Goal: Task Accomplishment & Management: Complete application form

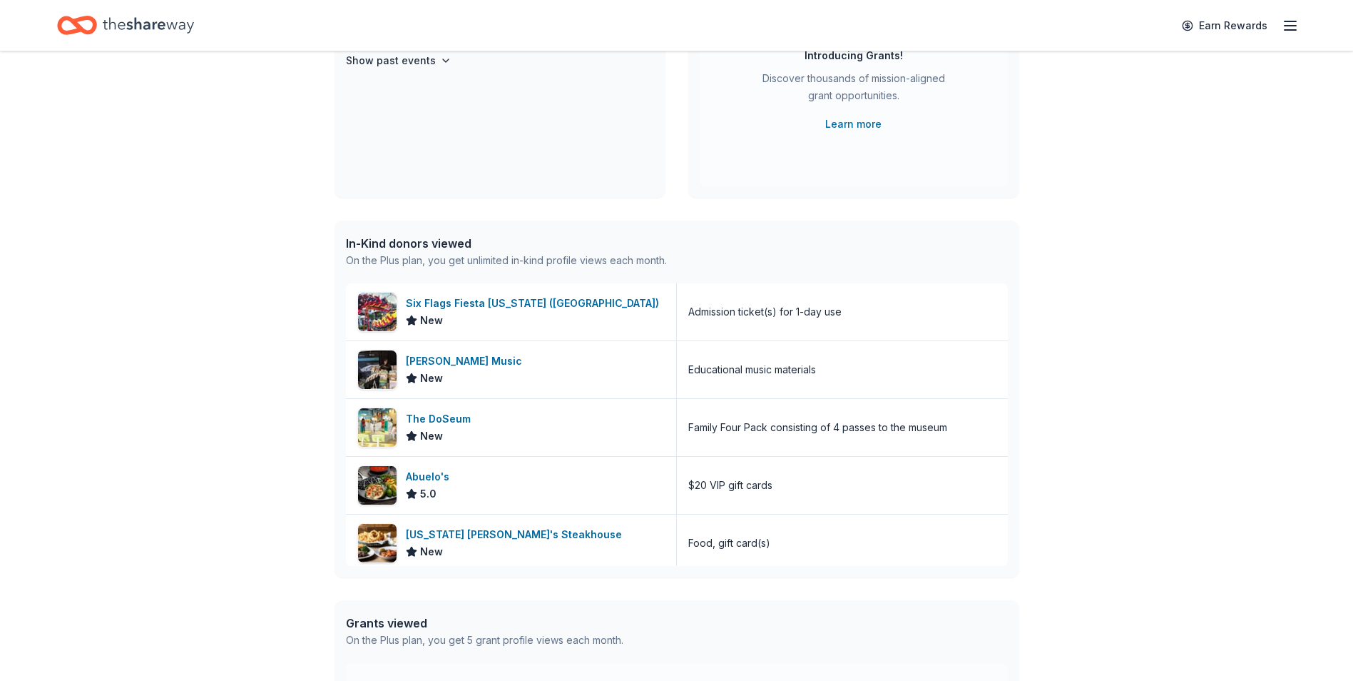
scroll to position [214, 0]
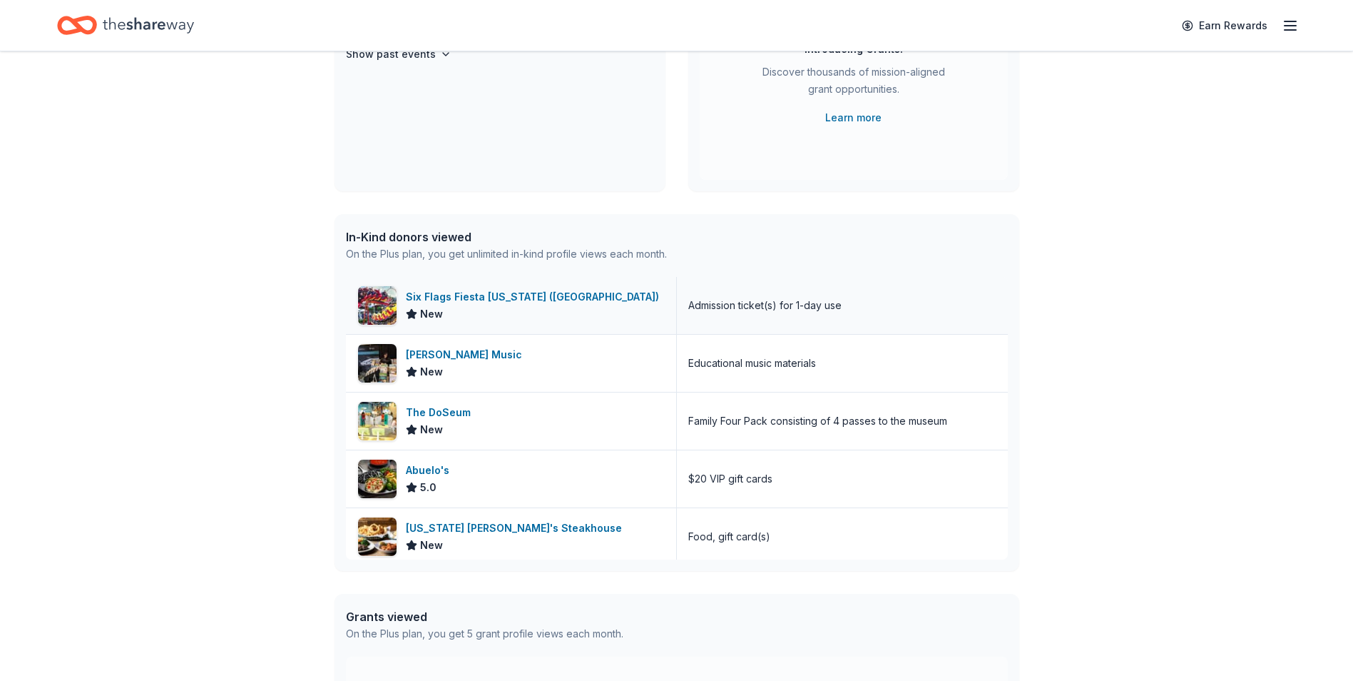
click at [534, 315] on div "New" at bounding box center [535, 313] width 259 height 17
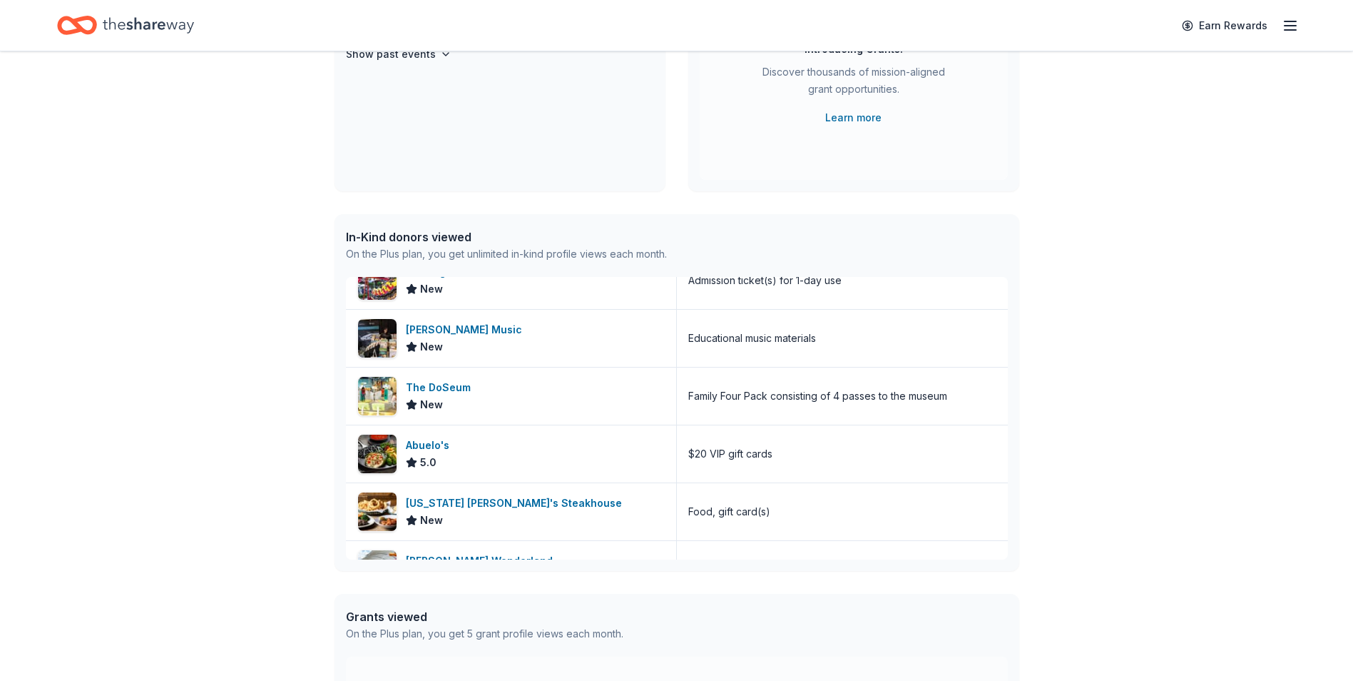
scroll to position [0, 0]
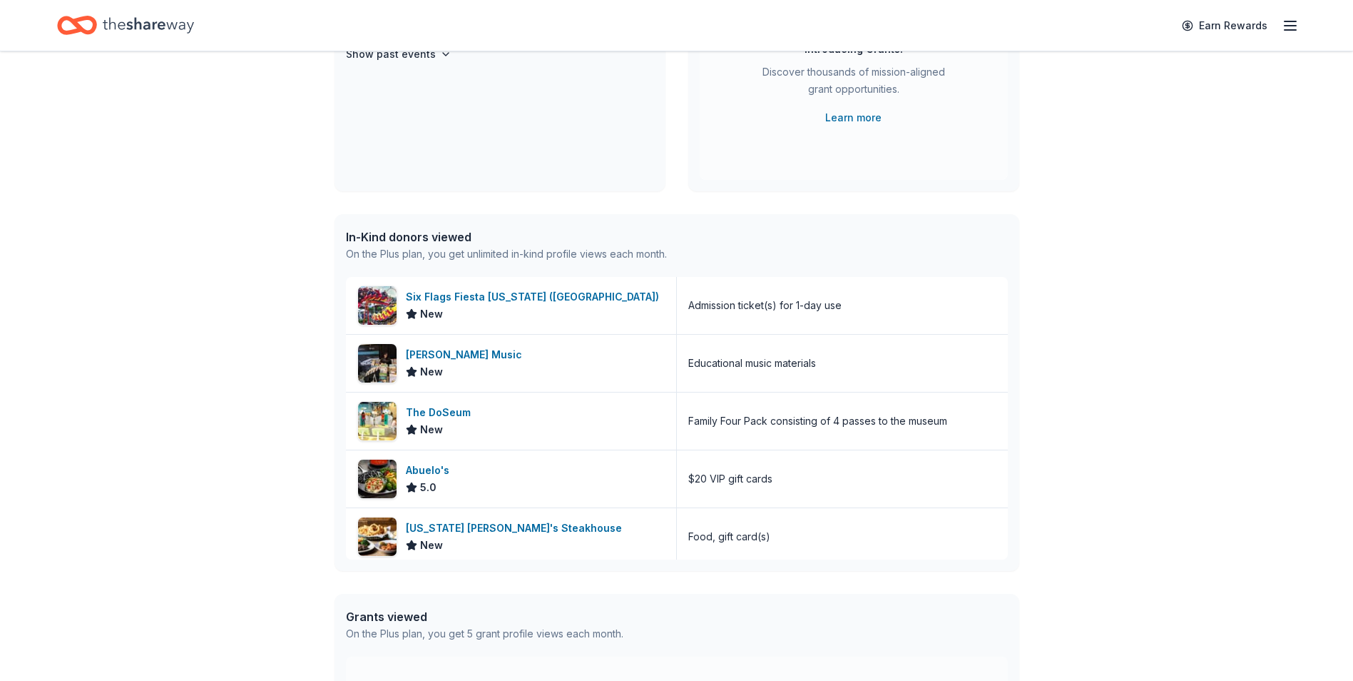
drag, startPoint x: 822, startPoint y: 313, endPoint x: 1265, endPoint y: 283, distance: 444.1
click at [1265, 283] on div "👋 Hi Jennifer In-Kind Create new event Garden Ridge Lions Annual Fish Fry Mar 2…" at bounding box center [676, 335] width 1353 height 996
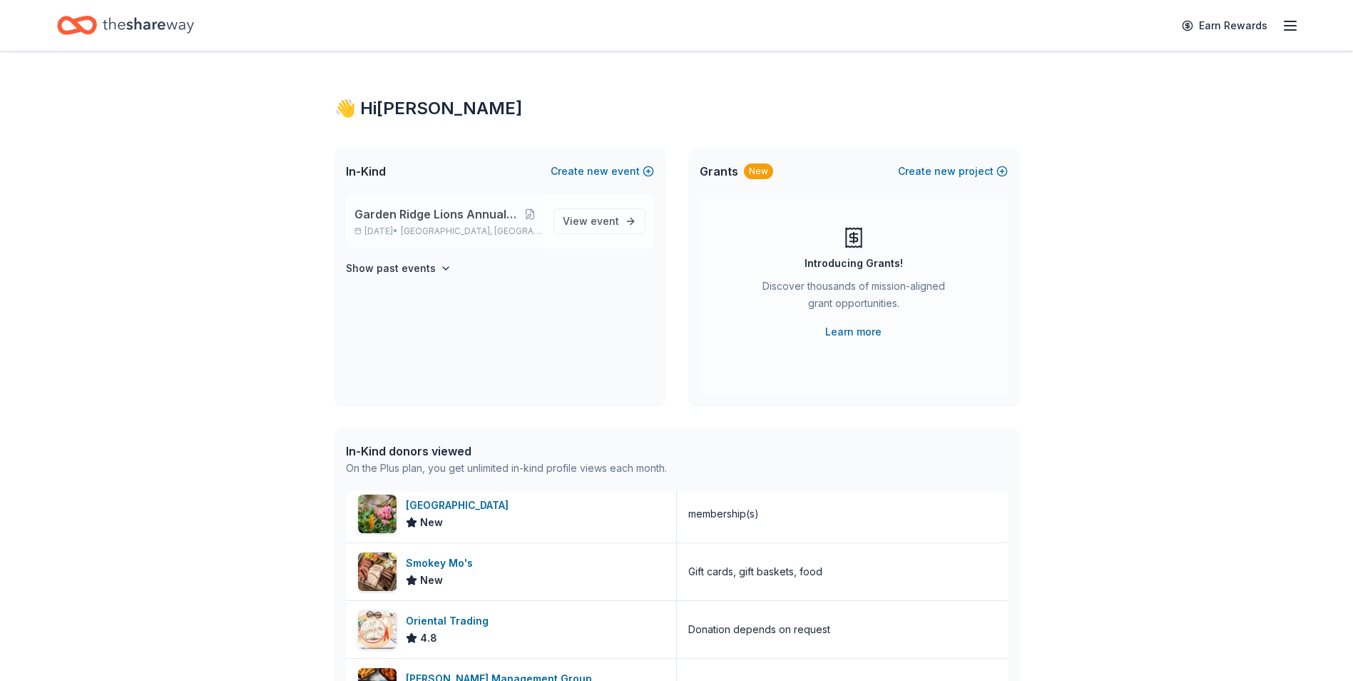
click at [505, 228] on p "Mar 21, 2026 • San Antonio, TX" at bounding box center [449, 230] width 188 height 11
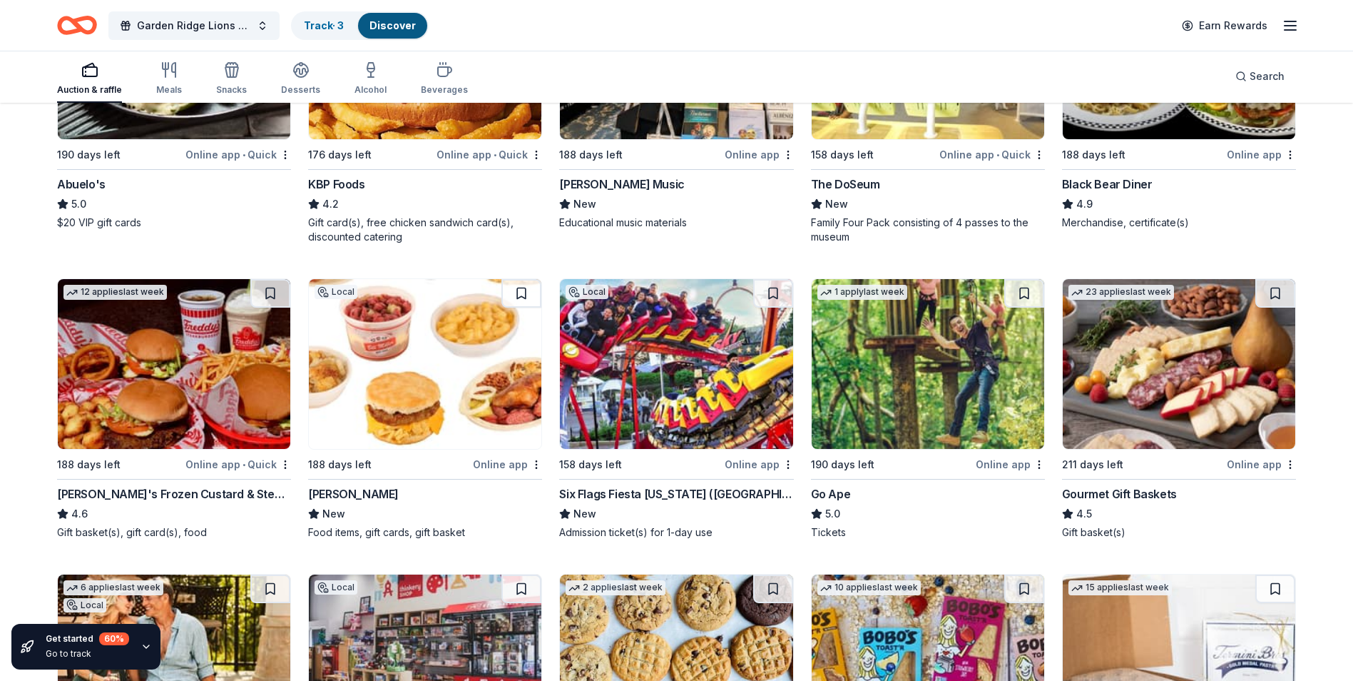
scroll to position [1899, 0]
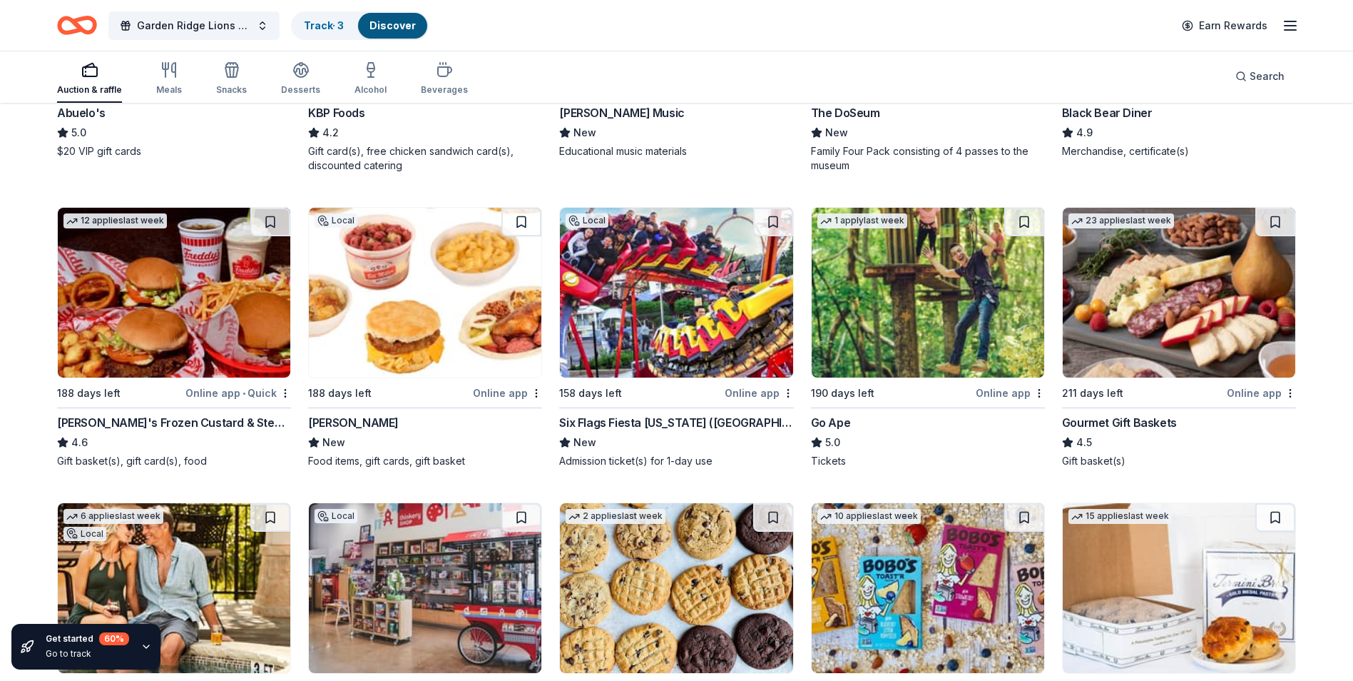
click at [1145, 326] on img at bounding box center [1179, 293] width 233 height 170
click at [958, 310] on img at bounding box center [928, 293] width 233 height 170
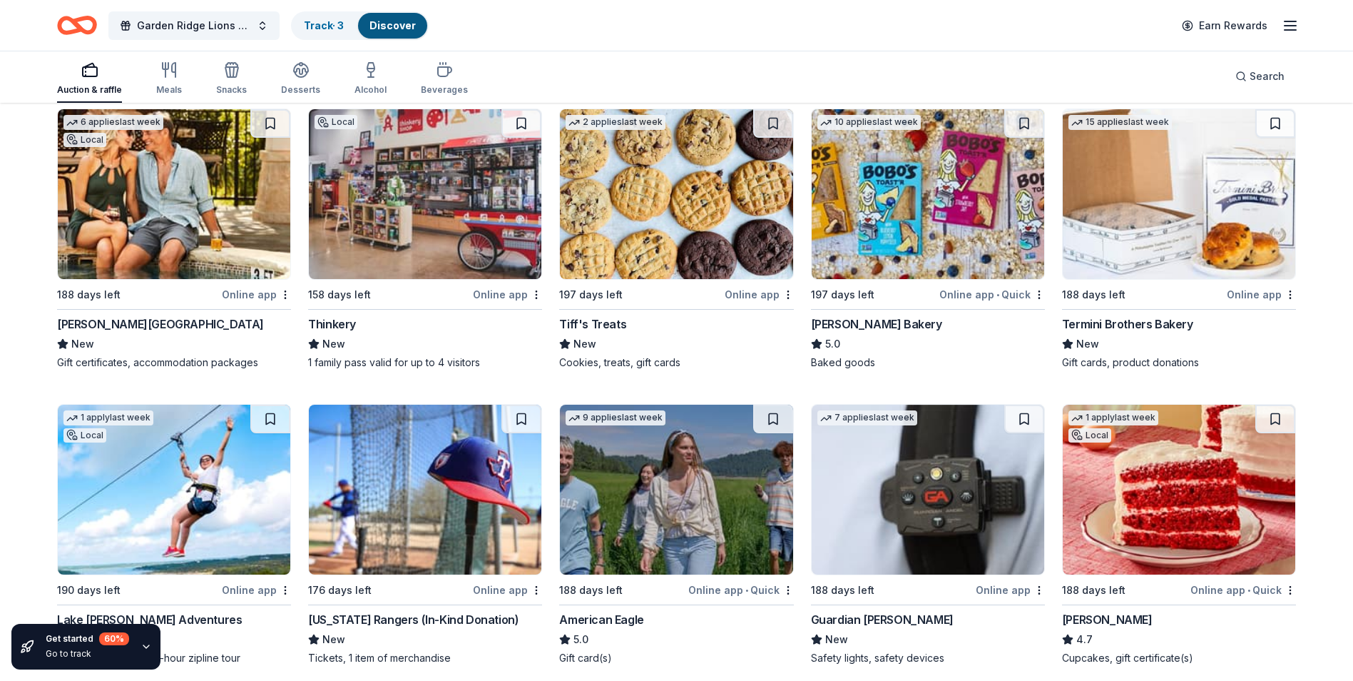
scroll to position [2310, 0]
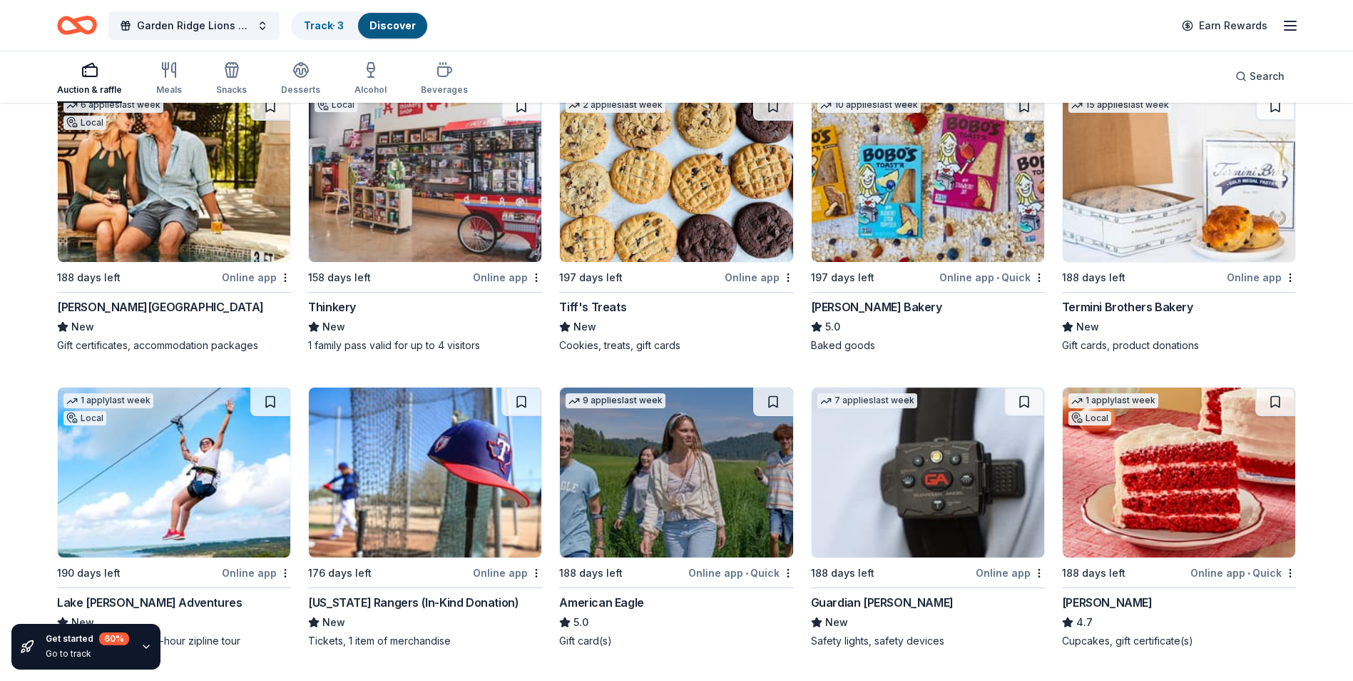
click at [145, 168] on img at bounding box center [174, 177] width 233 height 170
click at [438, 206] on img at bounding box center [425, 177] width 233 height 170
click at [683, 192] on img at bounding box center [676, 177] width 233 height 170
click at [952, 181] on img at bounding box center [928, 177] width 233 height 170
click at [1147, 214] on img at bounding box center [1179, 177] width 233 height 170
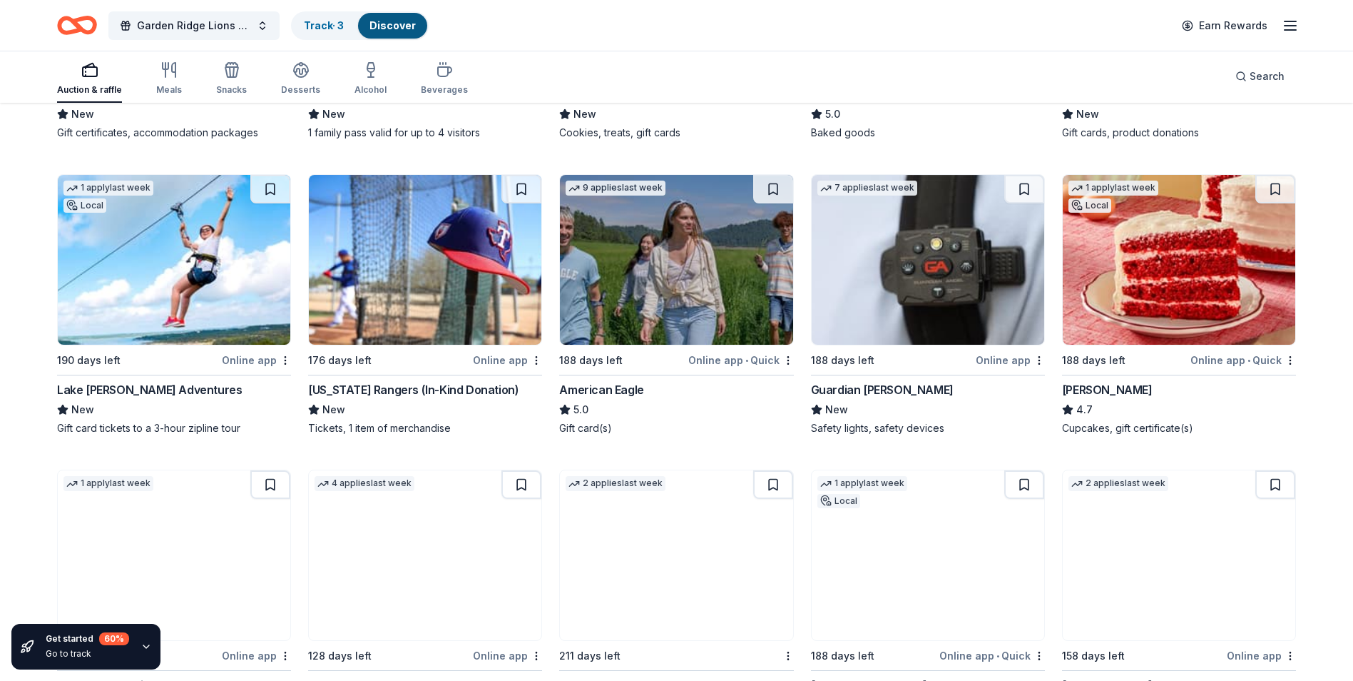
scroll to position [2524, 0]
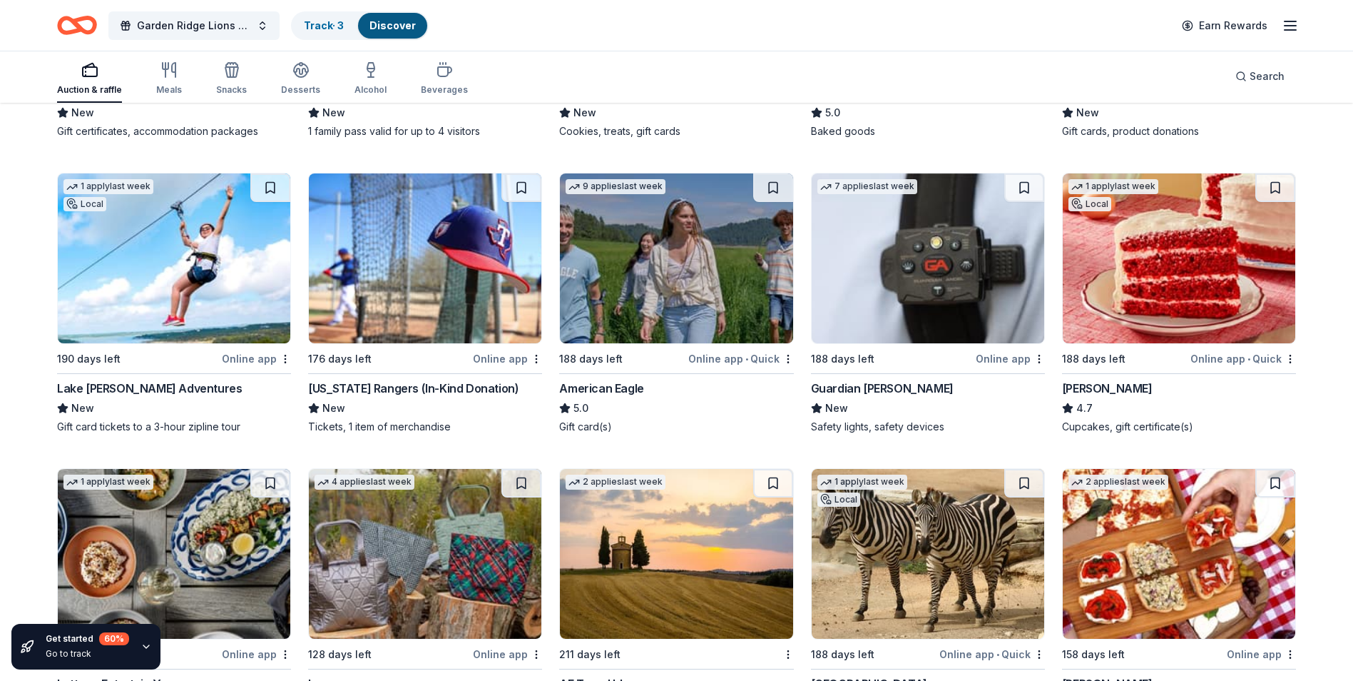
click at [173, 298] on img at bounding box center [174, 258] width 233 height 170
click at [382, 268] on img at bounding box center [425, 258] width 233 height 170
click at [627, 284] on img at bounding box center [676, 258] width 233 height 170
click at [898, 270] on img at bounding box center [928, 258] width 233 height 170
click at [1164, 294] on img at bounding box center [1179, 258] width 233 height 170
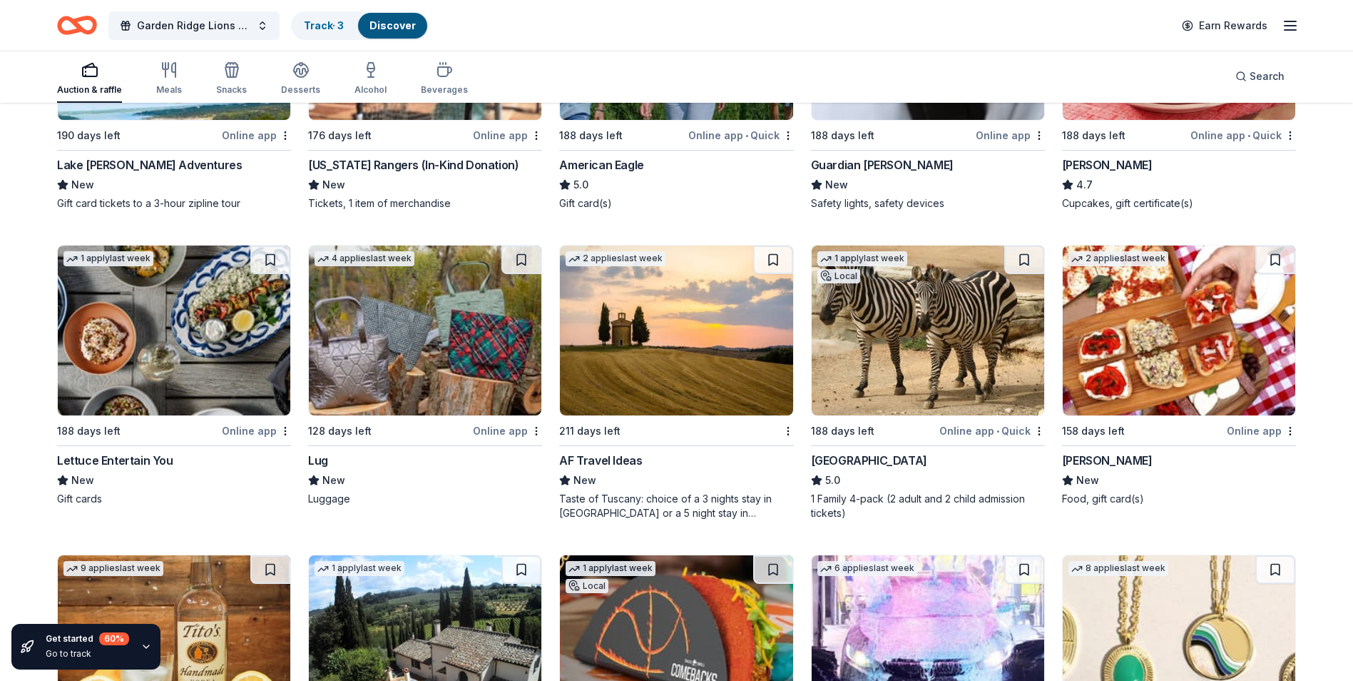
scroll to position [2773, 0]
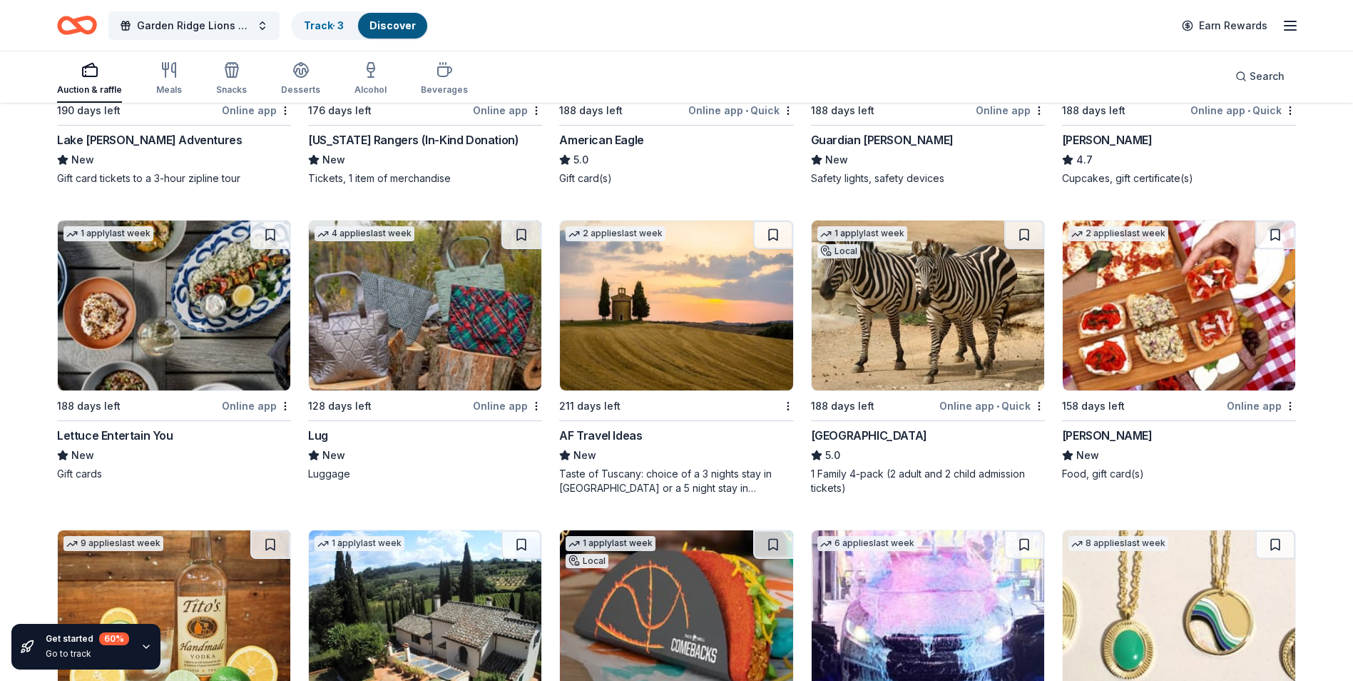
click at [460, 336] on img at bounding box center [425, 305] width 233 height 170
click at [906, 328] on img at bounding box center [928, 305] width 233 height 170
click at [1145, 318] on img at bounding box center [1179, 305] width 233 height 170
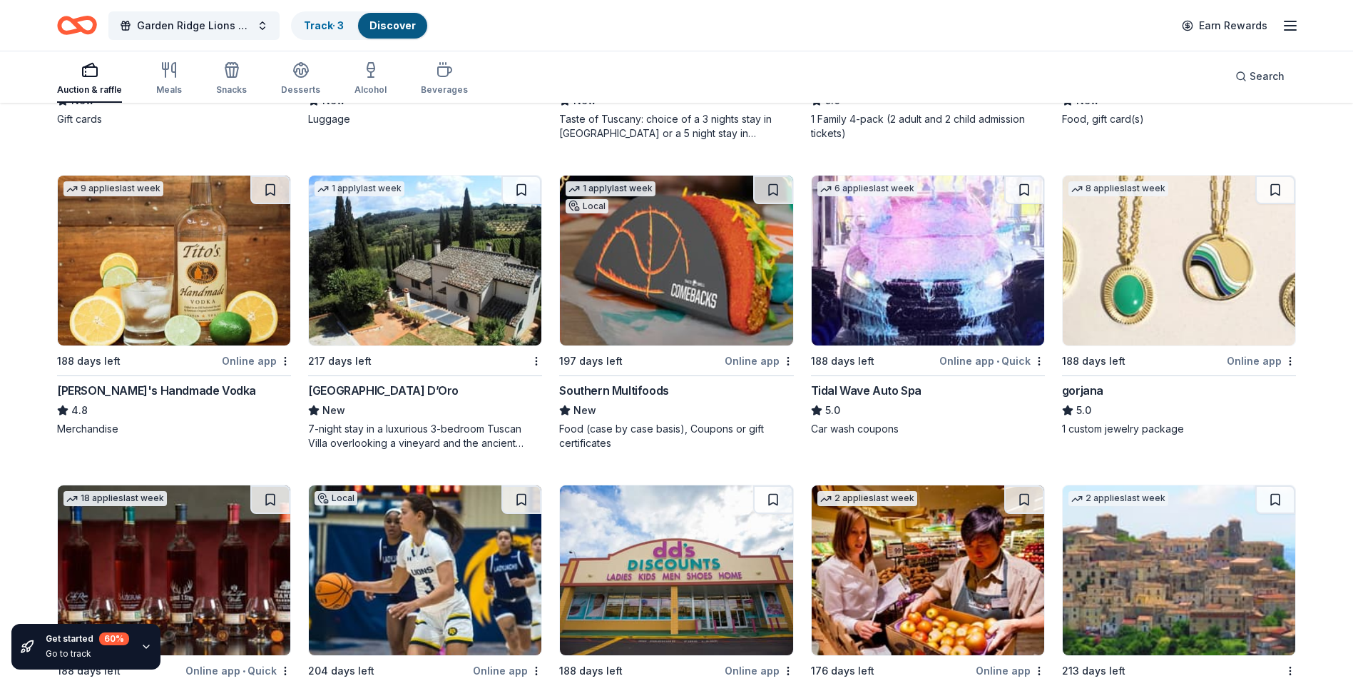
scroll to position [3129, 0]
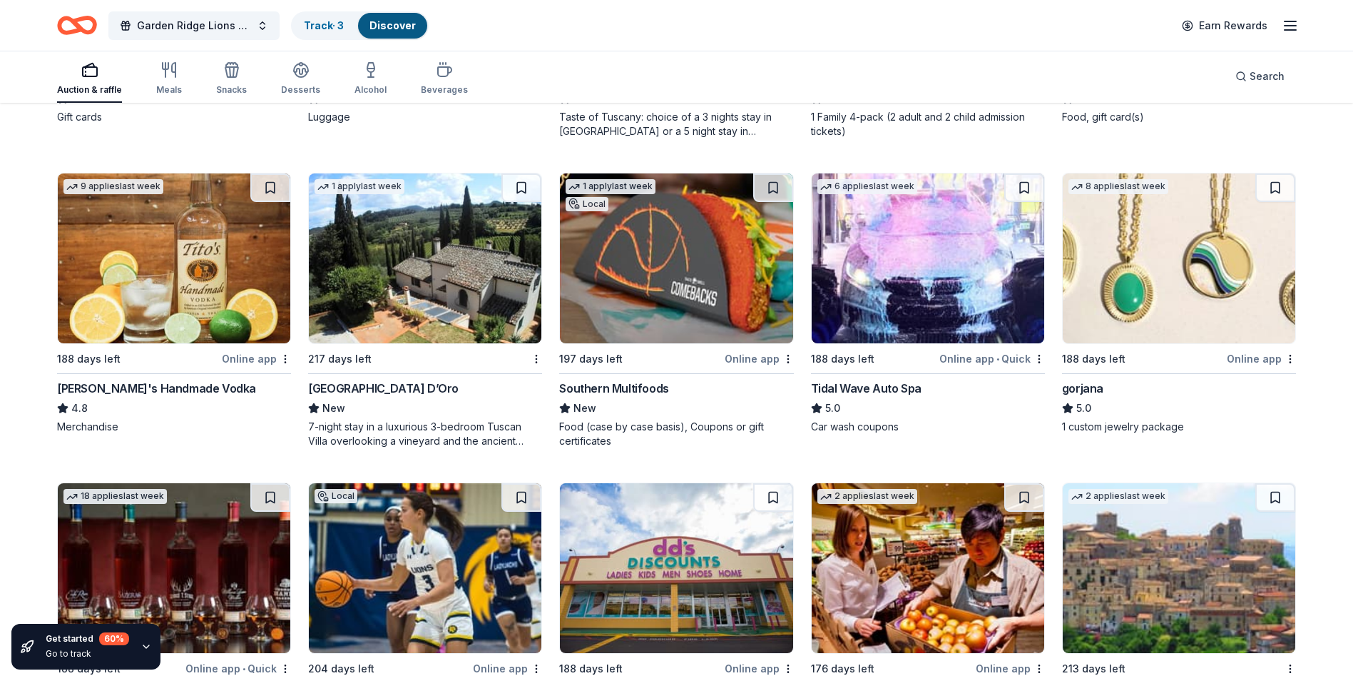
click at [158, 281] on img at bounding box center [174, 258] width 233 height 170
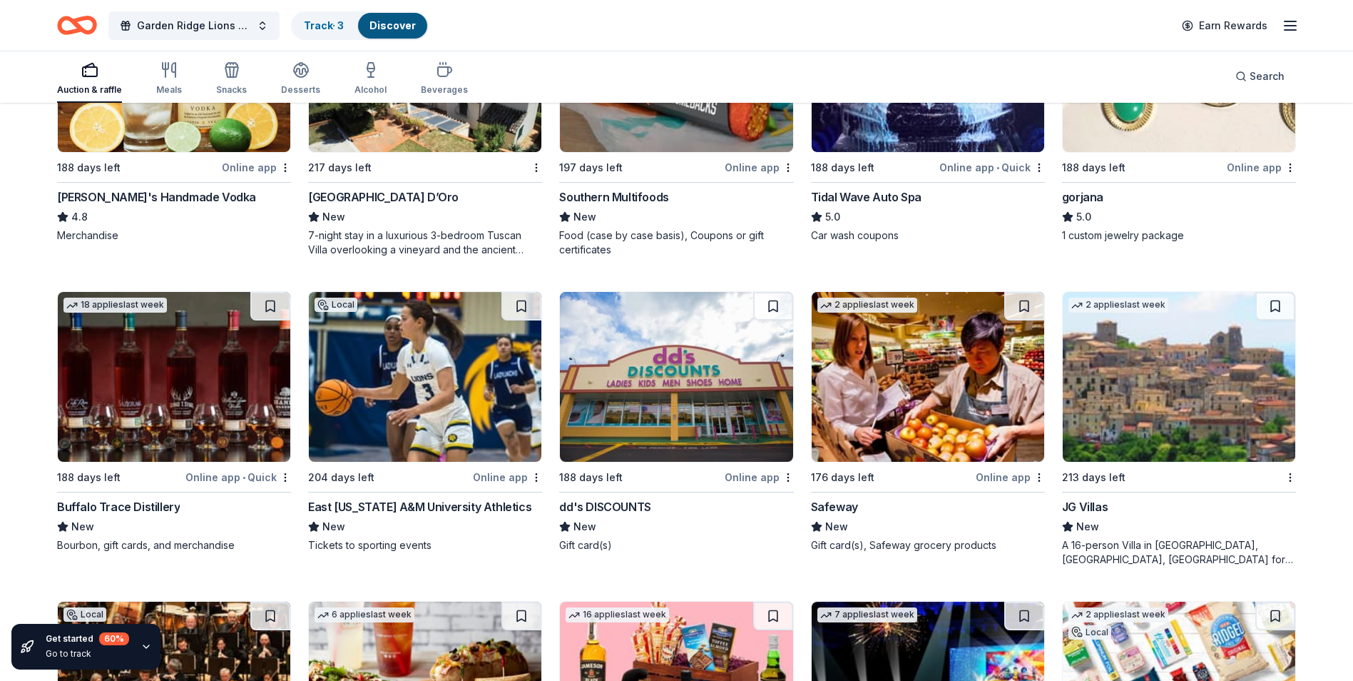
scroll to position [3392, 0]
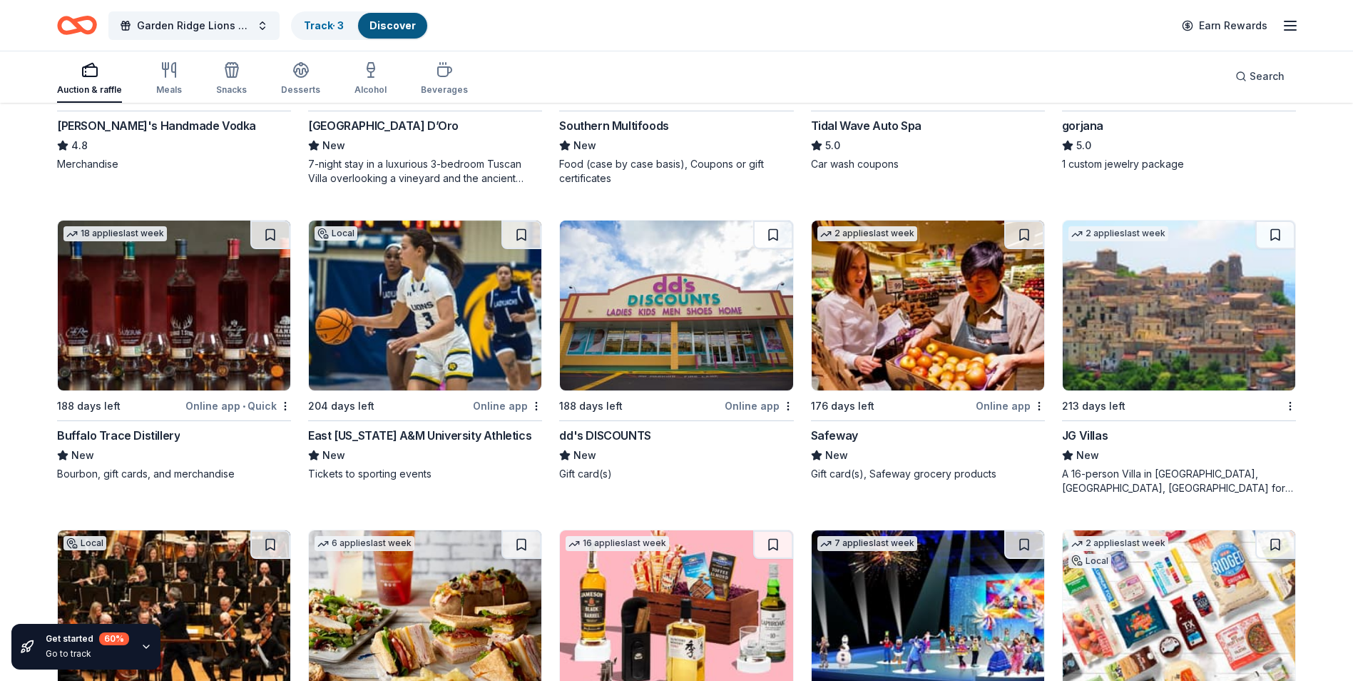
click at [179, 332] on img at bounding box center [174, 305] width 233 height 170
click at [383, 318] on img at bounding box center [425, 305] width 233 height 170
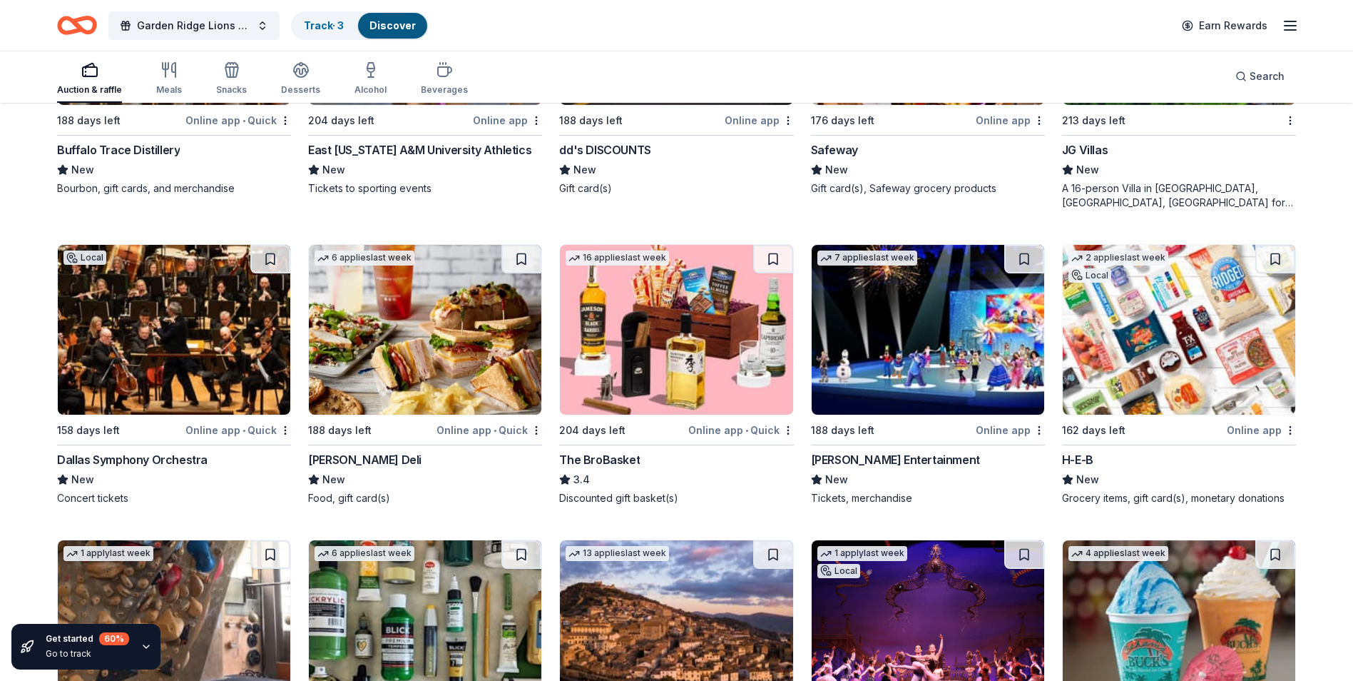
scroll to position [3749, 0]
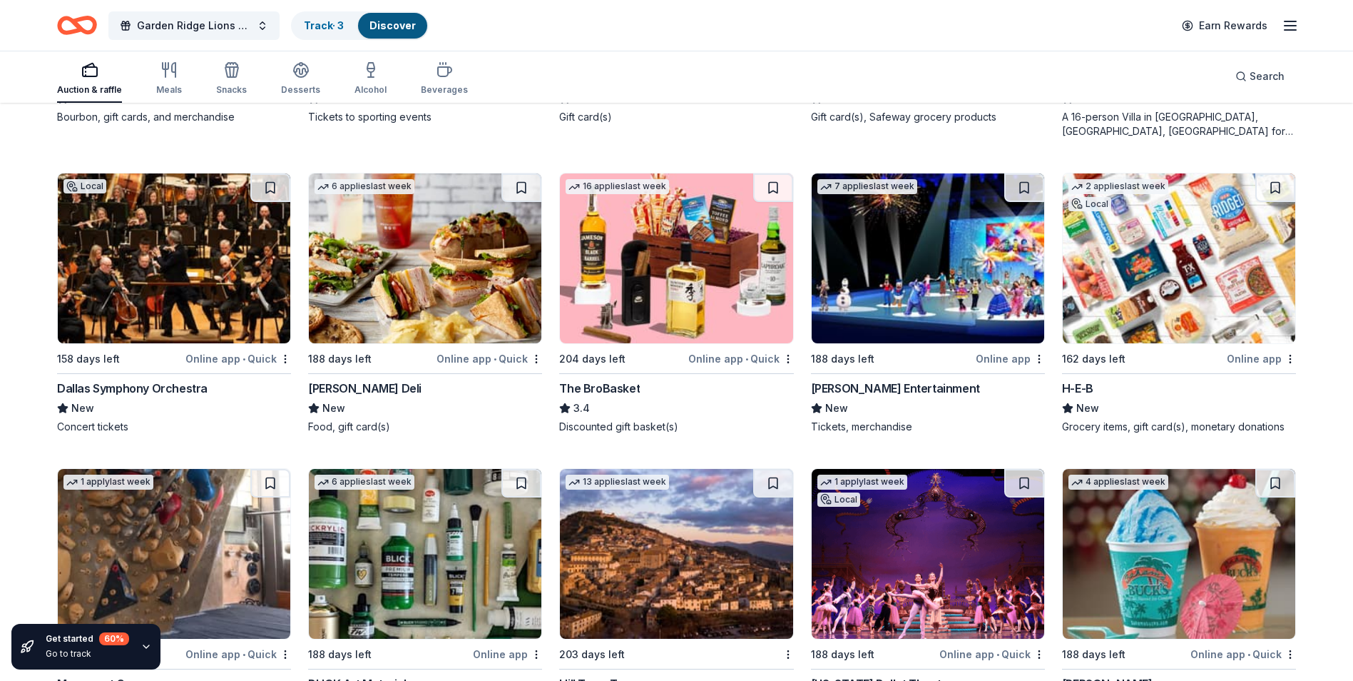
click at [392, 296] on img at bounding box center [425, 258] width 233 height 170
click at [662, 282] on img at bounding box center [676, 258] width 233 height 170
click at [1119, 274] on img at bounding box center [1179, 258] width 233 height 170
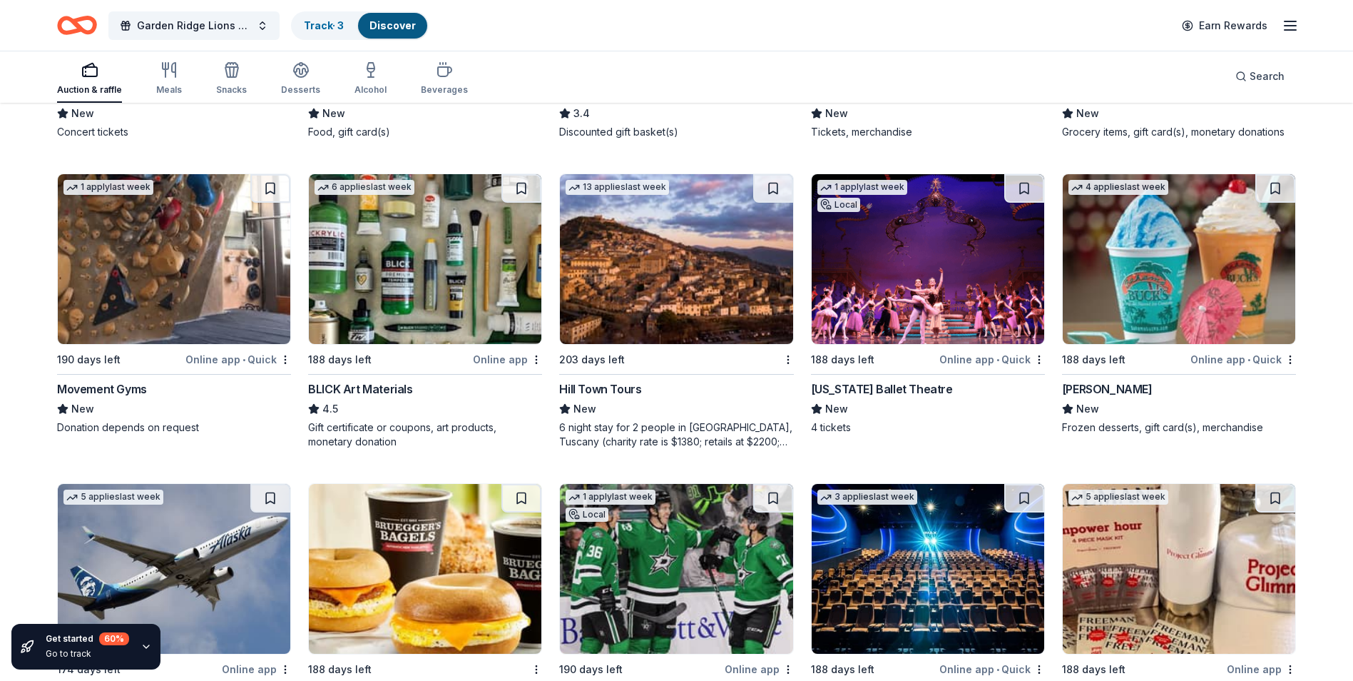
scroll to position [4068, 0]
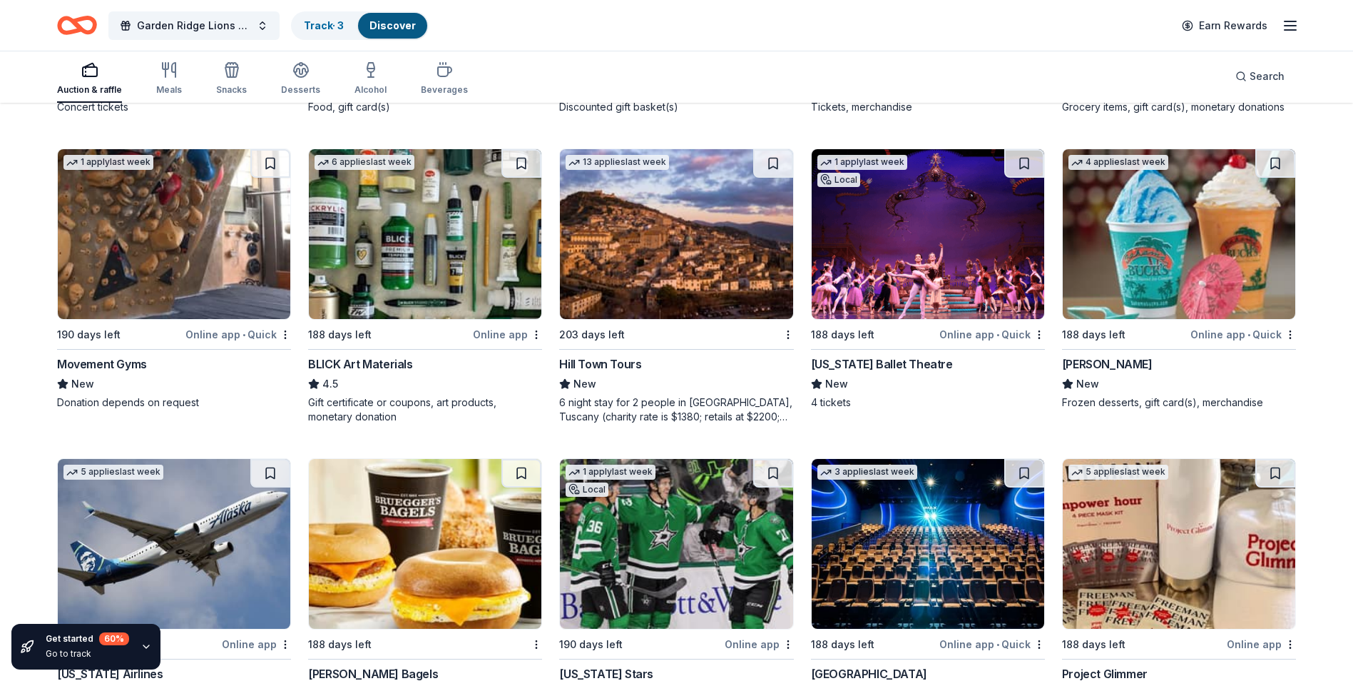
click at [1138, 221] on img at bounding box center [1179, 234] width 233 height 170
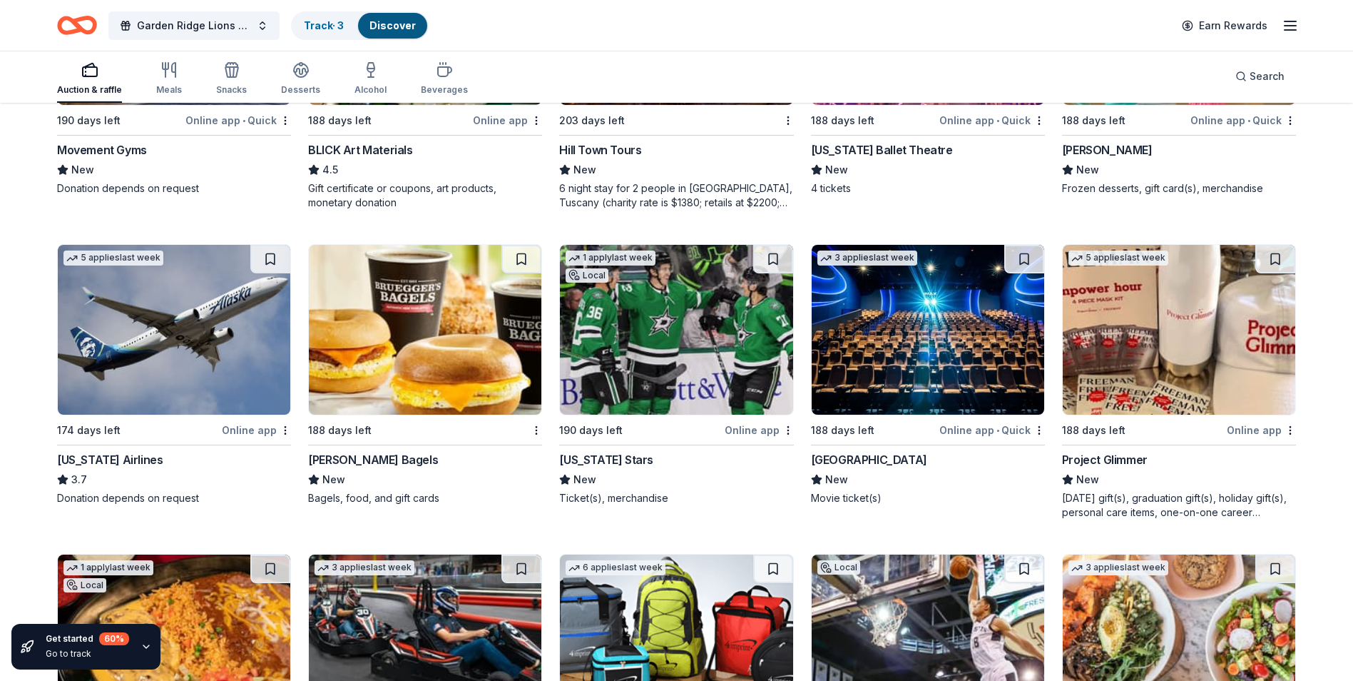
scroll to position [4354, 0]
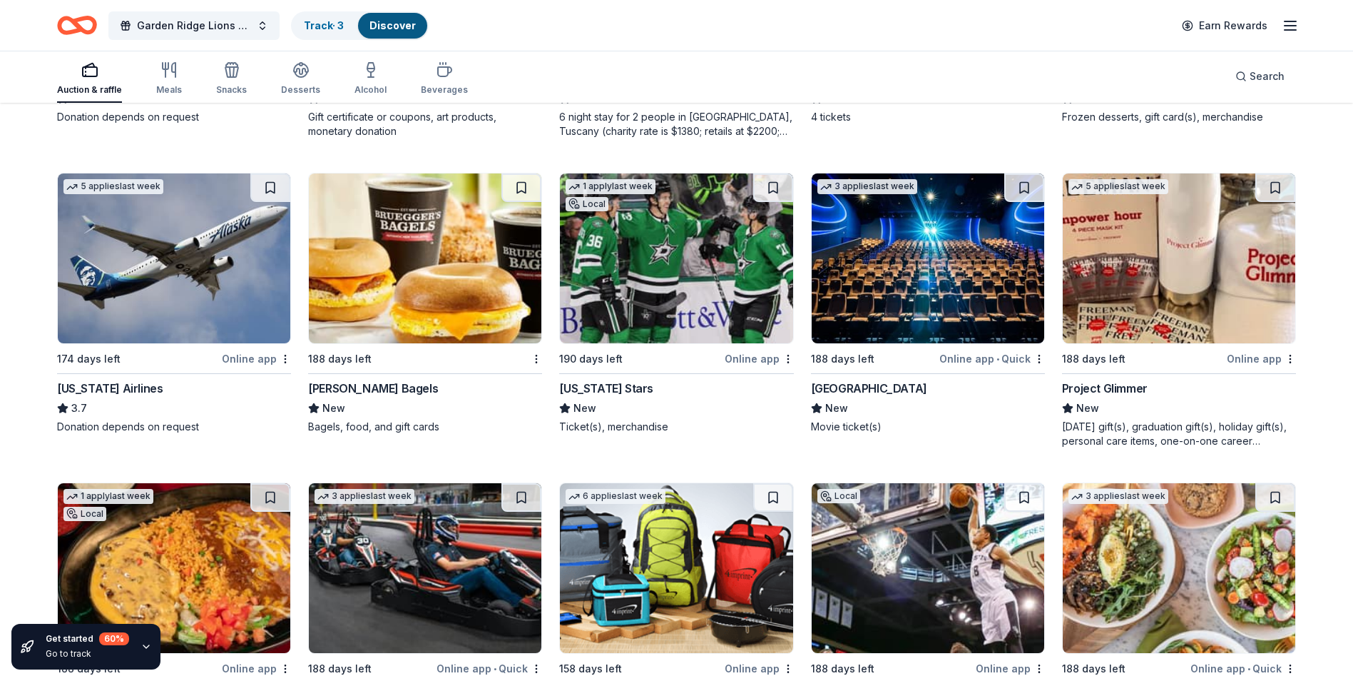
click at [190, 302] on img at bounding box center [174, 258] width 233 height 170
click at [679, 268] on img at bounding box center [676, 258] width 233 height 170
click at [962, 282] on img at bounding box center [928, 258] width 233 height 170
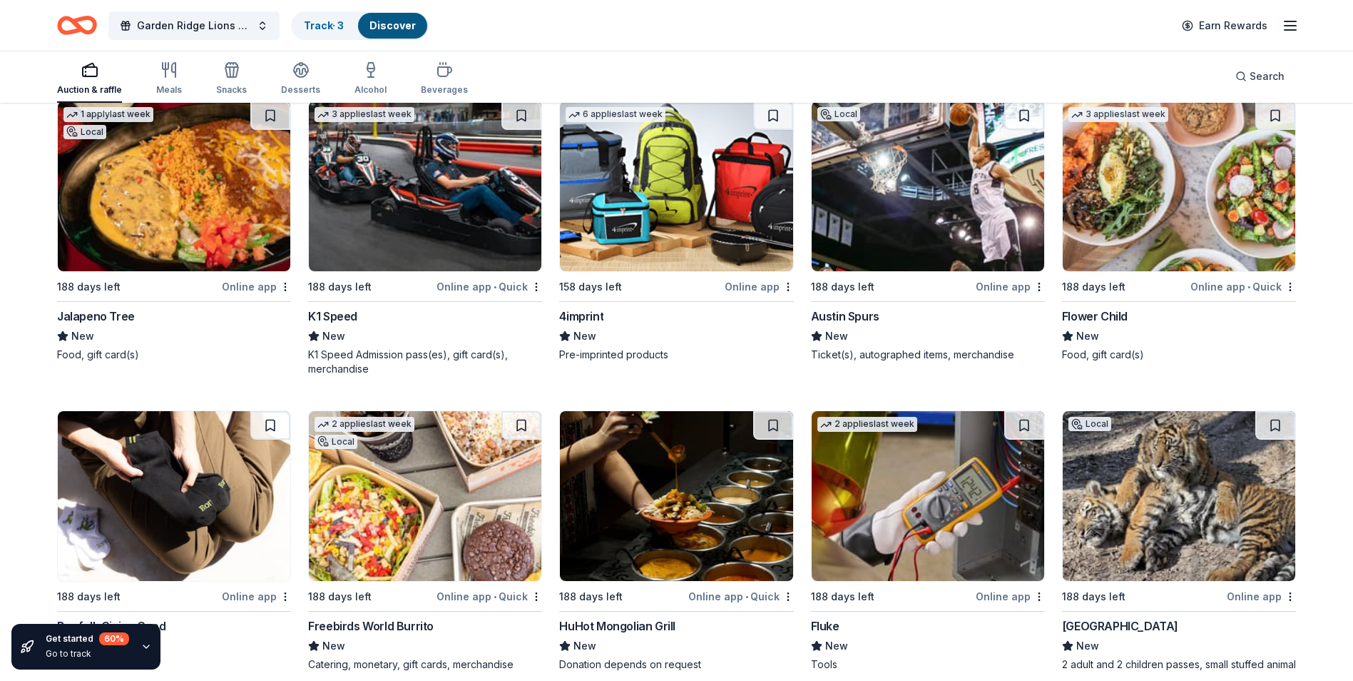
scroll to position [4759, 0]
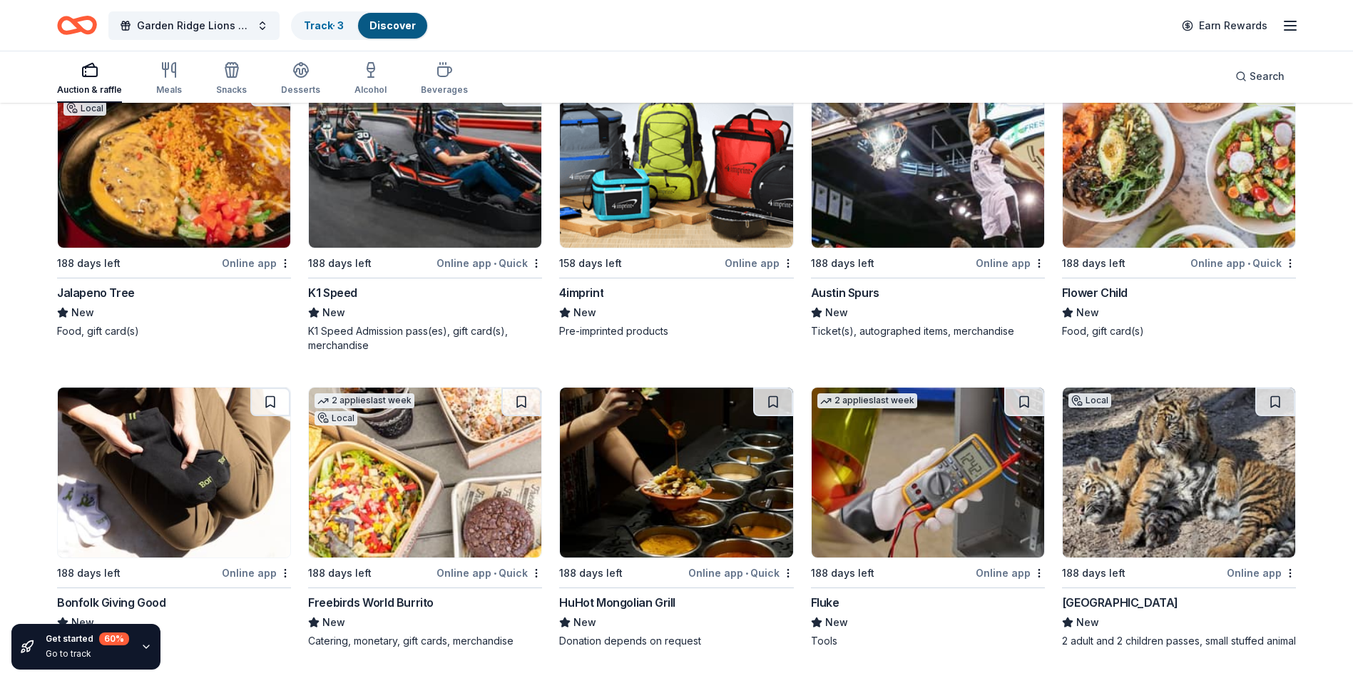
click at [353, 173] on img at bounding box center [425, 163] width 233 height 170
click at [674, 173] on img at bounding box center [676, 163] width 233 height 170
click at [898, 151] on img at bounding box center [928, 163] width 233 height 170
click at [1157, 186] on img at bounding box center [1179, 163] width 233 height 170
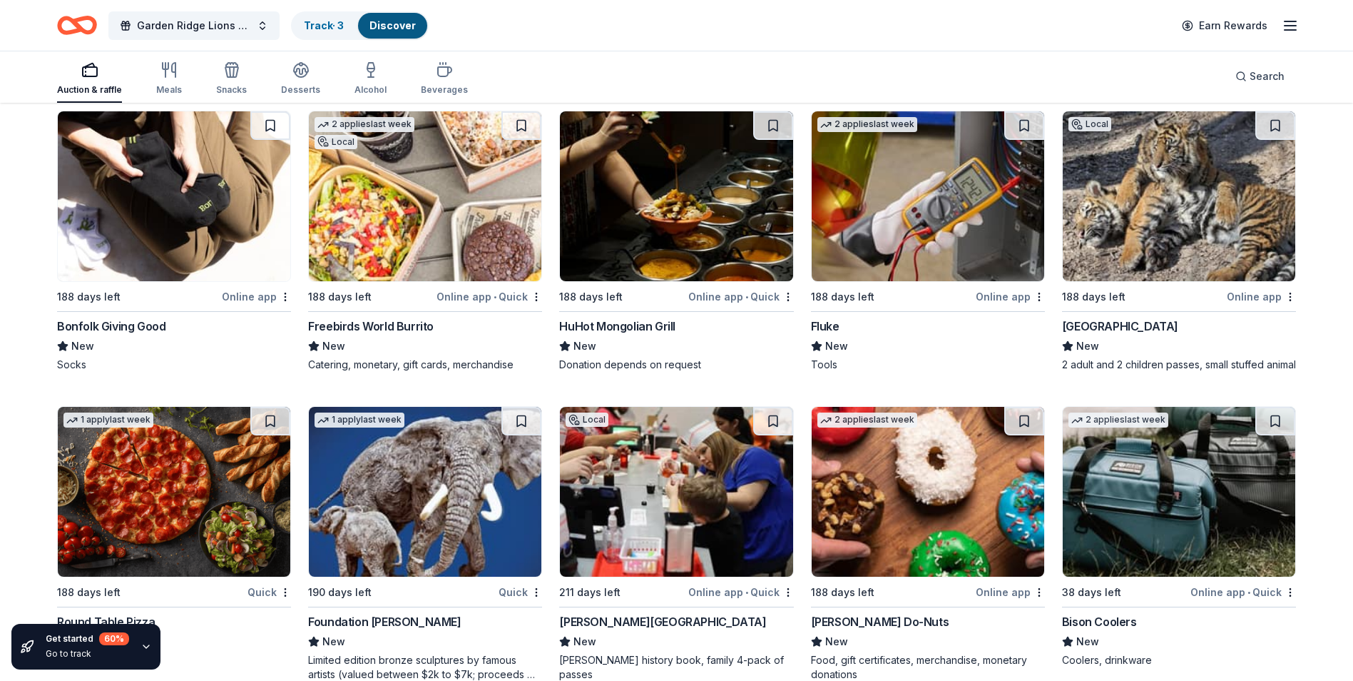
scroll to position [5044, 0]
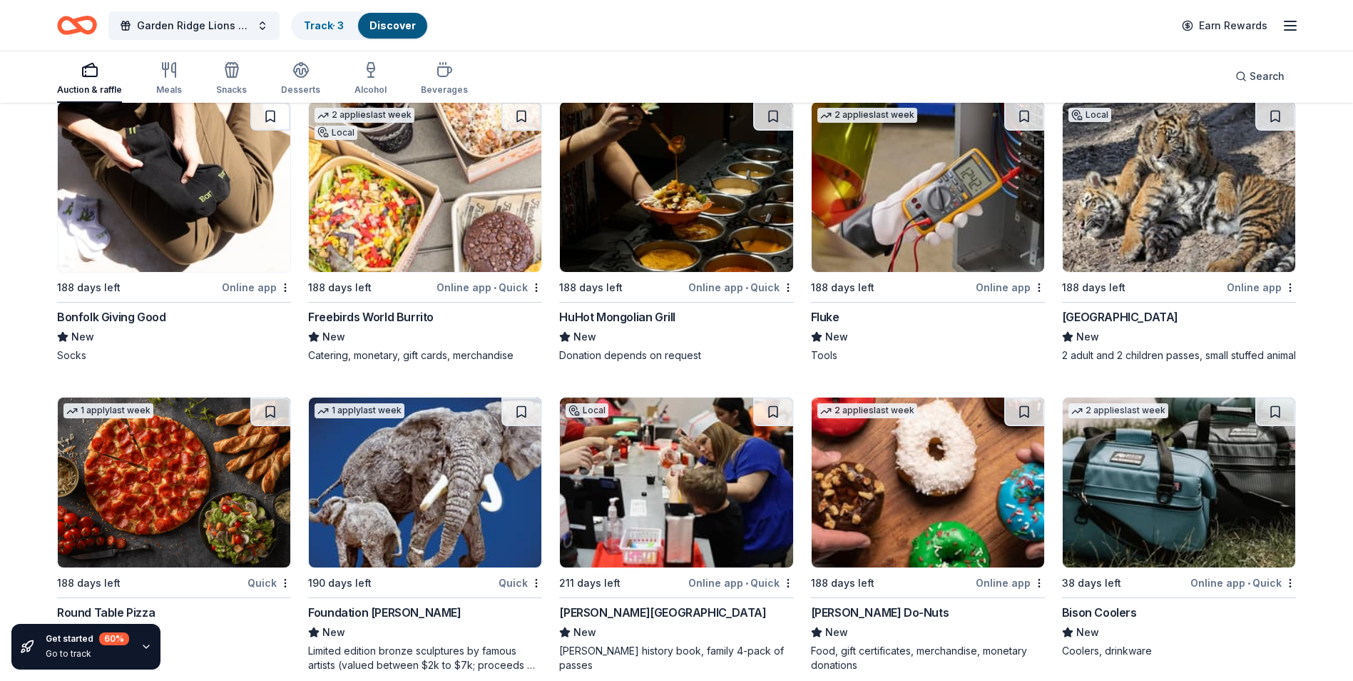
click at [117, 223] on img at bounding box center [174, 187] width 233 height 170
click at [359, 194] on img at bounding box center [425, 187] width 233 height 170
click at [713, 243] on img at bounding box center [676, 187] width 233 height 170
click at [972, 230] on img at bounding box center [928, 187] width 233 height 170
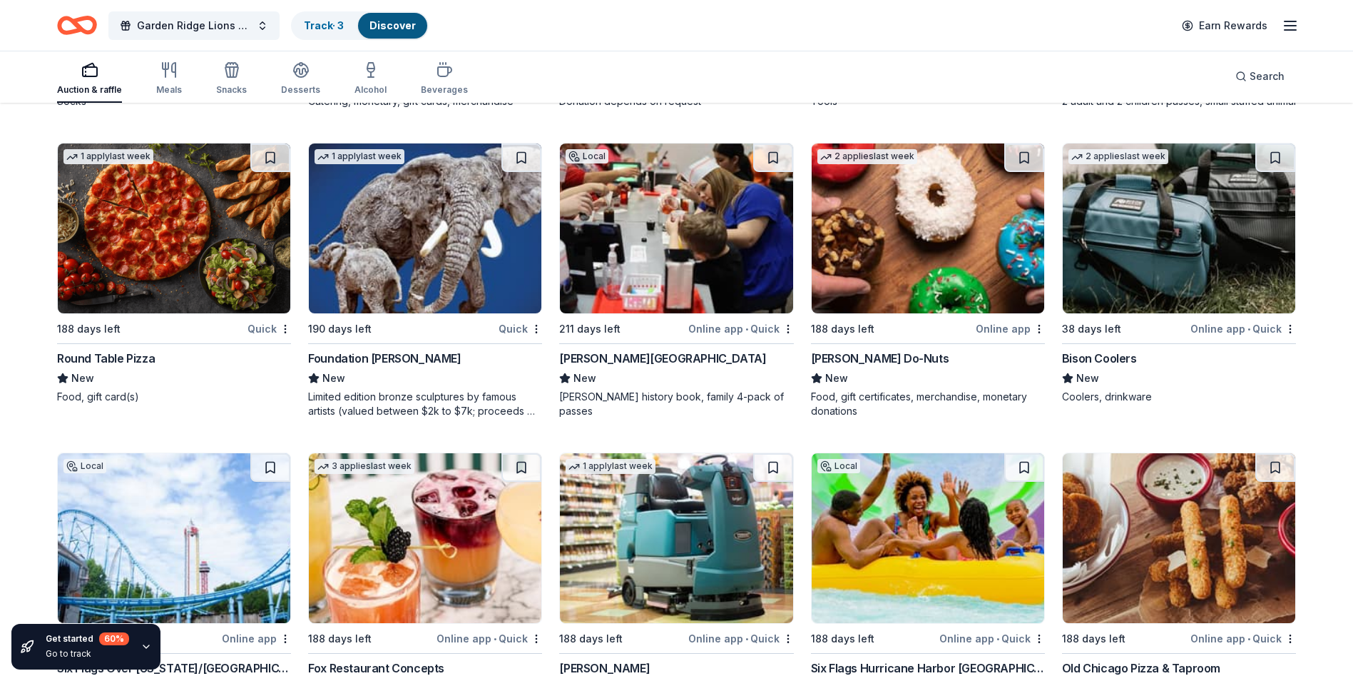
scroll to position [5307, 0]
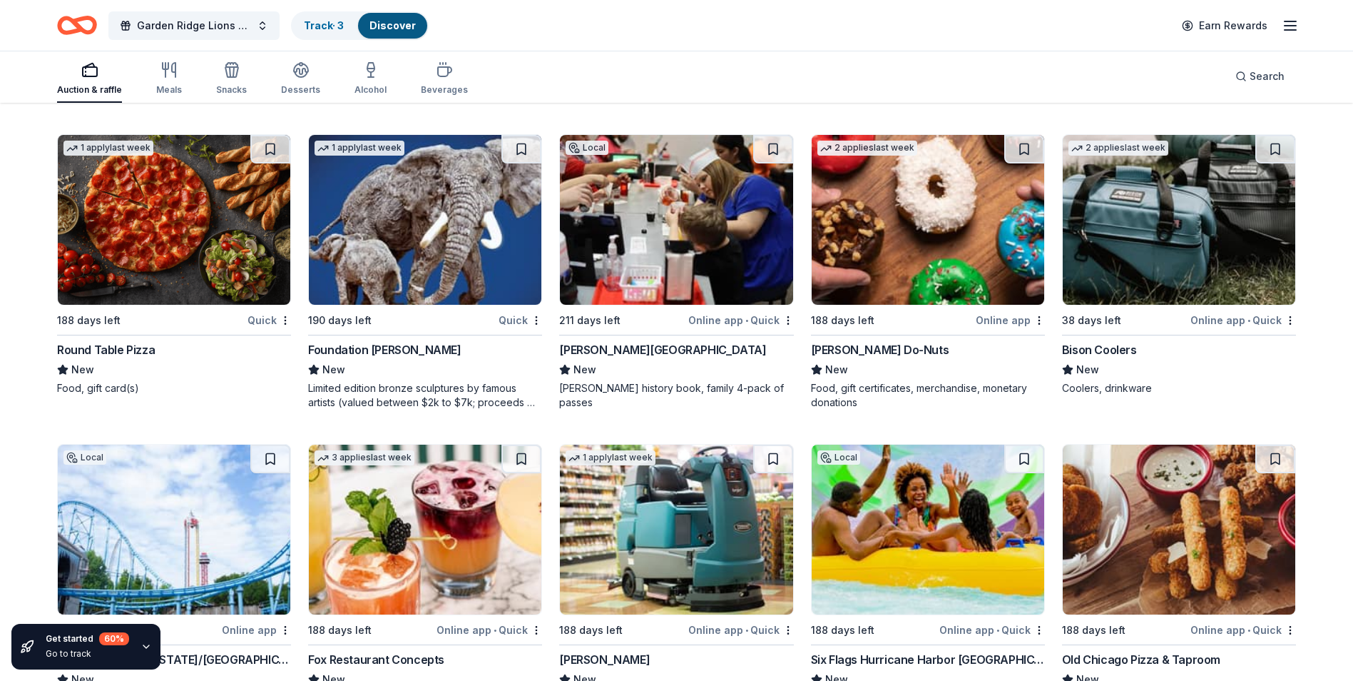
click at [943, 250] on img at bounding box center [928, 220] width 233 height 170
click at [1191, 253] on img at bounding box center [1179, 220] width 233 height 170
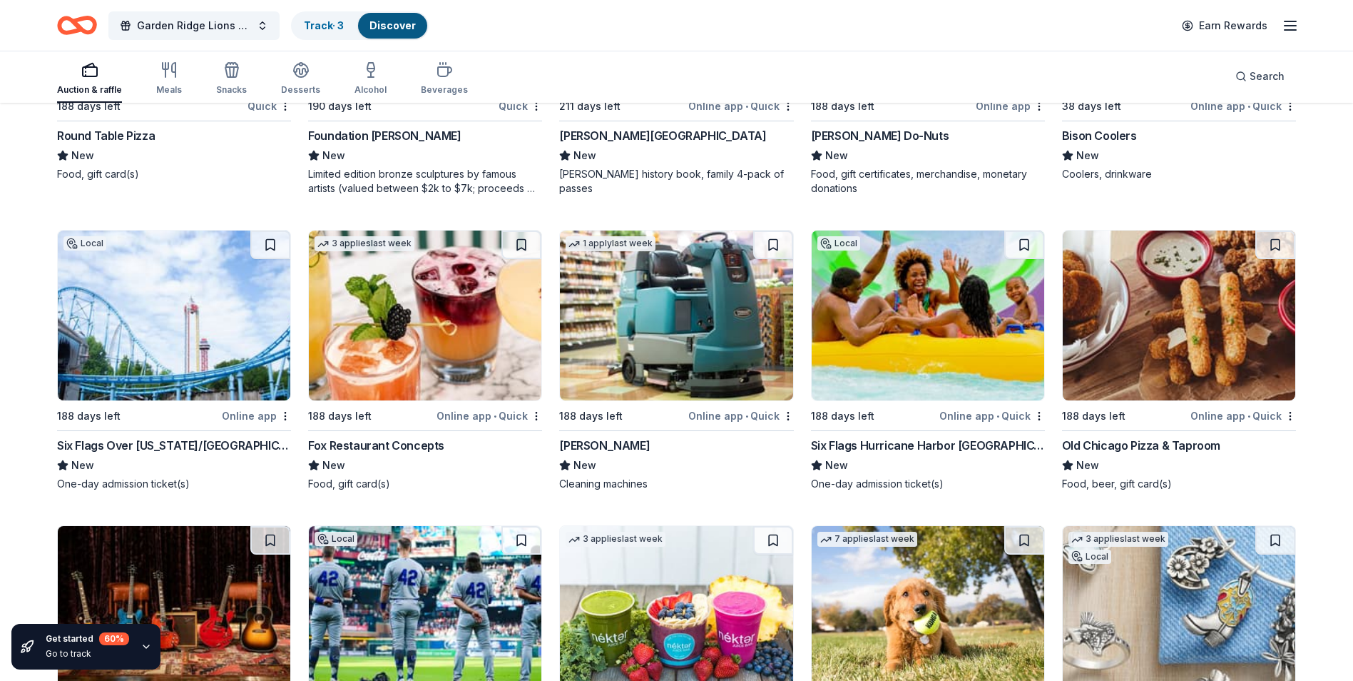
scroll to position [5592, 0]
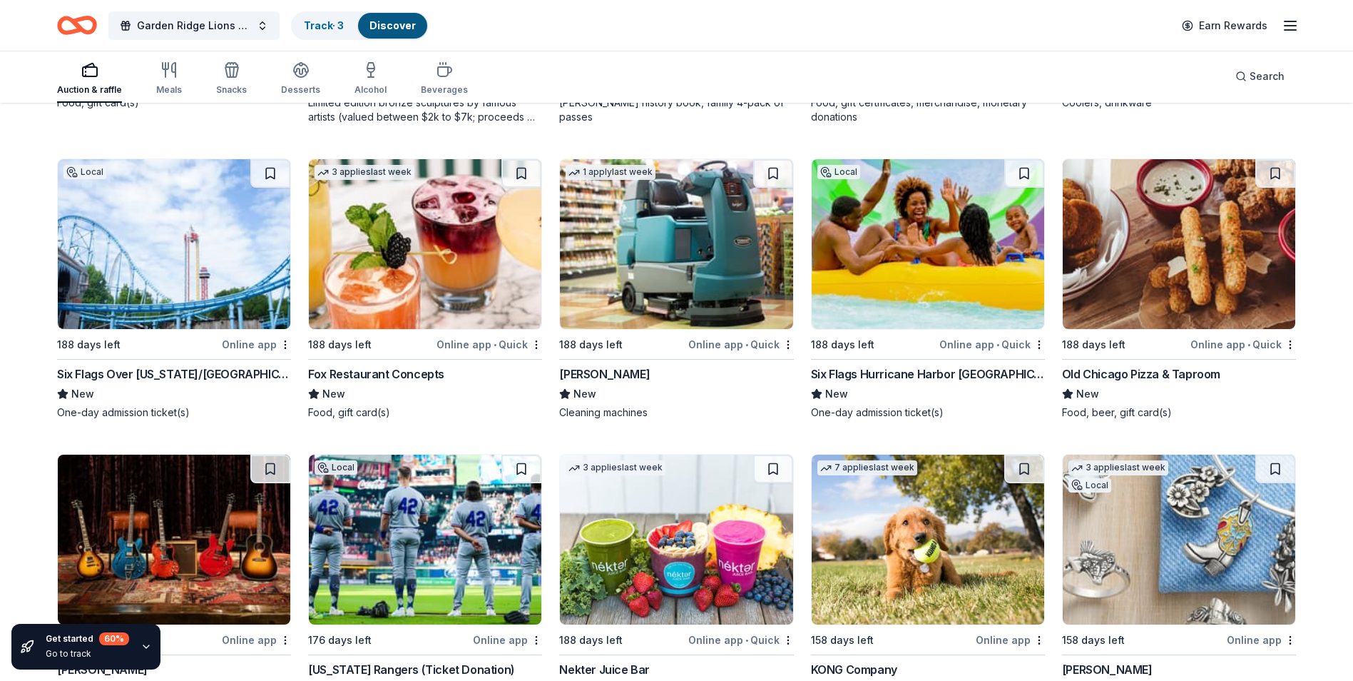
click at [375, 273] on img at bounding box center [425, 244] width 233 height 170
click at [885, 300] on img at bounding box center [928, 244] width 233 height 170
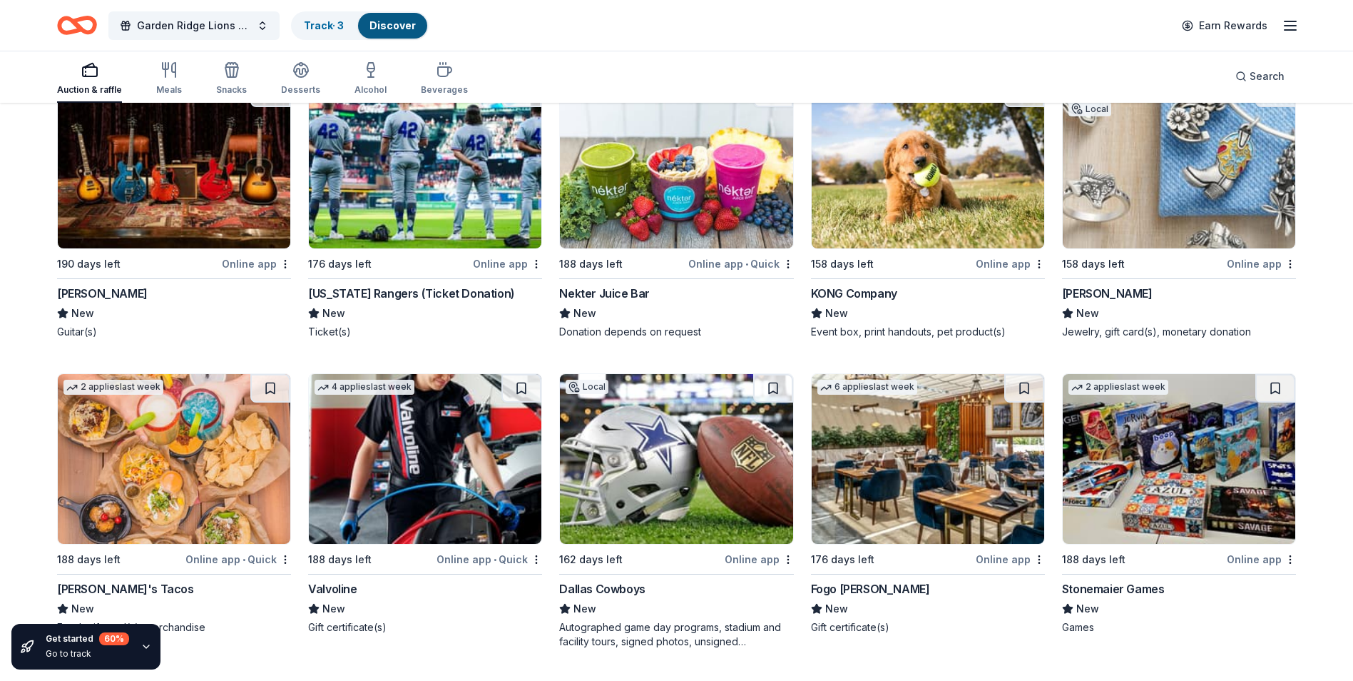
scroll to position [5969, 0]
click at [355, 217] on img at bounding box center [425, 163] width 233 height 170
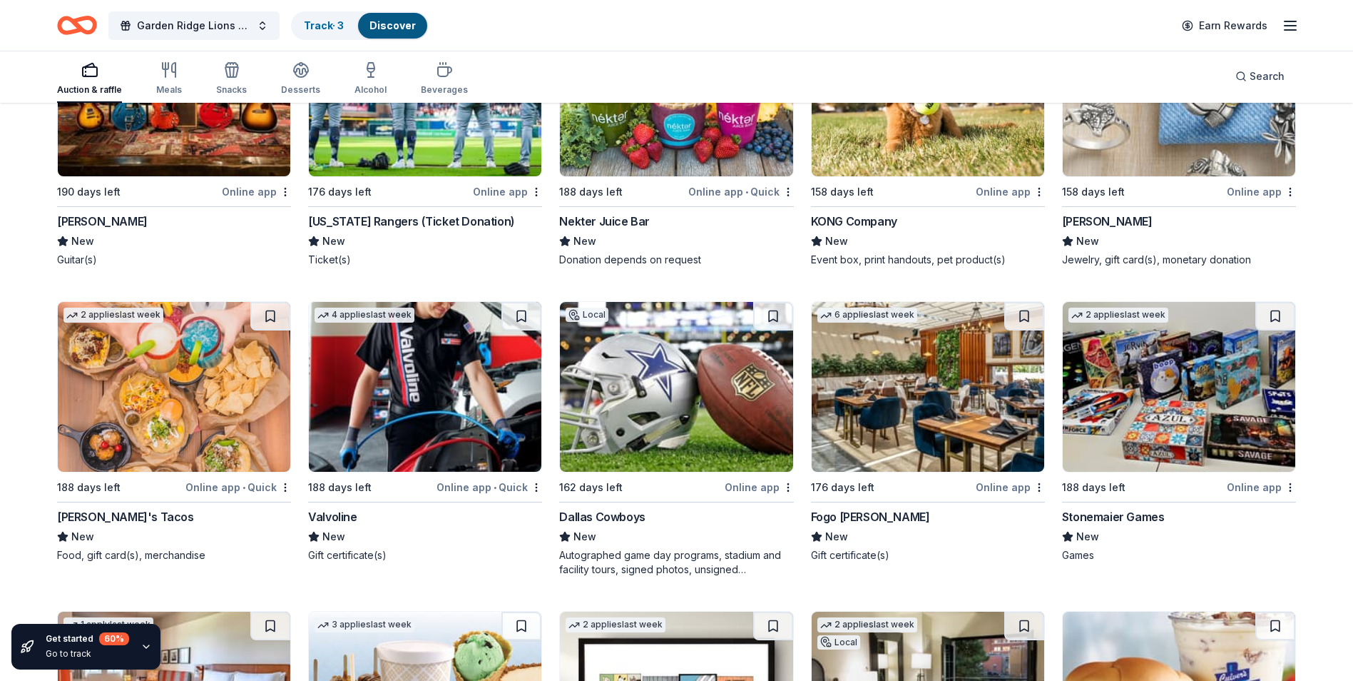
scroll to position [6112, 0]
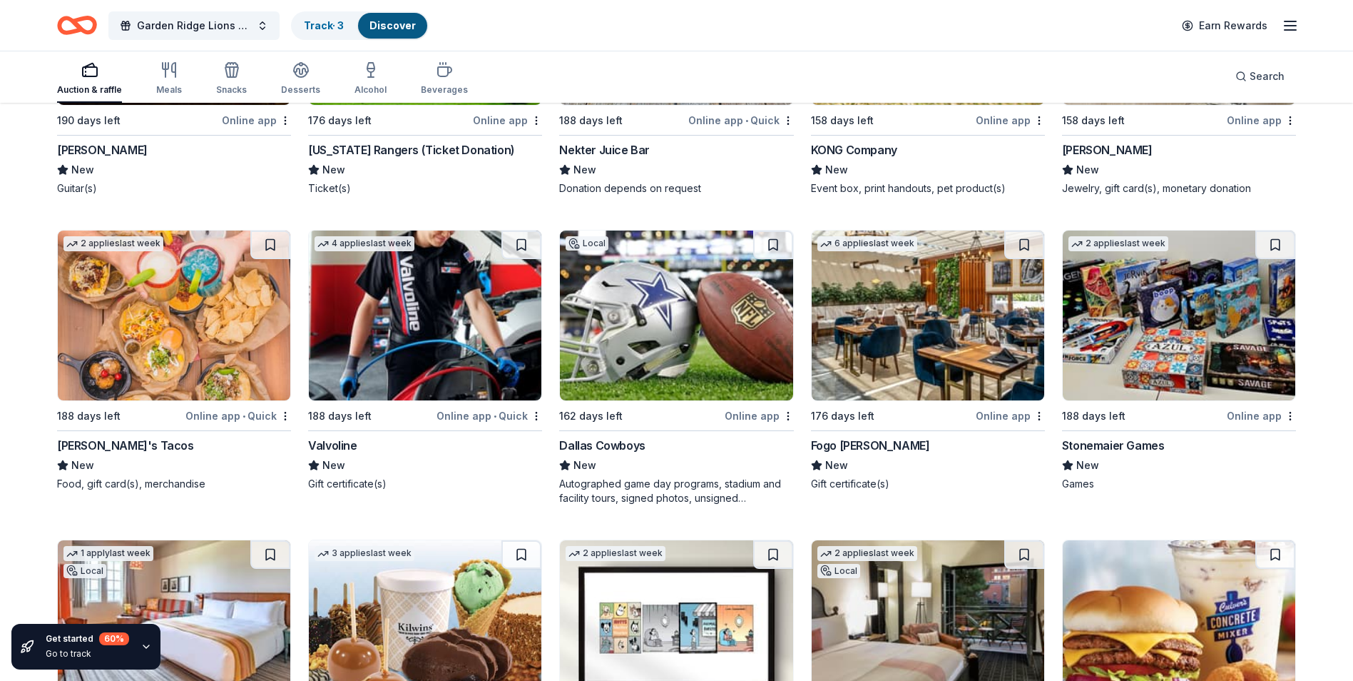
click at [430, 335] on img at bounding box center [425, 315] width 233 height 170
click at [686, 357] on img at bounding box center [676, 315] width 233 height 170
click at [899, 379] on img at bounding box center [928, 315] width 233 height 170
click at [1159, 336] on img at bounding box center [1179, 315] width 233 height 170
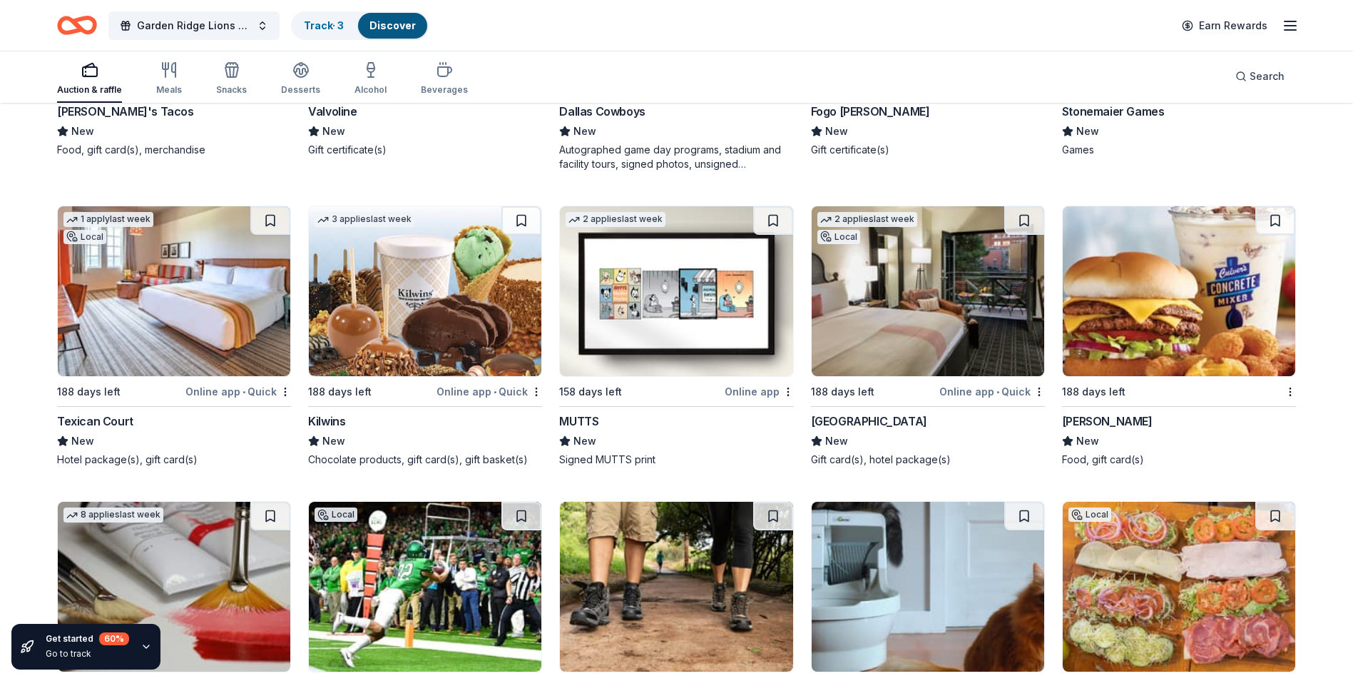
scroll to position [6503, 0]
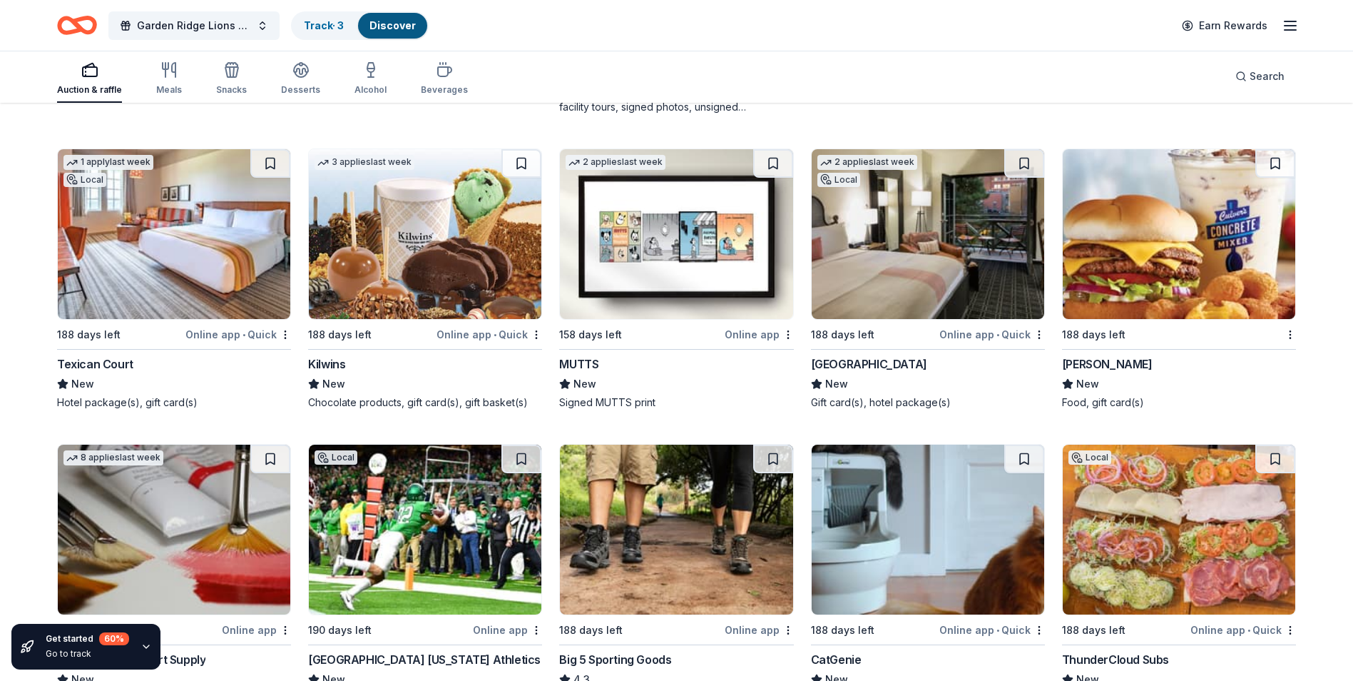
click at [908, 263] on img at bounding box center [928, 234] width 233 height 170
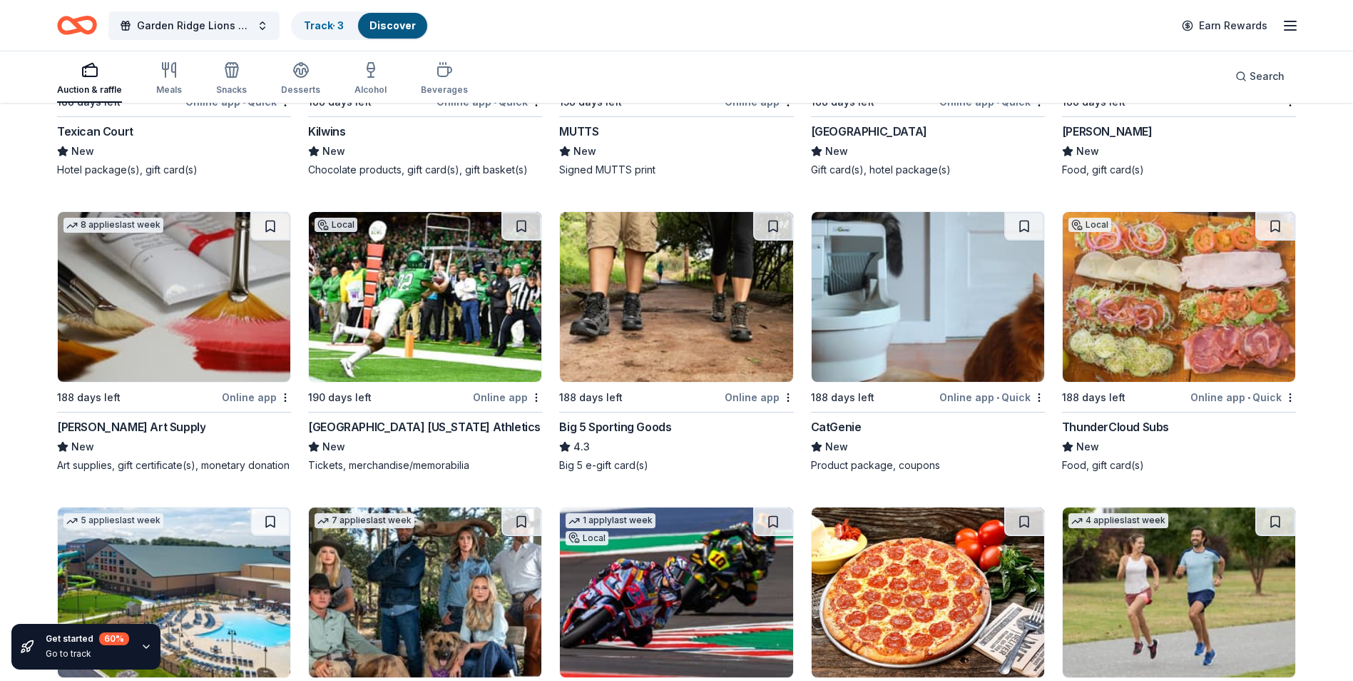
scroll to position [6788, 0]
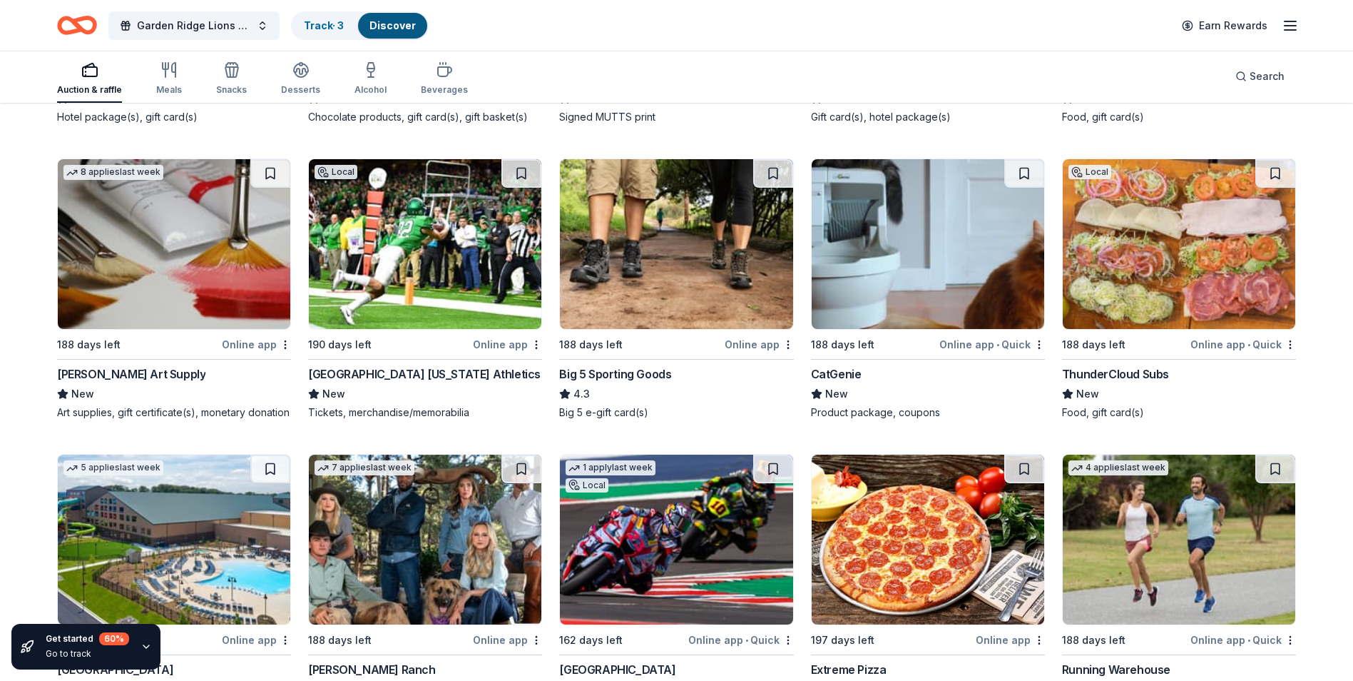
click at [183, 308] on img at bounding box center [174, 244] width 233 height 170
click at [648, 255] on img at bounding box center [676, 244] width 233 height 170
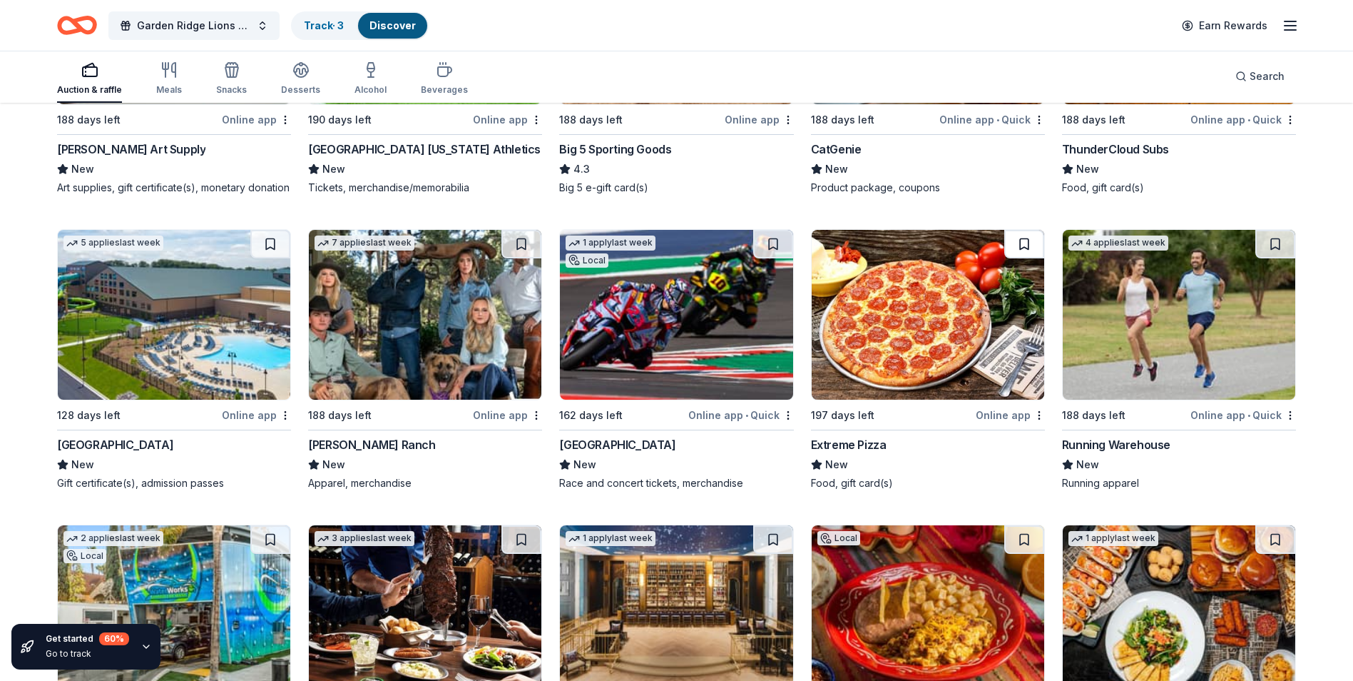
scroll to position [7108, 0]
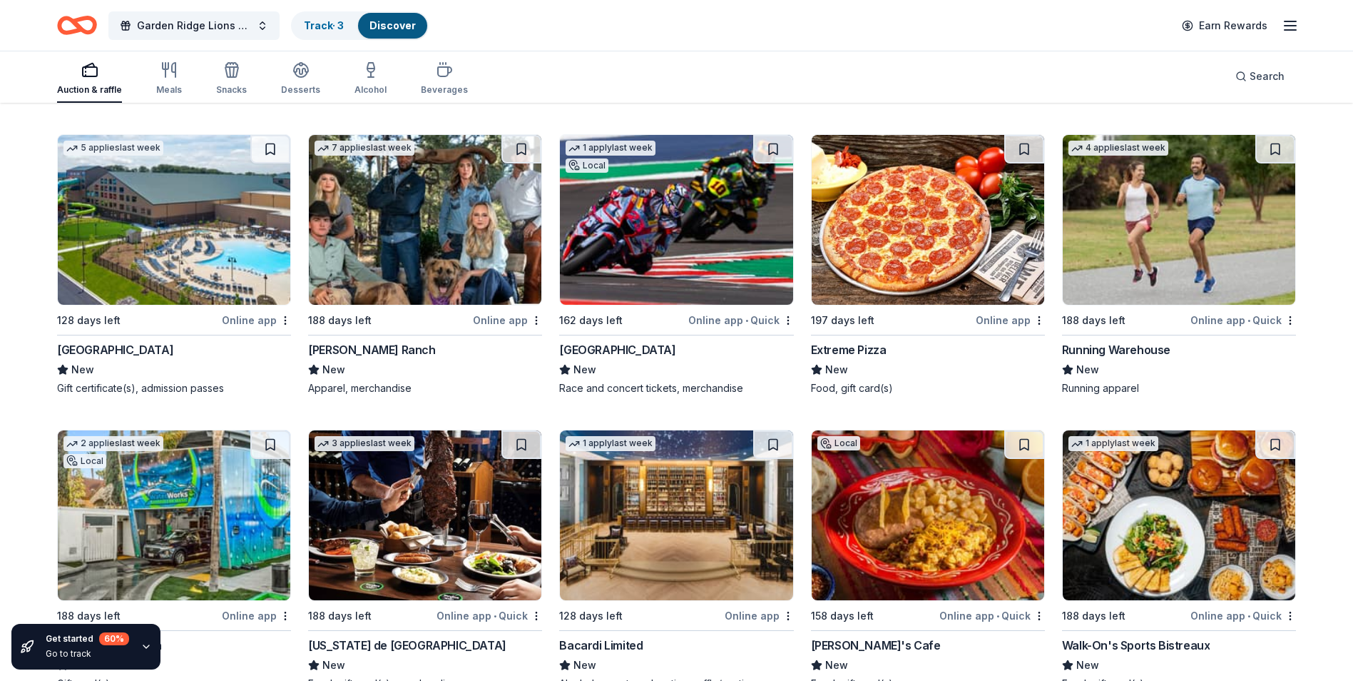
click at [148, 263] on img at bounding box center [174, 220] width 233 height 170
click at [357, 273] on img at bounding box center [425, 220] width 233 height 170
click at [678, 247] on img at bounding box center [676, 220] width 233 height 170
click at [948, 263] on img at bounding box center [928, 220] width 233 height 170
click at [1157, 242] on img at bounding box center [1179, 220] width 233 height 170
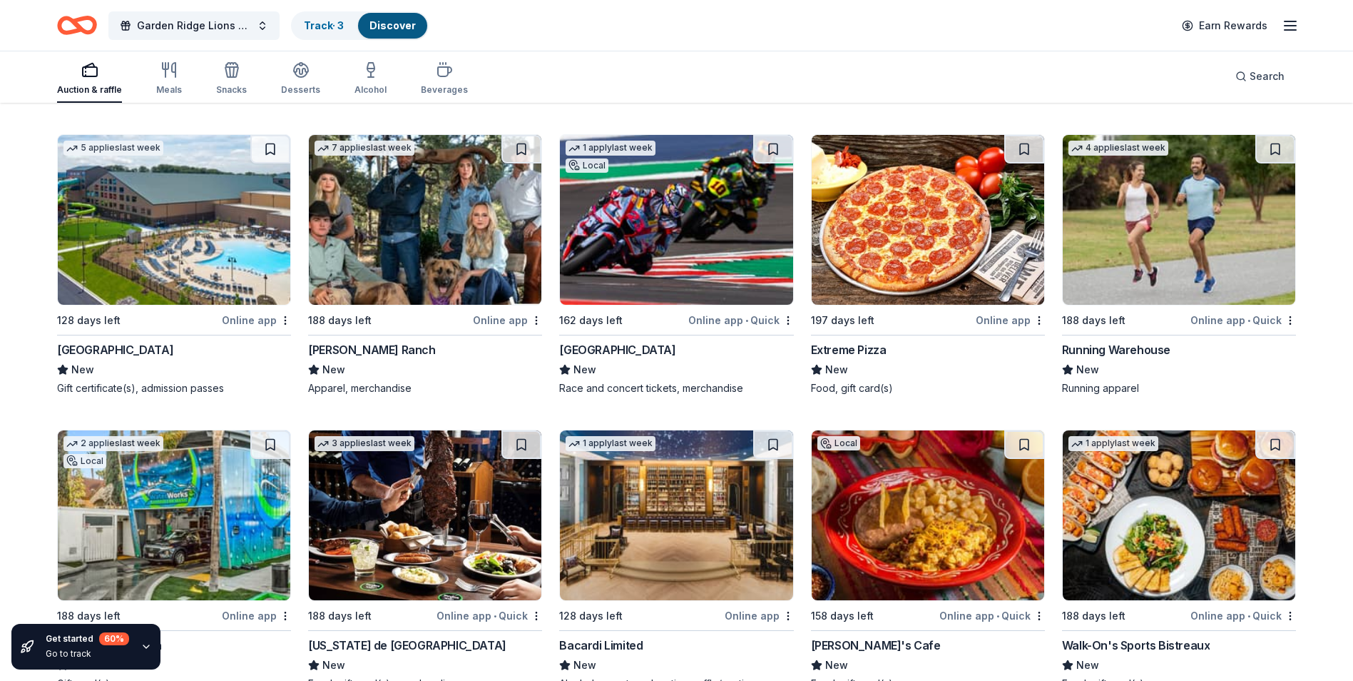
click at [1134, 290] on img at bounding box center [1179, 220] width 233 height 170
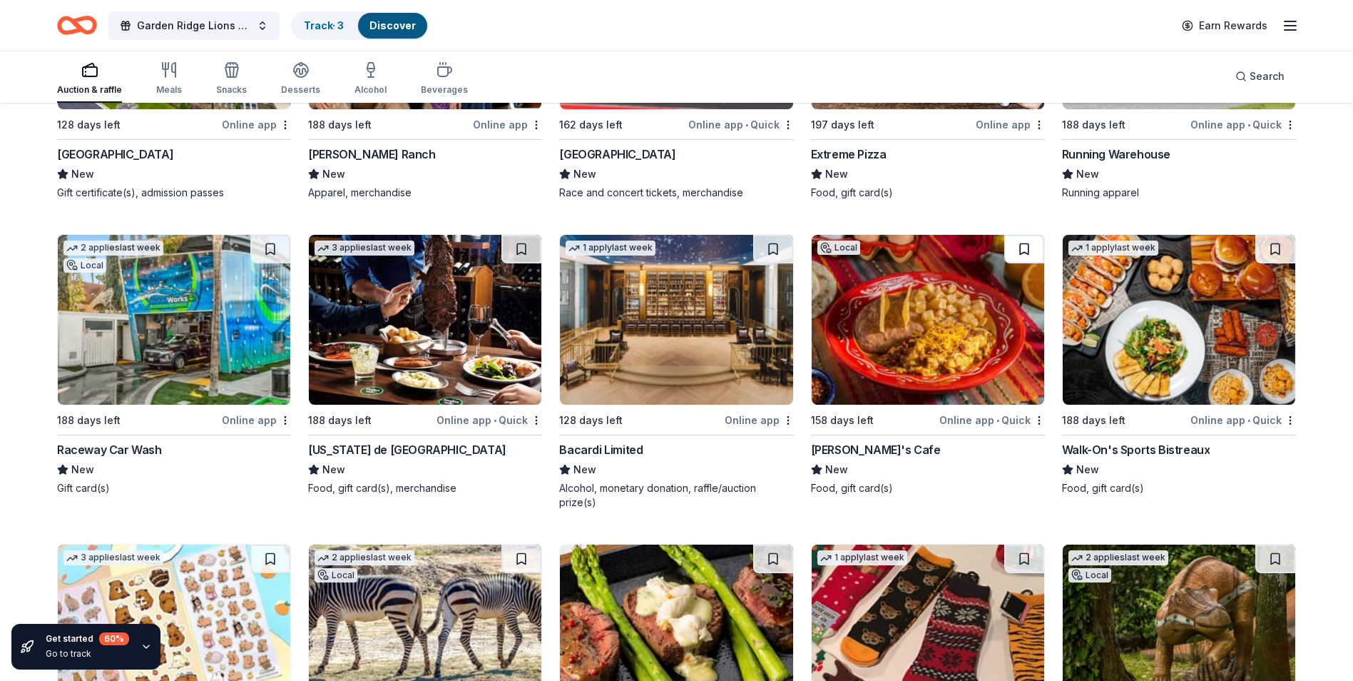
scroll to position [7393, 0]
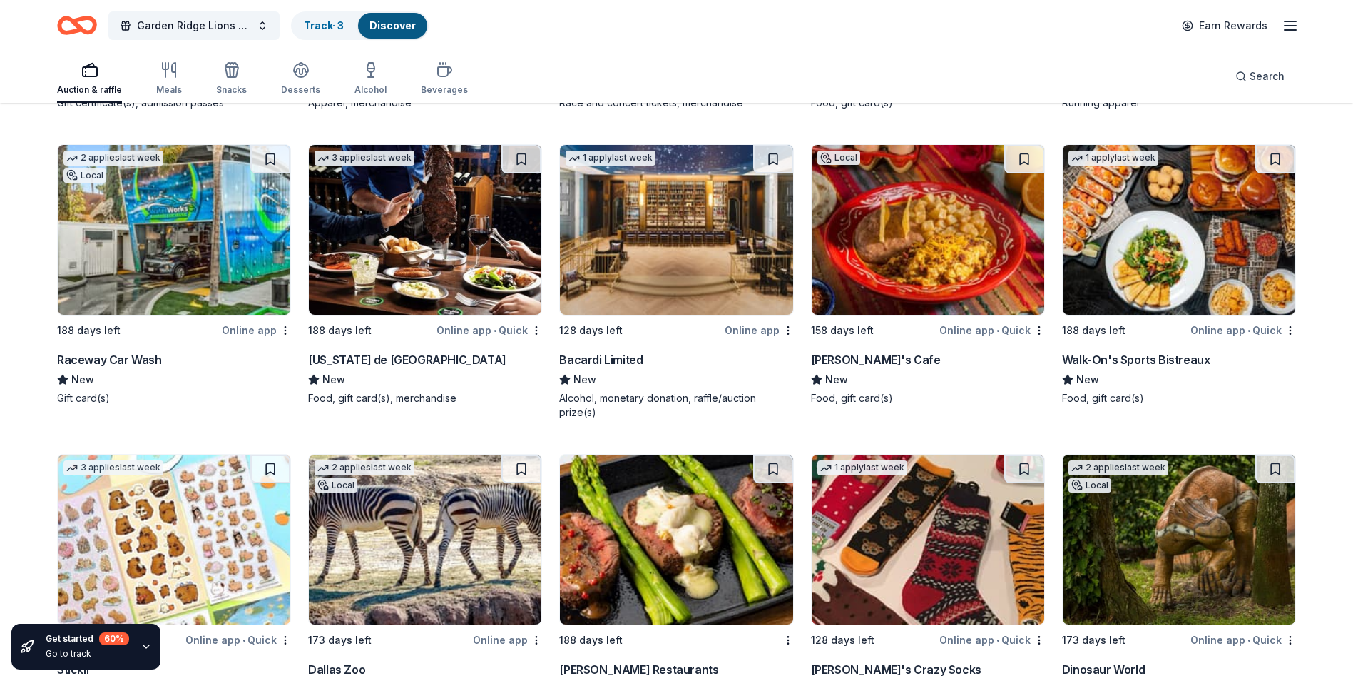
click at [193, 305] on img at bounding box center [174, 230] width 233 height 170
click at [656, 283] on img at bounding box center [676, 230] width 233 height 170
click at [910, 285] on img at bounding box center [928, 230] width 233 height 170
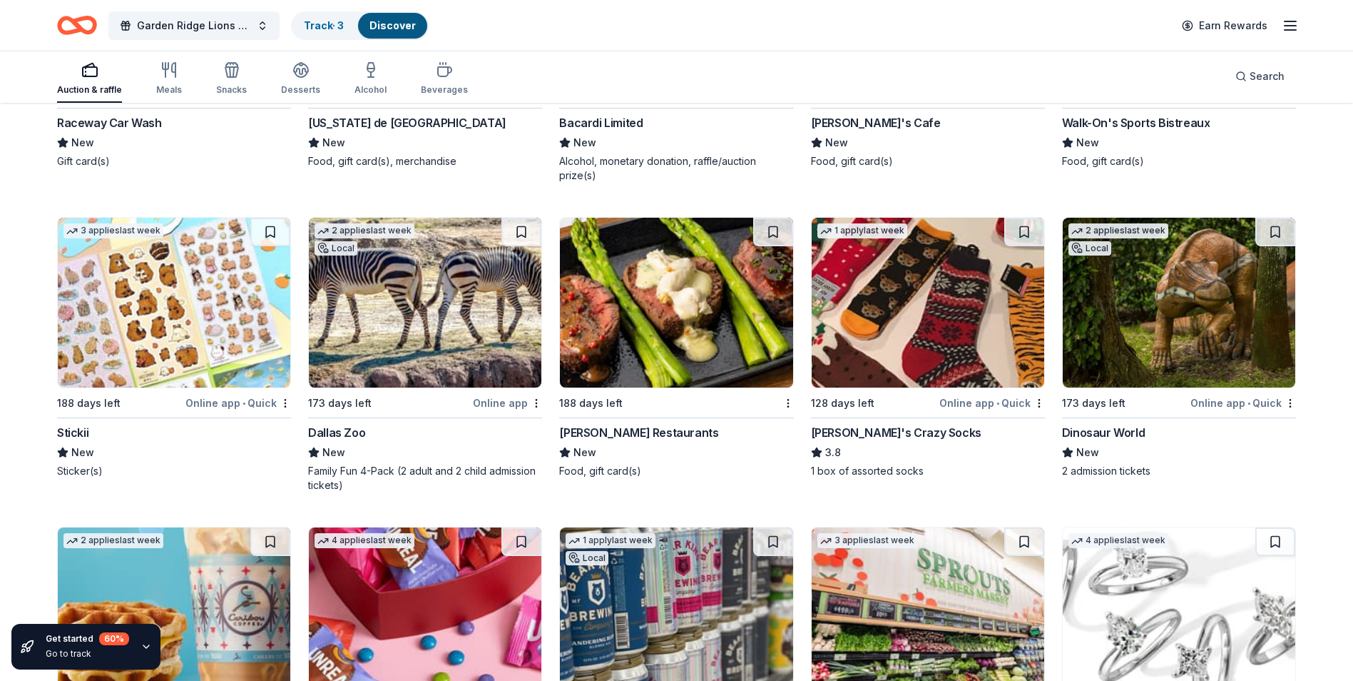
scroll to position [7656, 0]
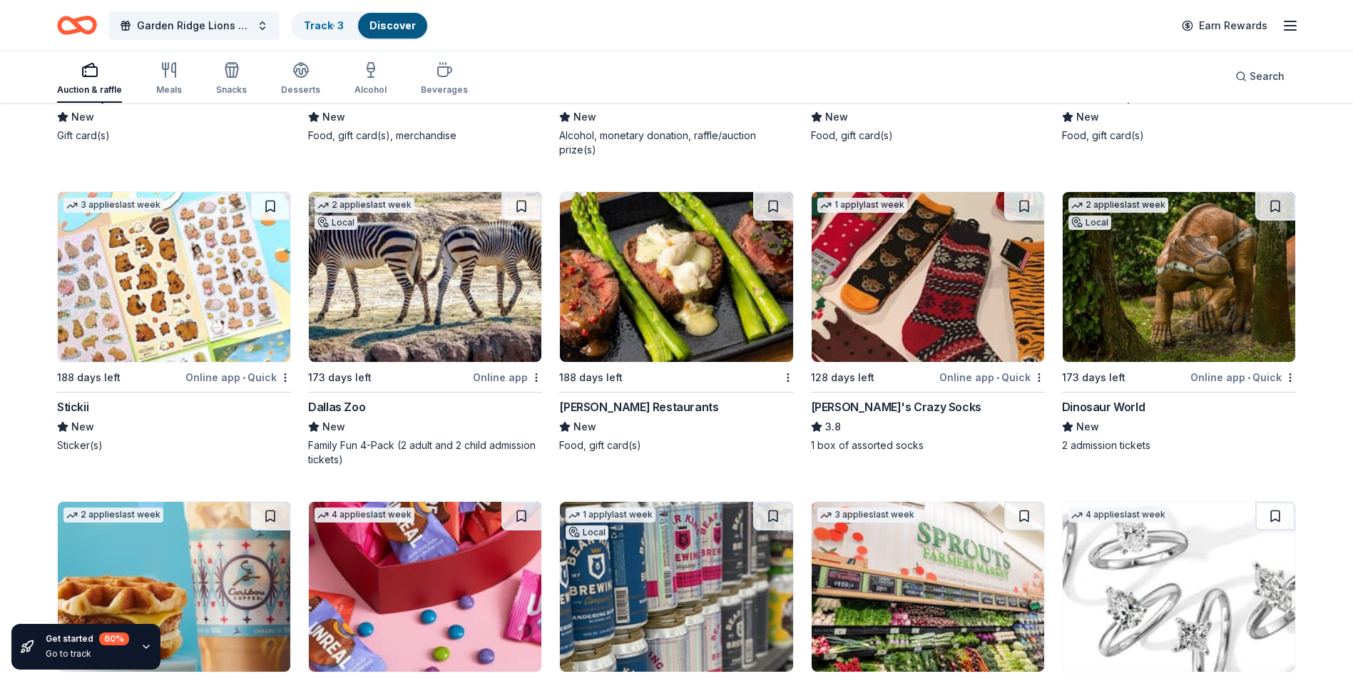
click at [694, 317] on img at bounding box center [676, 277] width 233 height 170
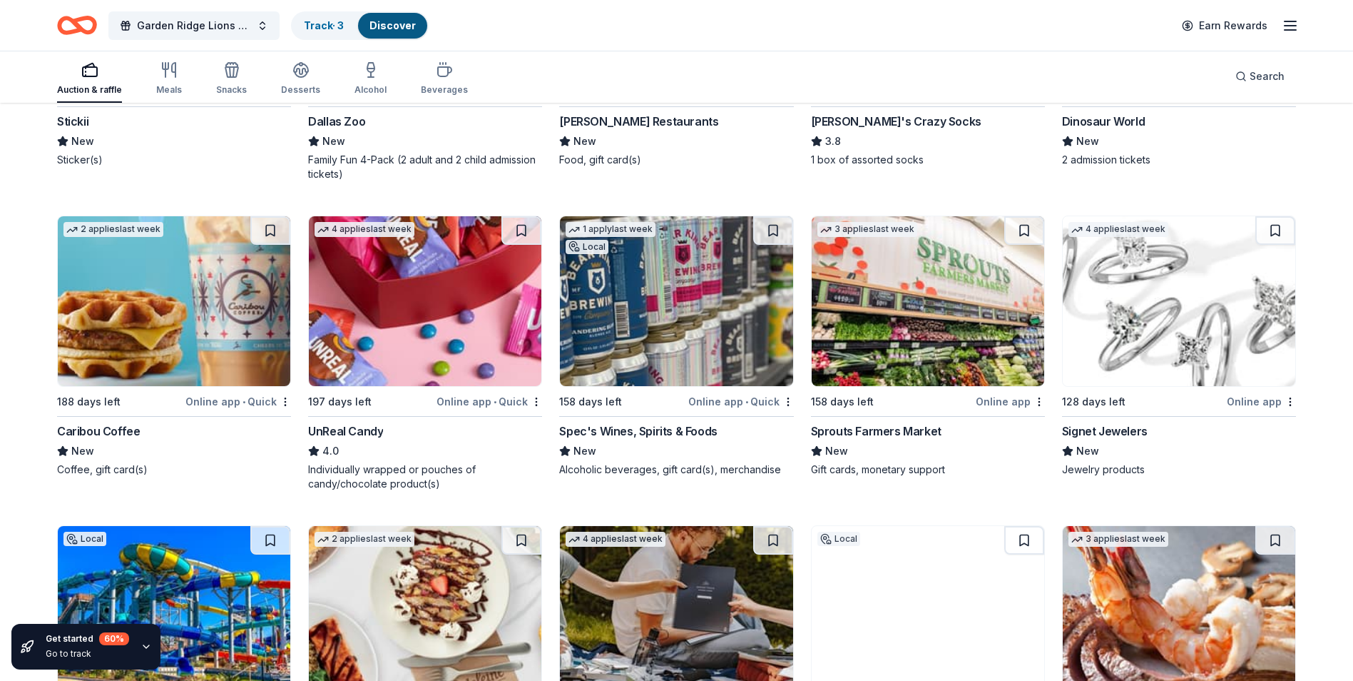
scroll to position [8012, 0]
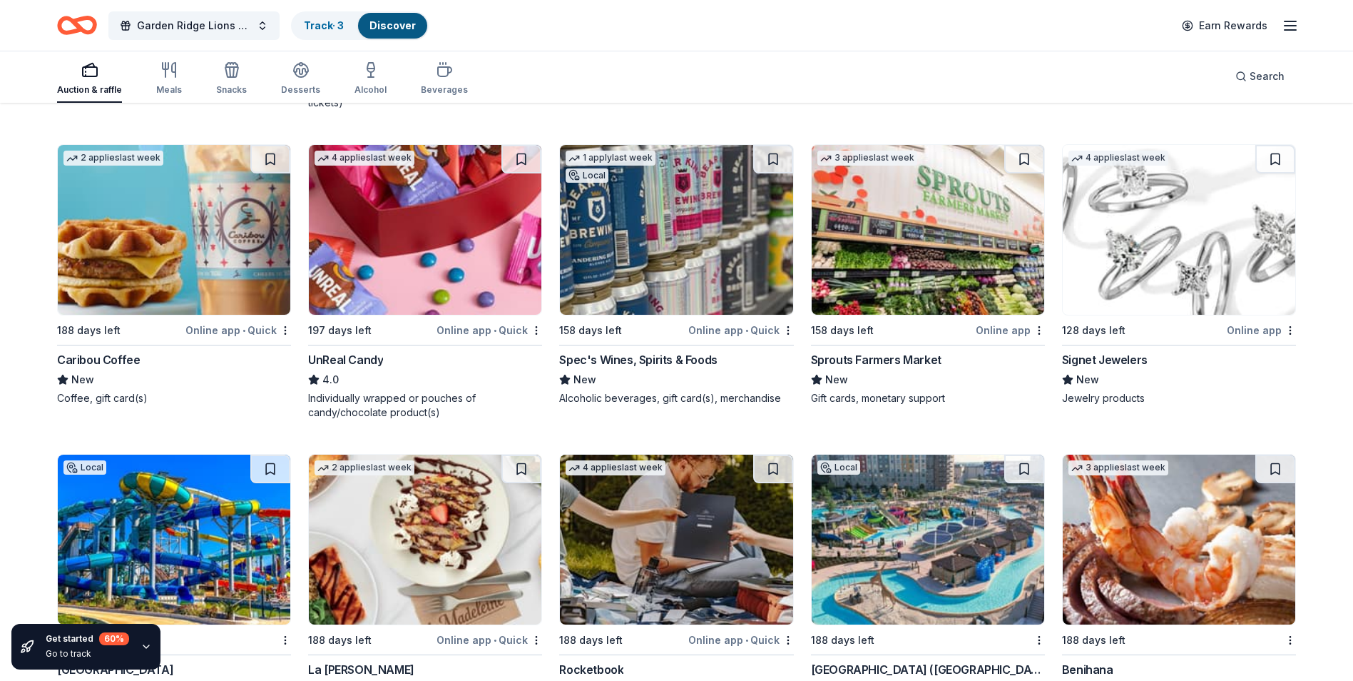
click at [691, 298] on img at bounding box center [676, 230] width 233 height 170
click at [1188, 311] on img at bounding box center [1179, 230] width 233 height 170
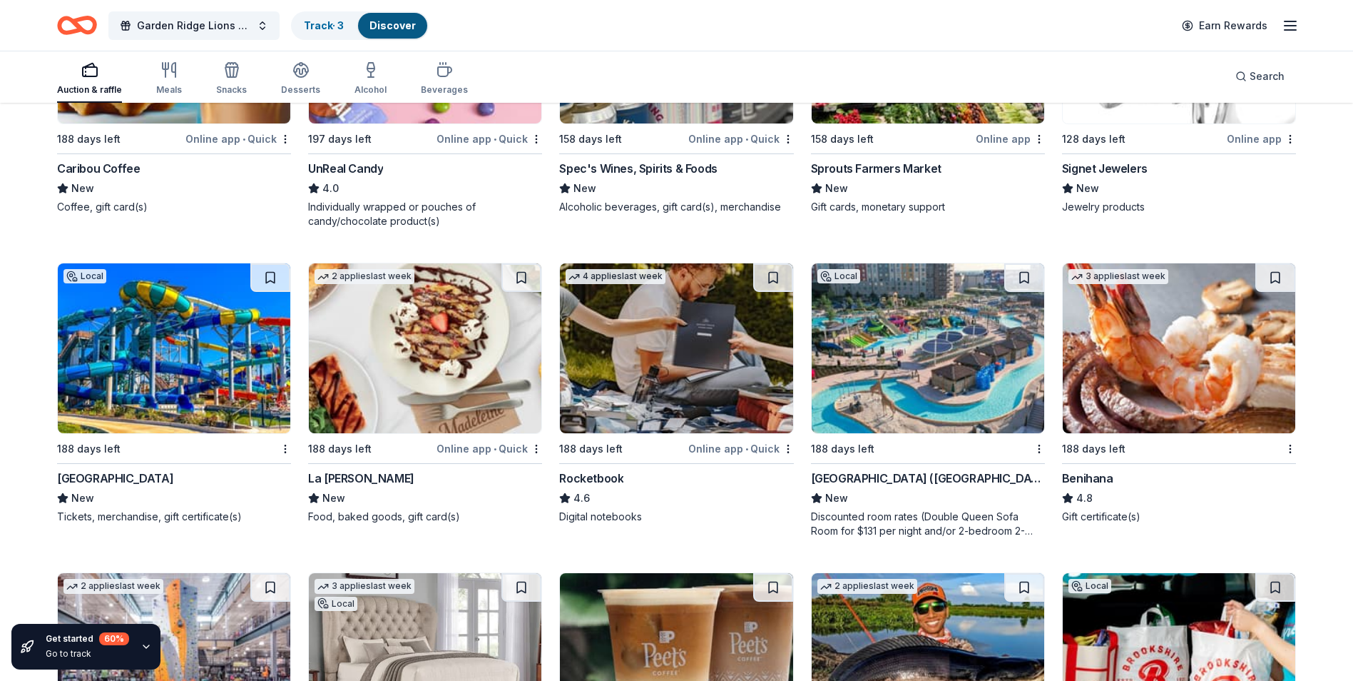
scroll to position [8275, 0]
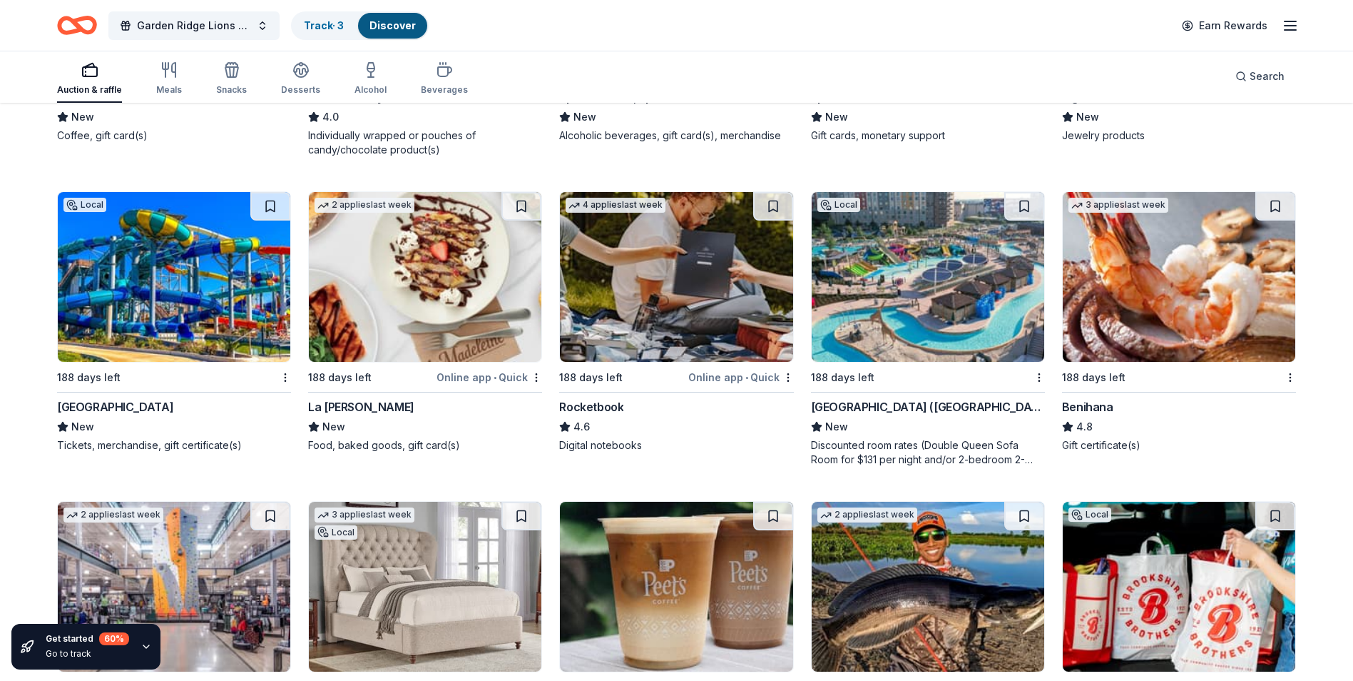
click at [424, 323] on img at bounding box center [425, 277] width 233 height 170
click at [669, 337] on img at bounding box center [676, 277] width 233 height 170
click at [1194, 341] on img at bounding box center [1179, 277] width 233 height 170
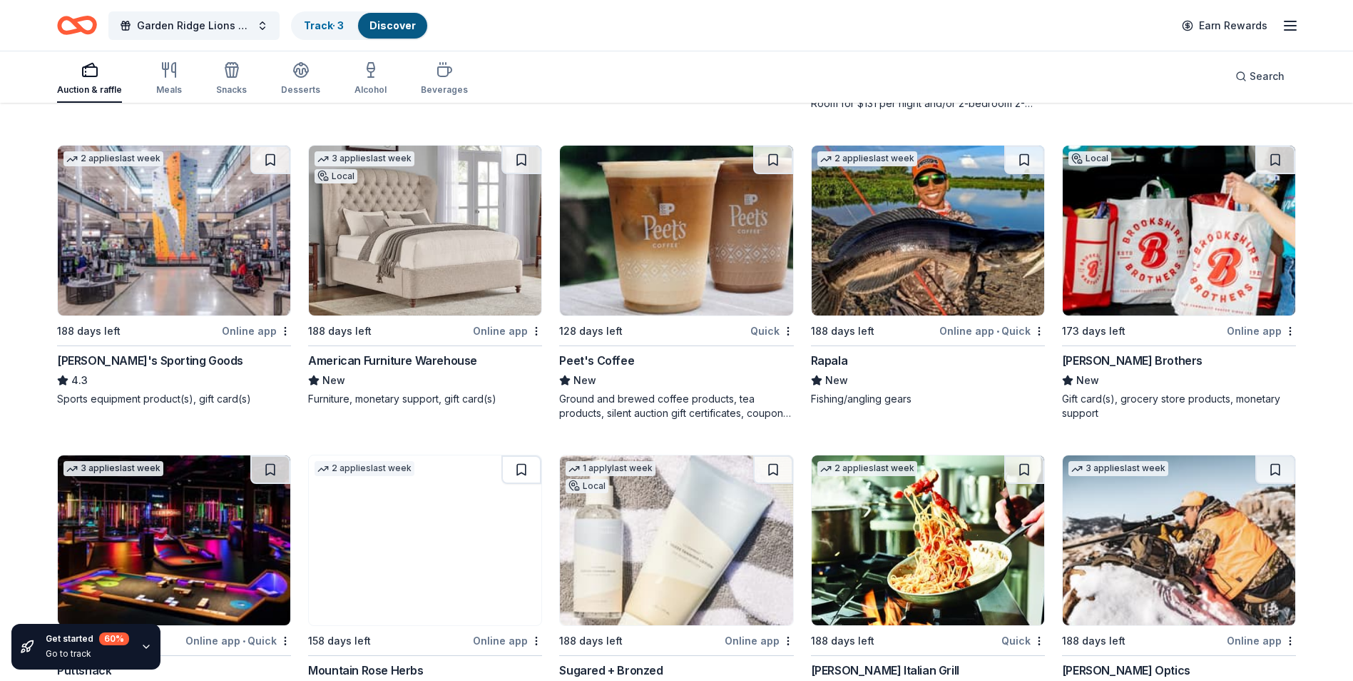
scroll to position [8632, 0]
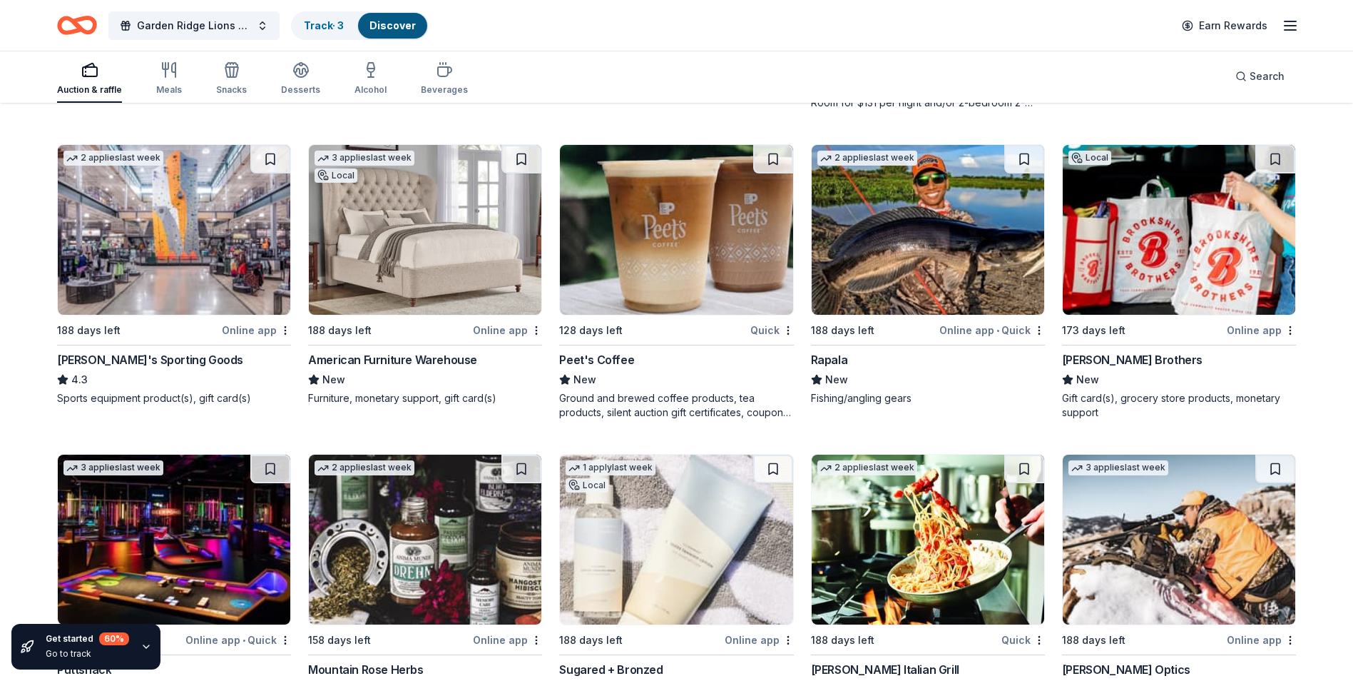
click at [175, 301] on img at bounding box center [174, 230] width 233 height 170
click at [390, 302] on img at bounding box center [425, 230] width 233 height 170
click at [895, 276] on img at bounding box center [928, 230] width 233 height 170
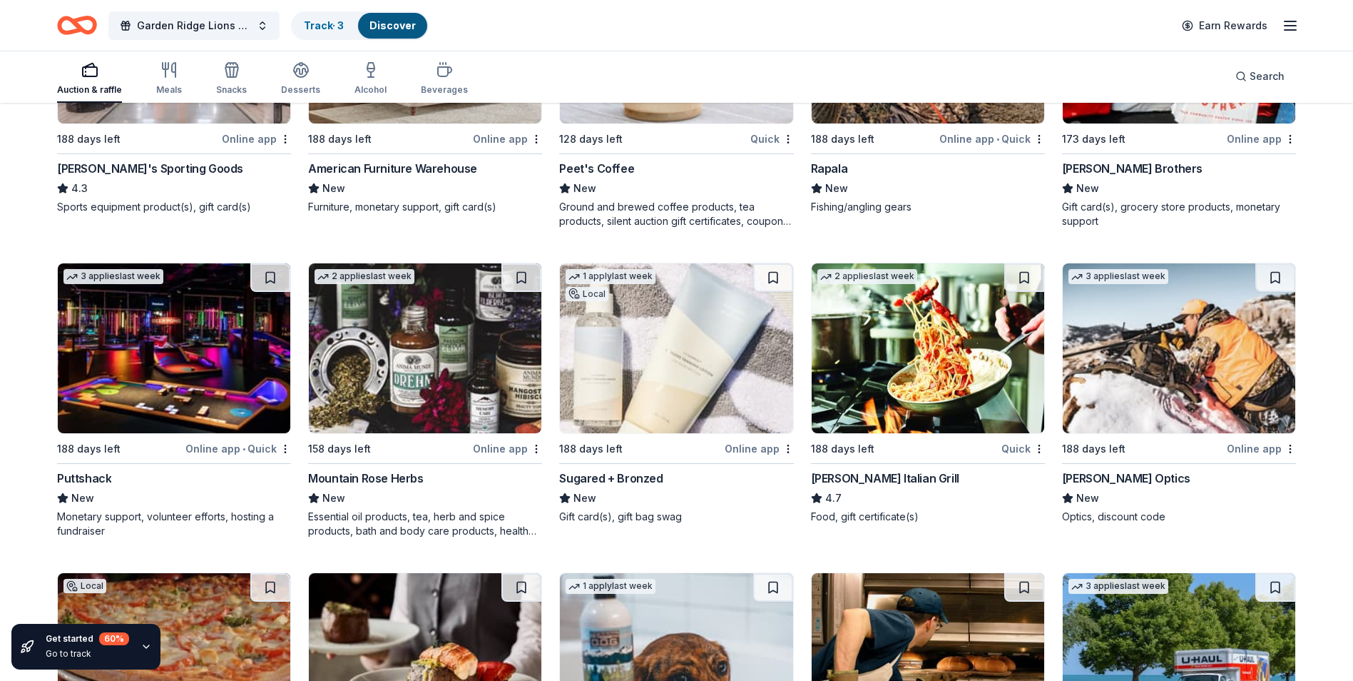
scroll to position [8894, 0]
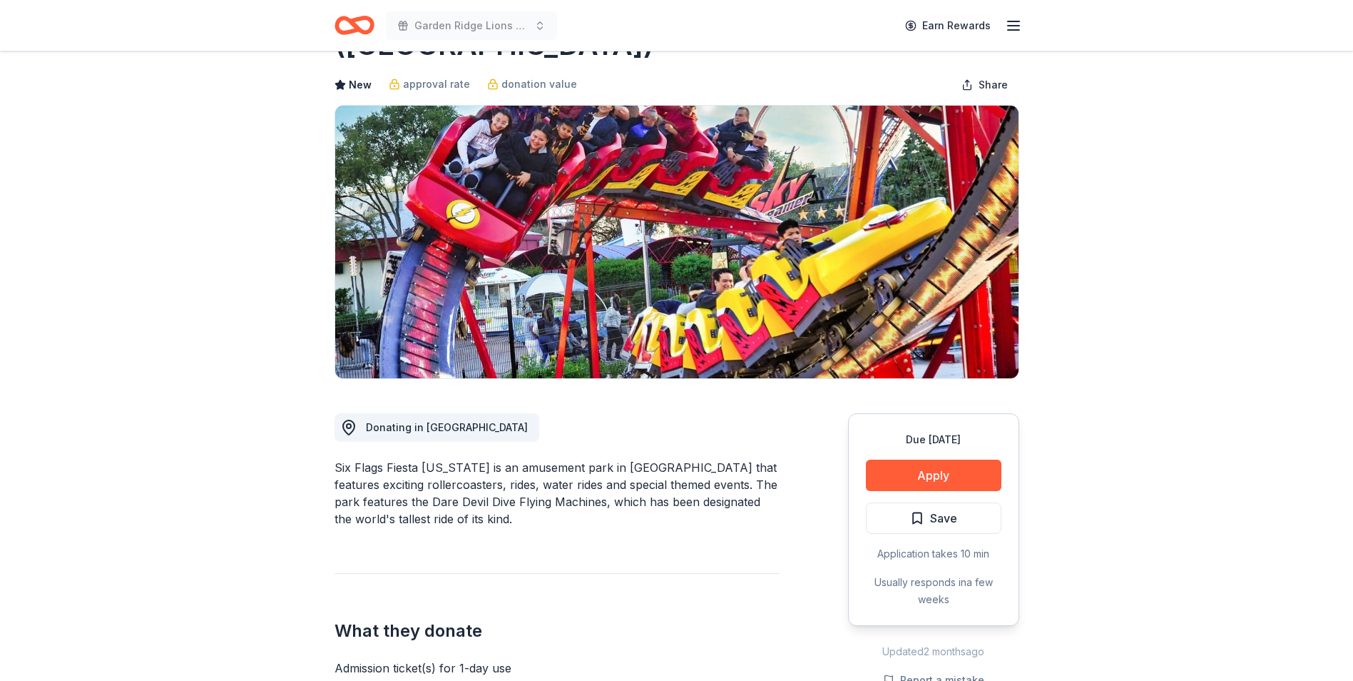
scroll to position [71, 0]
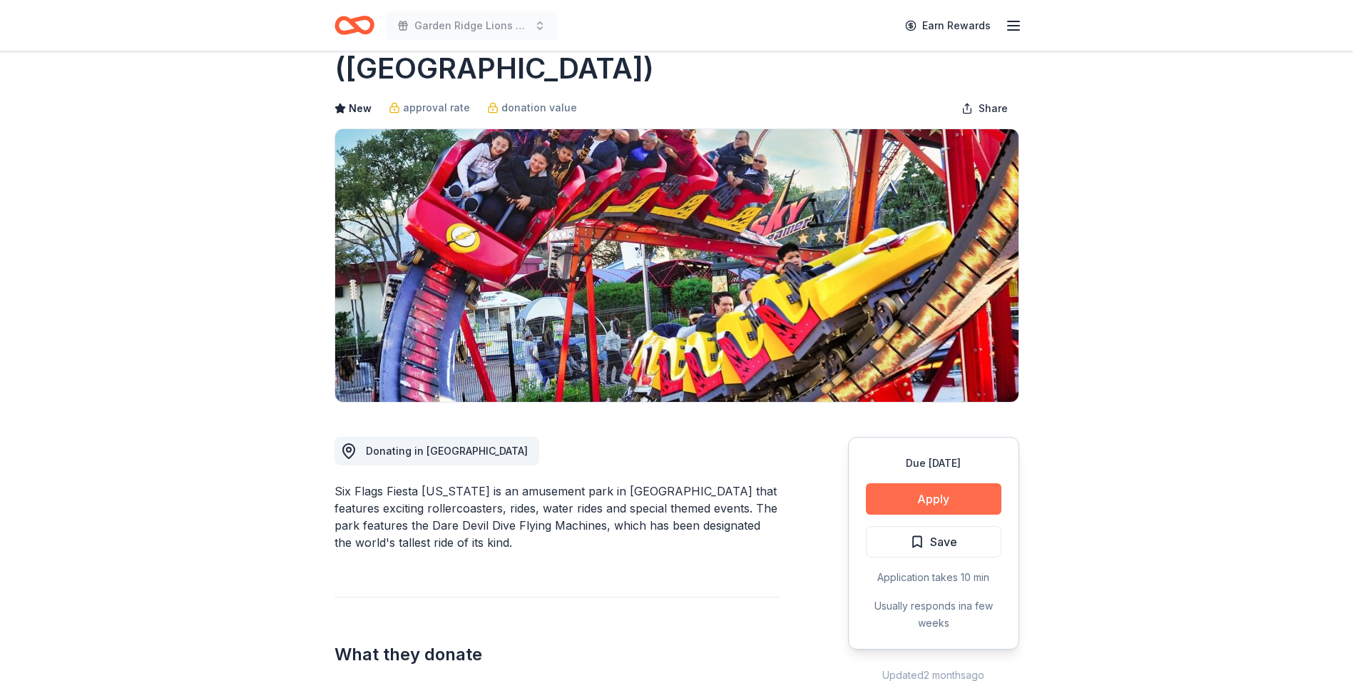
click at [906, 483] on button "Apply" at bounding box center [934, 498] width 136 height 31
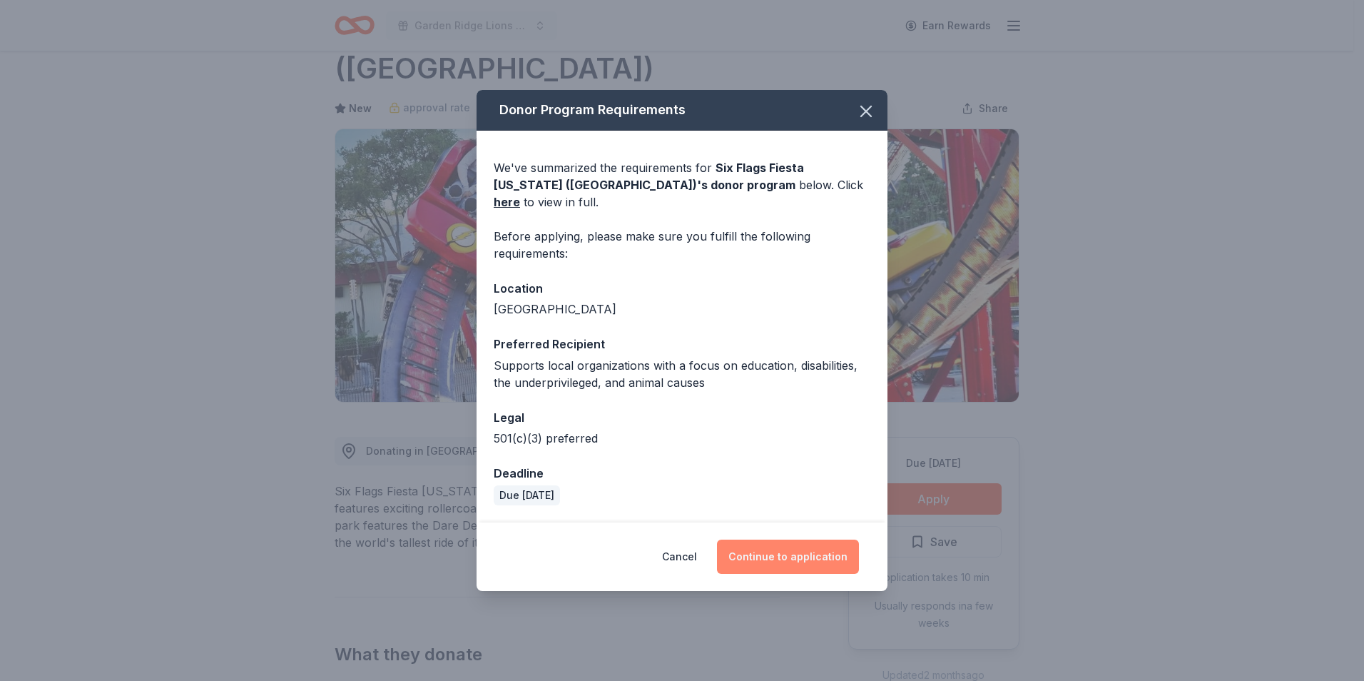
click at [793, 548] on button "Continue to application" at bounding box center [788, 556] width 142 height 34
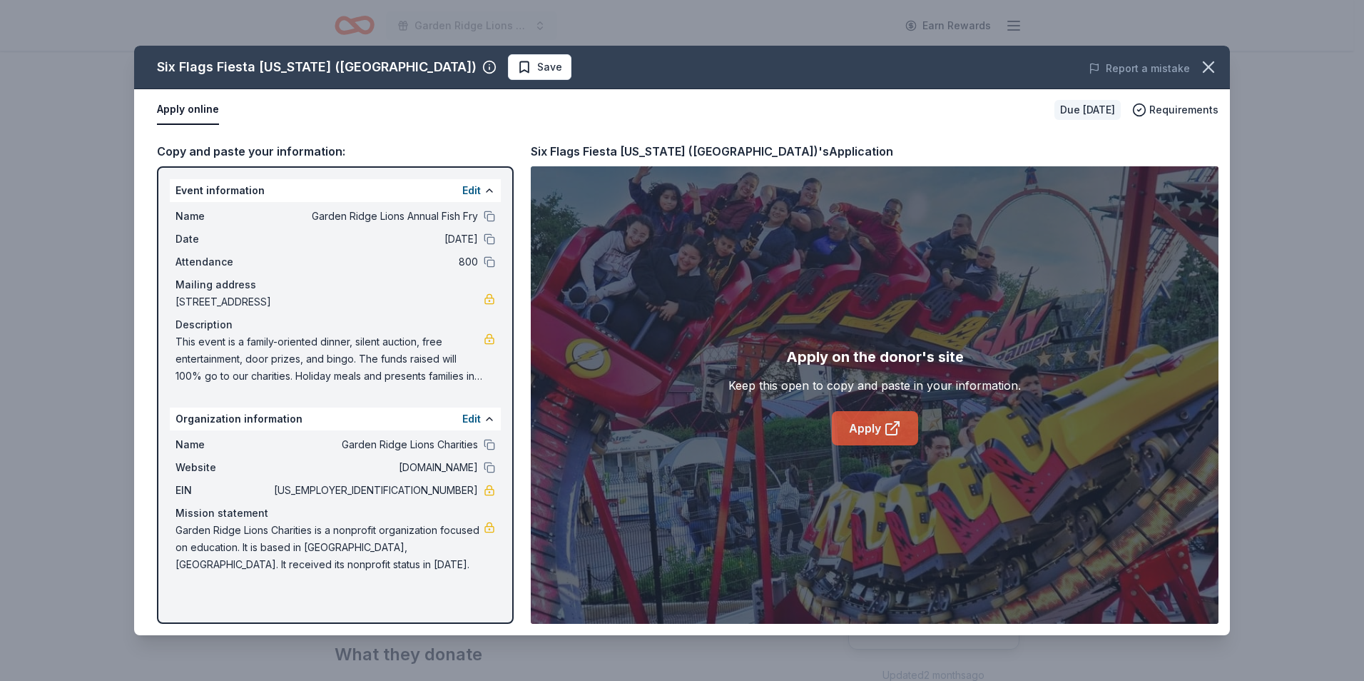
click at [893, 422] on icon at bounding box center [892, 428] width 17 height 17
click at [1208, 65] on icon "button" at bounding box center [1209, 67] width 20 height 20
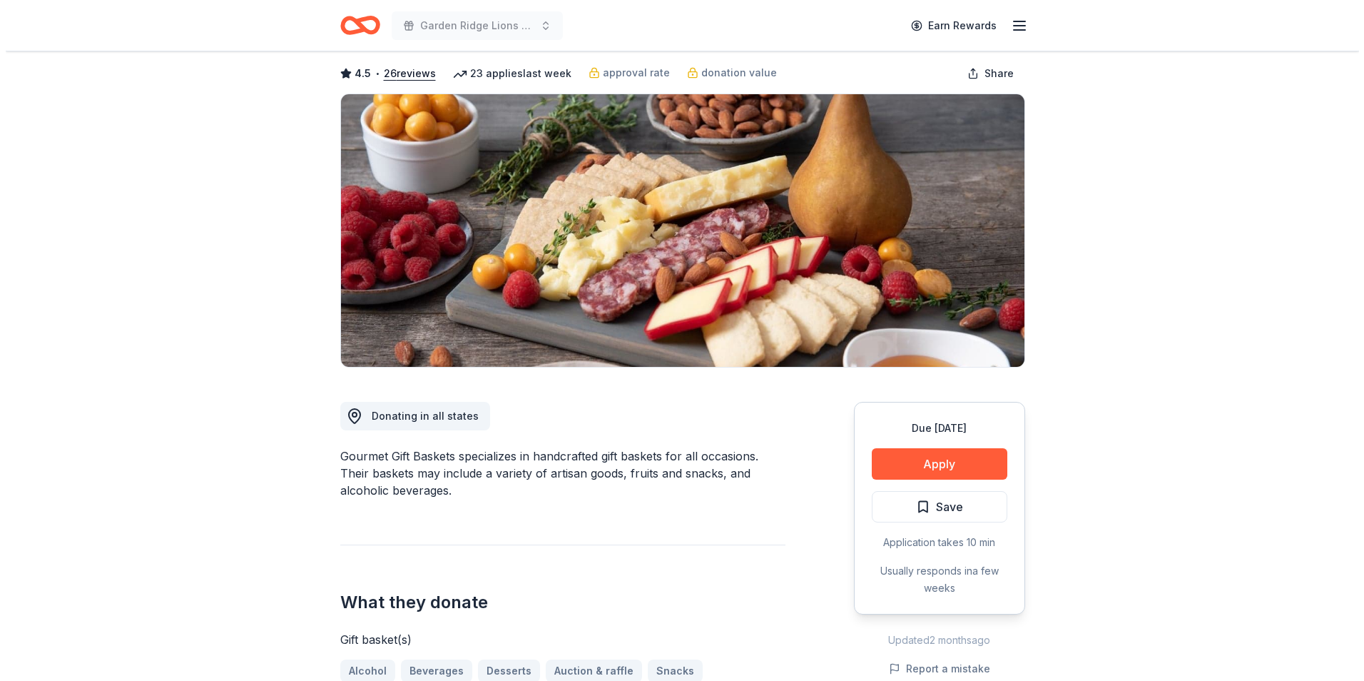
scroll to position [143, 0]
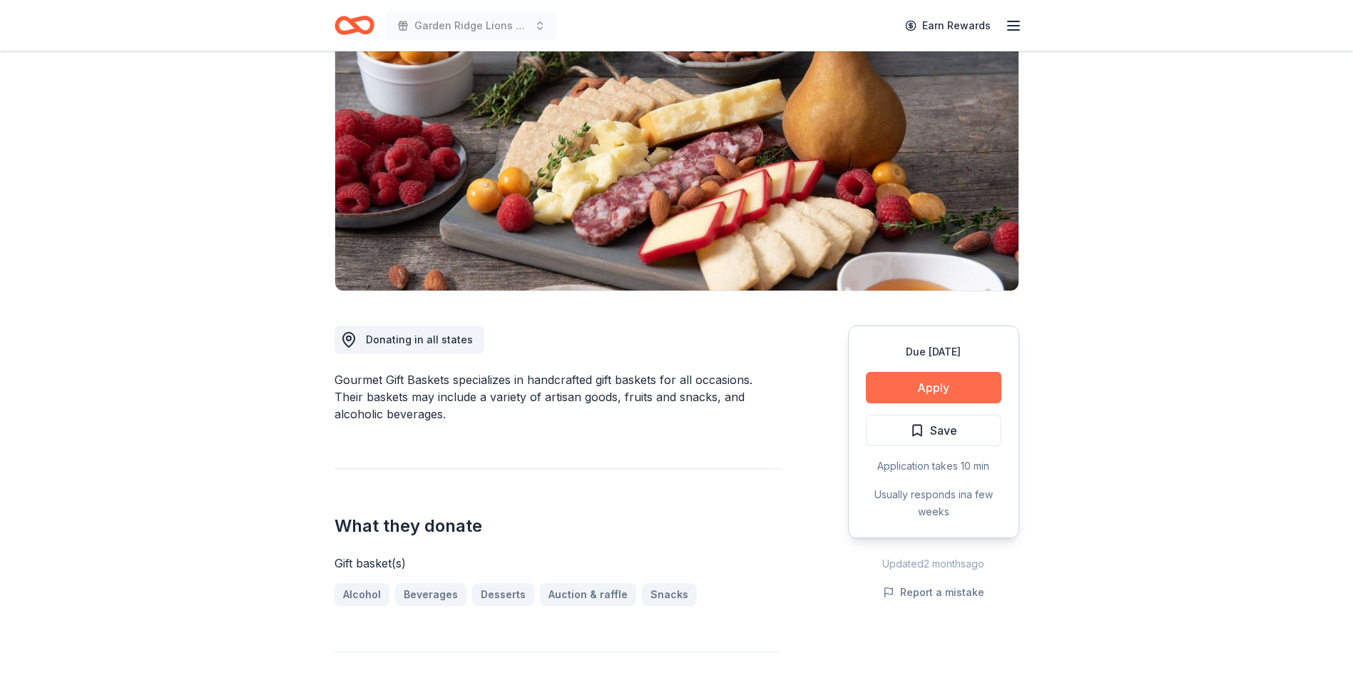
click at [950, 385] on button "Apply" at bounding box center [934, 387] width 136 height 31
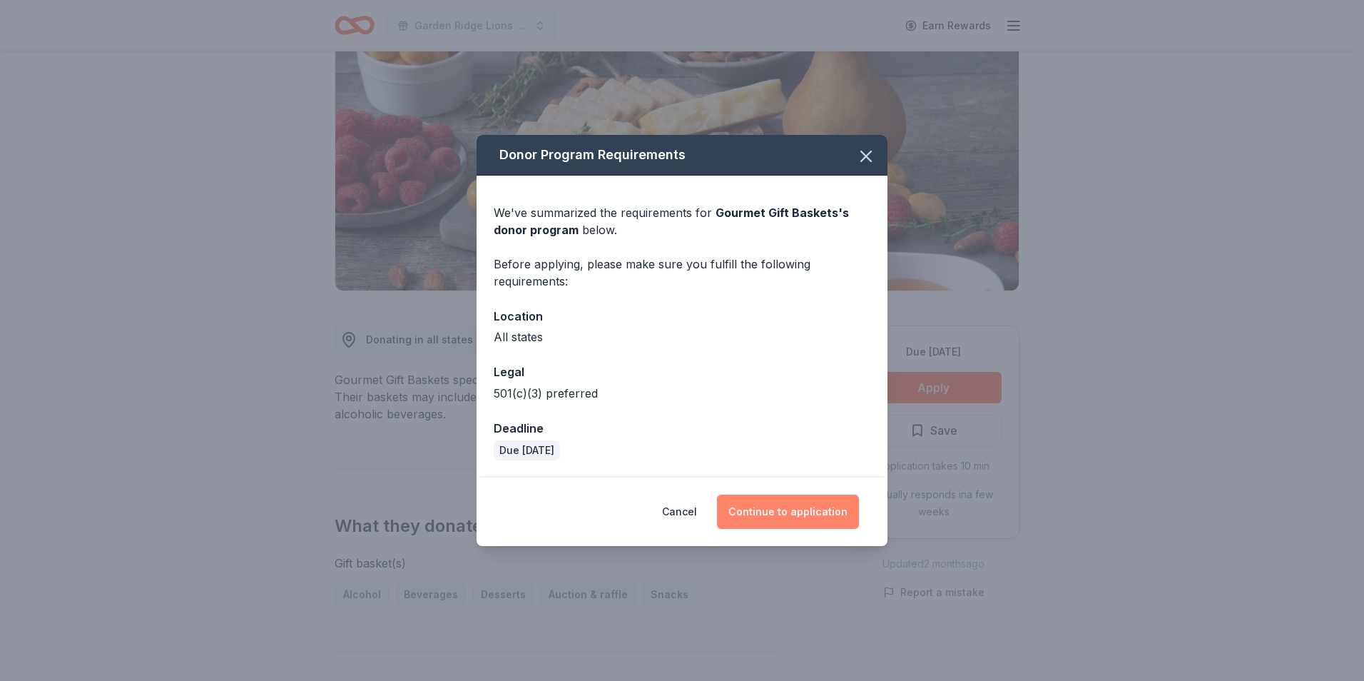
click at [784, 514] on button "Continue to application" at bounding box center [788, 511] width 142 height 34
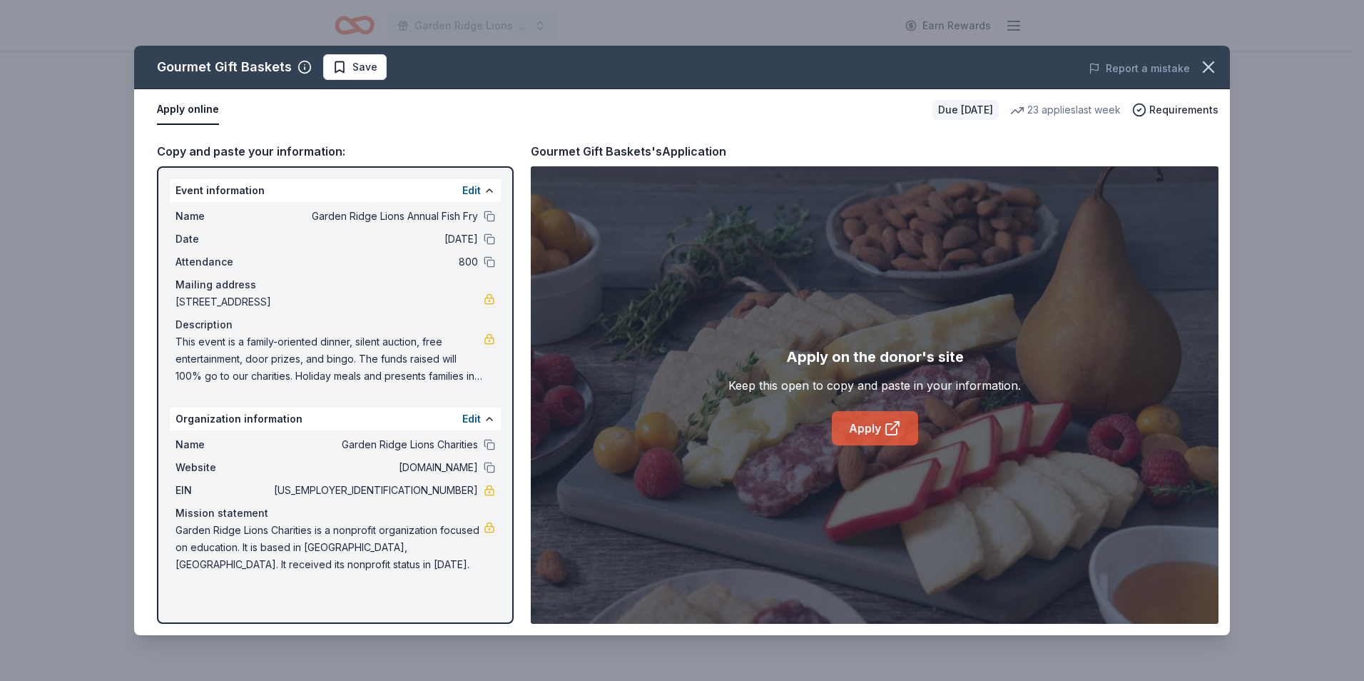
click at [860, 435] on link "Apply" at bounding box center [875, 428] width 86 height 34
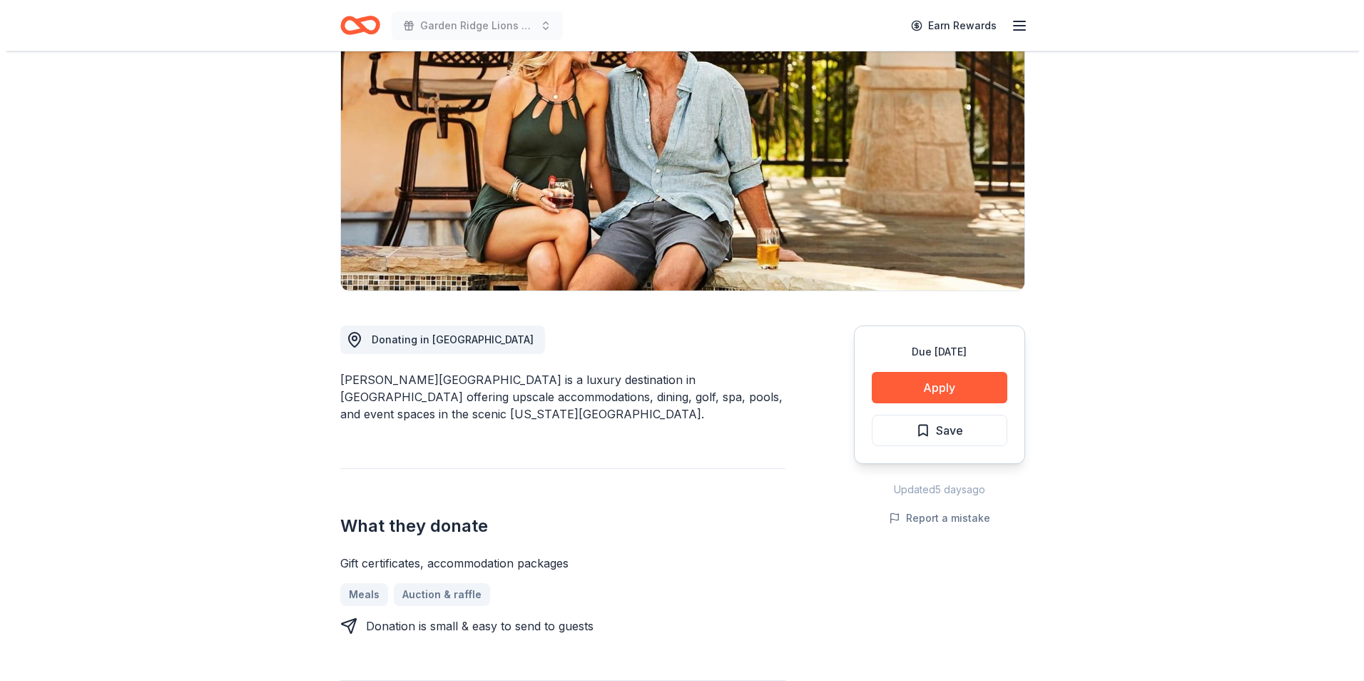
scroll to position [214, 0]
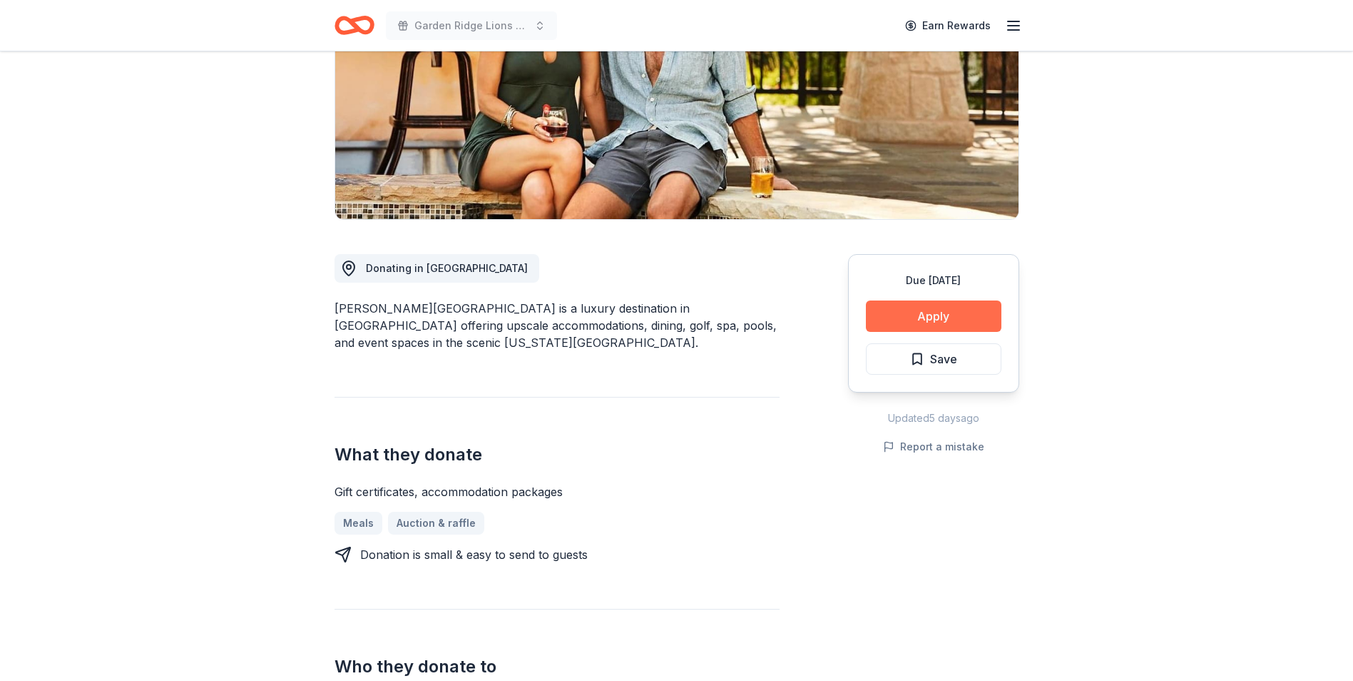
click at [915, 314] on button "Apply" at bounding box center [934, 315] width 136 height 31
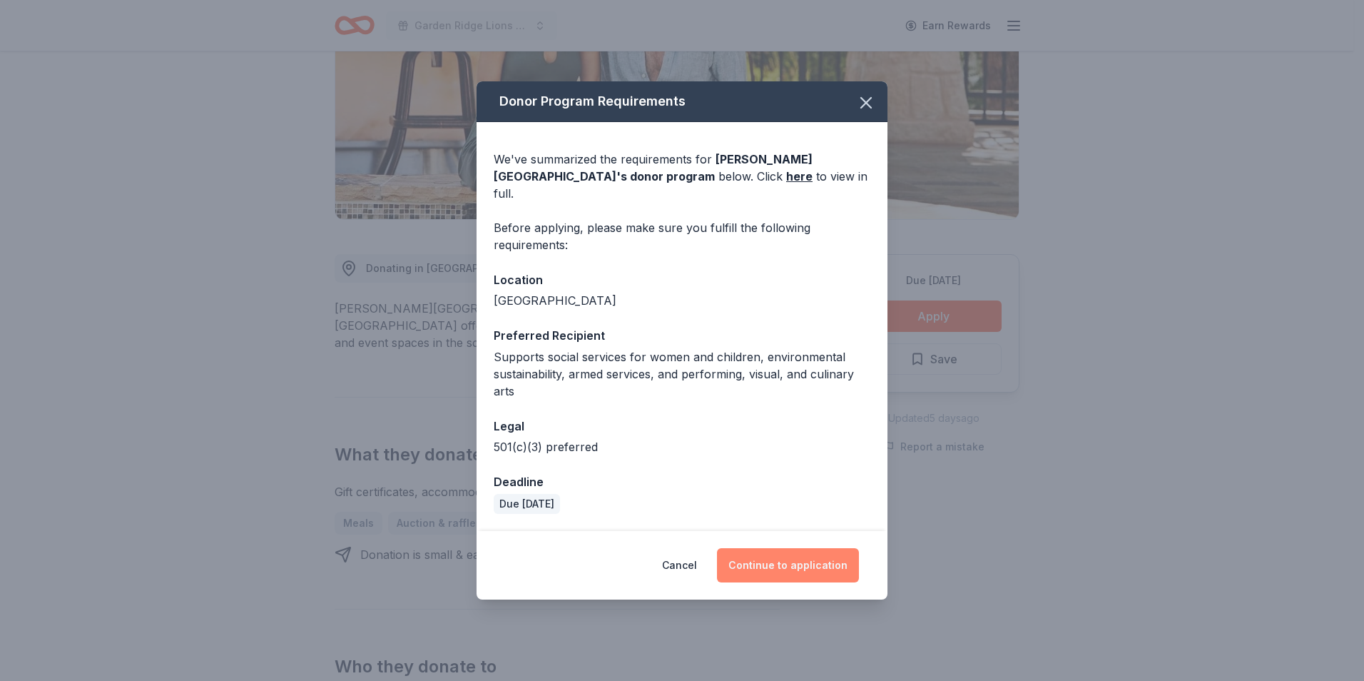
click at [790, 557] on button "Continue to application" at bounding box center [788, 565] width 142 height 34
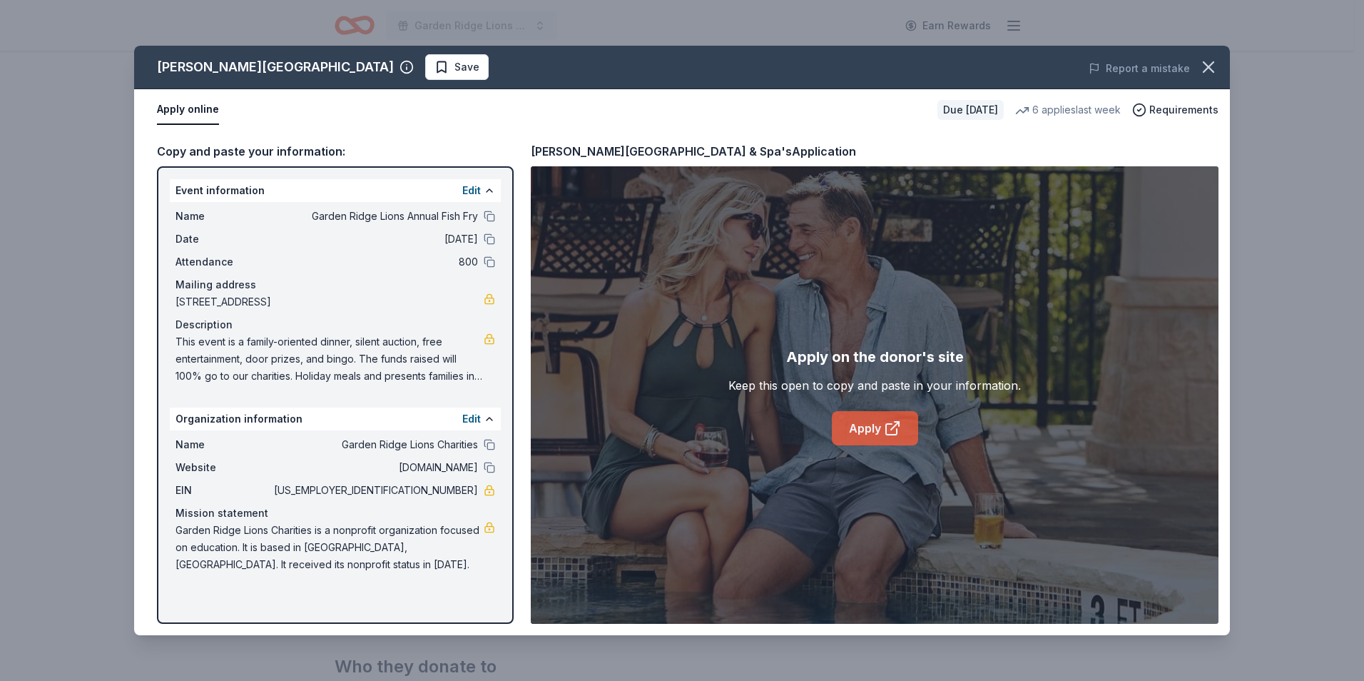
click at [844, 421] on link "Apply" at bounding box center [875, 428] width 86 height 34
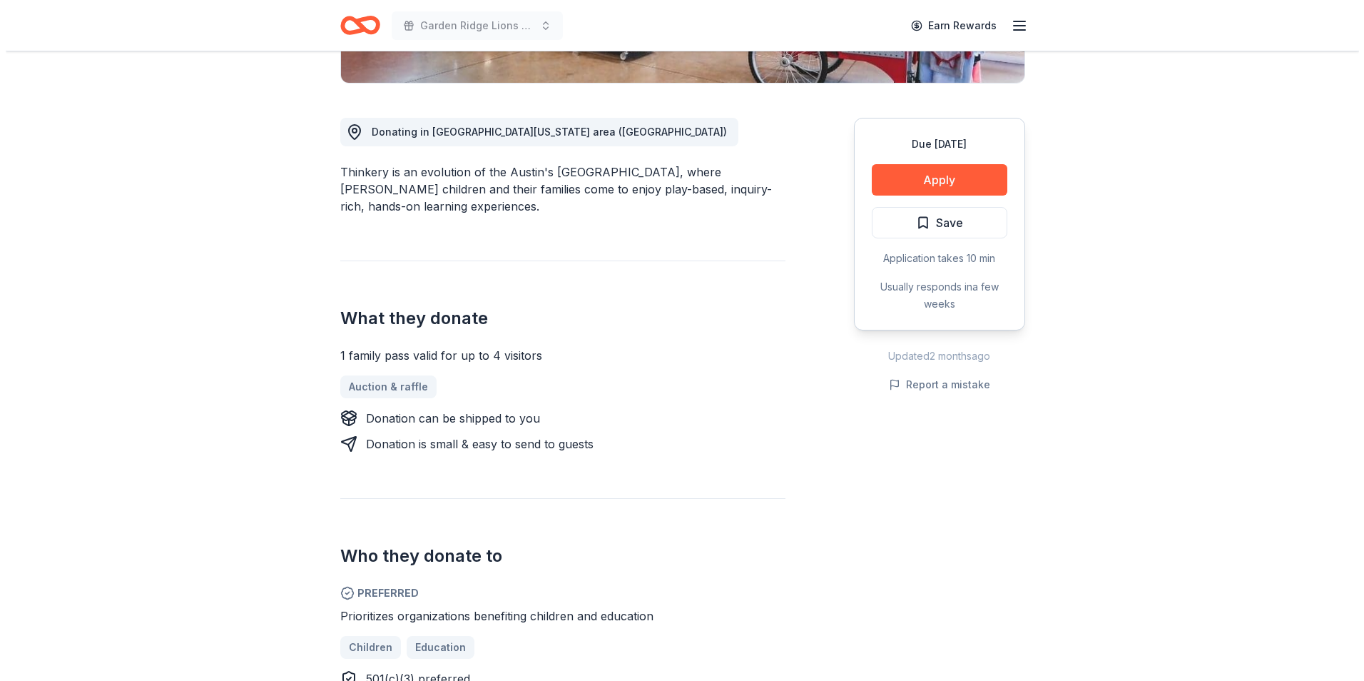
scroll to position [357, 0]
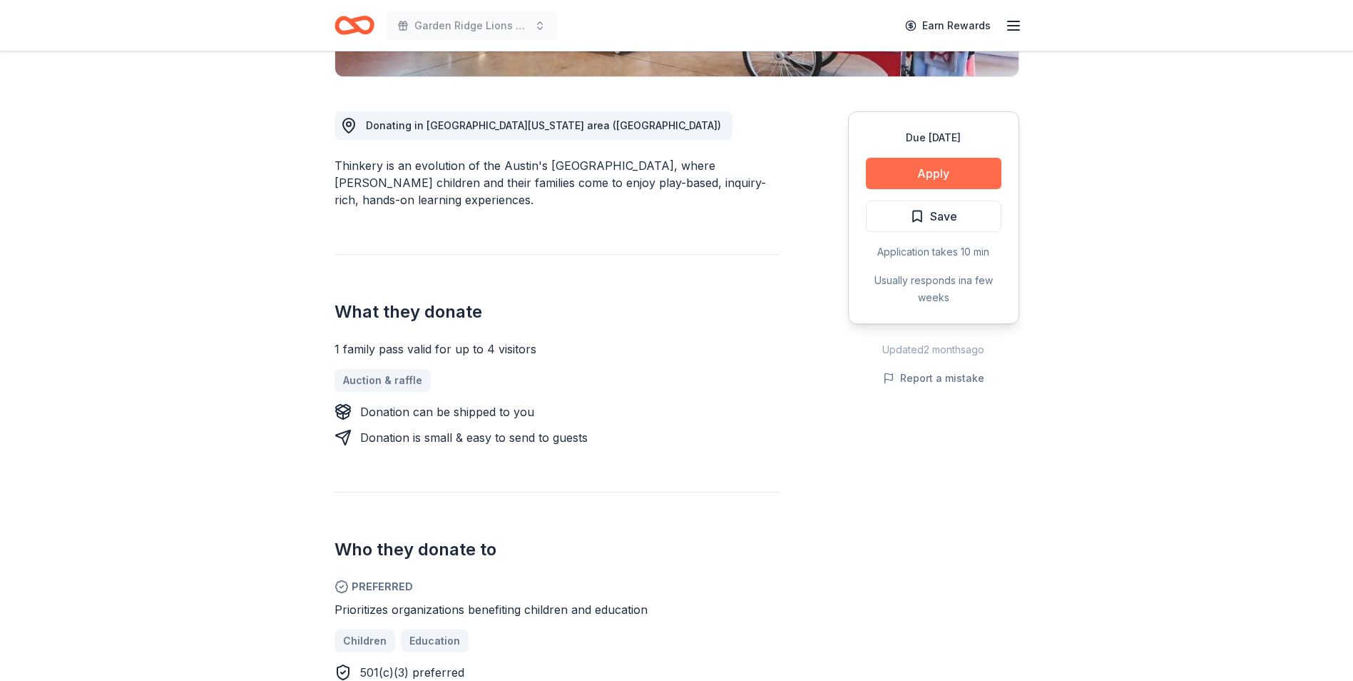
click at [946, 186] on button "Apply" at bounding box center [934, 173] width 136 height 31
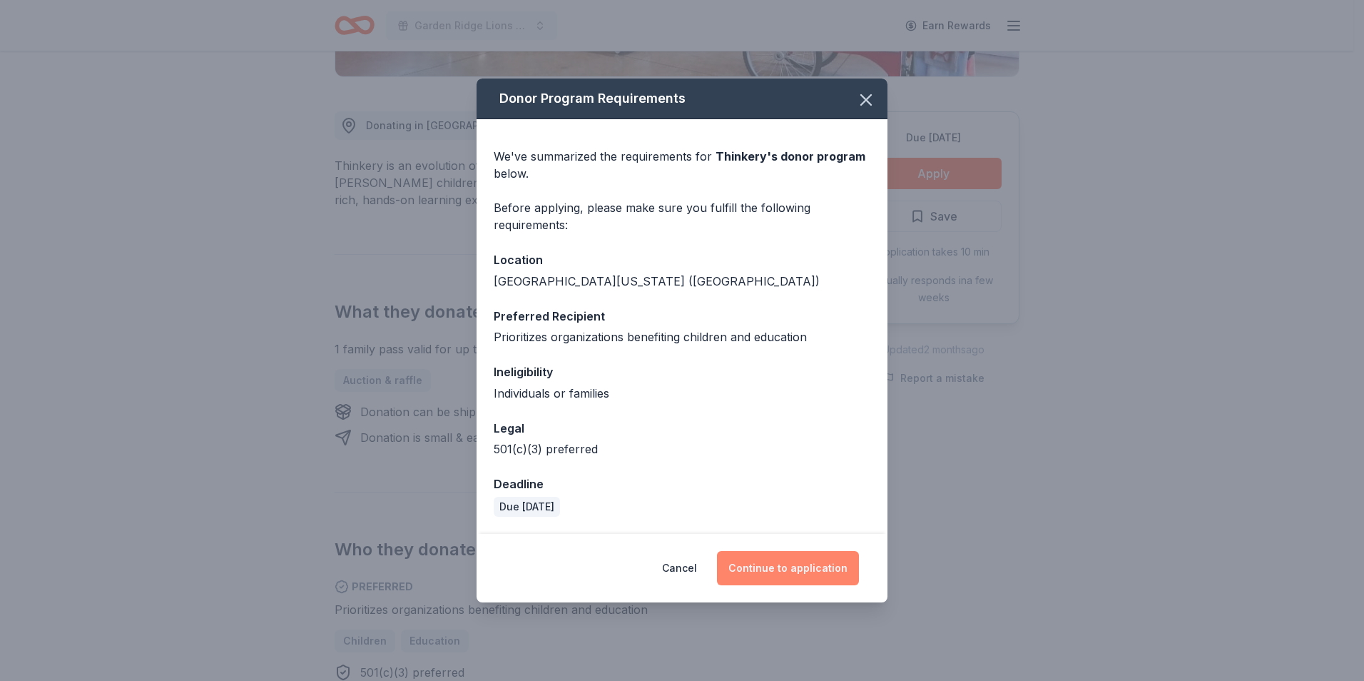
click at [809, 567] on button "Continue to application" at bounding box center [788, 568] width 142 height 34
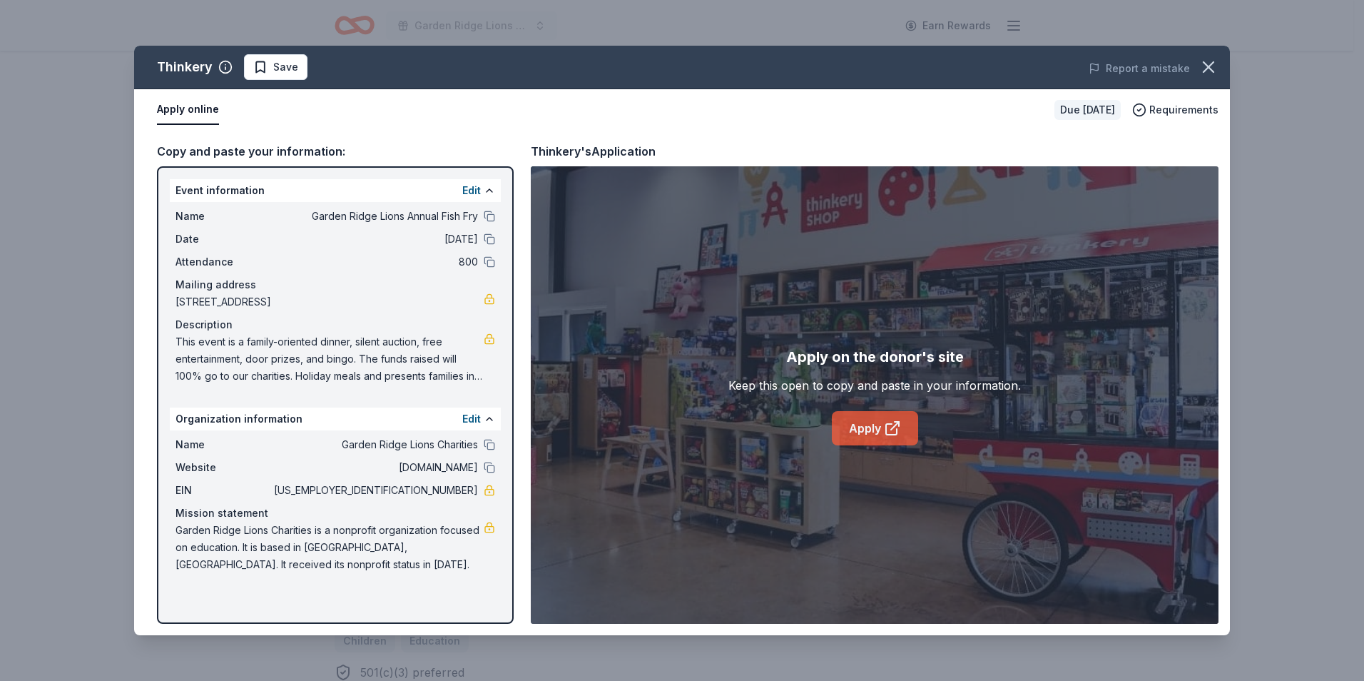
click at [875, 431] on link "Apply" at bounding box center [875, 428] width 86 height 34
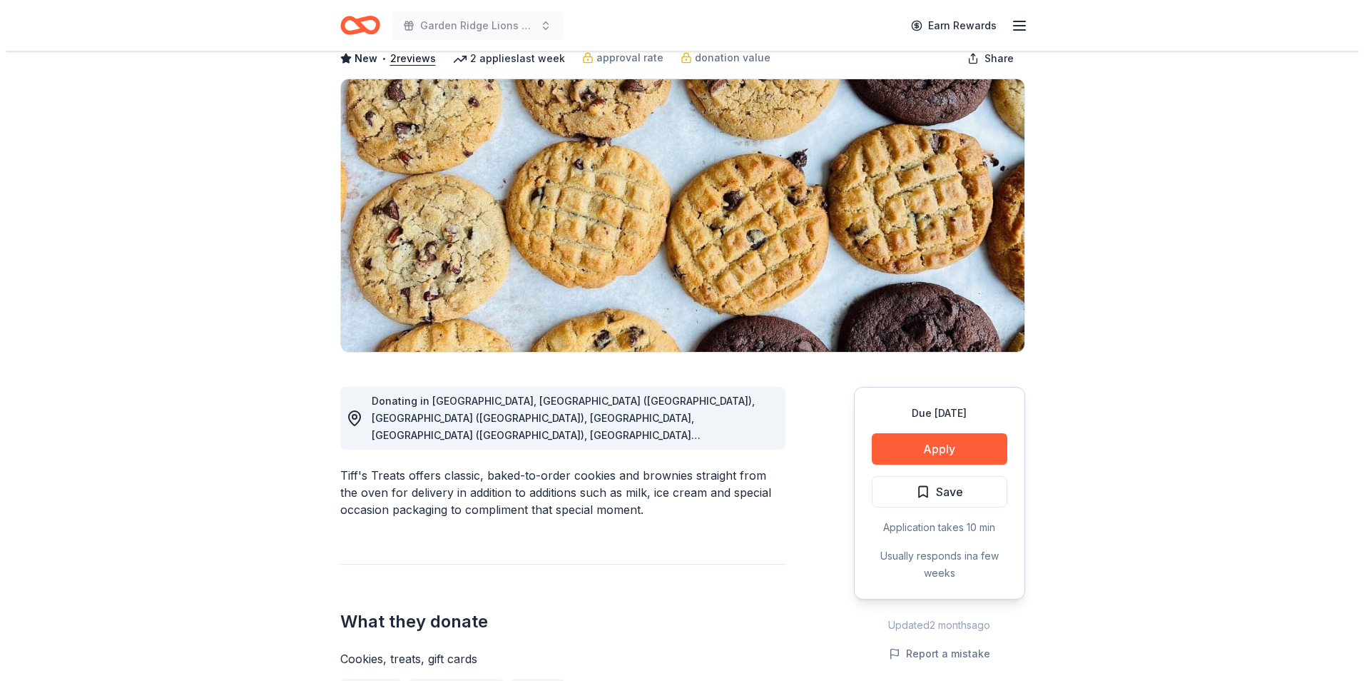
scroll to position [143, 0]
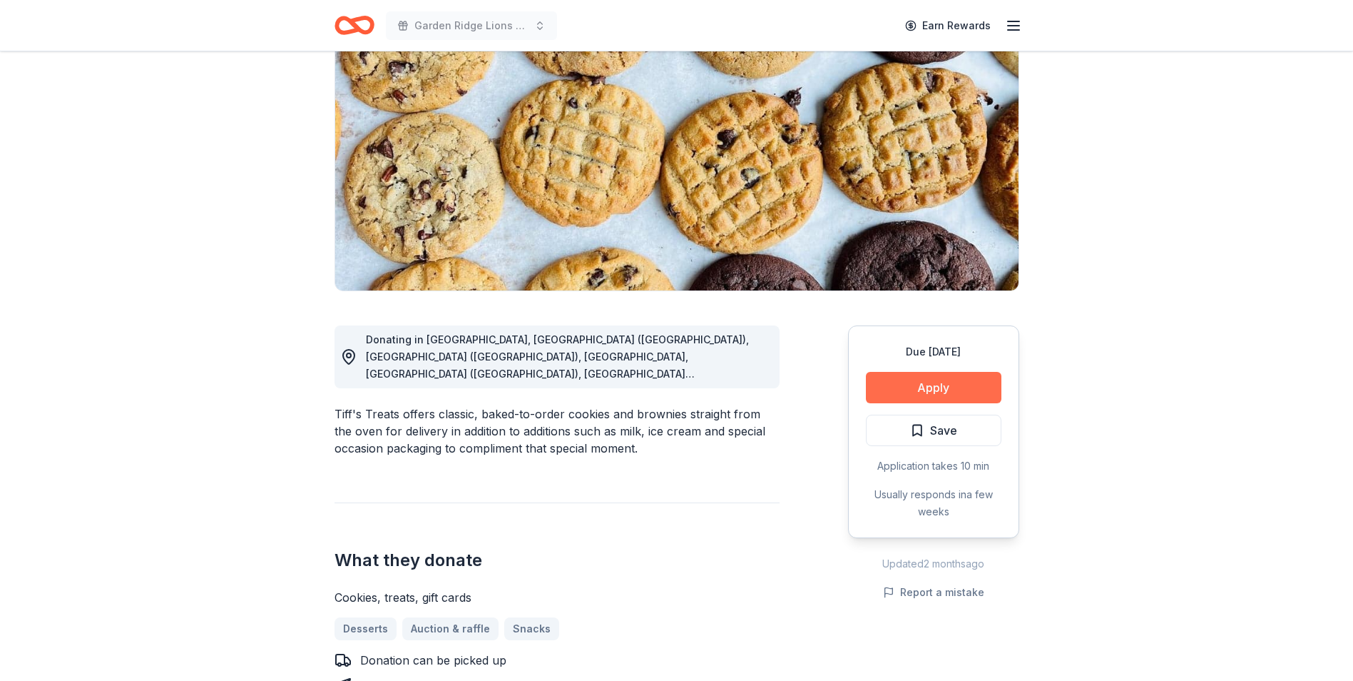
click at [890, 375] on button "Apply" at bounding box center [934, 387] width 136 height 31
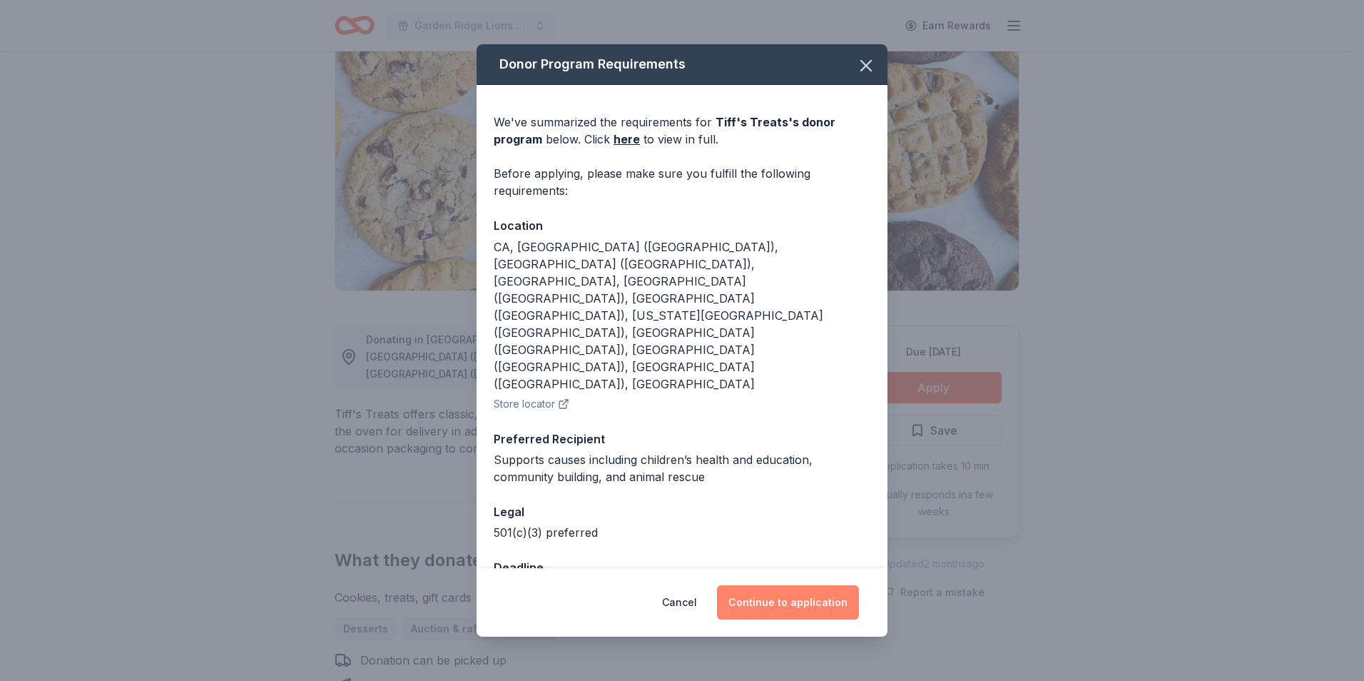
click at [776, 585] on button "Continue to application" at bounding box center [788, 602] width 142 height 34
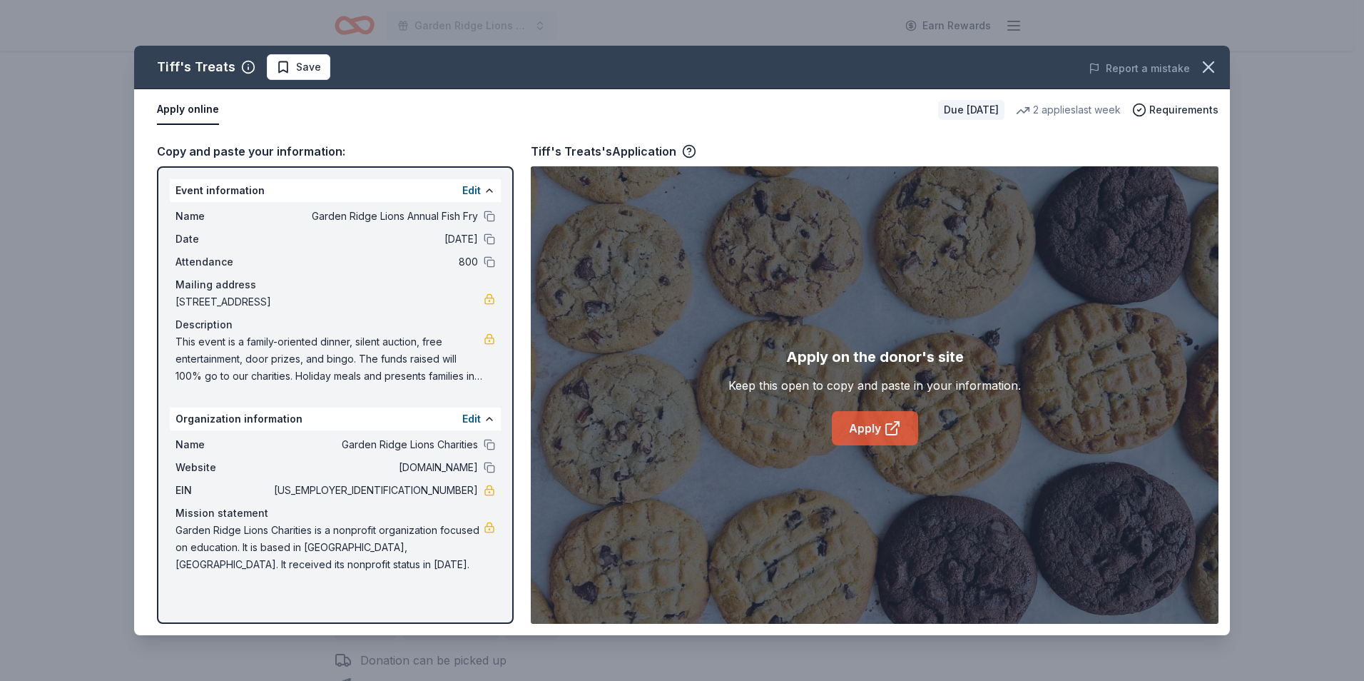
click at [876, 430] on link "Apply" at bounding box center [875, 428] width 86 height 34
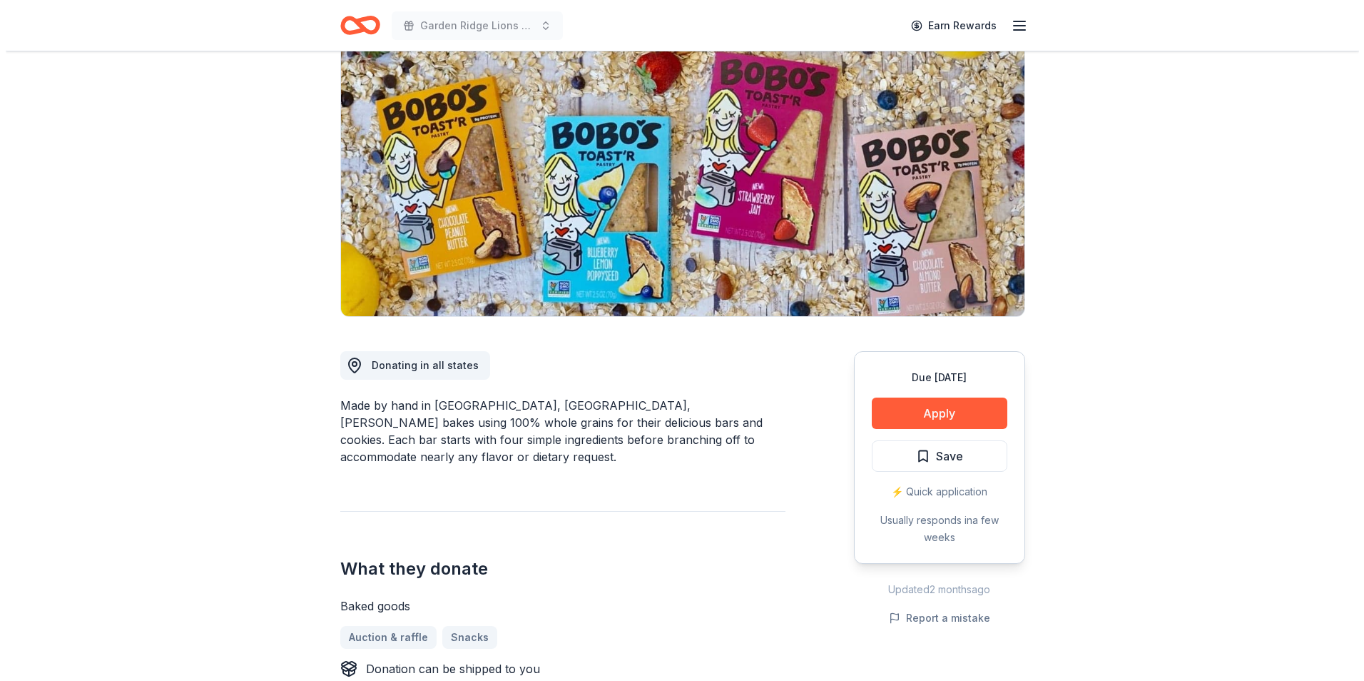
scroll to position [71, 0]
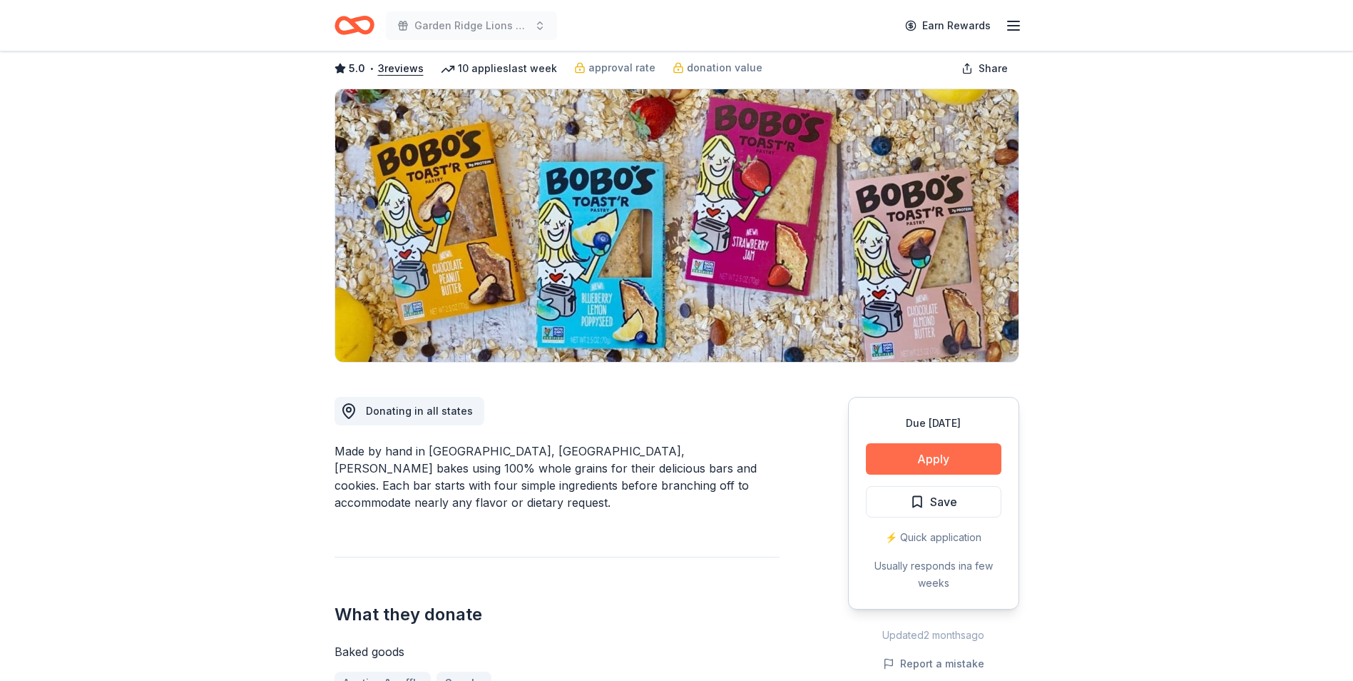
click at [898, 471] on button "Apply" at bounding box center [934, 458] width 136 height 31
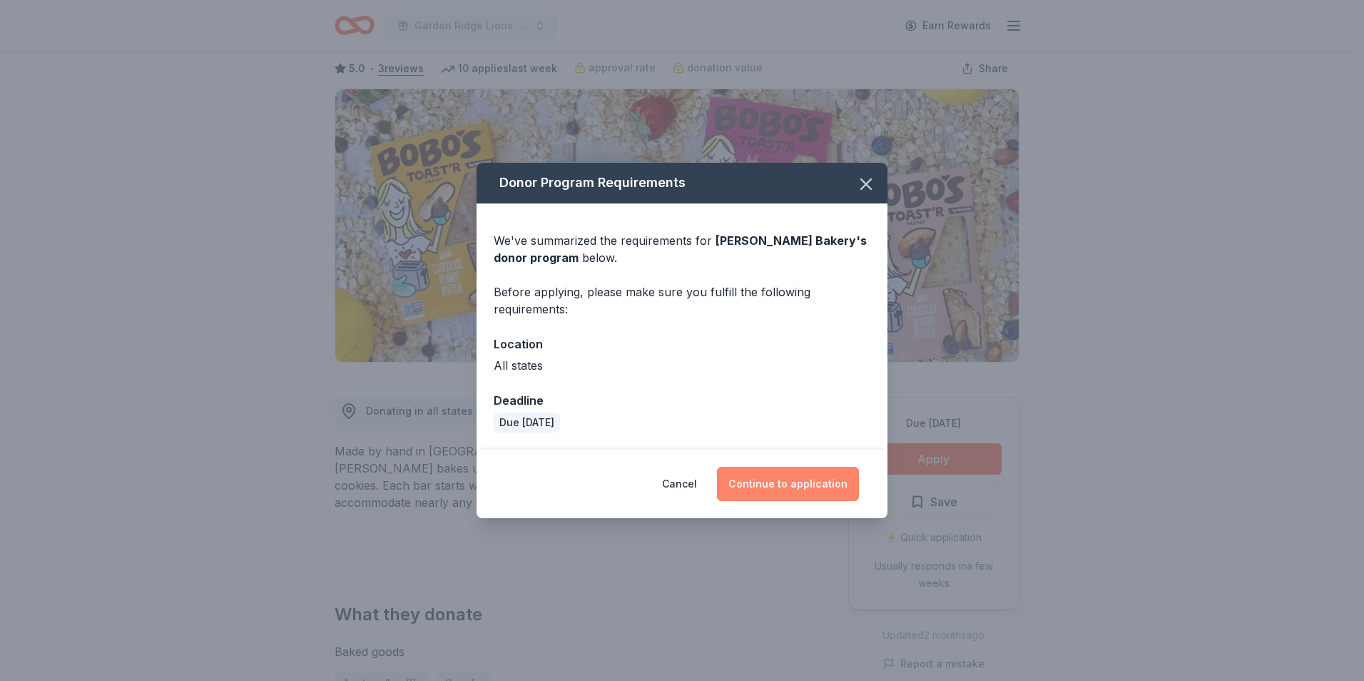
click at [767, 476] on button "Continue to application" at bounding box center [788, 484] width 142 height 34
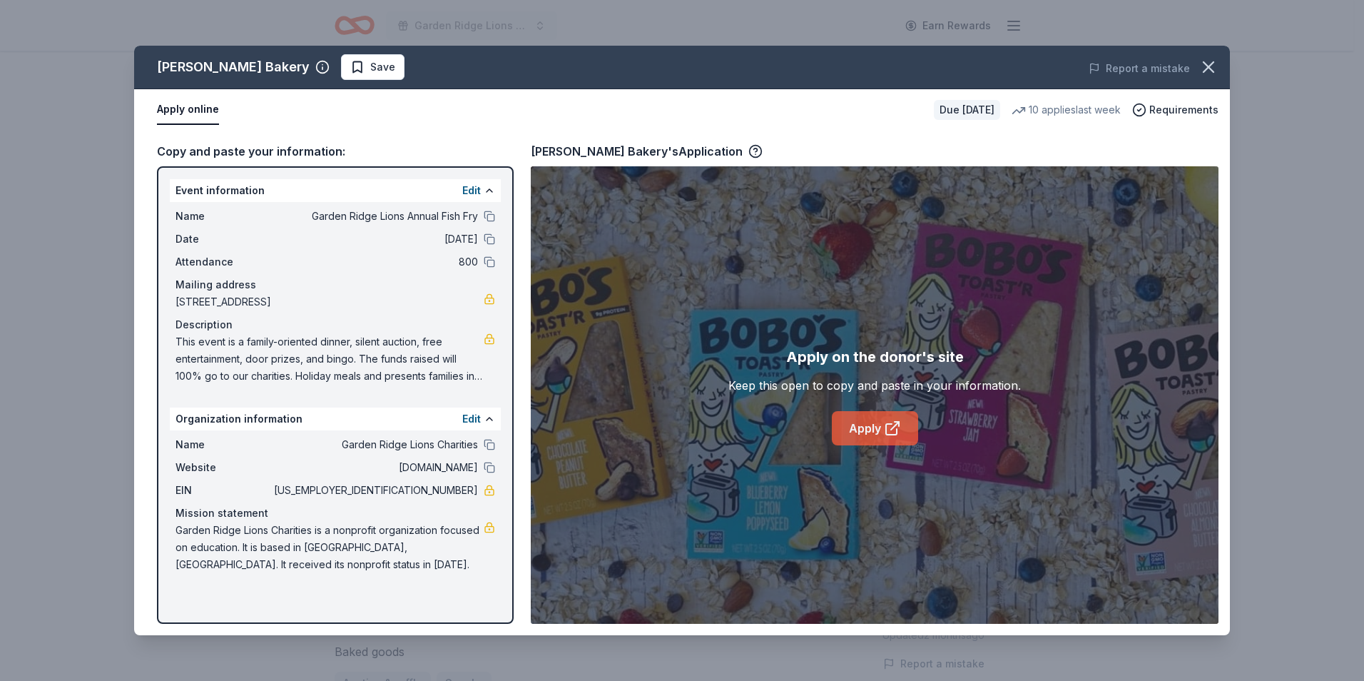
click at [864, 423] on link "Apply" at bounding box center [875, 428] width 86 height 34
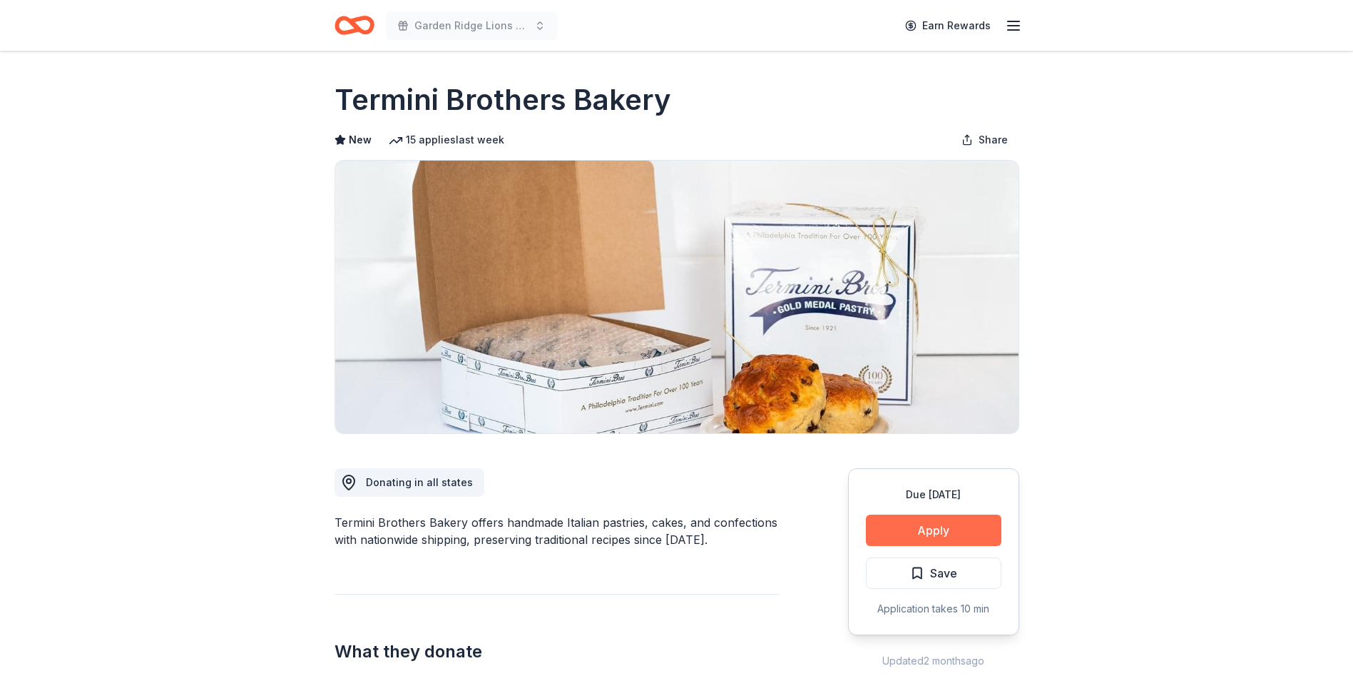
click at [908, 532] on button "Apply" at bounding box center [934, 529] width 136 height 31
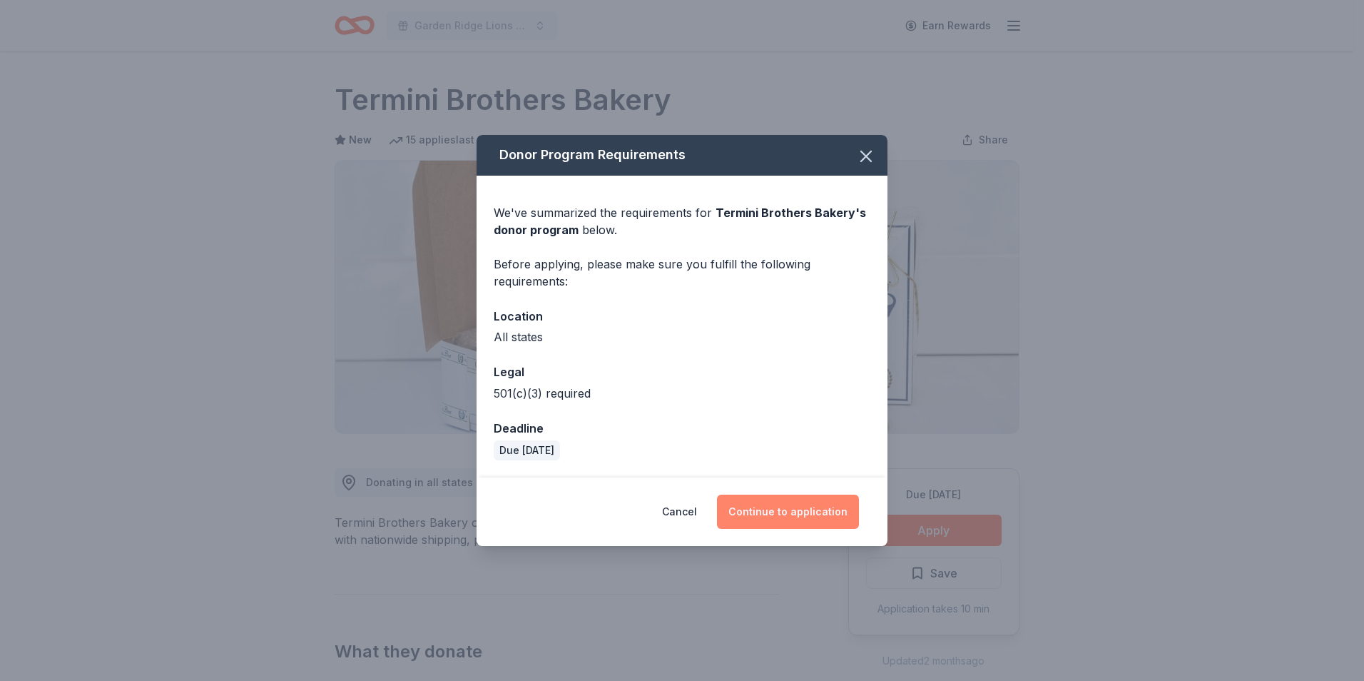
click at [771, 516] on button "Continue to application" at bounding box center [788, 511] width 142 height 34
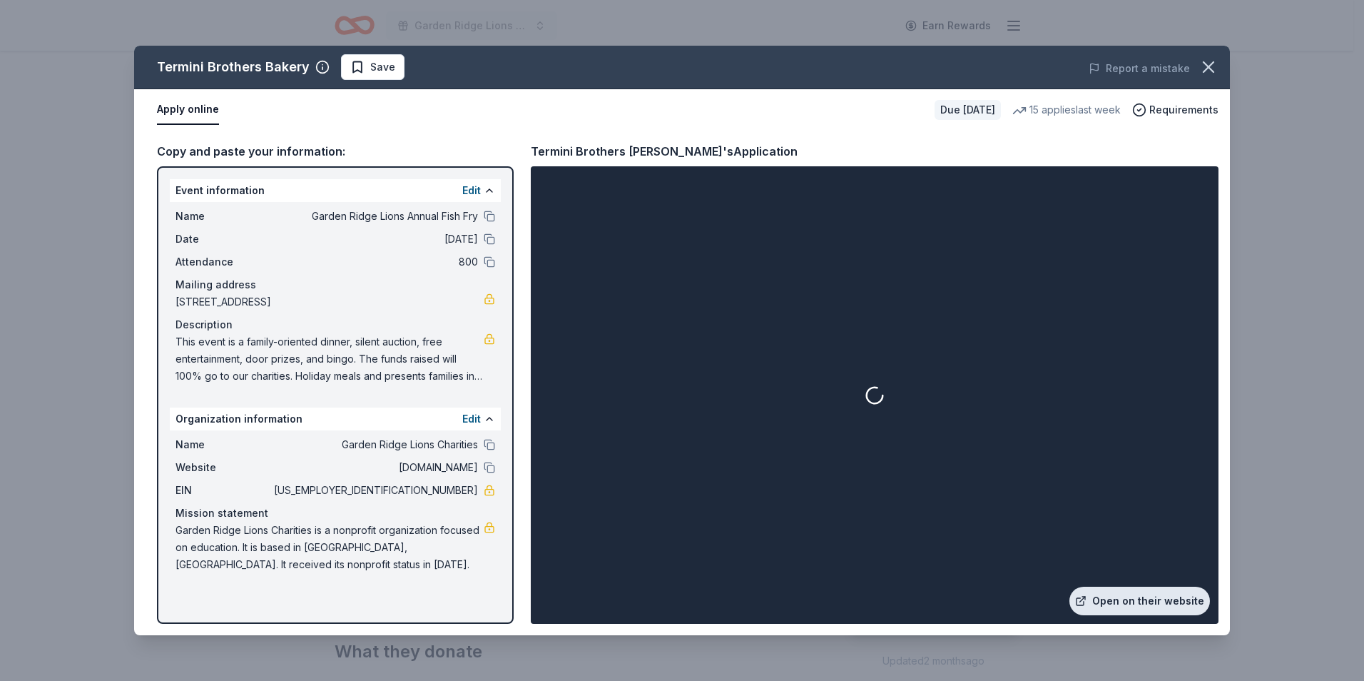
click at [1139, 595] on link "Open on their website" at bounding box center [1140, 600] width 141 height 29
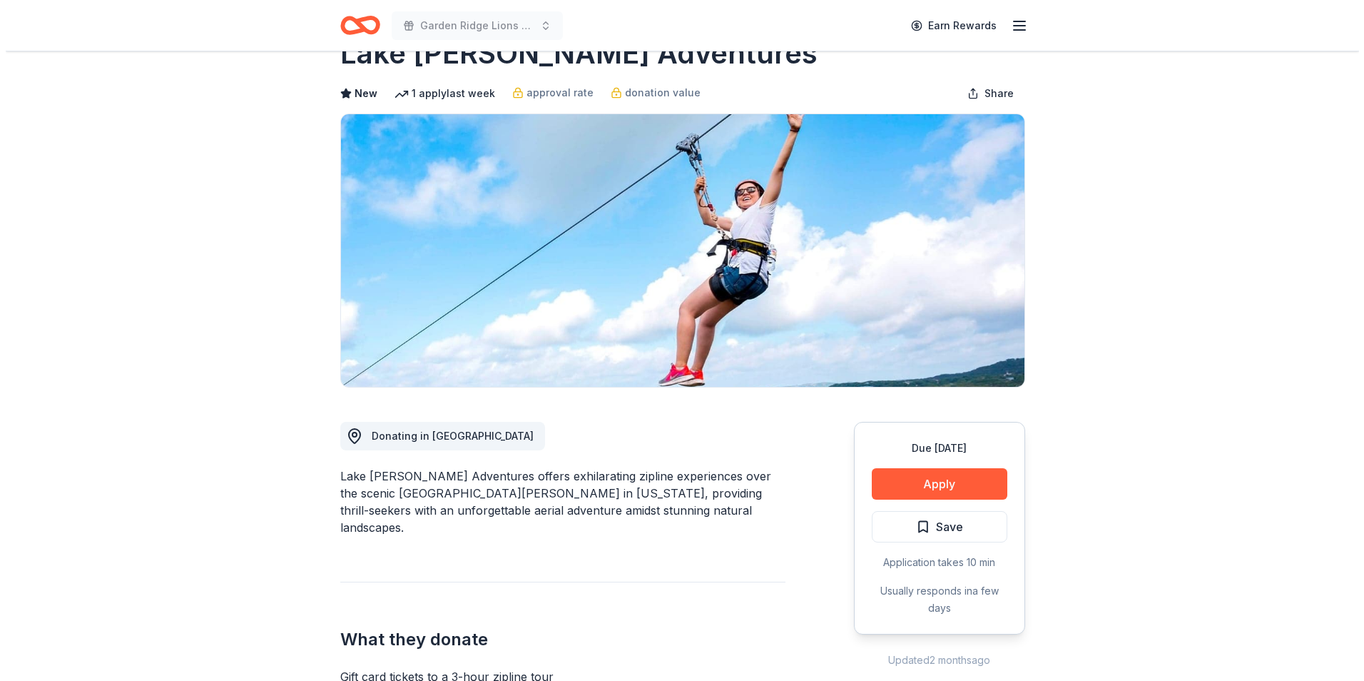
scroll to position [71, 0]
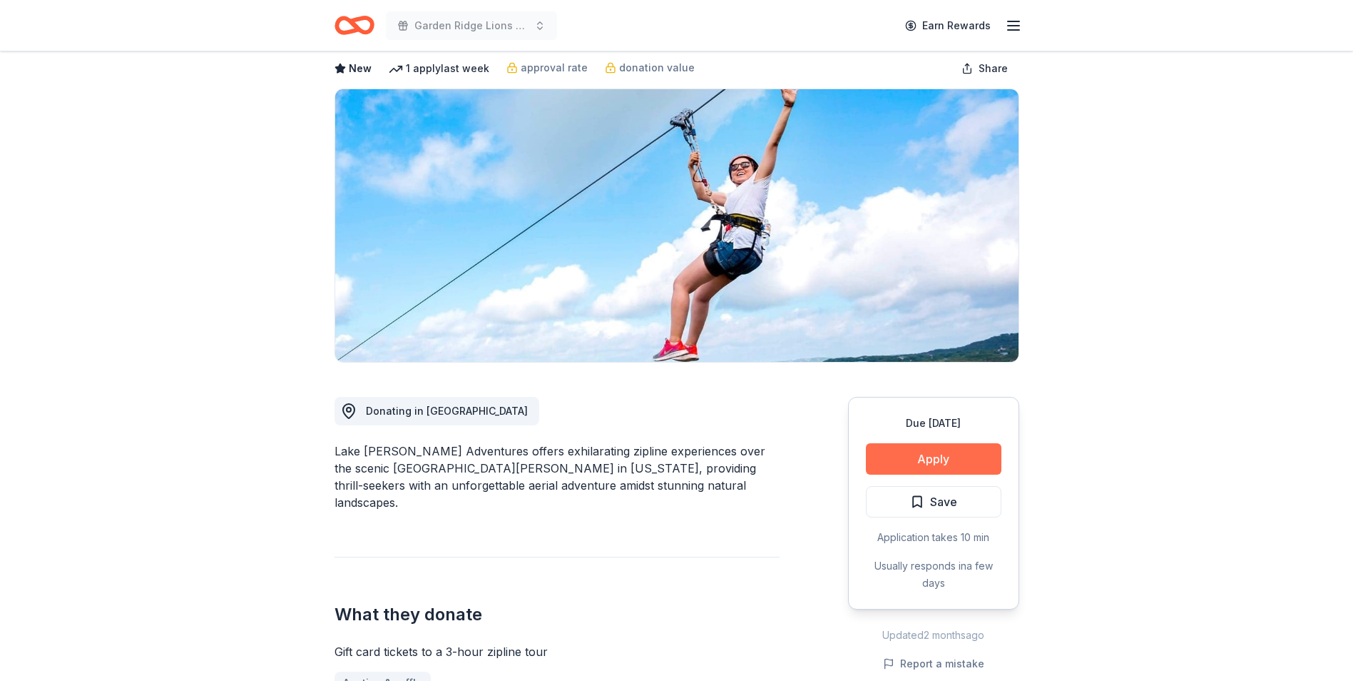
click at [906, 464] on button "Apply" at bounding box center [934, 458] width 136 height 31
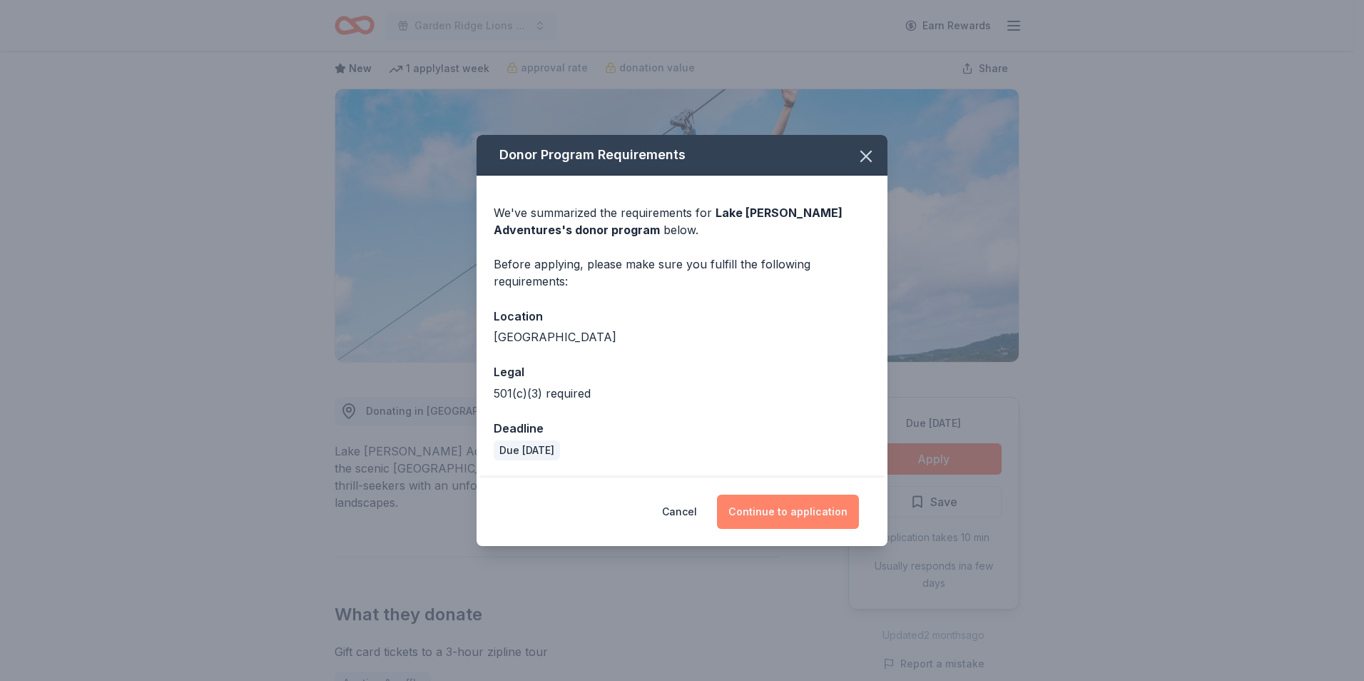
click at [824, 503] on button "Continue to application" at bounding box center [788, 511] width 142 height 34
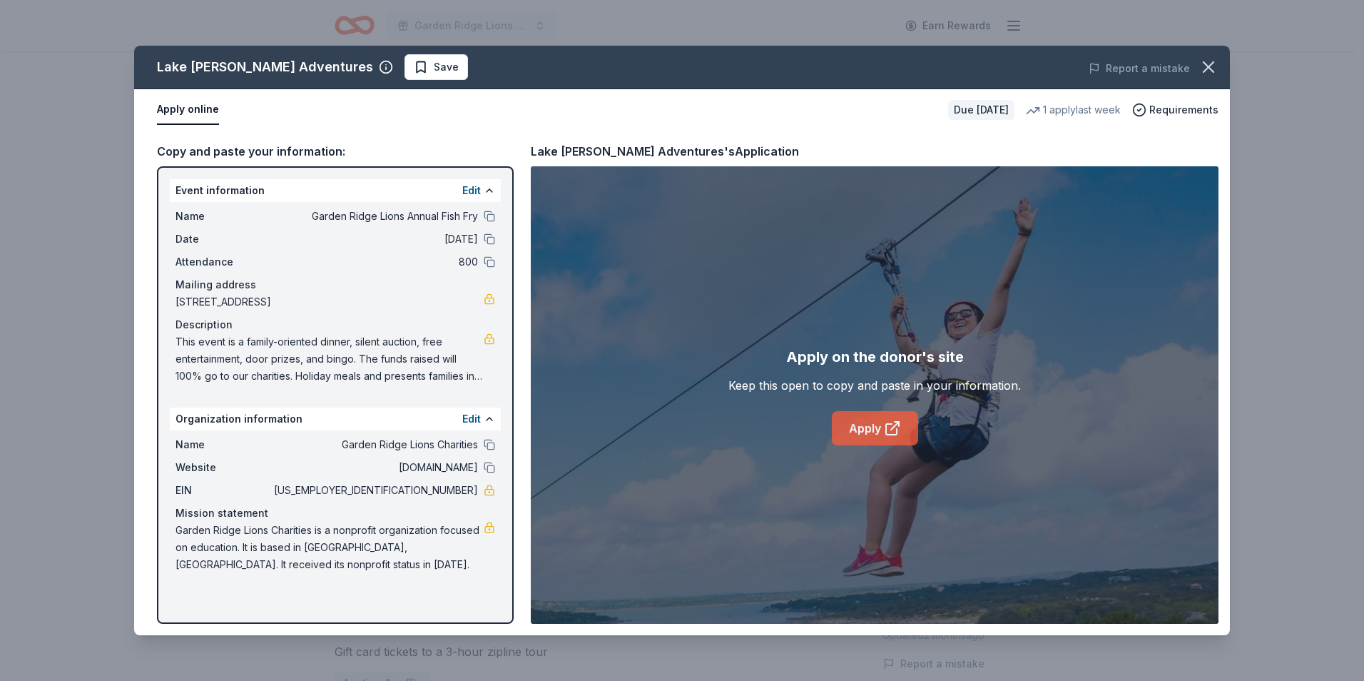
click at [879, 427] on link "Apply" at bounding box center [875, 428] width 86 height 34
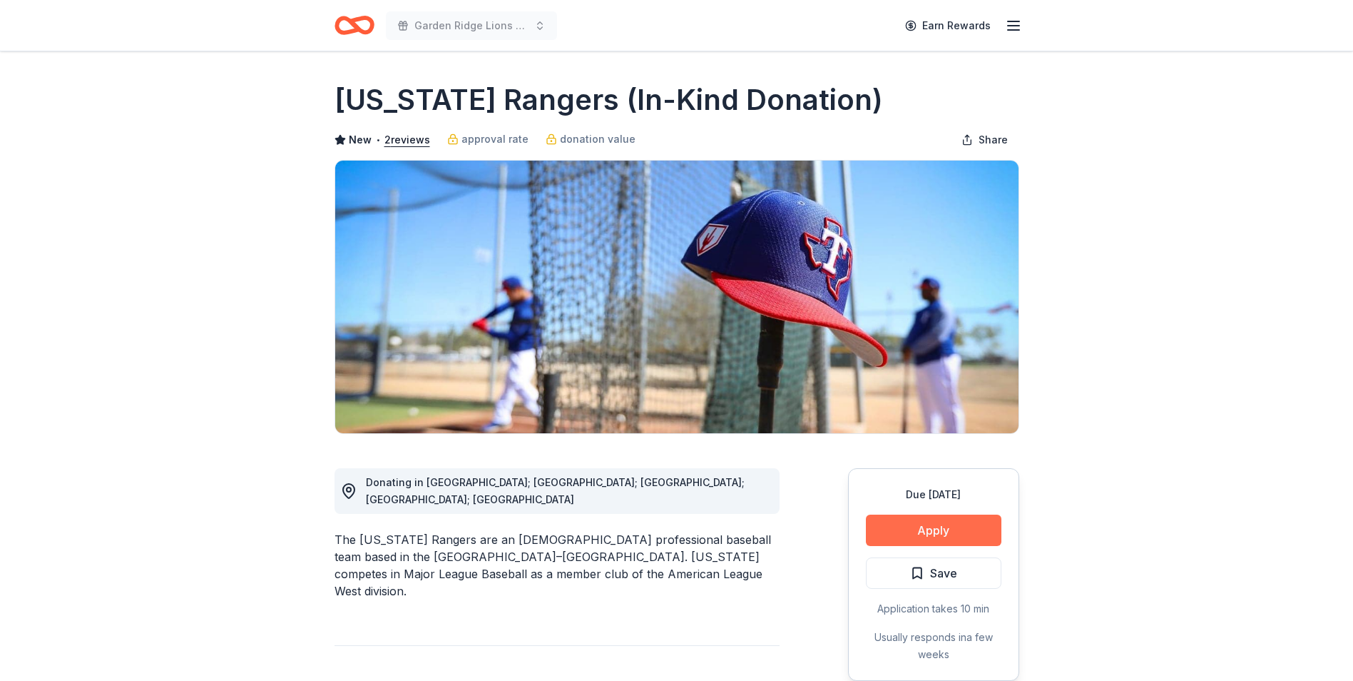
click at [899, 525] on button "Apply" at bounding box center [934, 529] width 136 height 31
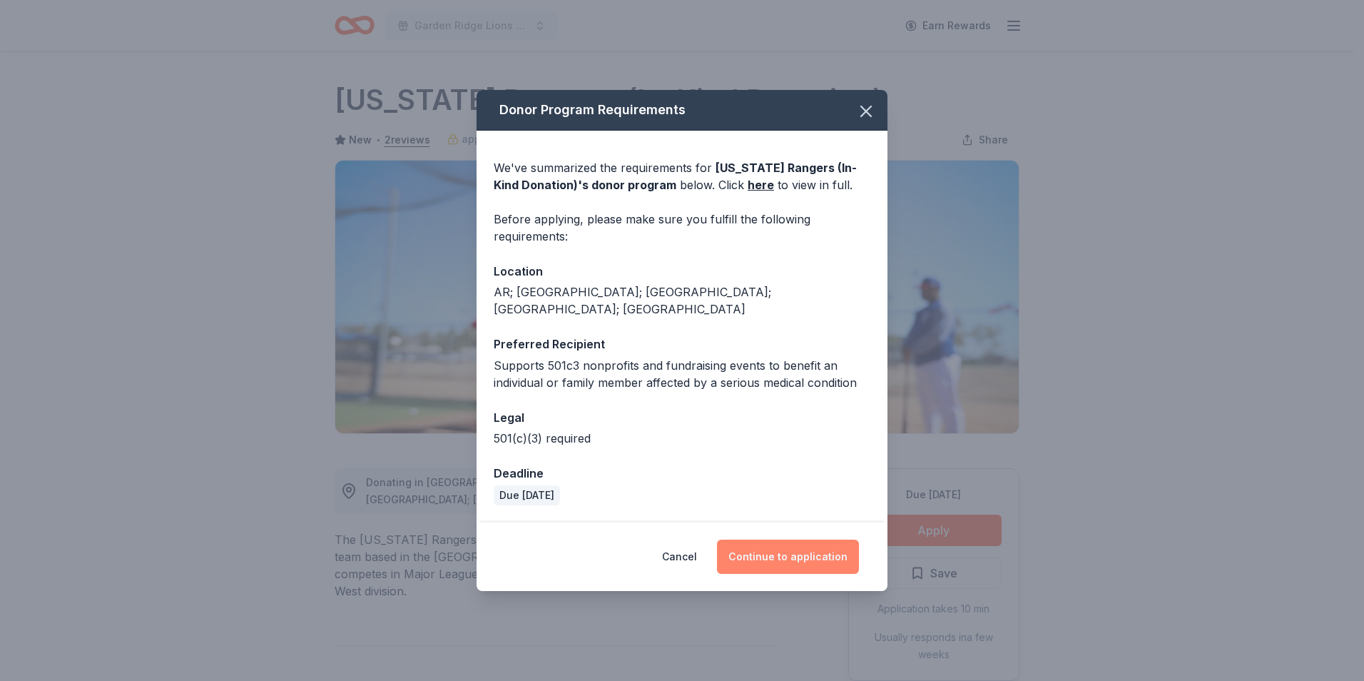
click at [785, 549] on button "Continue to application" at bounding box center [788, 556] width 142 height 34
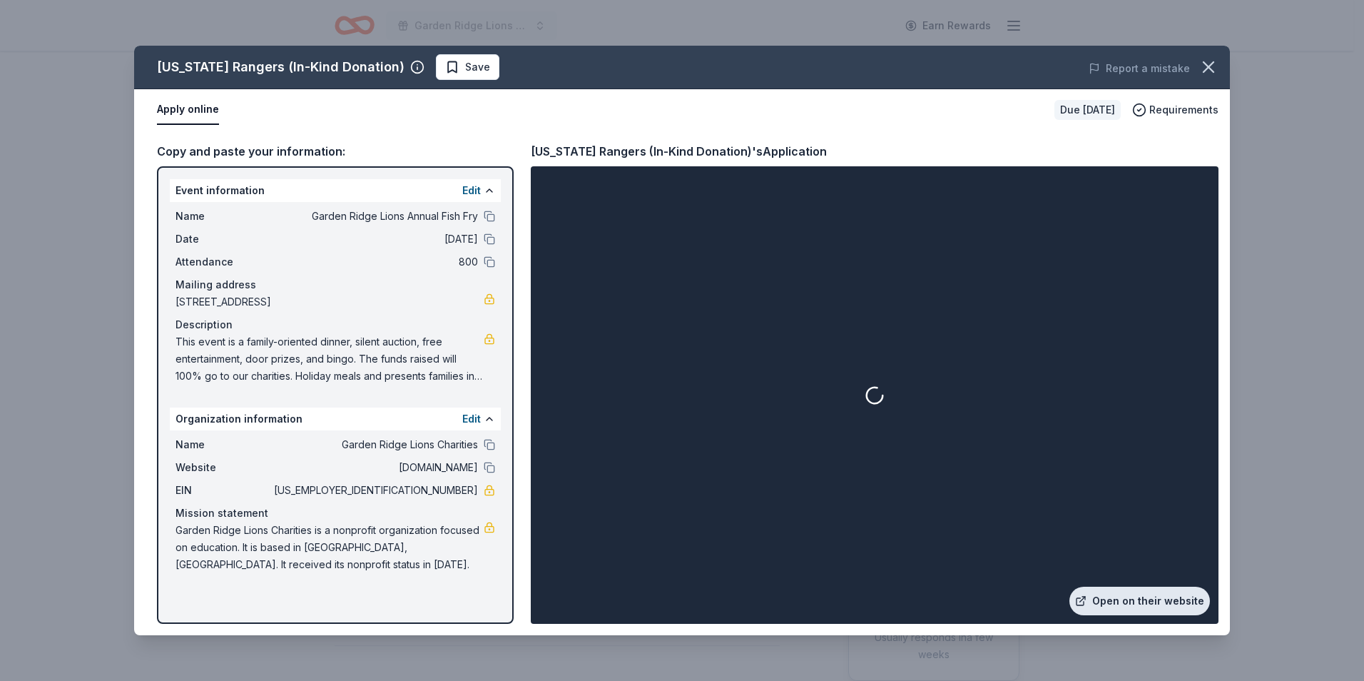
click at [1134, 599] on link "Open on their website" at bounding box center [1140, 600] width 141 height 29
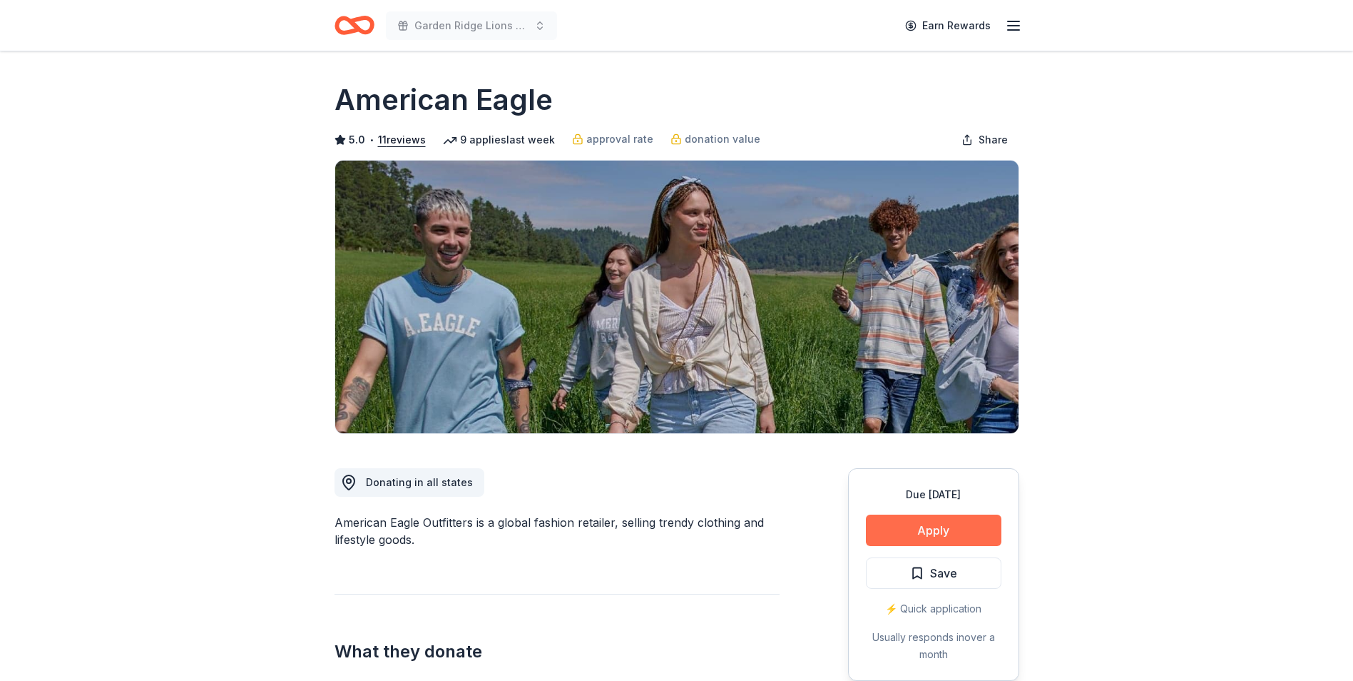
click at [907, 529] on button "Apply" at bounding box center [934, 529] width 136 height 31
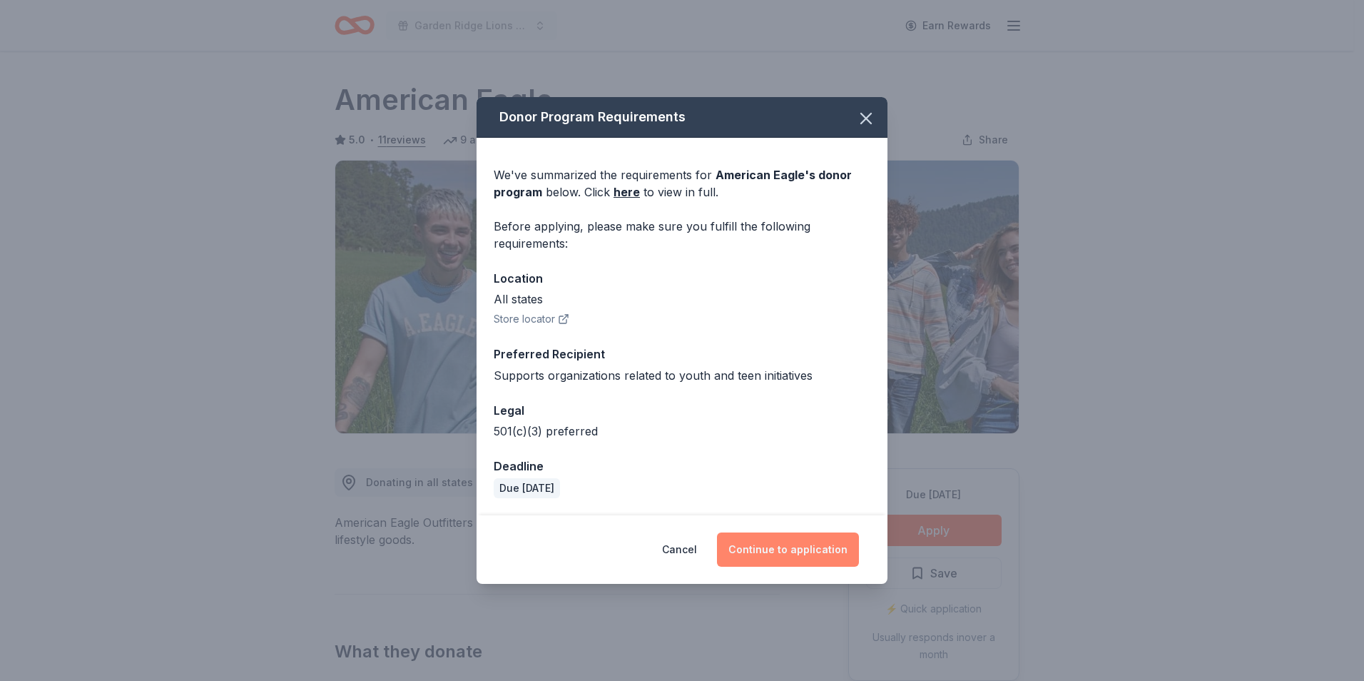
click at [823, 547] on button "Continue to application" at bounding box center [788, 549] width 142 height 34
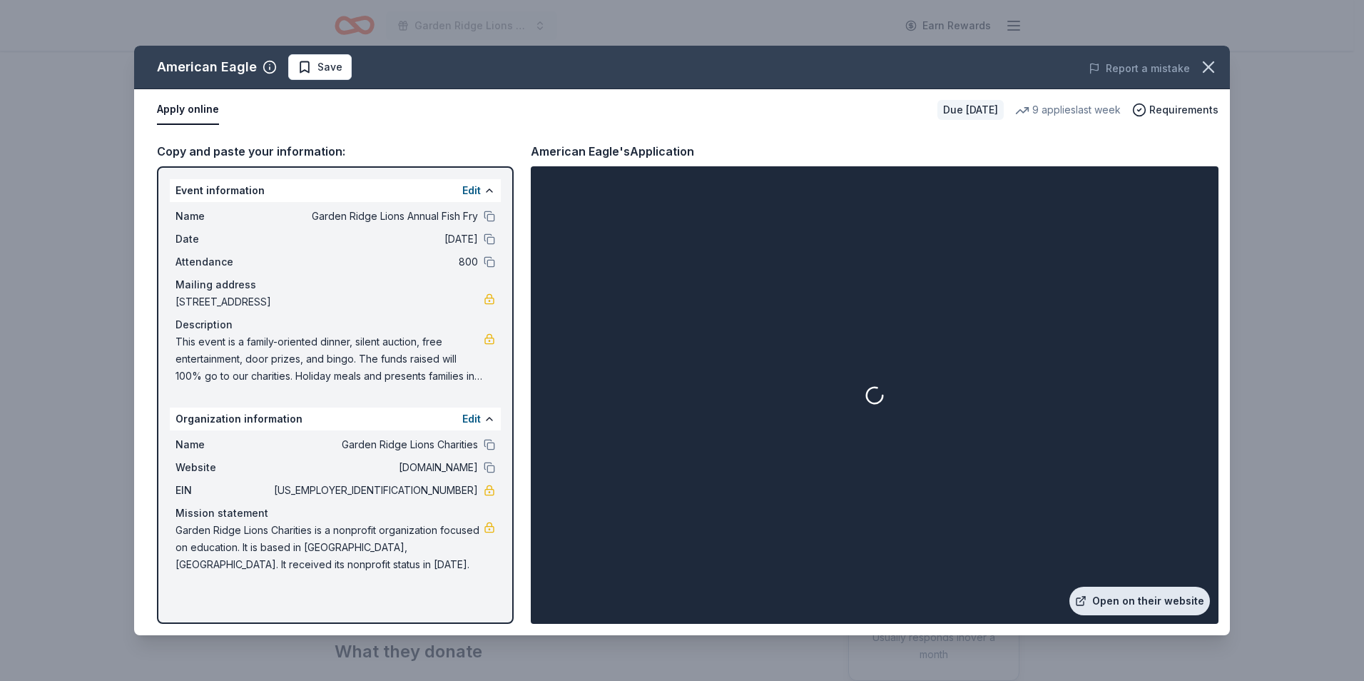
click at [1103, 590] on link "Open on their website" at bounding box center [1140, 600] width 141 height 29
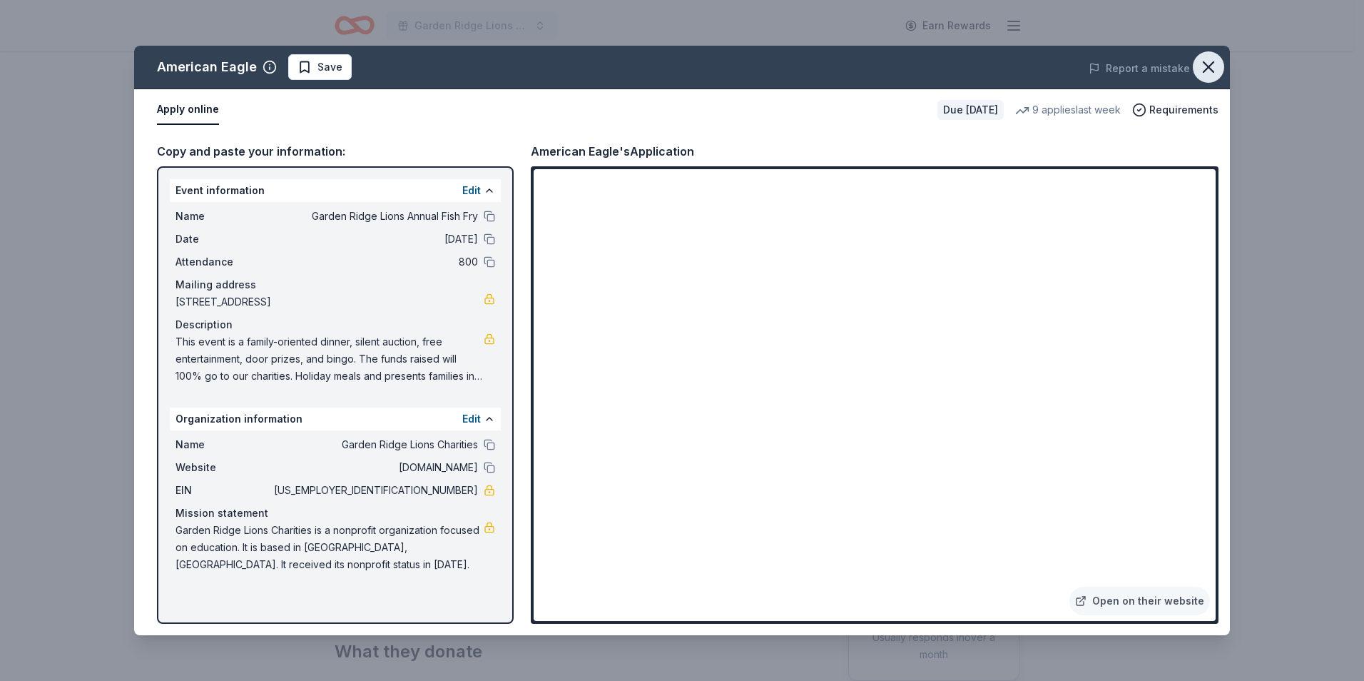
click at [1212, 59] on icon "button" at bounding box center [1209, 67] width 20 height 20
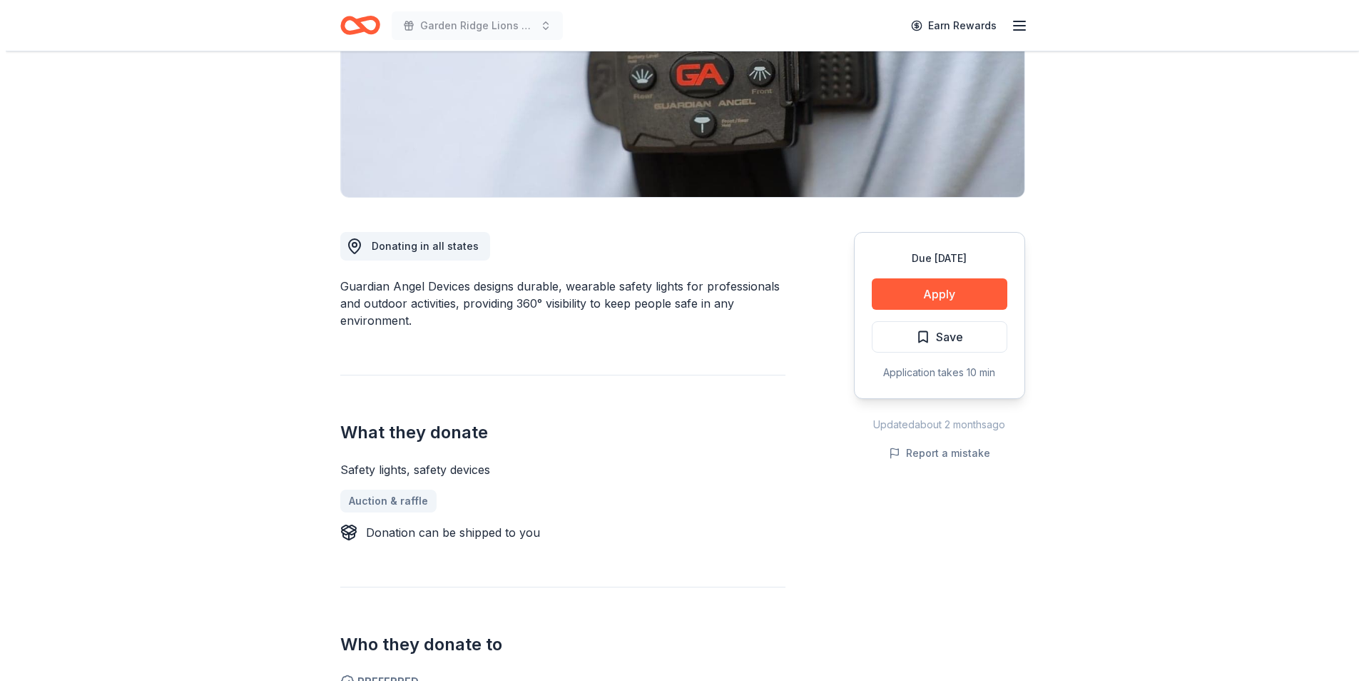
scroll to position [71, 0]
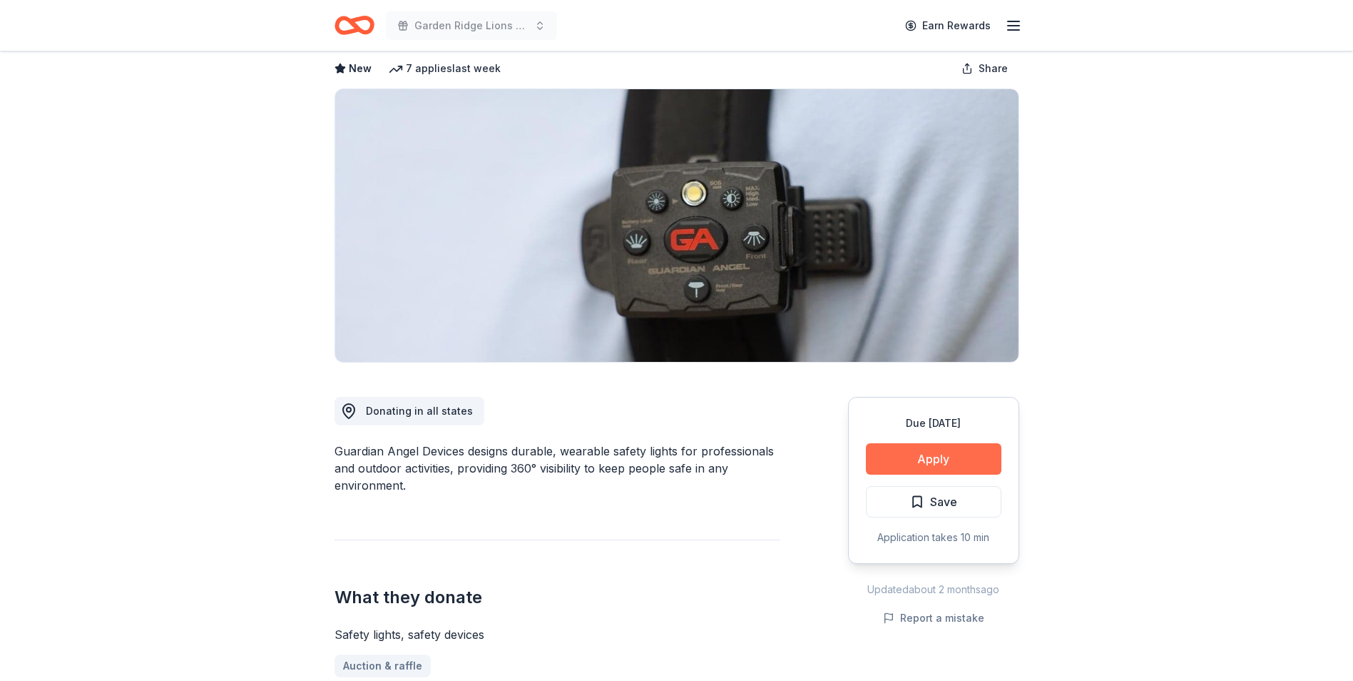
click at [895, 454] on button "Apply" at bounding box center [934, 458] width 136 height 31
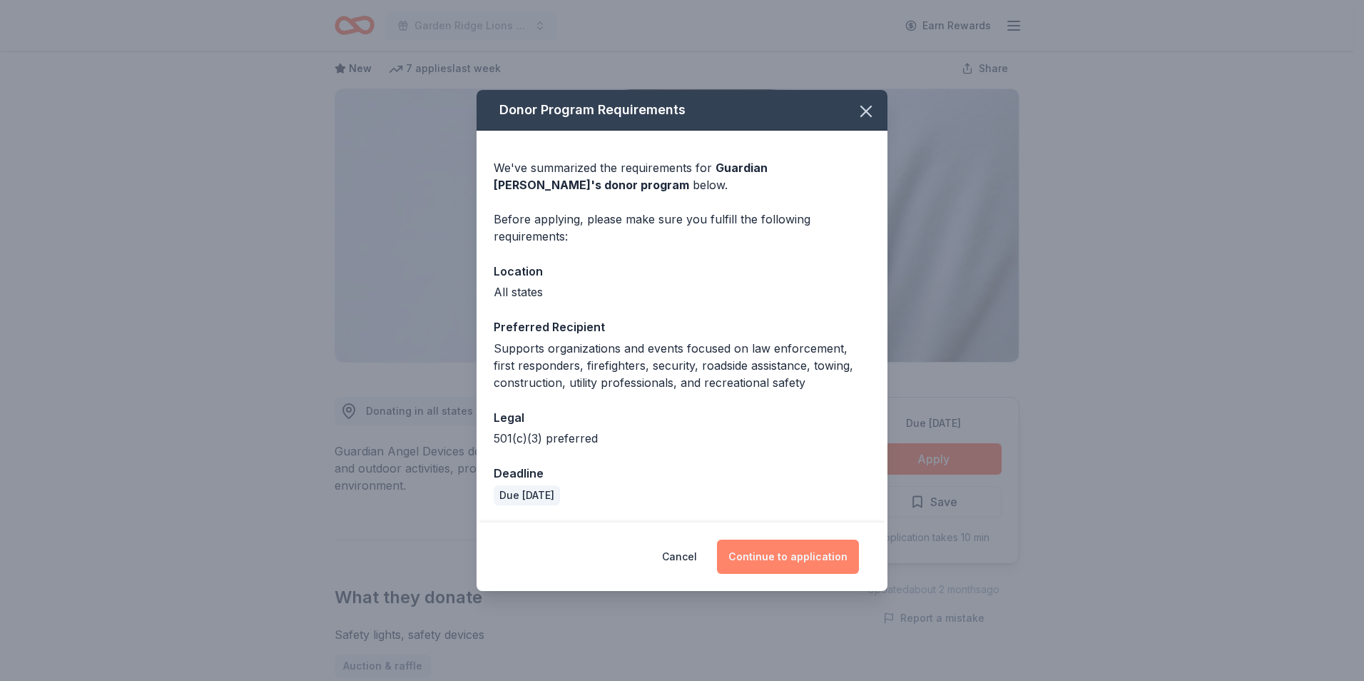
click at [775, 560] on button "Continue to application" at bounding box center [788, 556] width 142 height 34
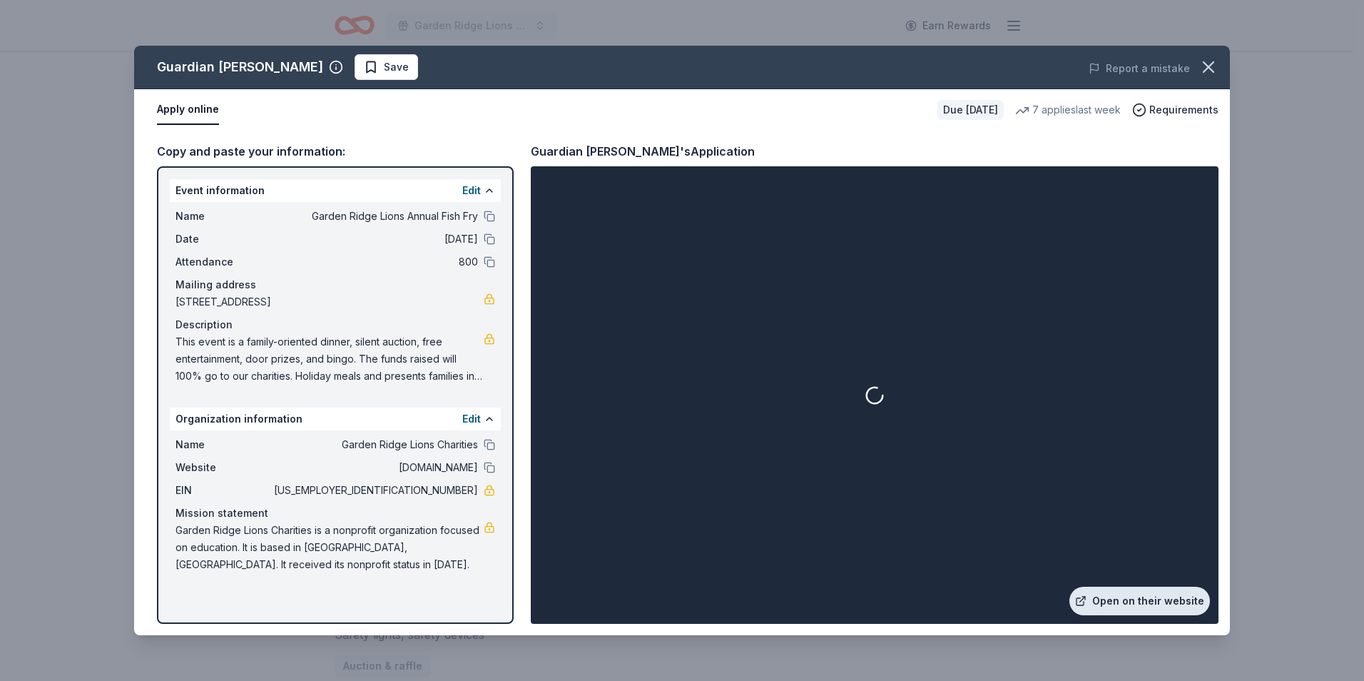
click at [1132, 604] on link "Open on their website" at bounding box center [1140, 600] width 141 height 29
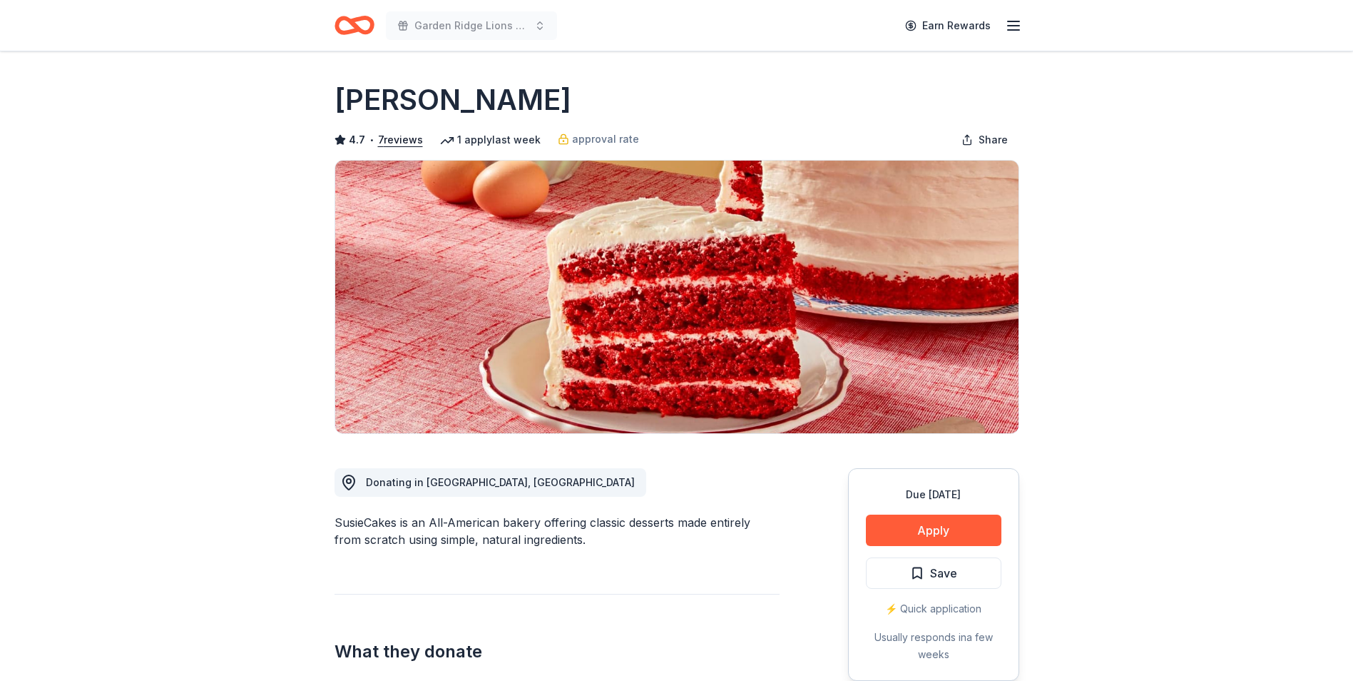
drag, startPoint x: 1137, startPoint y: 413, endPoint x: 1137, endPoint y: 424, distance: 10.7
click at [945, 530] on button "Apply" at bounding box center [934, 529] width 136 height 31
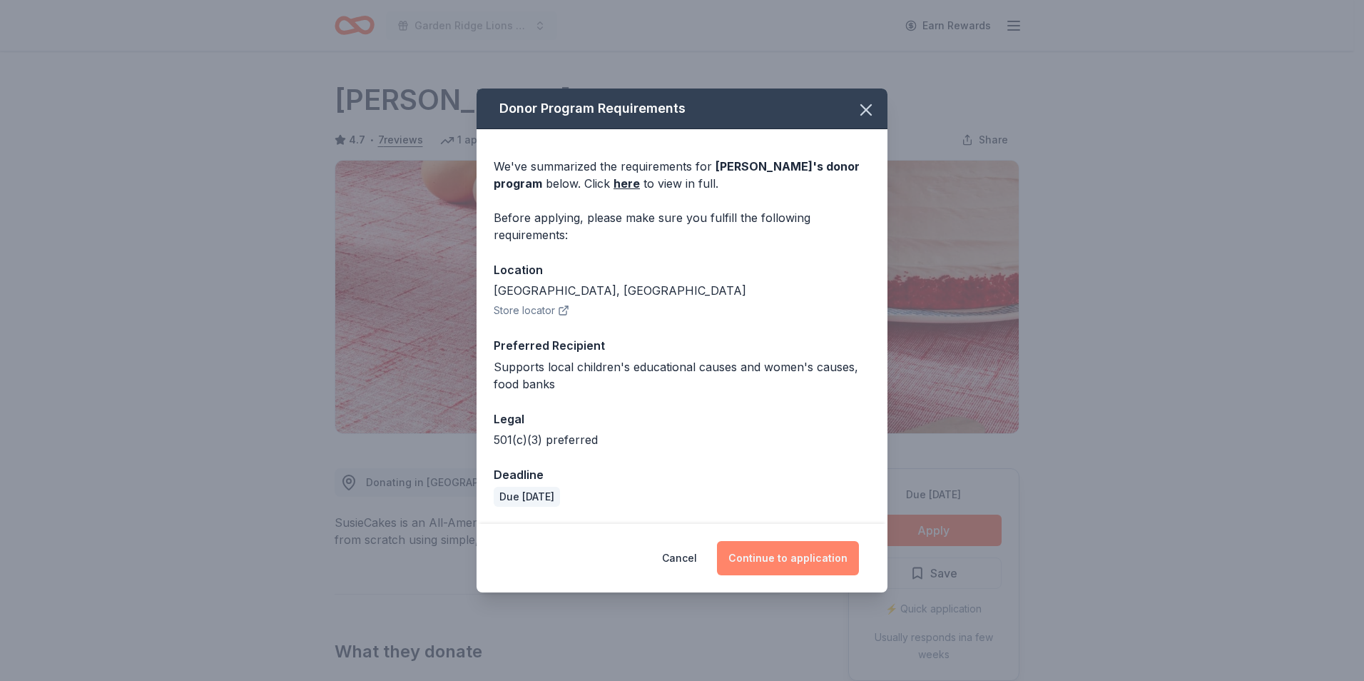
click at [820, 564] on button "Continue to application" at bounding box center [788, 558] width 142 height 34
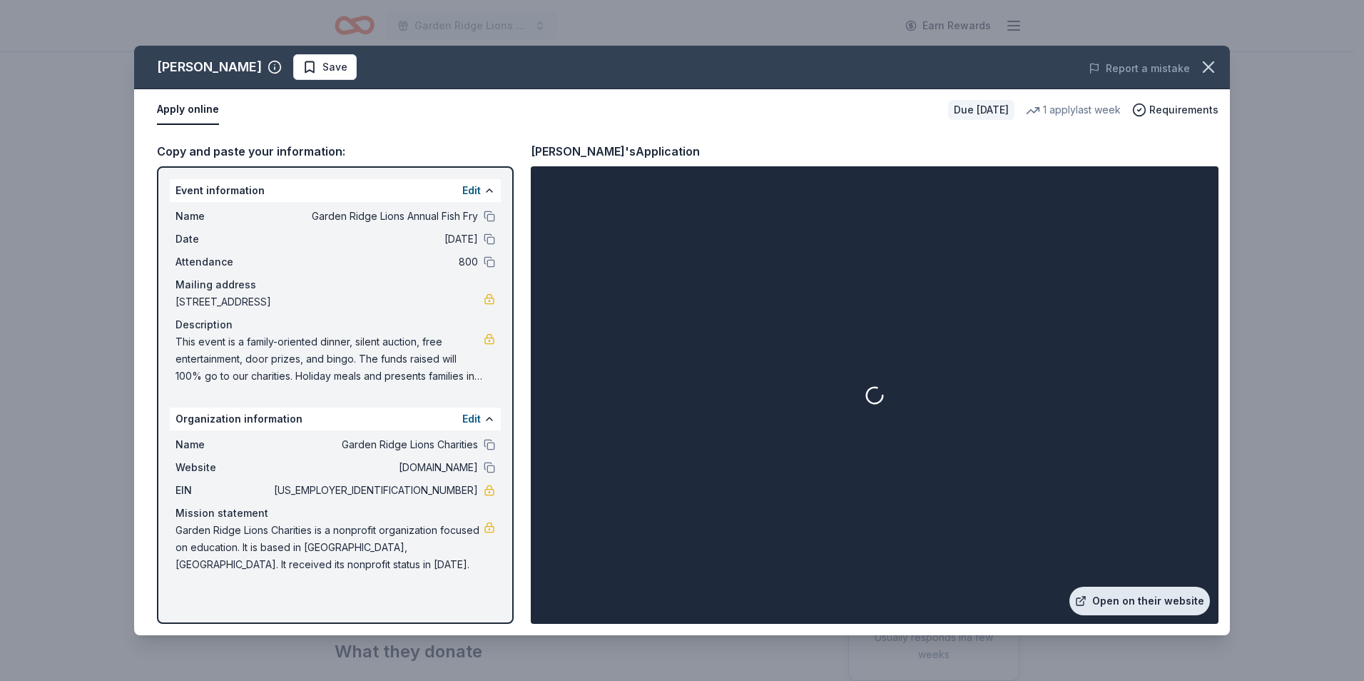
click at [1174, 596] on link "Open on their website" at bounding box center [1140, 600] width 141 height 29
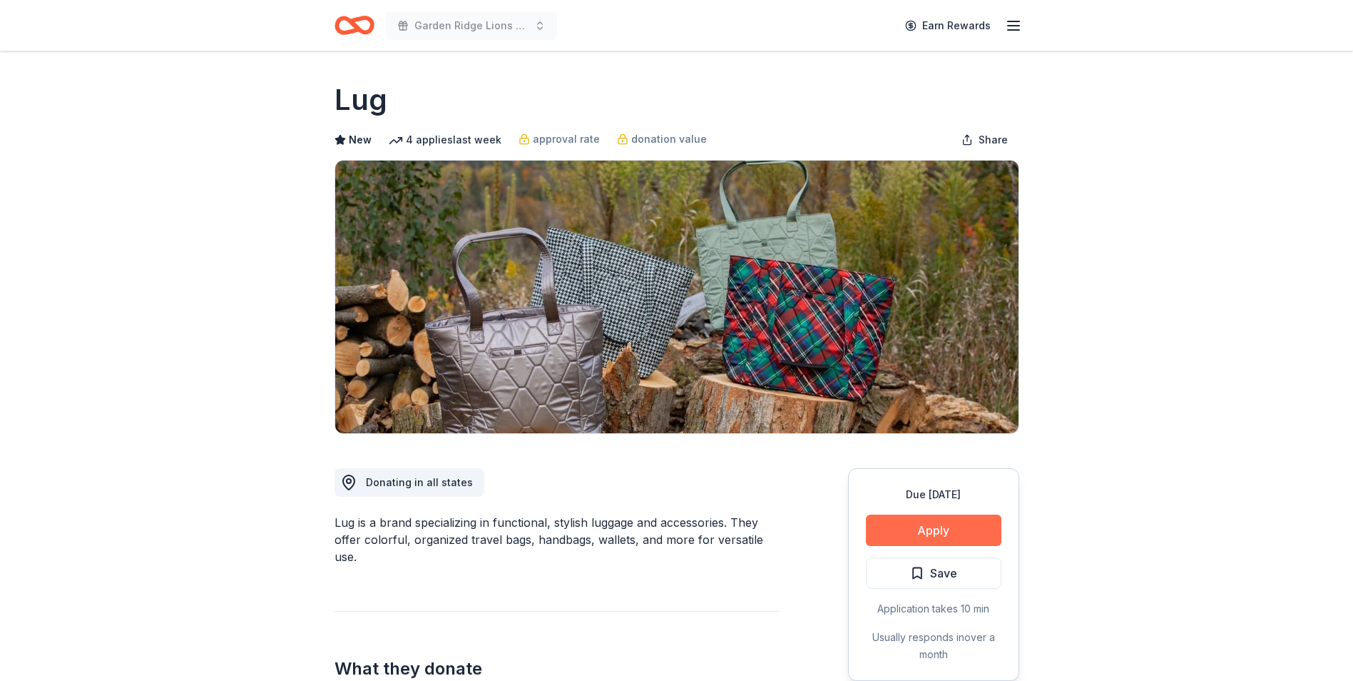
click at [878, 529] on button "Apply" at bounding box center [934, 529] width 136 height 31
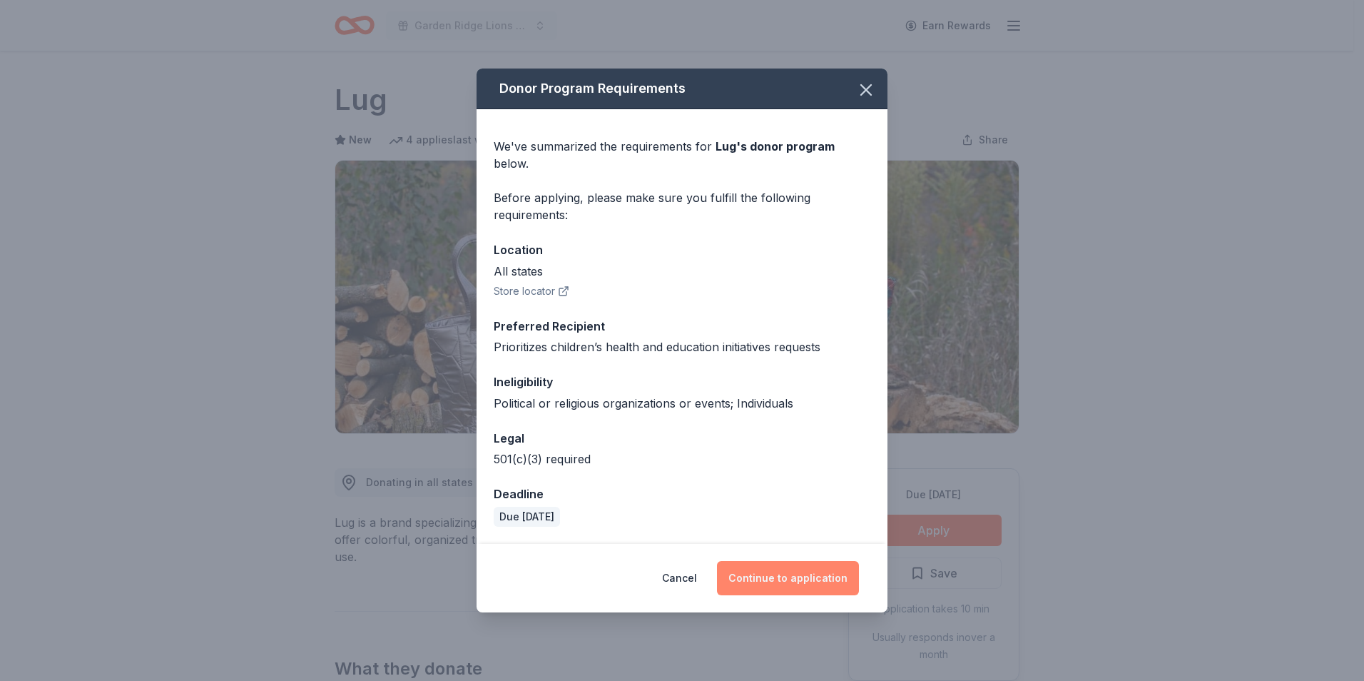
click at [802, 574] on button "Continue to application" at bounding box center [788, 578] width 142 height 34
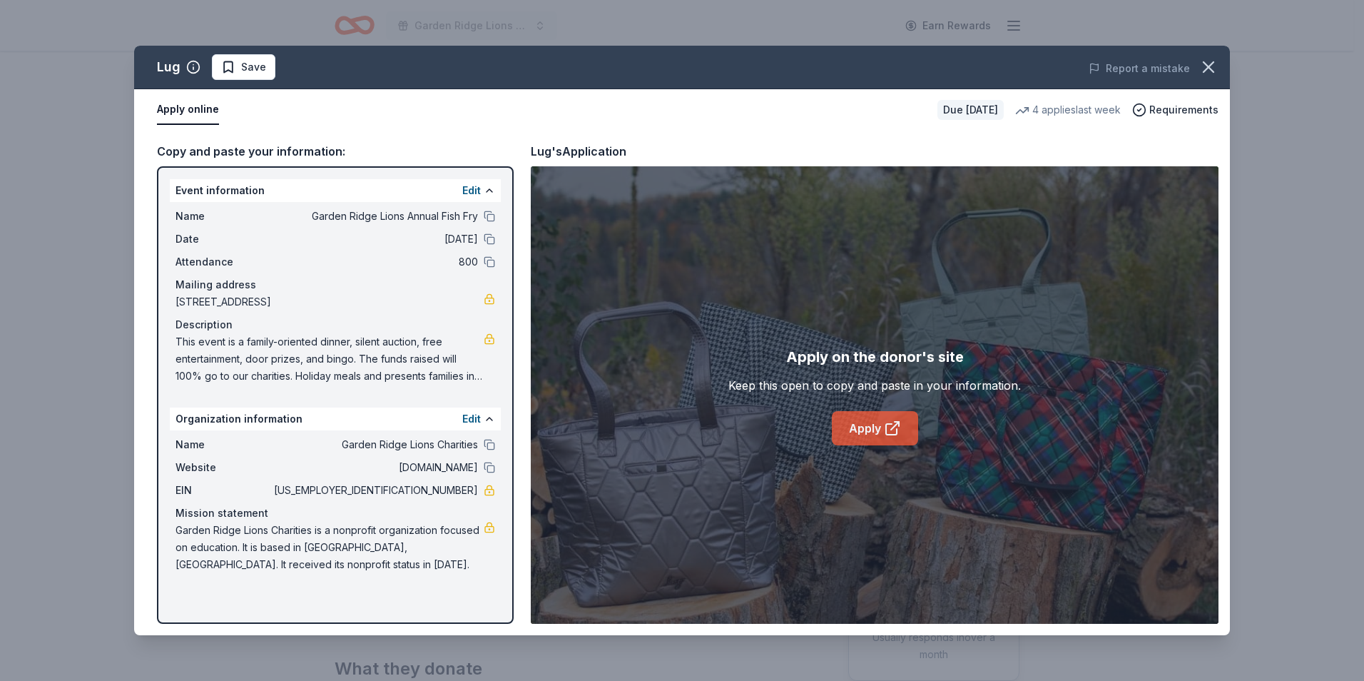
click at [855, 437] on link "Apply" at bounding box center [875, 428] width 86 height 34
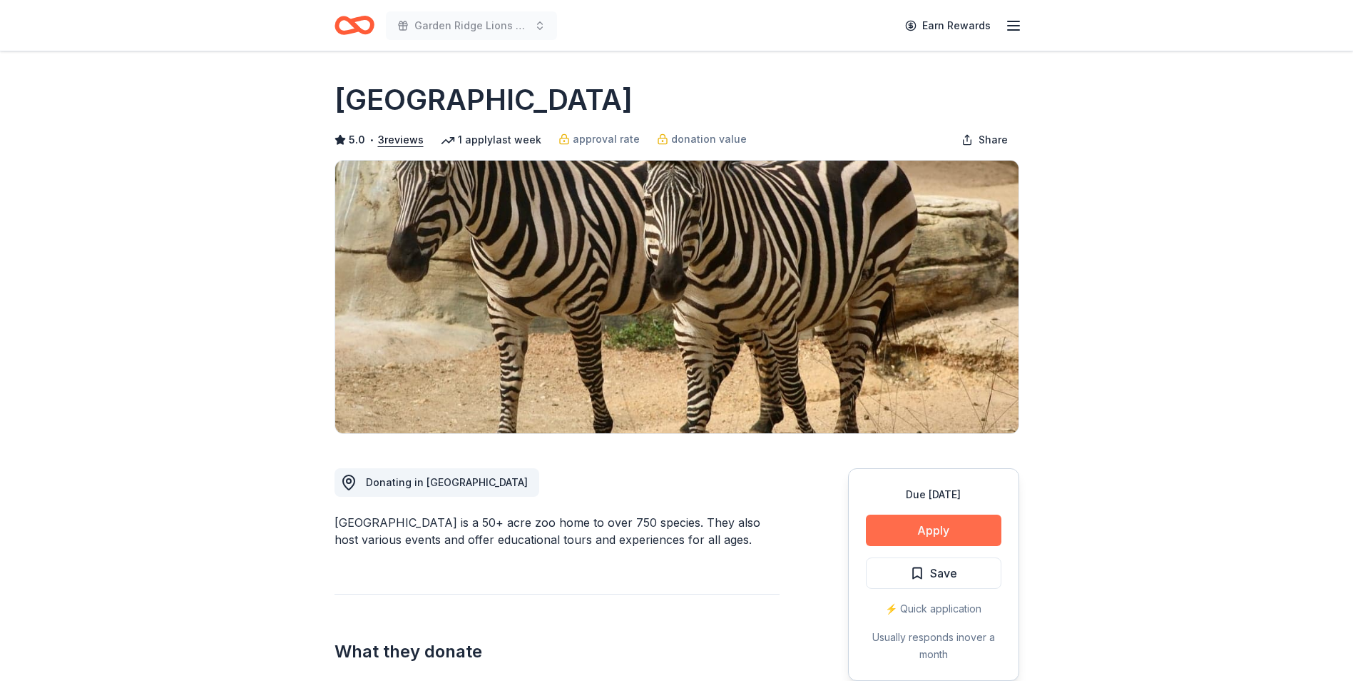
click at [941, 516] on button "Apply" at bounding box center [934, 529] width 136 height 31
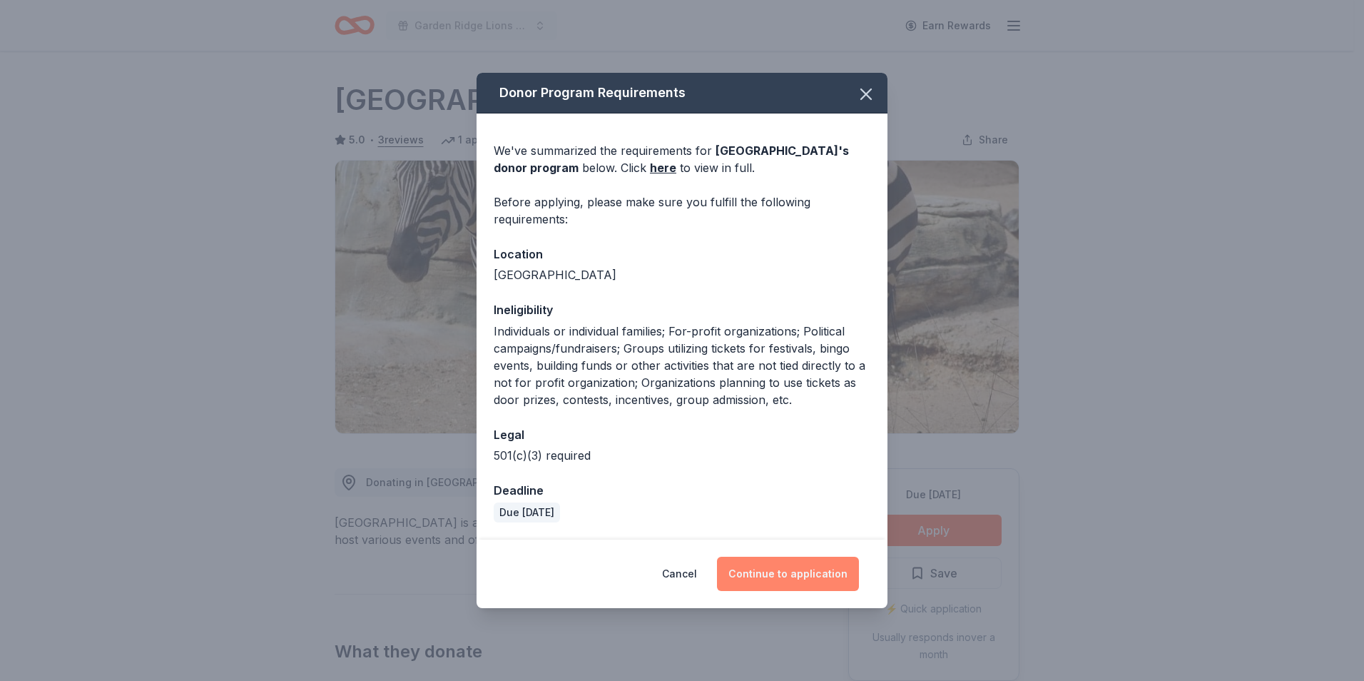
click at [785, 574] on button "Continue to application" at bounding box center [788, 574] width 142 height 34
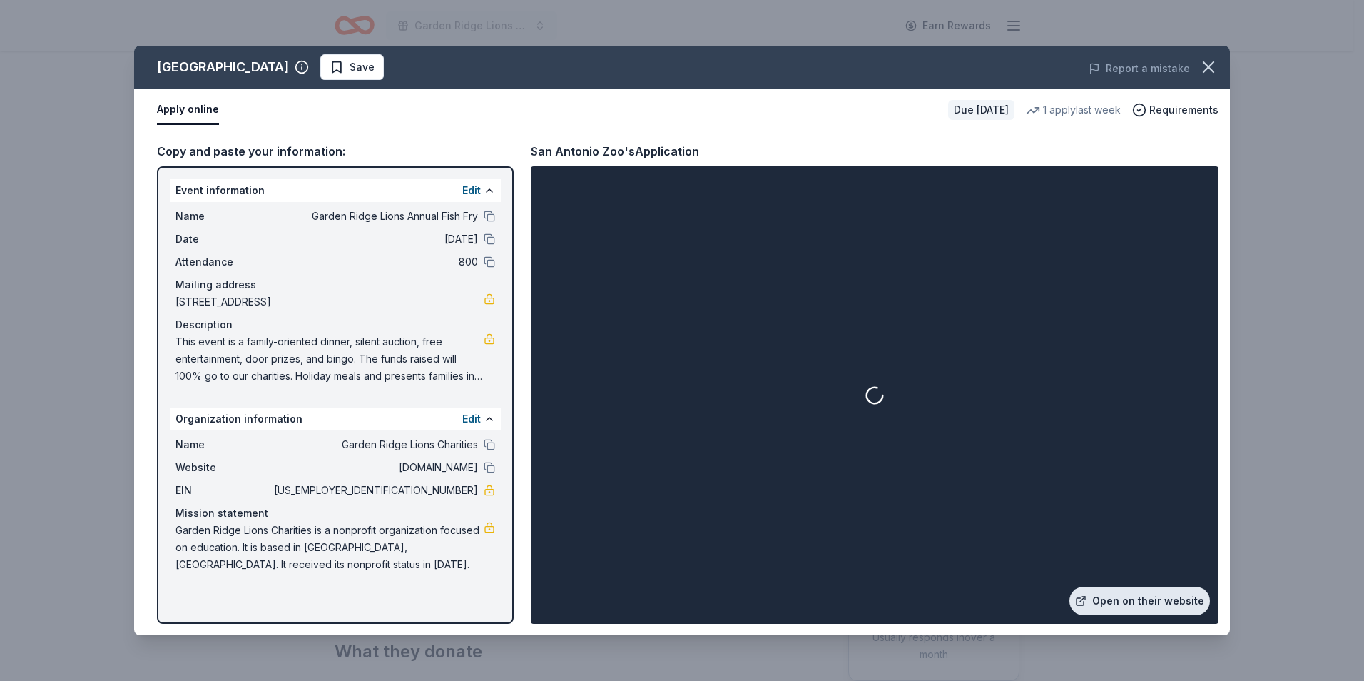
click at [1137, 602] on link "Open on their website" at bounding box center [1140, 600] width 141 height 29
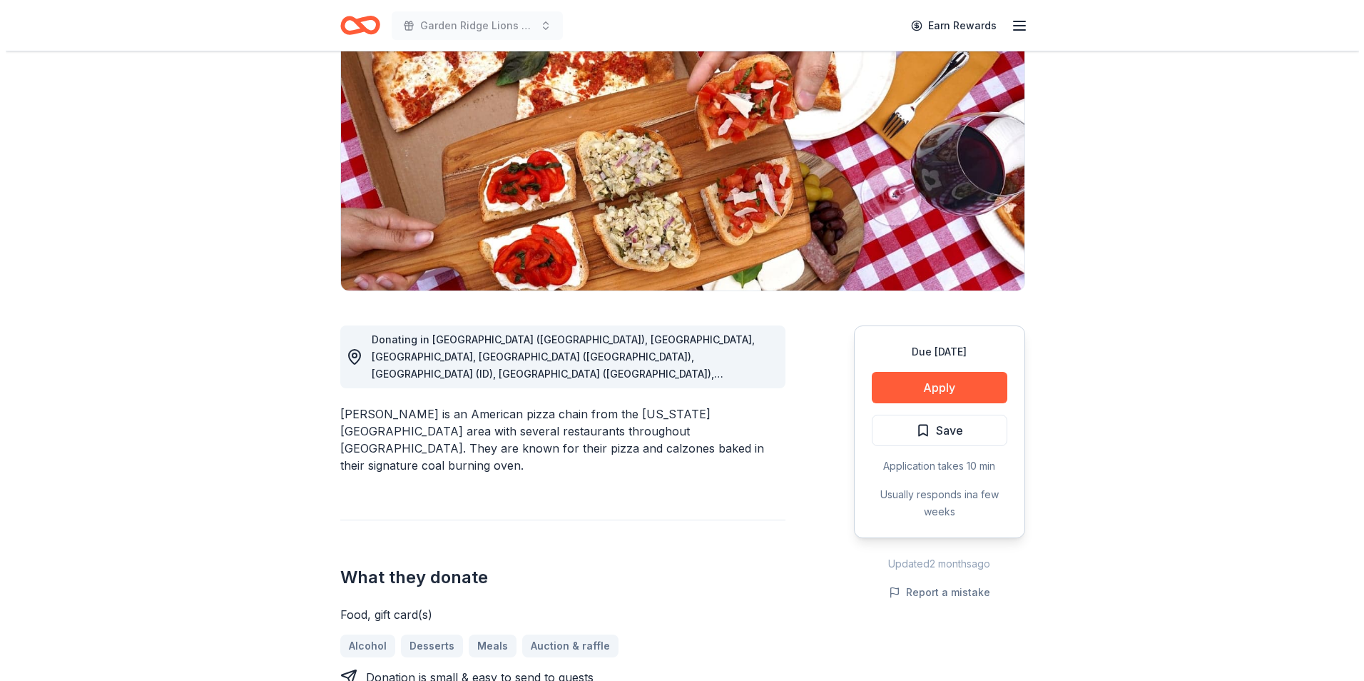
scroll to position [214, 0]
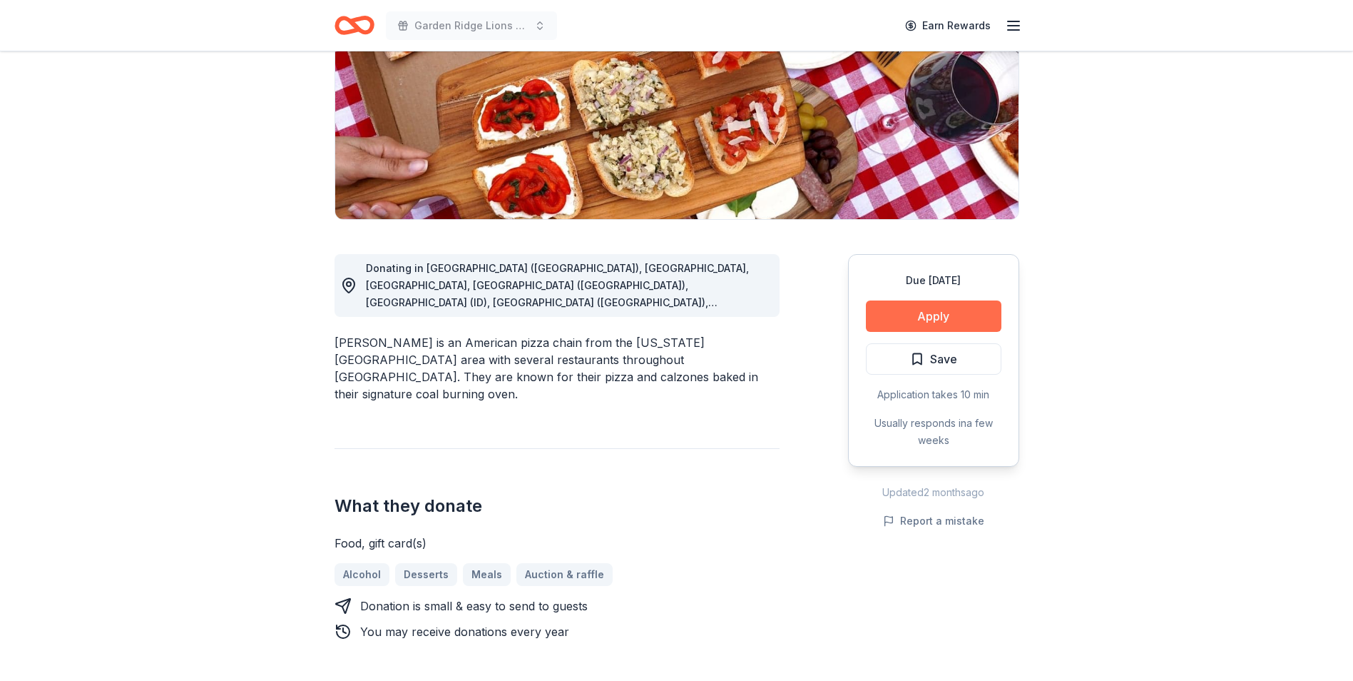
click at [986, 324] on button "Apply" at bounding box center [934, 315] width 136 height 31
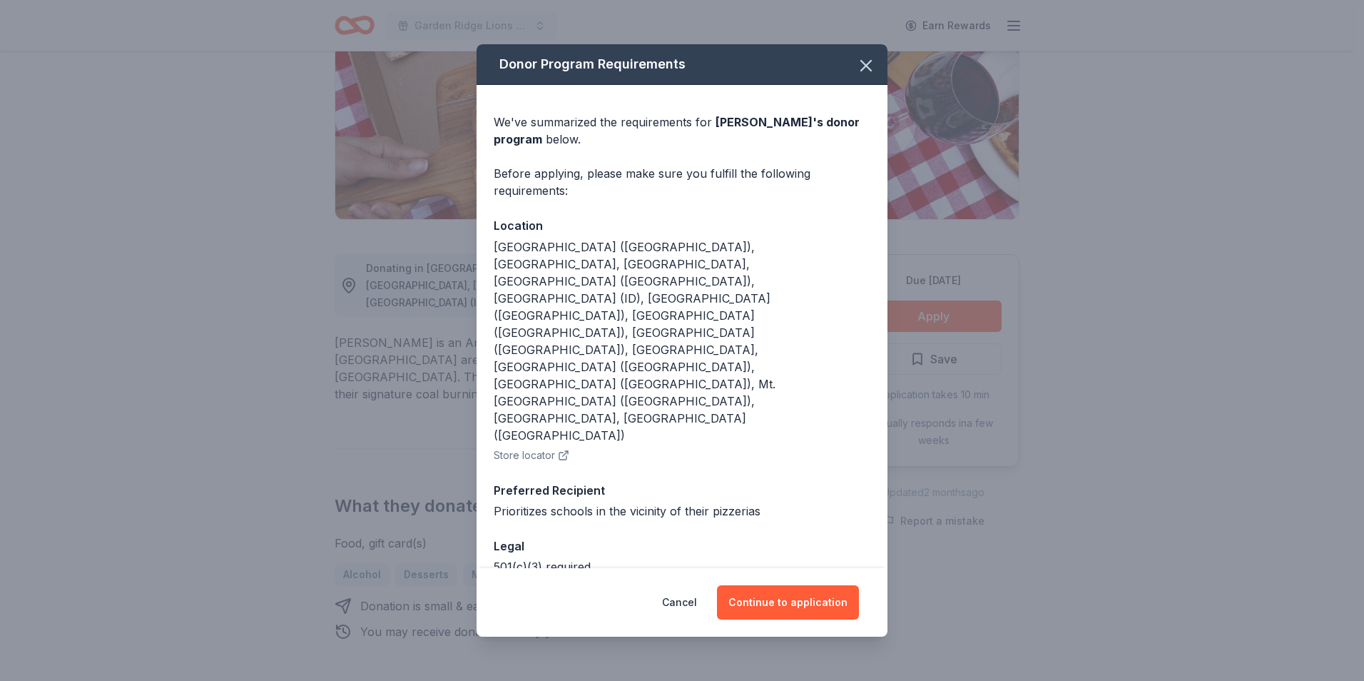
click at [544, 447] on button "Store locator" at bounding box center [532, 455] width 76 height 17
click at [767, 585] on button "Continue to application" at bounding box center [788, 602] width 142 height 34
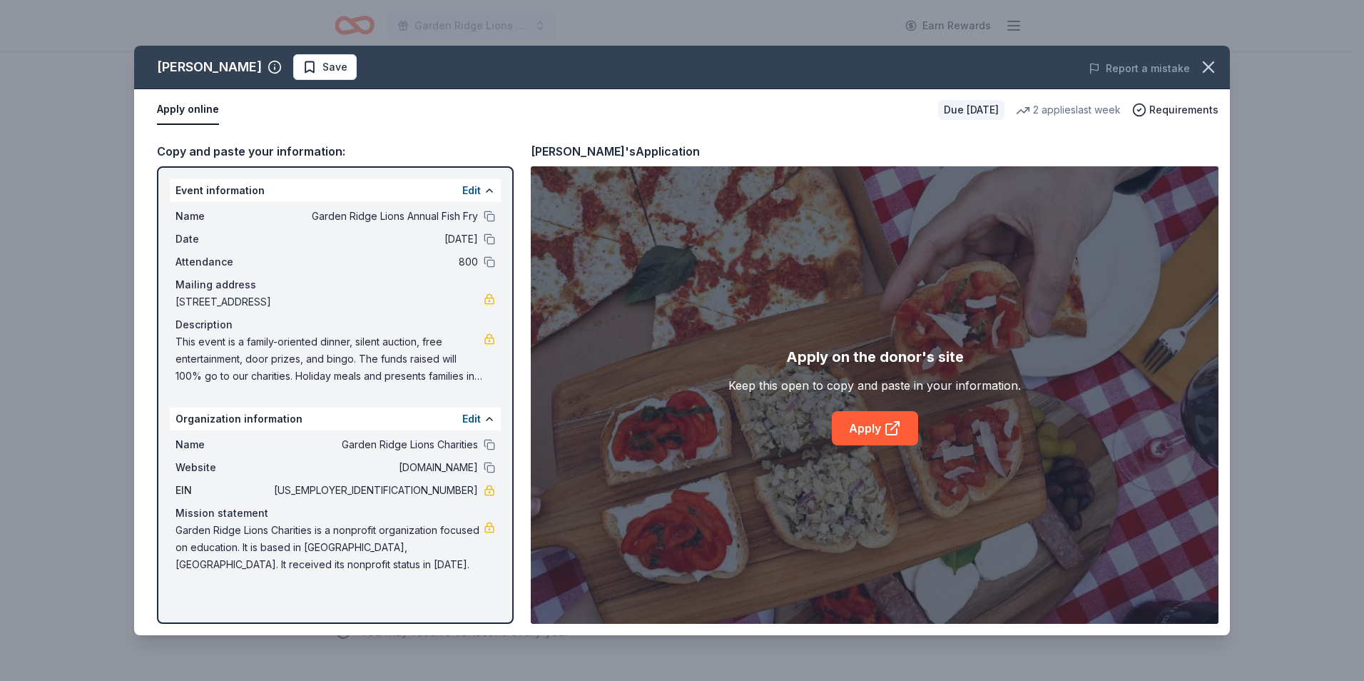
click at [880, 452] on div "Apply on the donor's site Keep this open to copy and paste in your information.…" at bounding box center [875, 394] width 688 height 457
click at [878, 434] on link "Apply" at bounding box center [875, 428] width 86 height 34
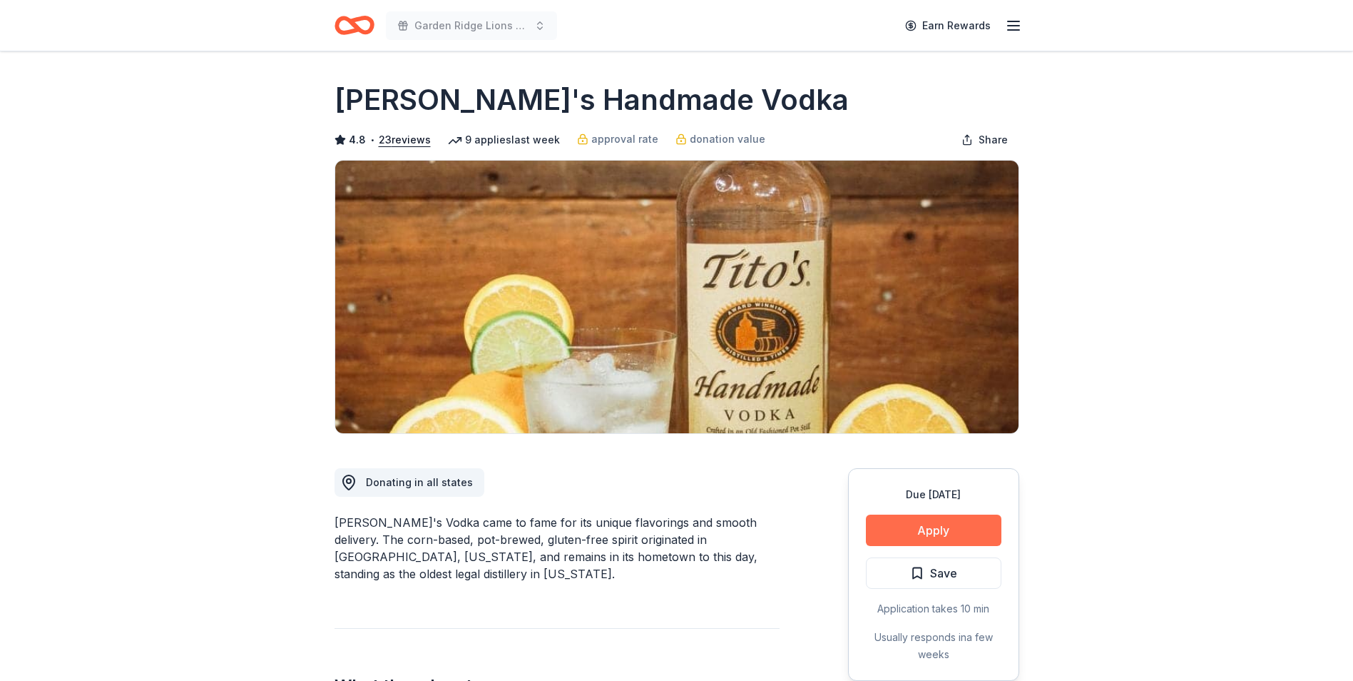
click at [920, 517] on button "Apply" at bounding box center [934, 529] width 136 height 31
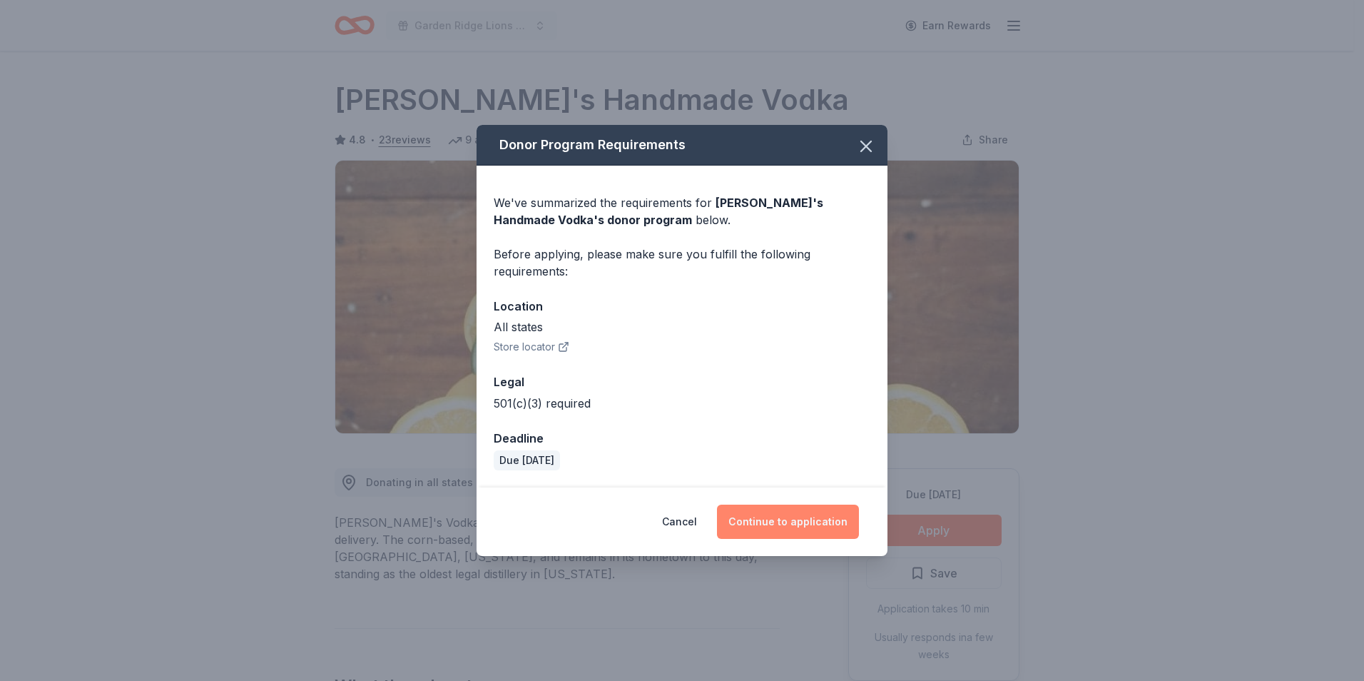
click at [777, 522] on button "Continue to application" at bounding box center [788, 521] width 142 height 34
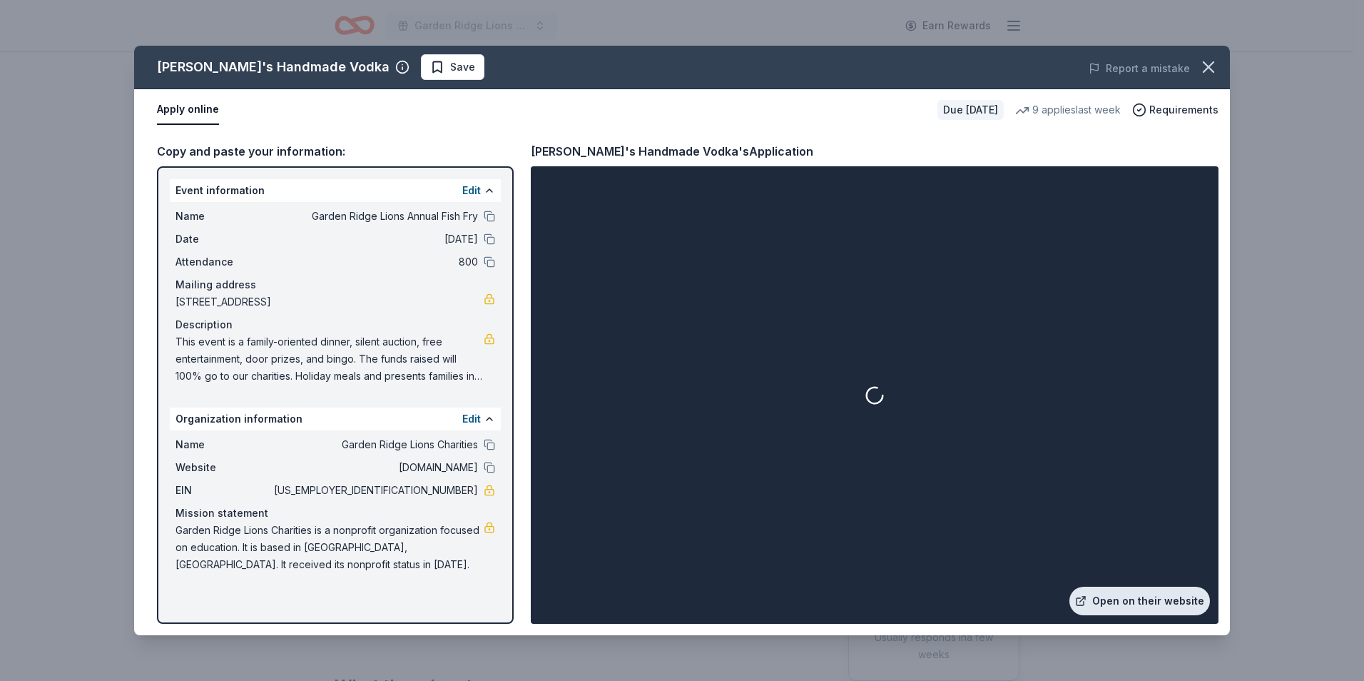
click at [1127, 591] on link "Open on their website" at bounding box center [1140, 600] width 141 height 29
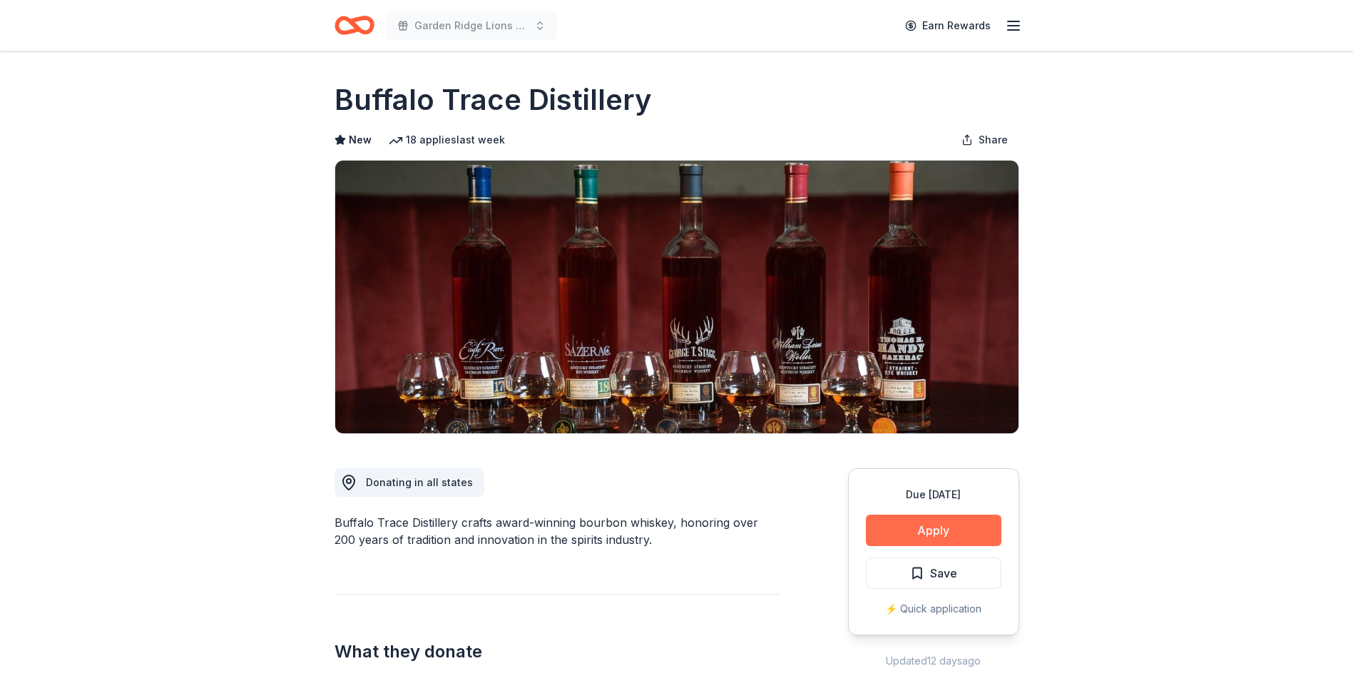
click at [974, 540] on button "Apply" at bounding box center [934, 529] width 136 height 31
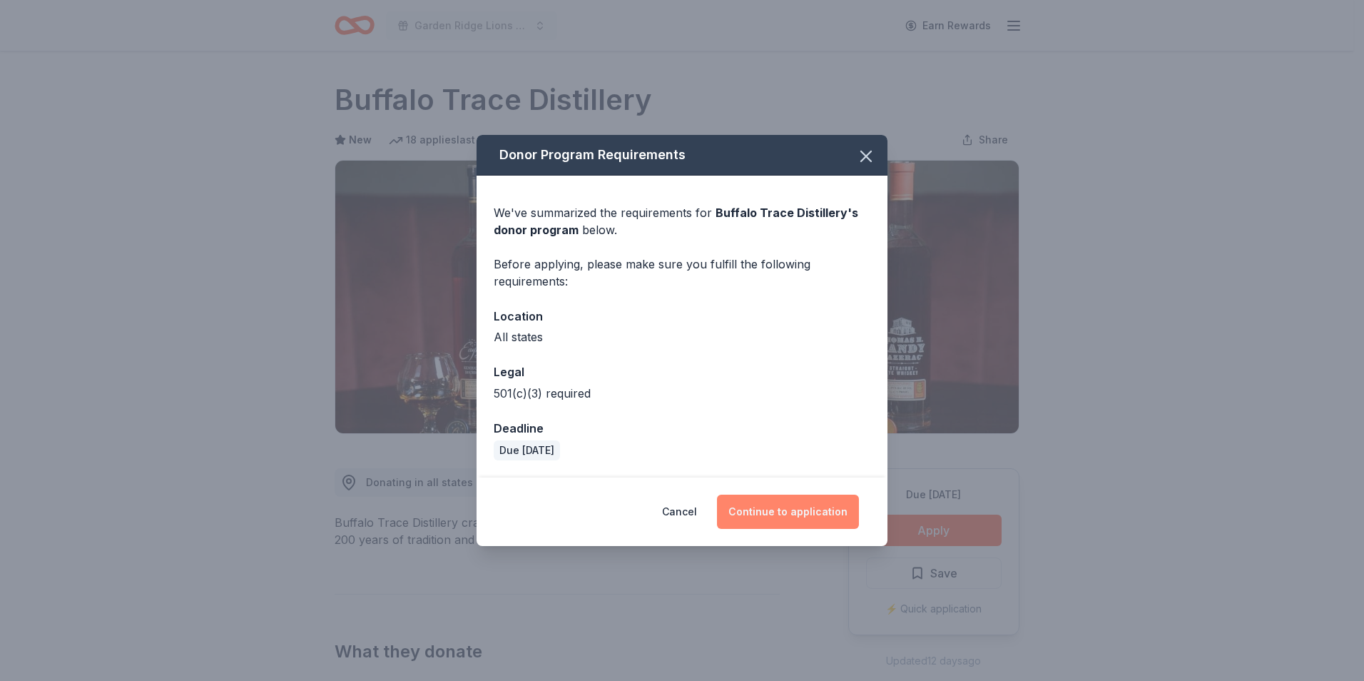
click at [801, 516] on button "Continue to application" at bounding box center [788, 511] width 142 height 34
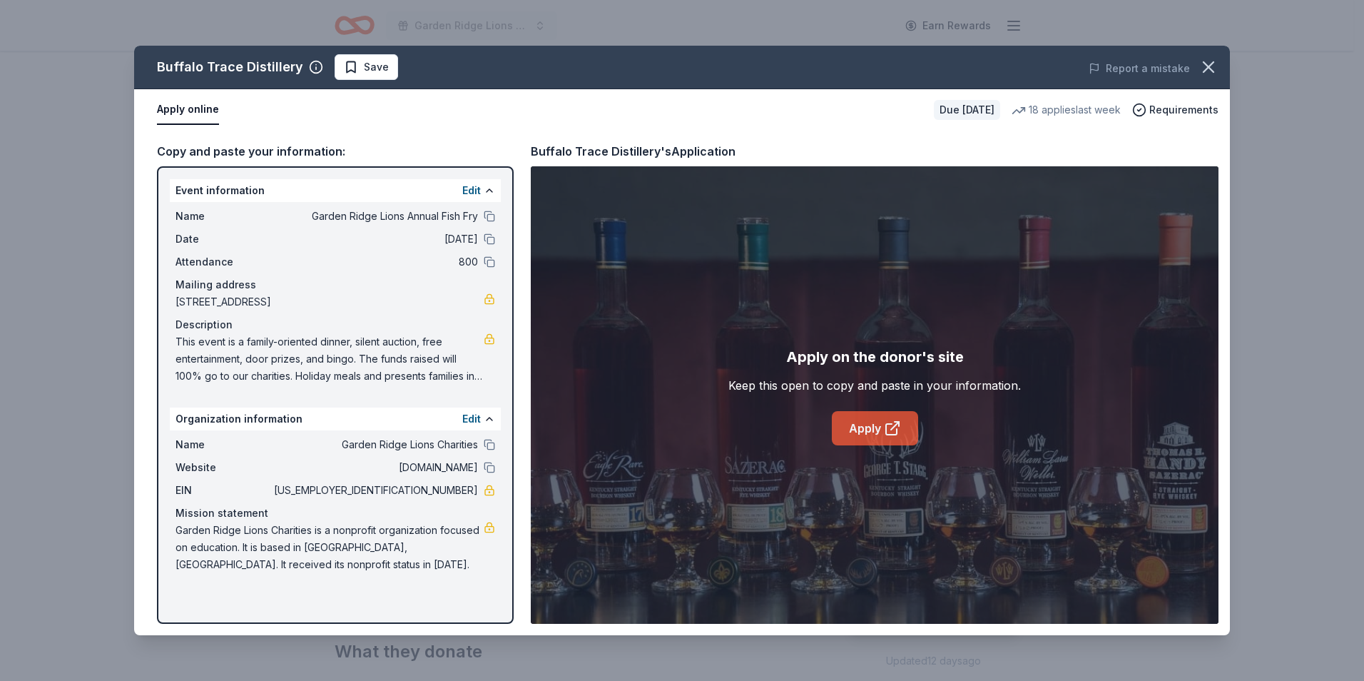
click at [869, 427] on link "Apply" at bounding box center [875, 428] width 86 height 34
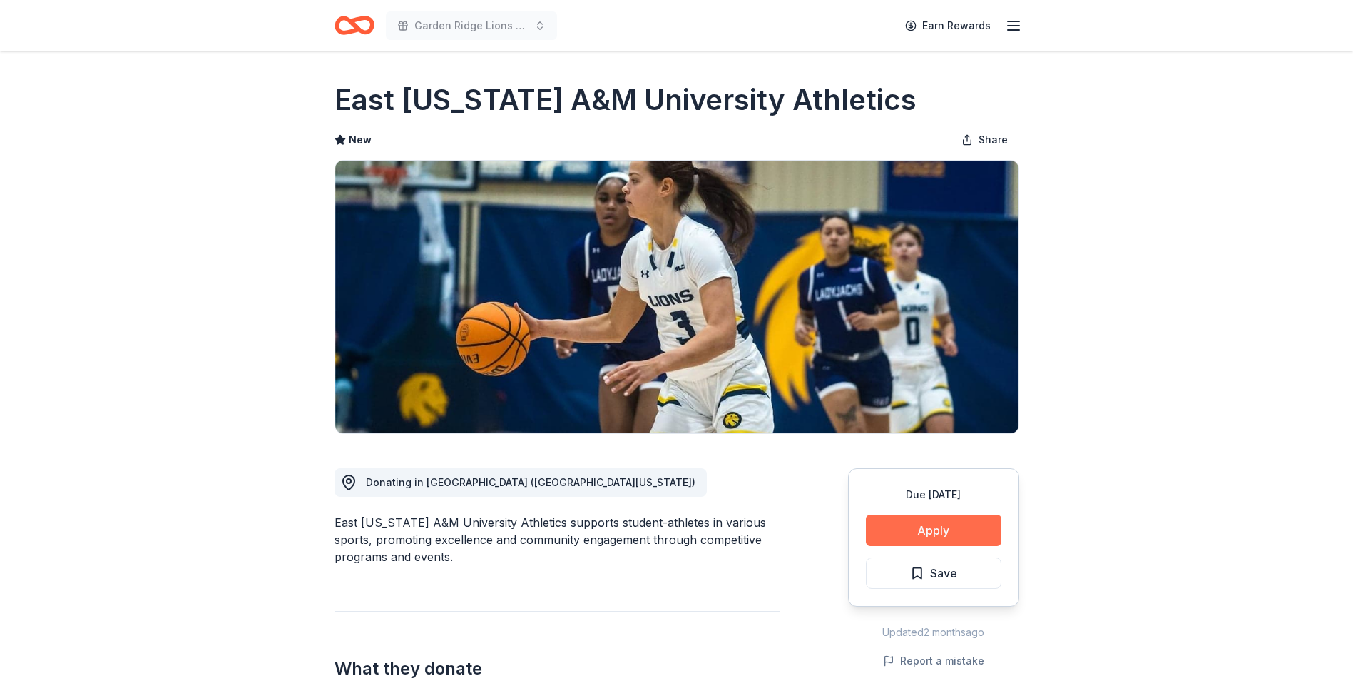
click at [927, 535] on button "Apply" at bounding box center [934, 529] width 136 height 31
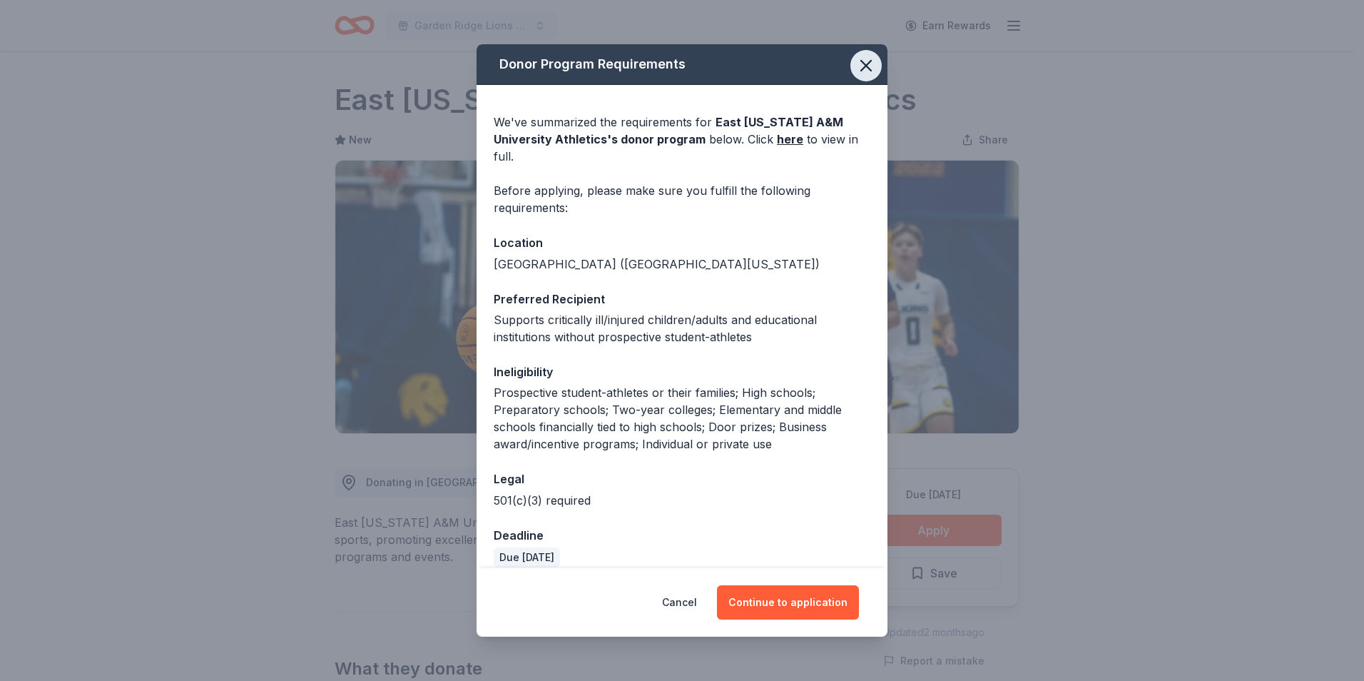
click at [871, 70] on icon "button" at bounding box center [866, 66] width 10 height 10
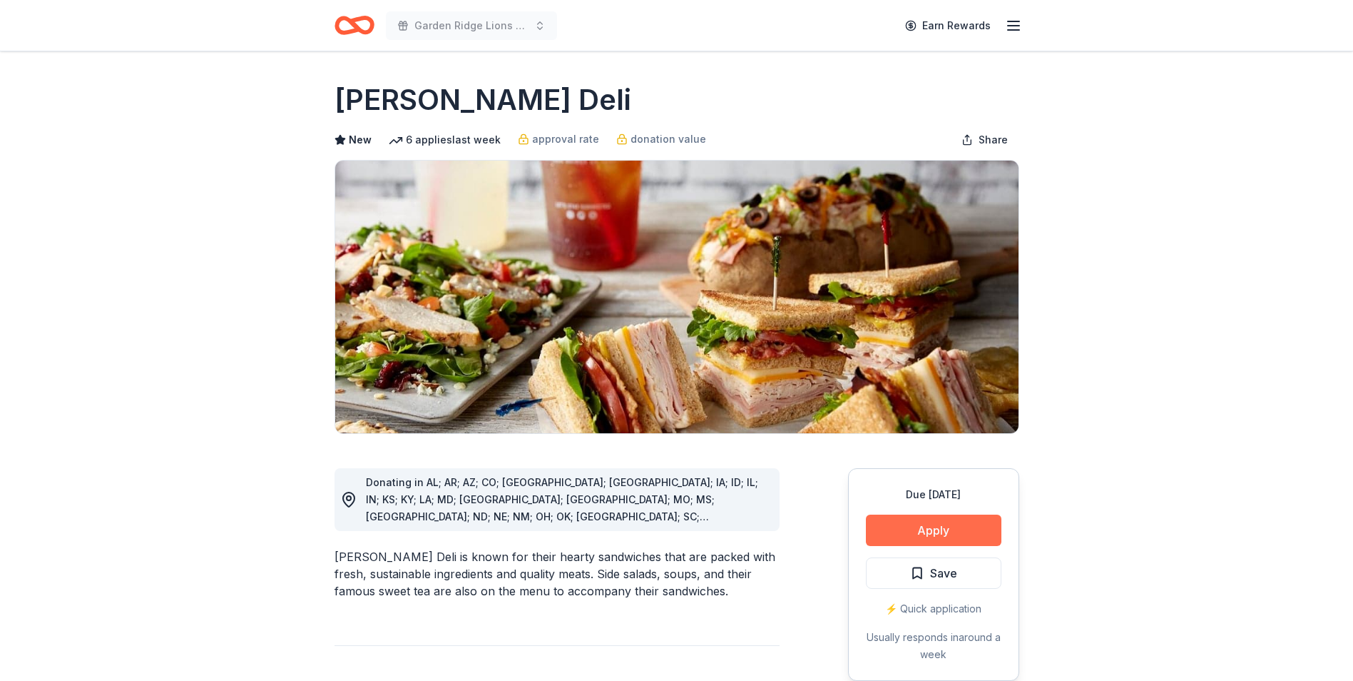
click at [933, 529] on button "Apply" at bounding box center [934, 529] width 136 height 31
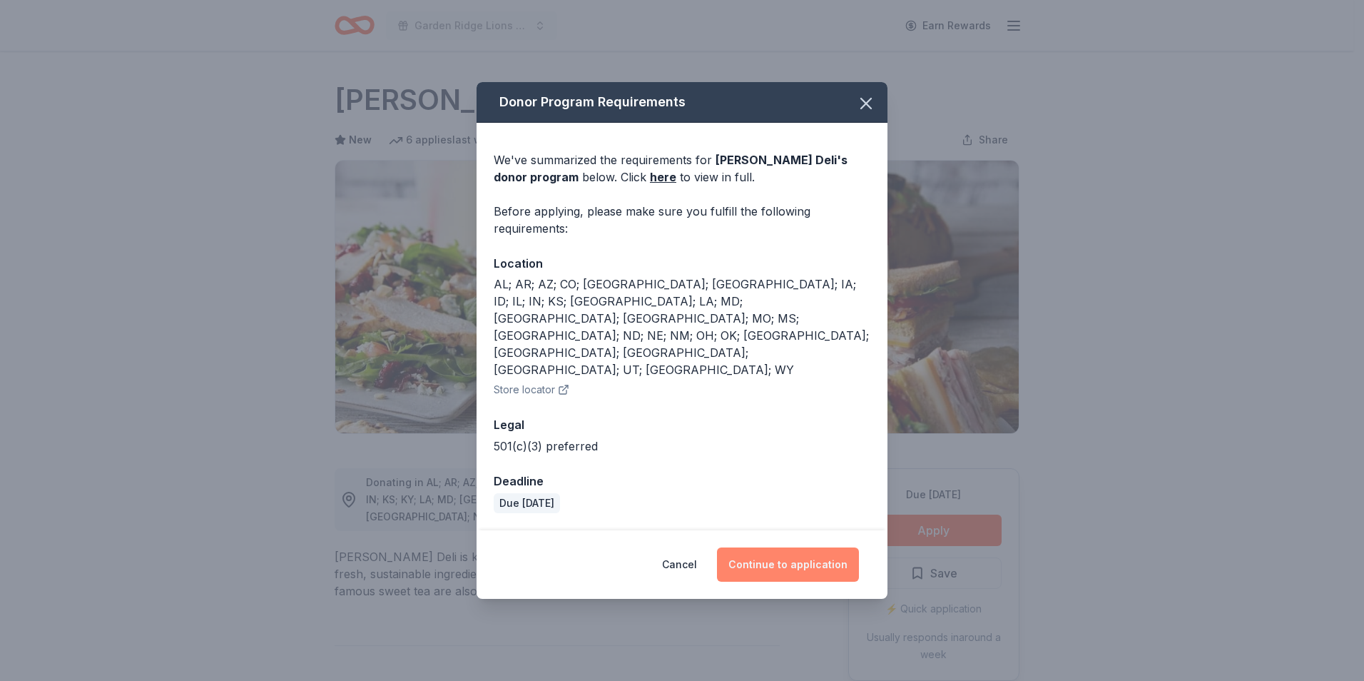
click at [763, 547] on button "Continue to application" at bounding box center [788, 564] width 142 height 34
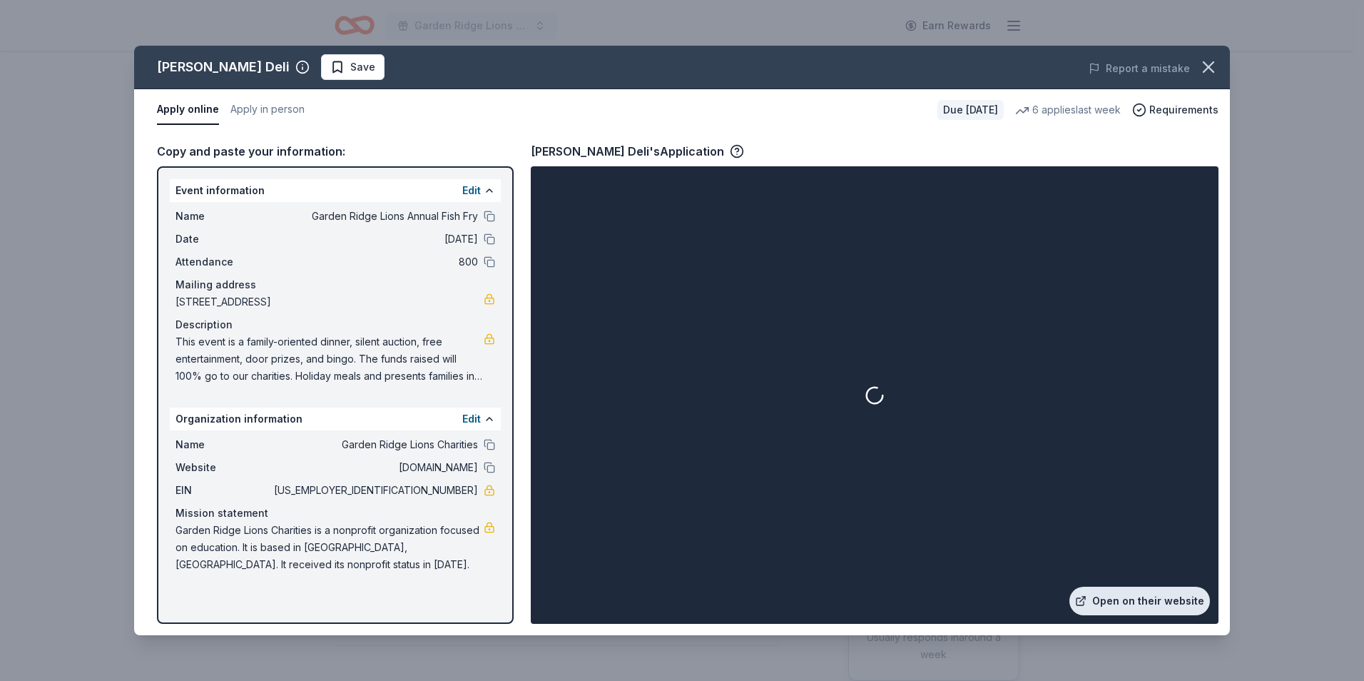
click at [1134, 591] on link "Open on their website" at bounding box center [1140, 600] width 141 height 29
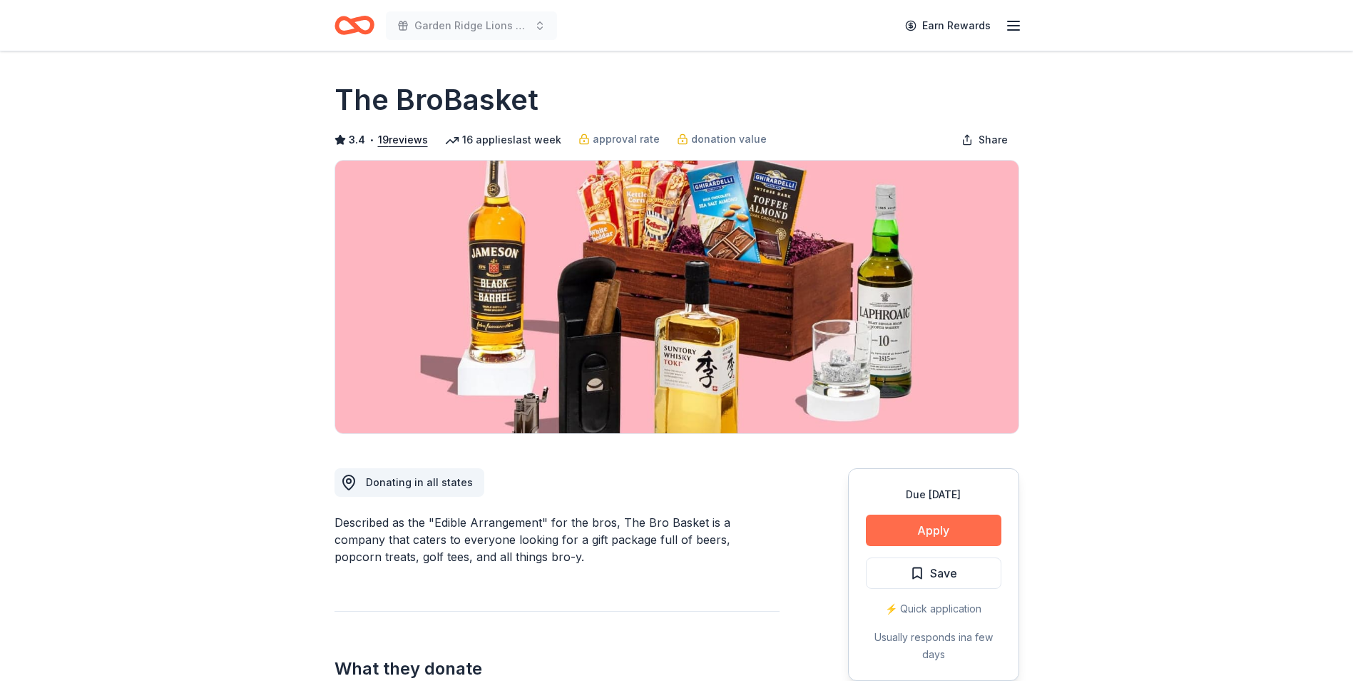
click at [885, 523] on button "Apply" at bounding box center [934, 529] width 136 height 31
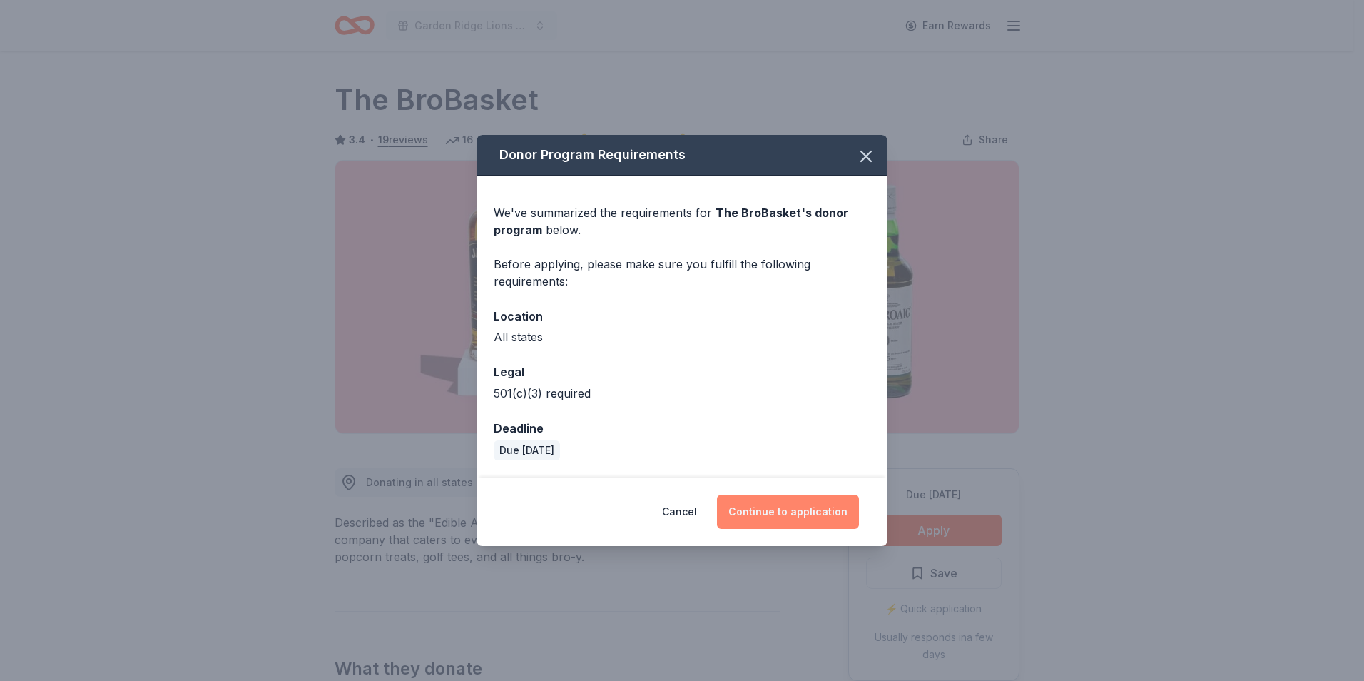
click at [742, 501] on button "Continue to application" at bounding box center [788, 511] width 142 height 34
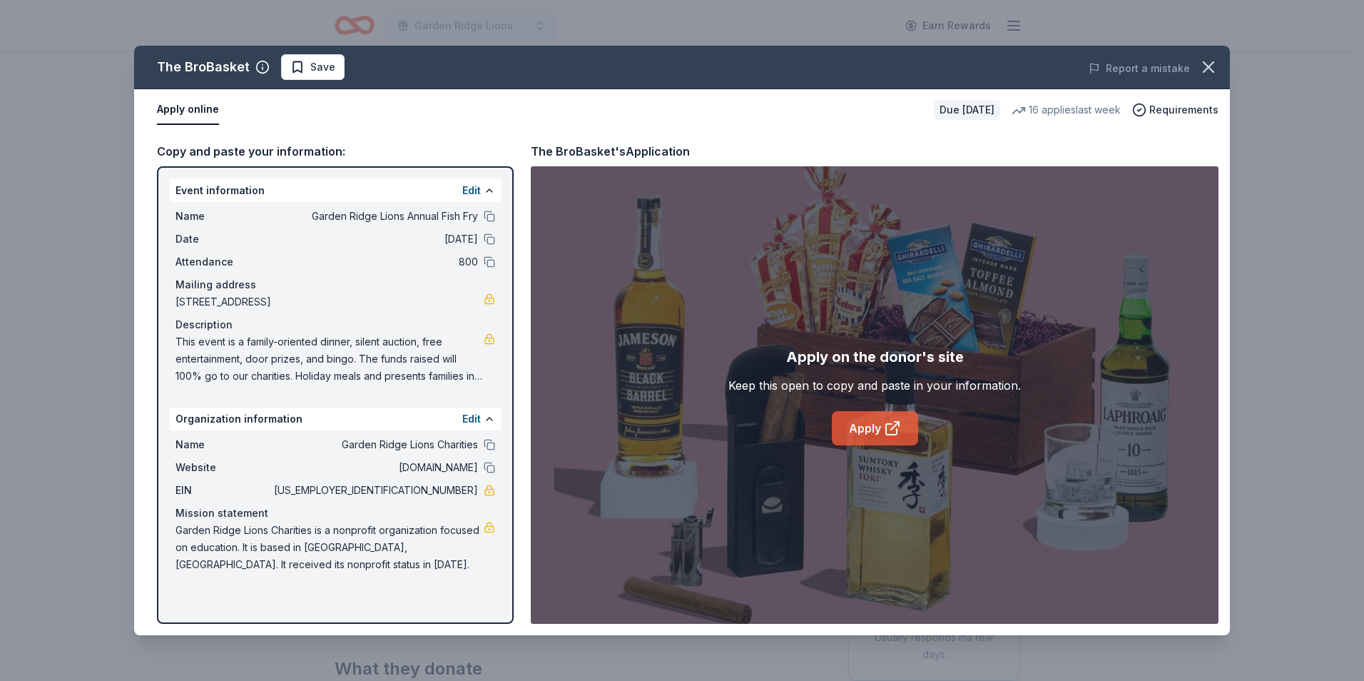
click at [869, 427] on link "Apply" at bounding box center [875, 428] width 86 height 34
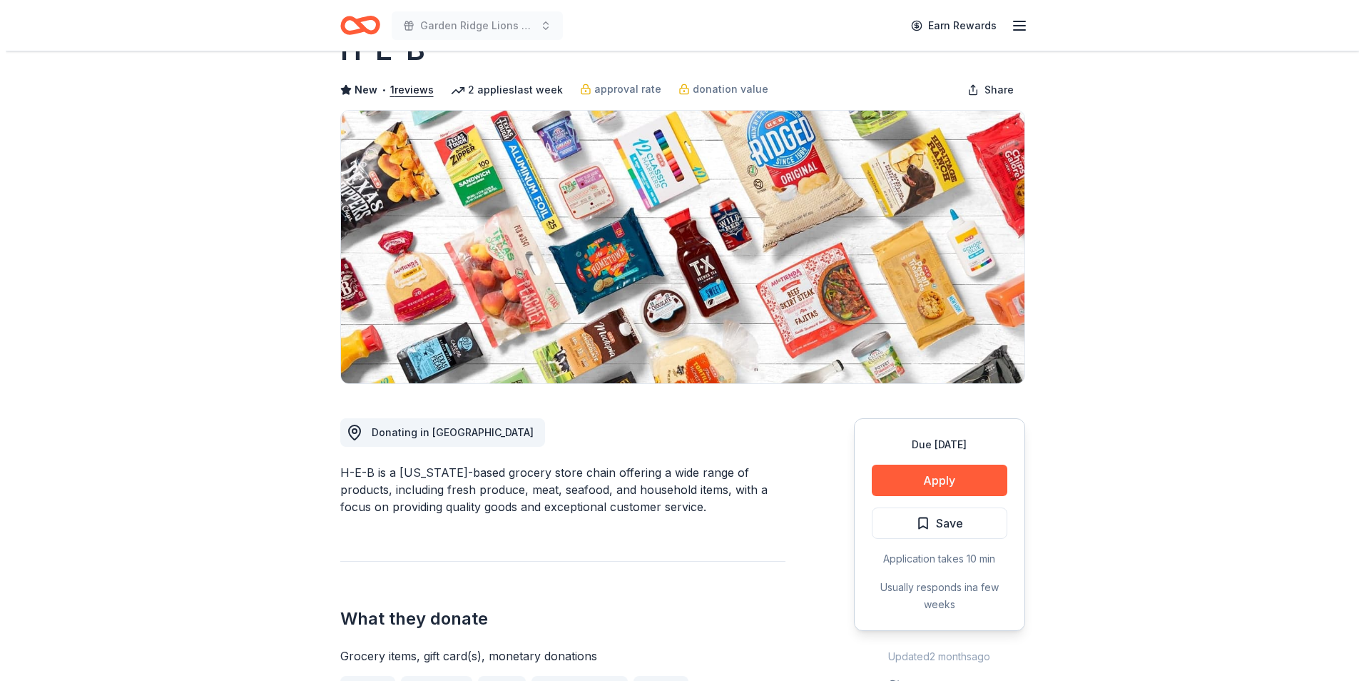
scroll to position [71, 0]
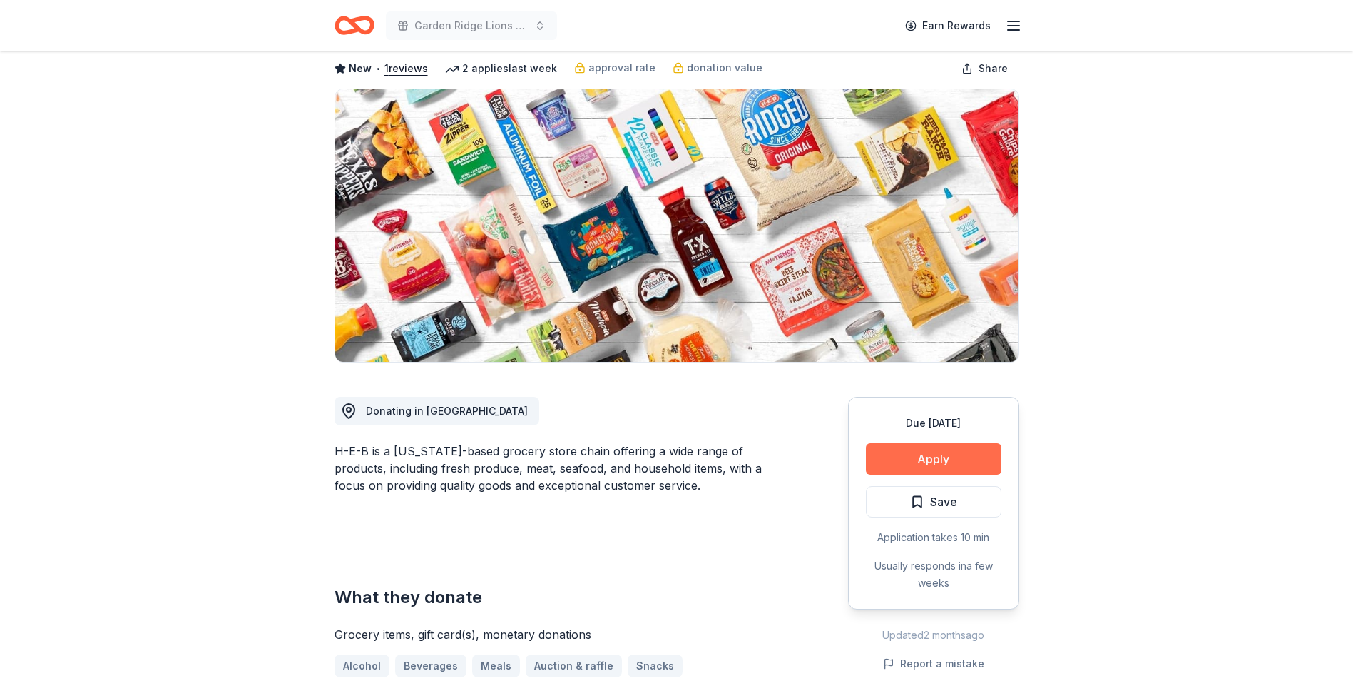
click at [902, 452] on button "Apply" at bounding box center [934, 458] width 136 height 31
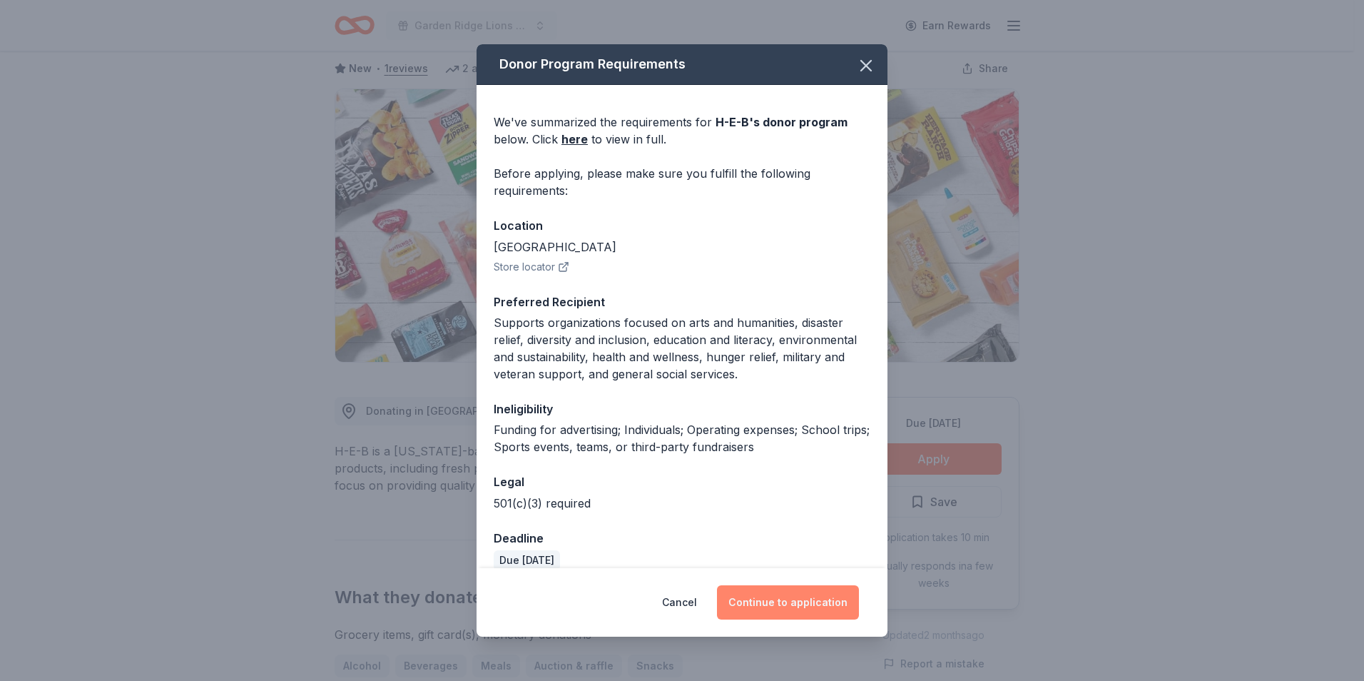
click at [806, 604] on button "Continue to application" at bounding box center [788, 602] width 142 height 34
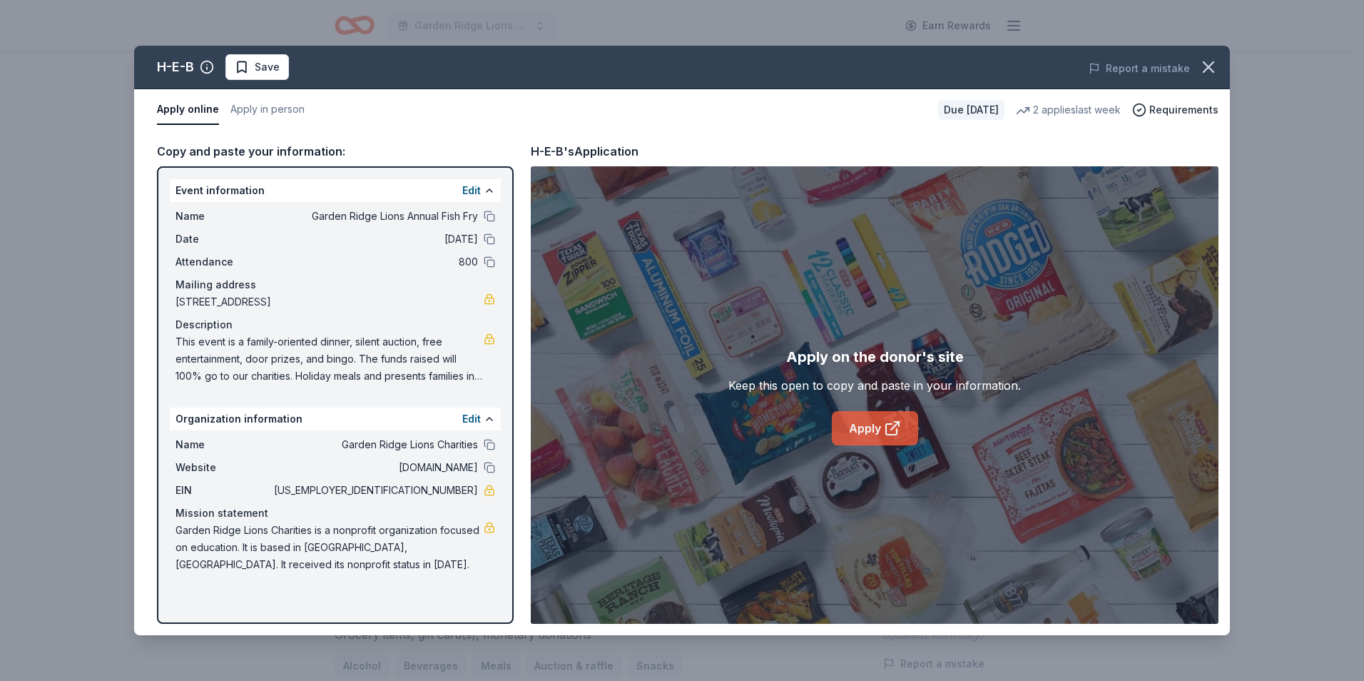
click at [884, 437] on link "Apply" at bounding box center [875, 428] width 86 height 34
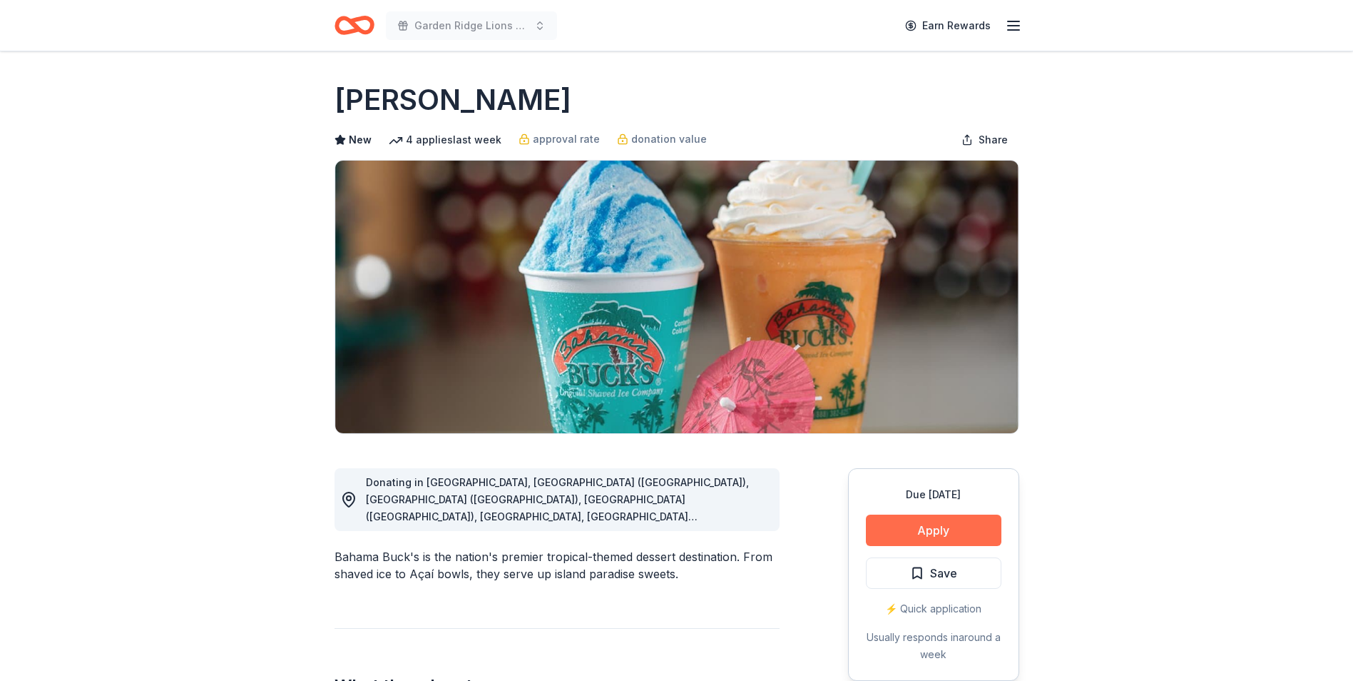
click at [883, 537] on button "Apply" at bounding box center [934, 529] width 136 height 31
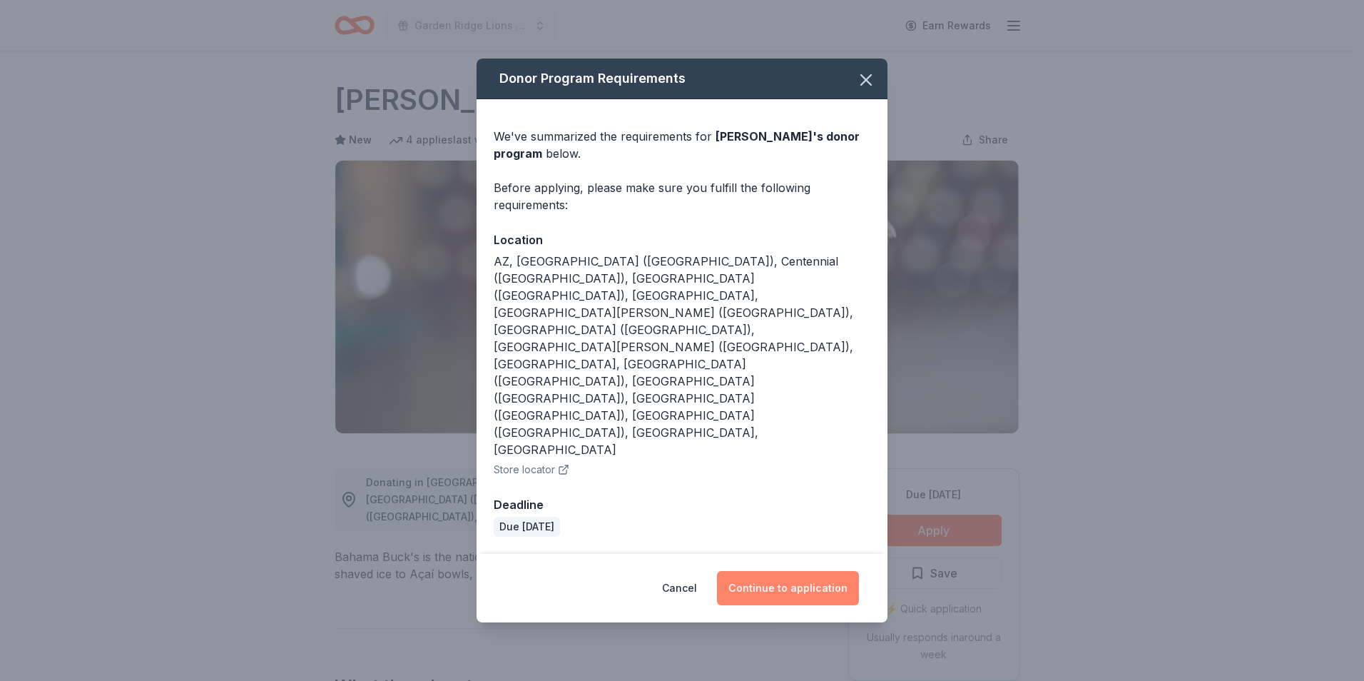
click at [778, 571] on button "Continue to application" at bounding box center [788, 588] width 142 height 34
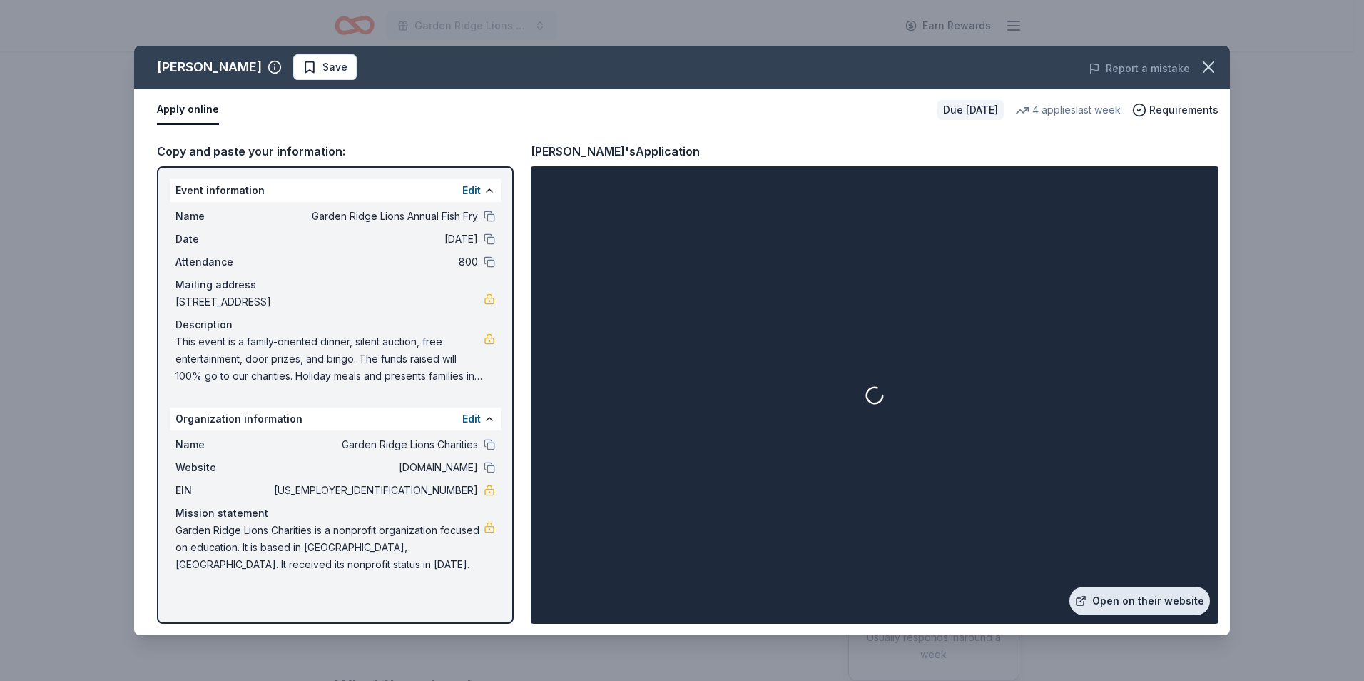
click at [1150, 593] on link "Open on their website" at bounding box center [1140, 600] width 141 height 29
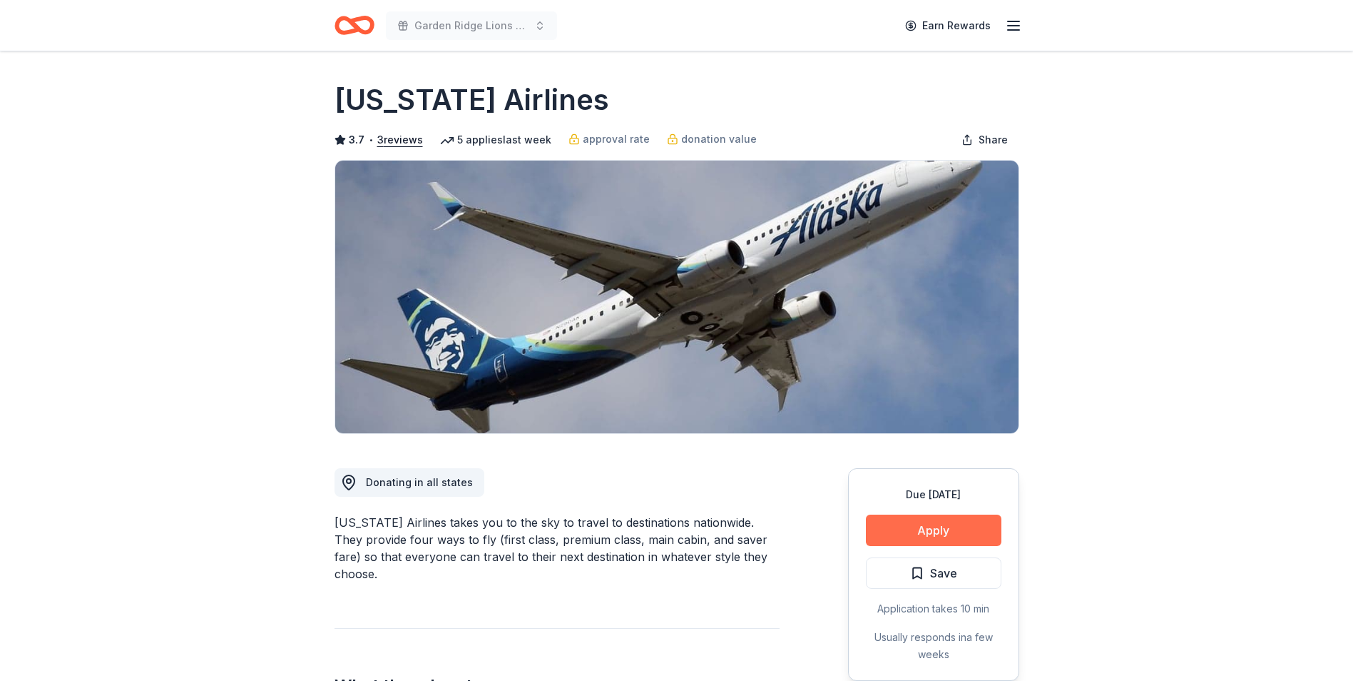
click at [907, 524] on button "Apply" at bounding box center [934, 529] width 136 height 31
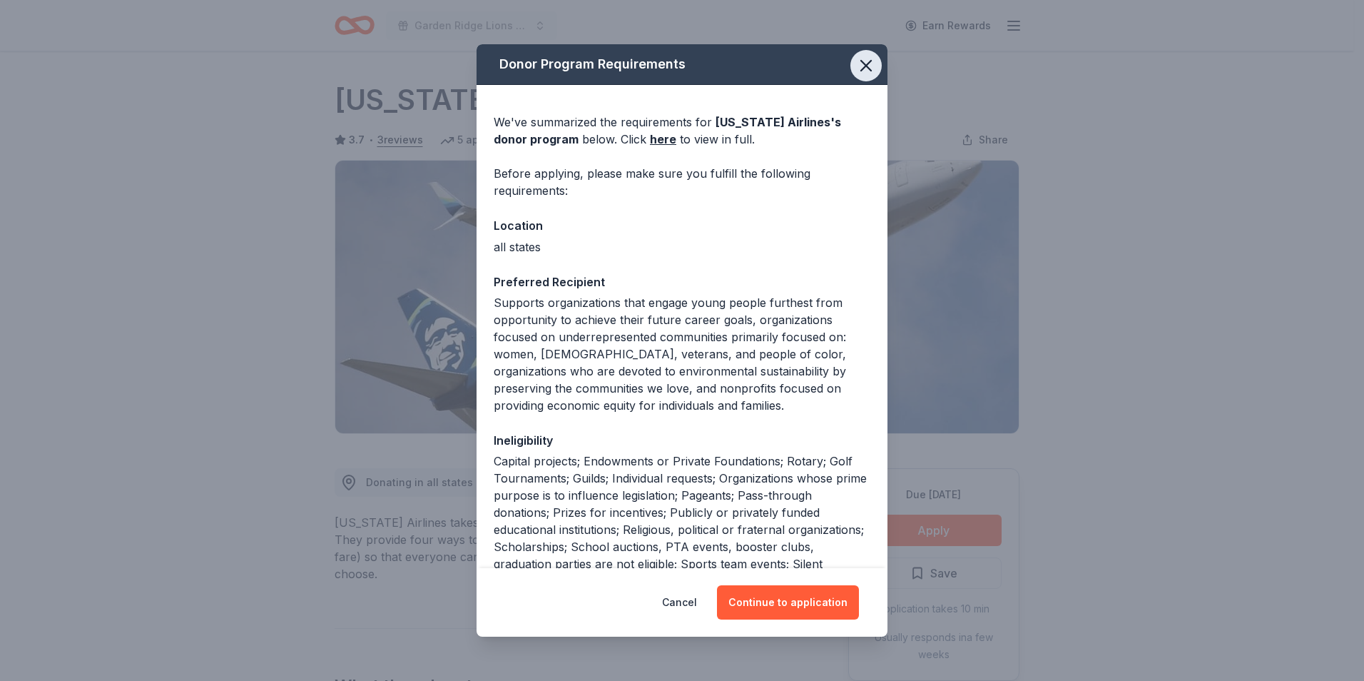
click at [856, 63] on icon "button" at bounding box center [866, 66] width 20 height 20
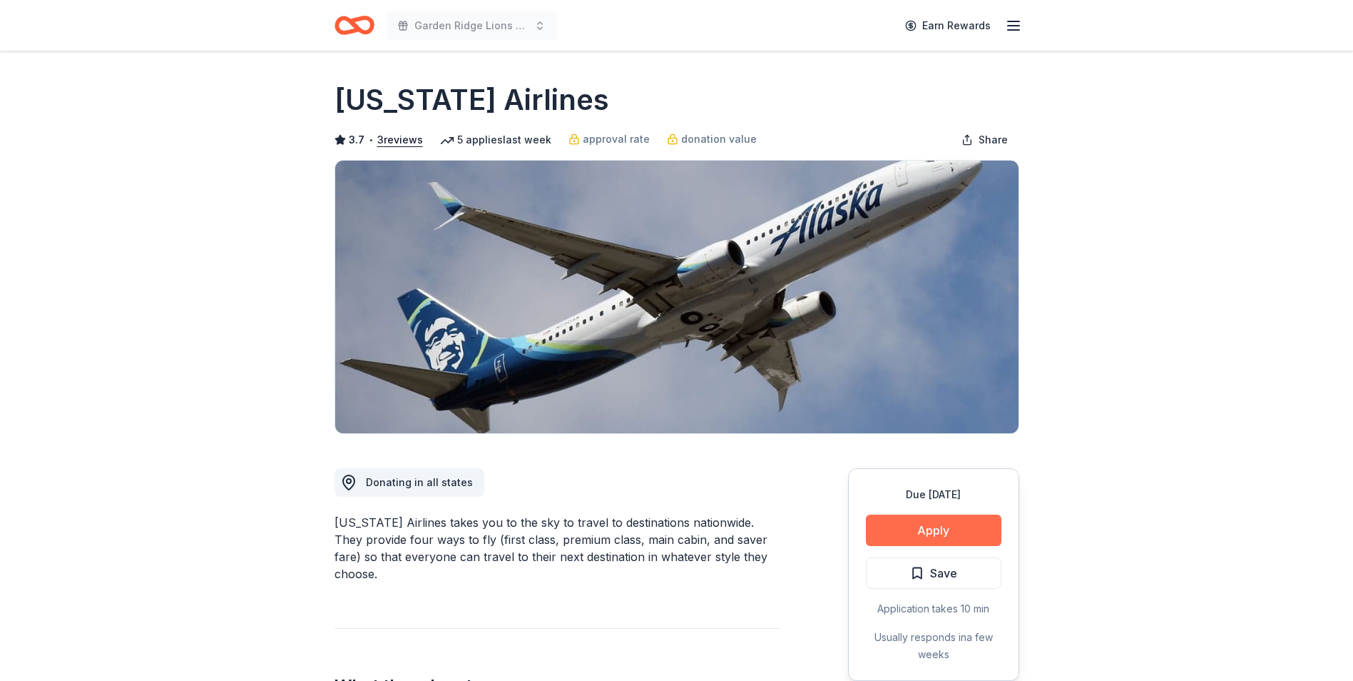
click at [963, 522] on button "Apply" at bounding box center [934, 529] width 136 height 31
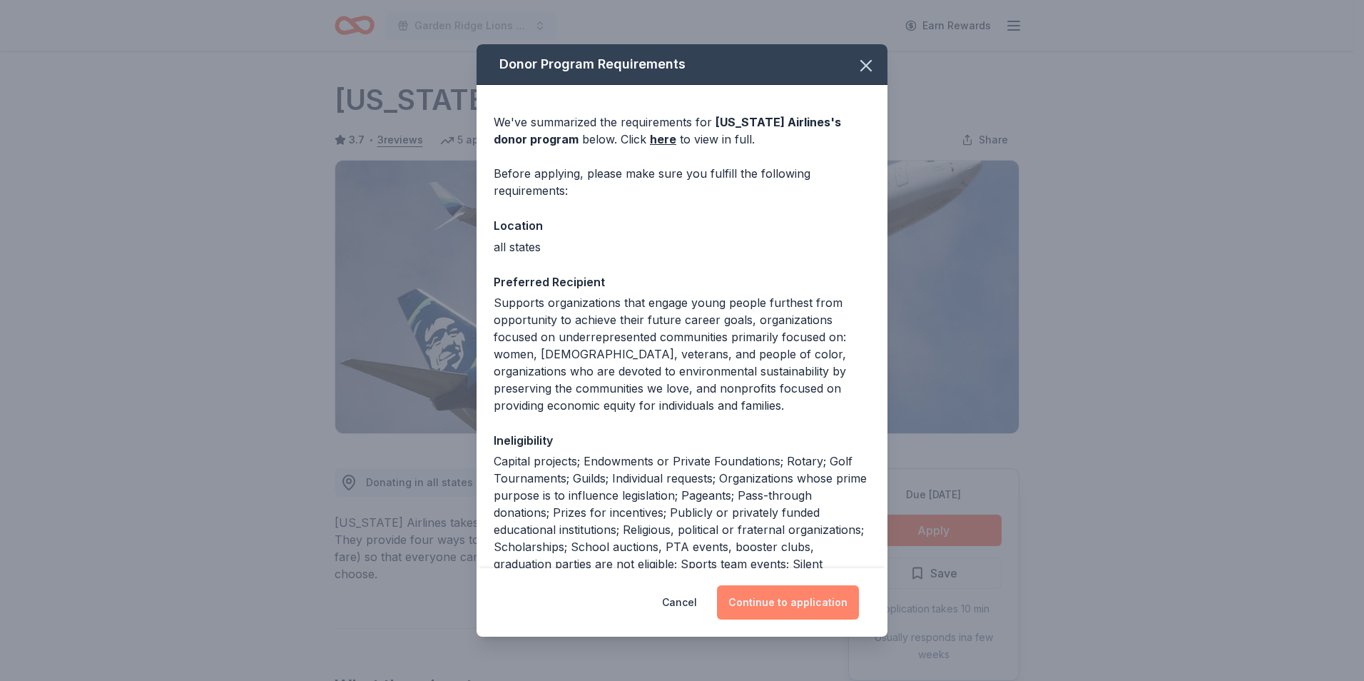
click at [823, 606] on button "Continue to application" at bounding box center [788, 602] width 142 height 34
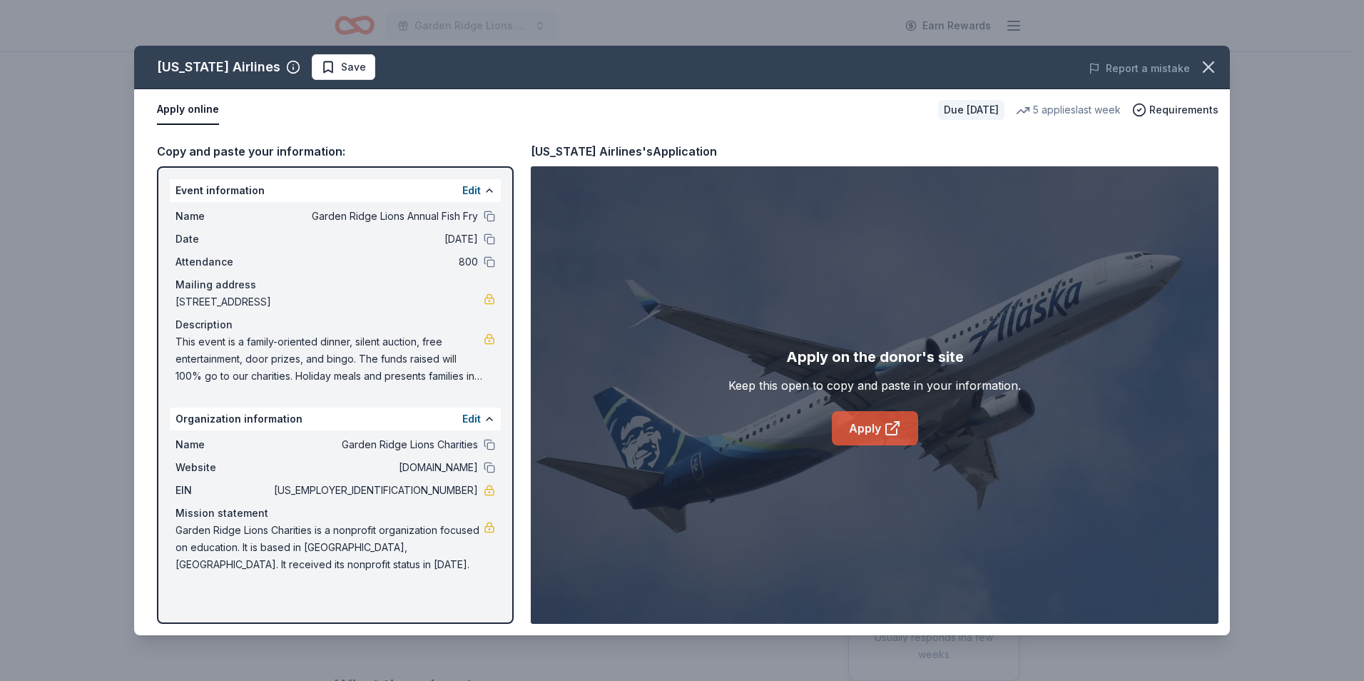
click at [868, 437] on link "Apply" at bounding box center [875, 428] width 86 height 34
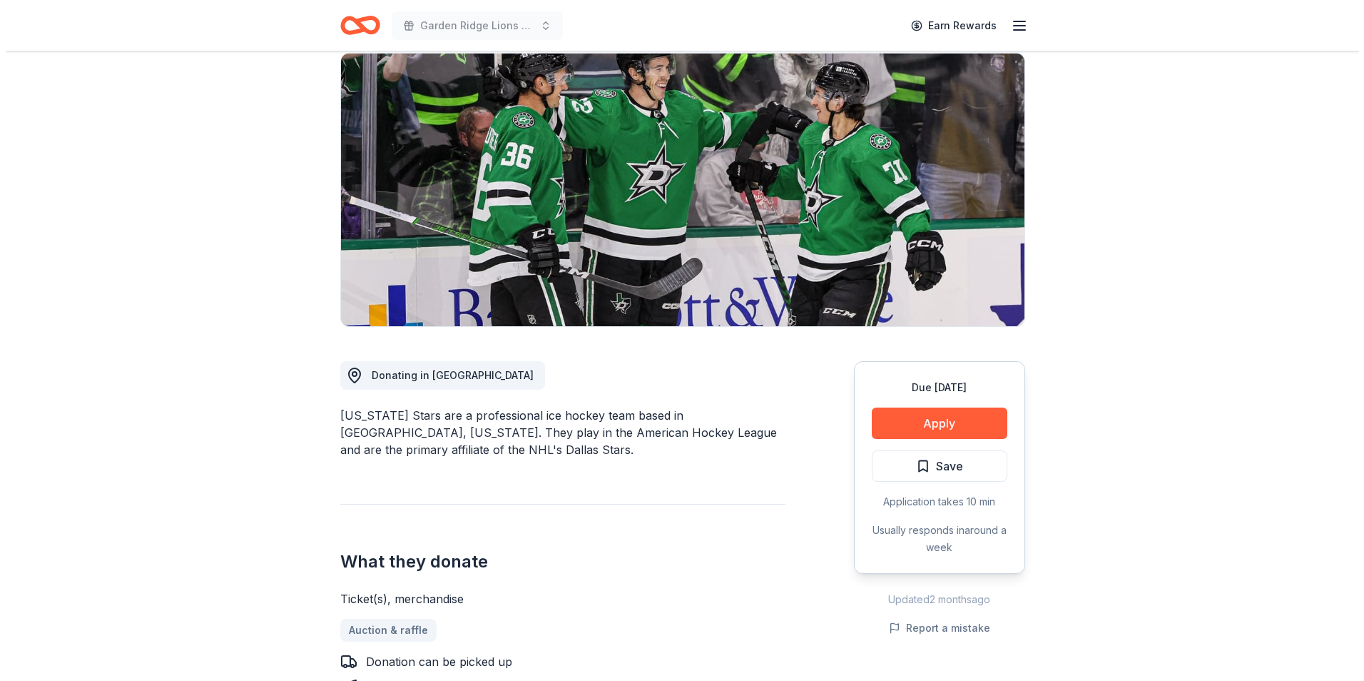
scroll to position [71, 0]
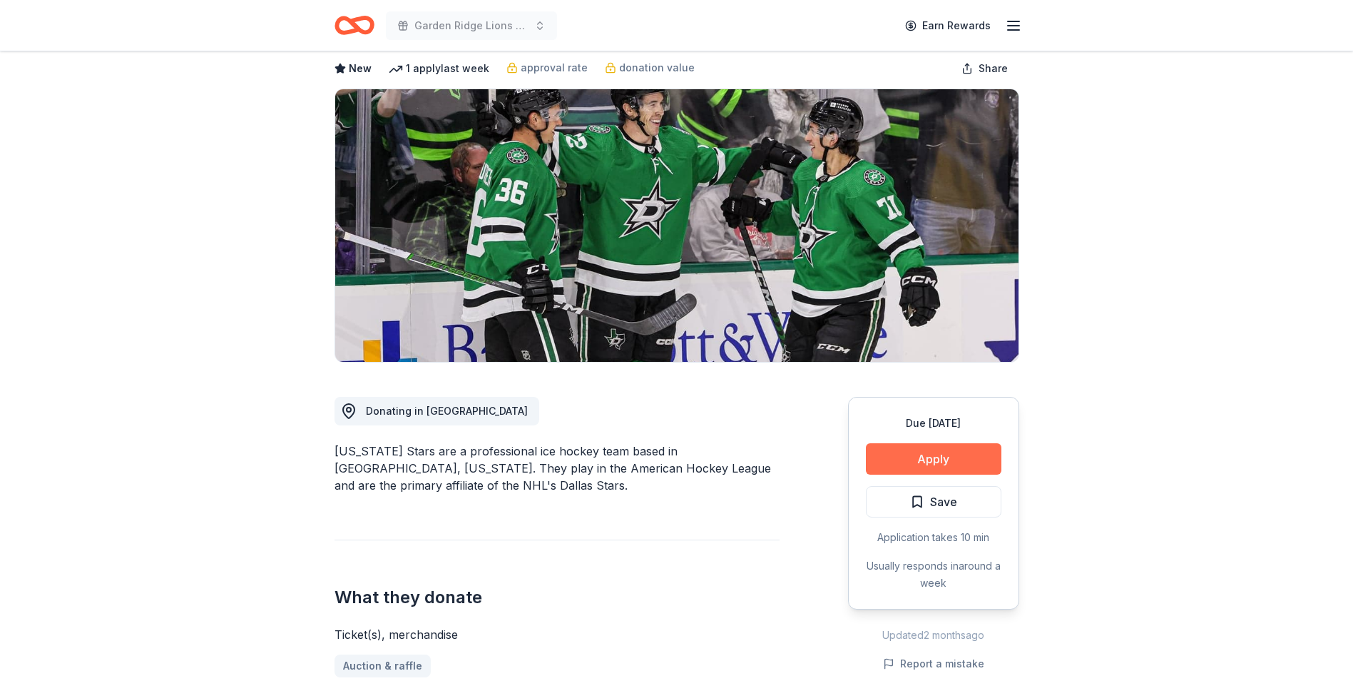
click at [975, 463] on button "Apply" at bounding box center [934, 458] width 136 height 31
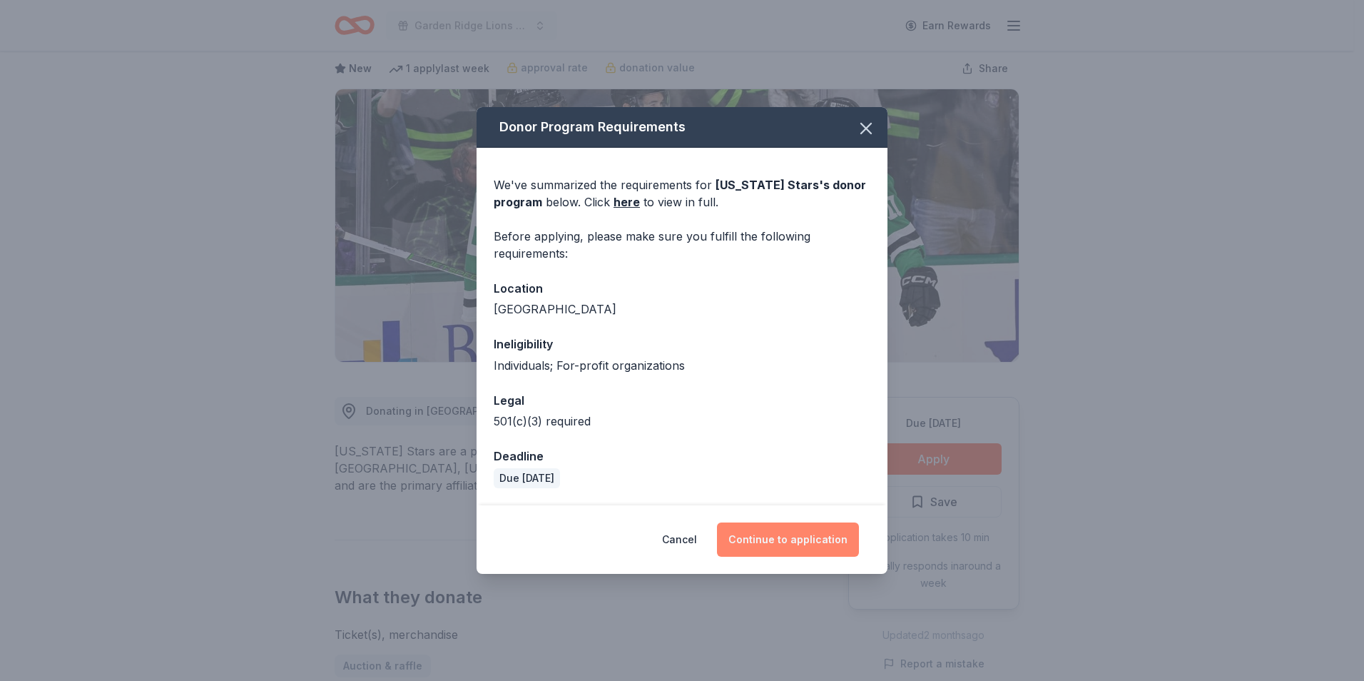
click at [821, 533] on button "Continue to application" at bounding box center [788, 539] width 142 height 34
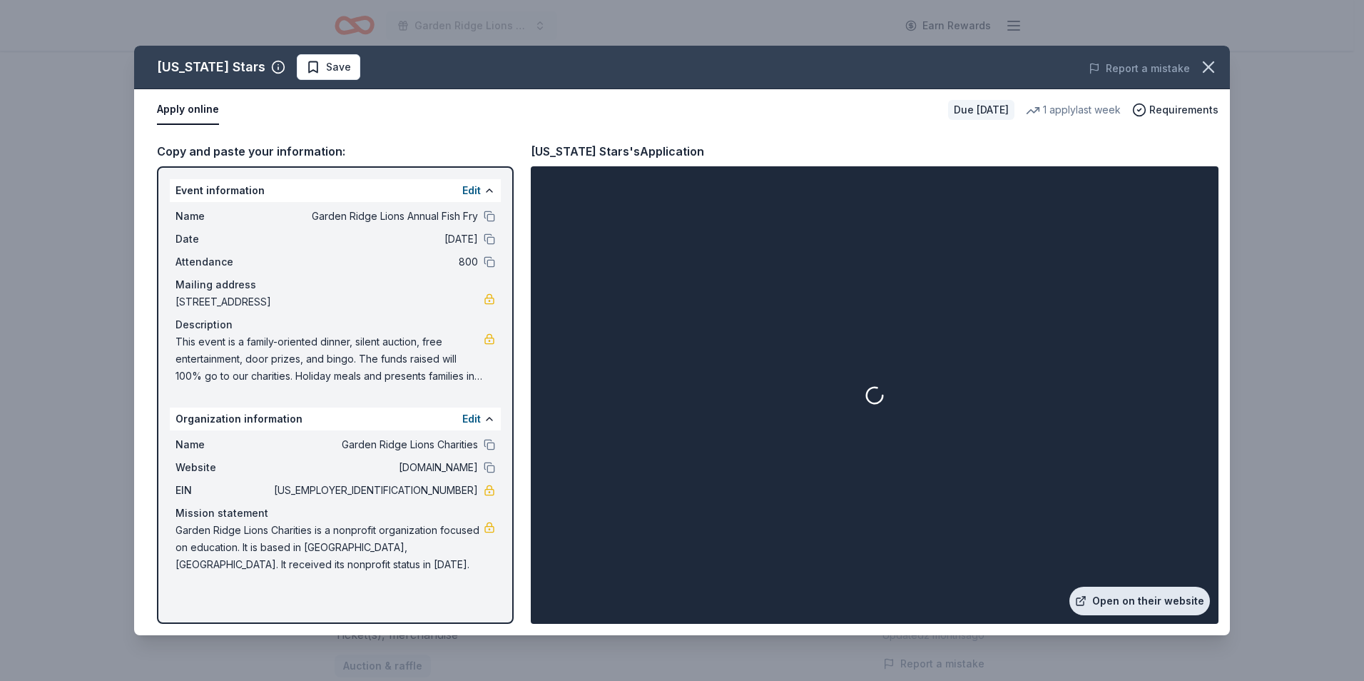
click at [1124, 604] on link "Open on their website" at bounding box center [1140, 600] width 141 height 29
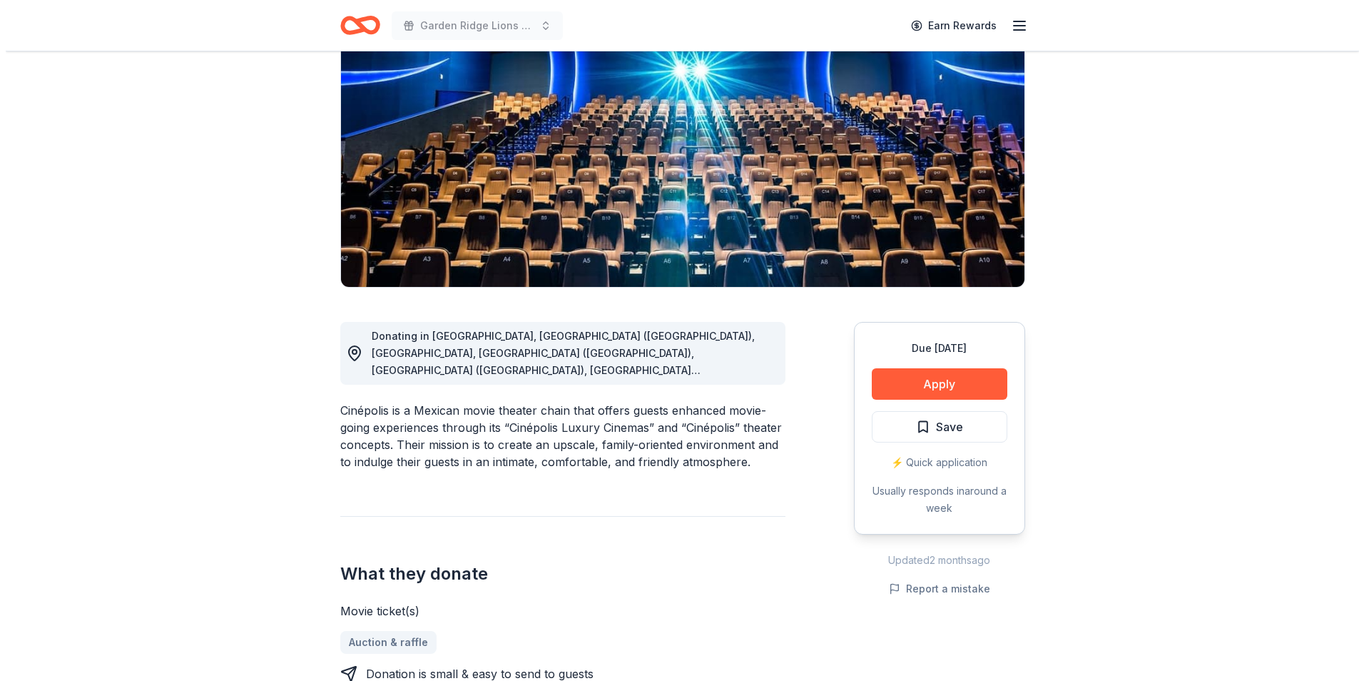
scroll to position [143, 0]
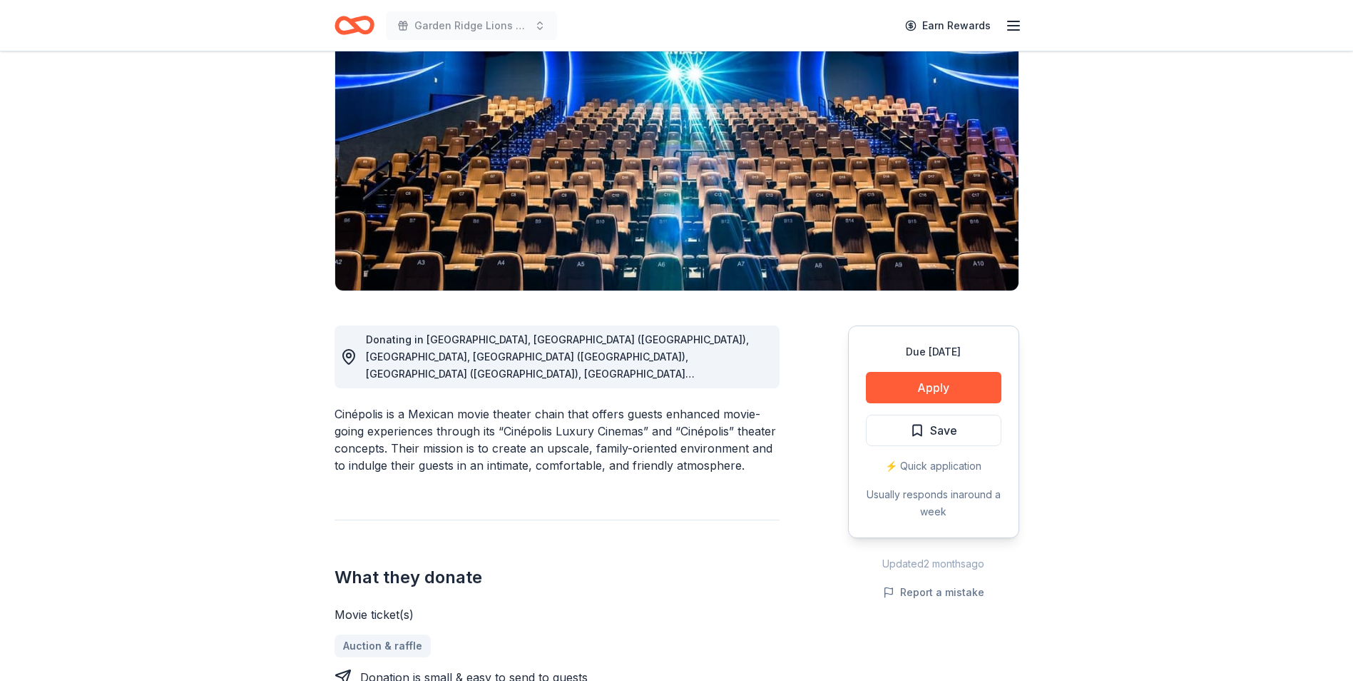
click at [370, 405] on div "Cinépolis is a Mexican movie theater chain that offers guests enhanced movie-go…" at bounding box center [557, 439] width 445 height 68
drag, startPoint x: 383, startPoint y: 399, endPoint x: 344, endPoint y: 398, distance: 39.2
click at [344, 405] on div "Cinépolis is a Mexican movie theater chain that offers guests enhanced movie-go…" at bounding box center [557, 439] width 445 height 68
click at [943, 390] on button "Apply" at bounding box center [934, 387] width 136 height 31
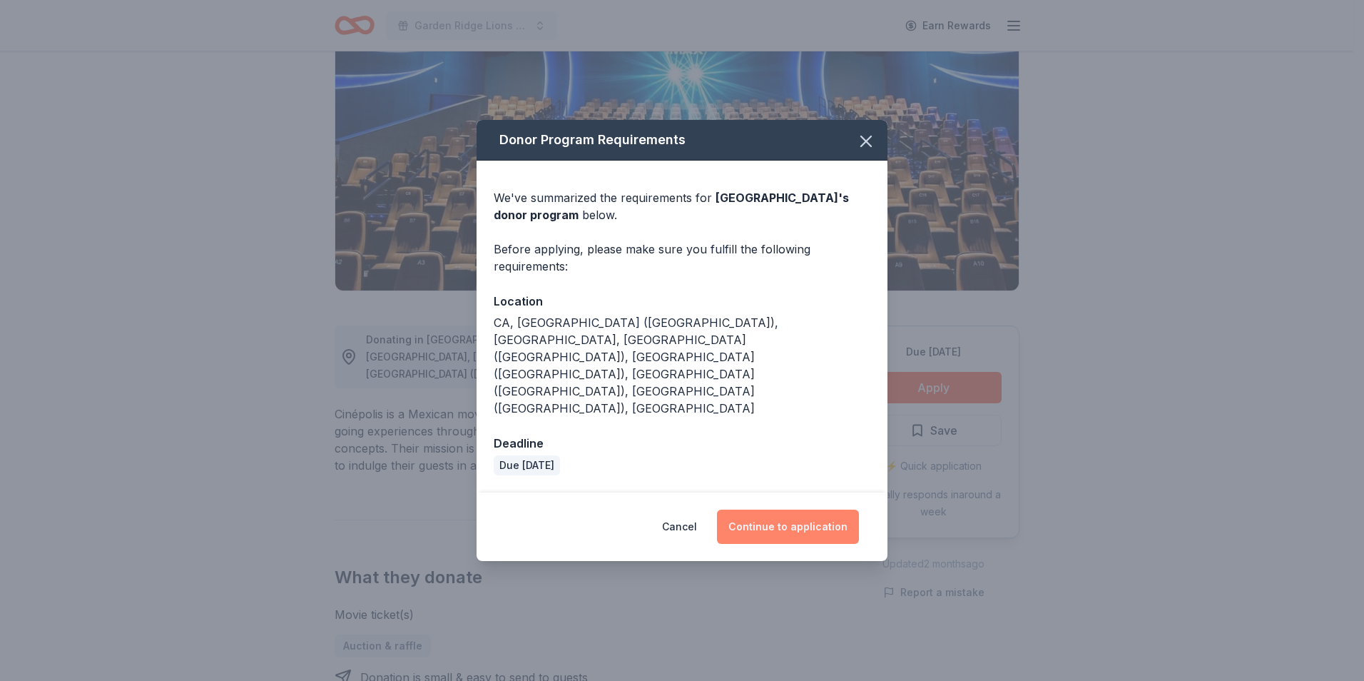
click at [778, 509] on button "Continue to application" at bounding box center [788, 526] width 142 height 34
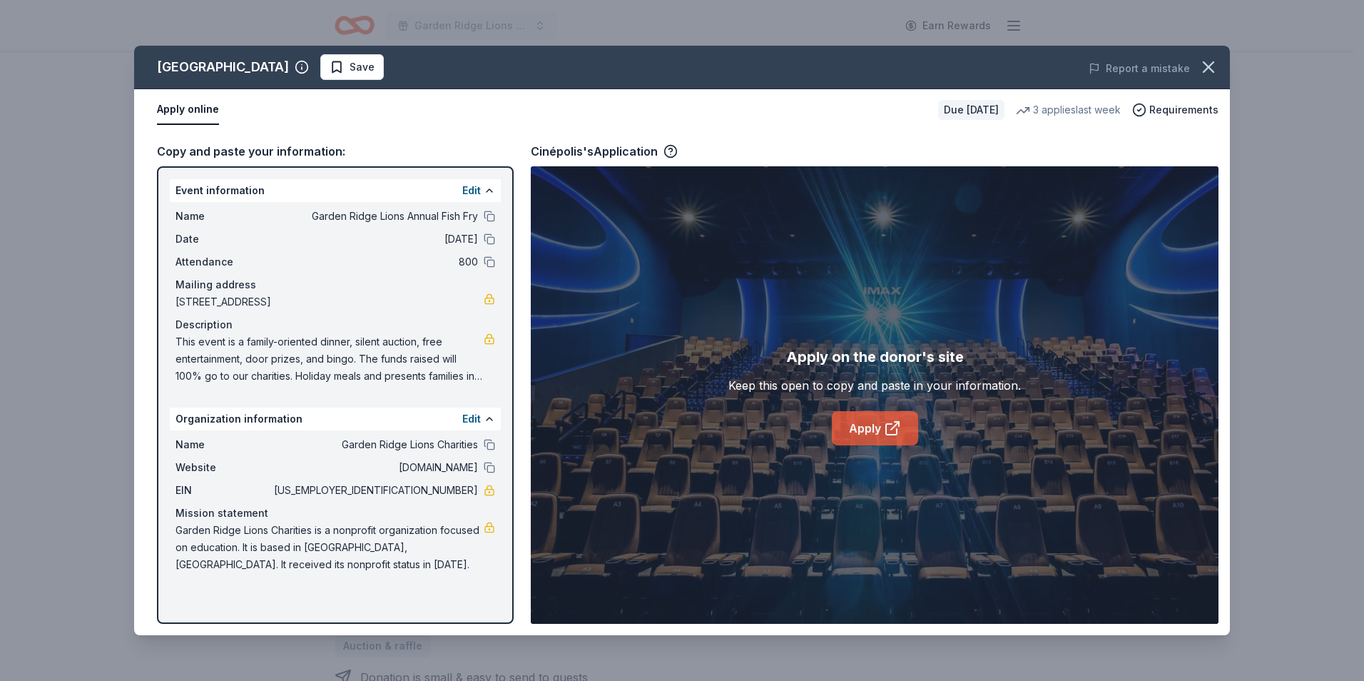
click at [855, 435] on link "Apply" at bounding box center [875, 428] width 86 height 34
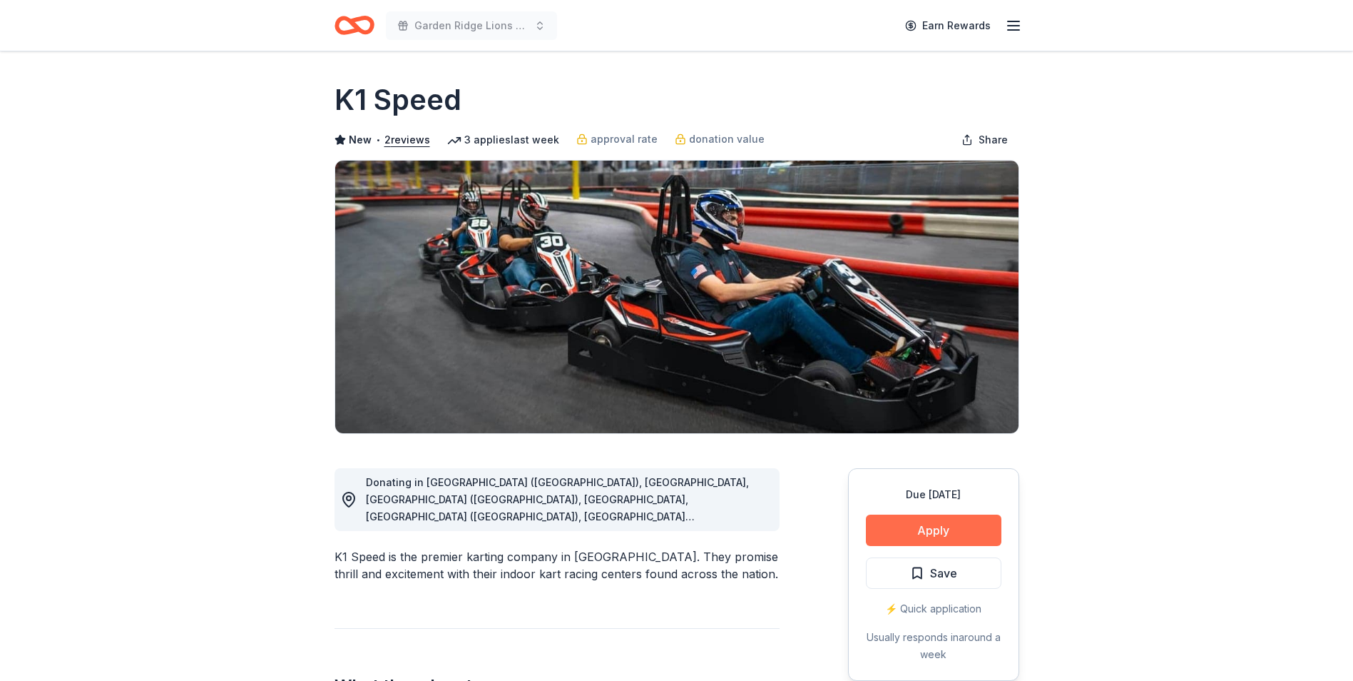
click at [888, 522] on button "Apply" at bounding box center [934, 529] width 136 height 31
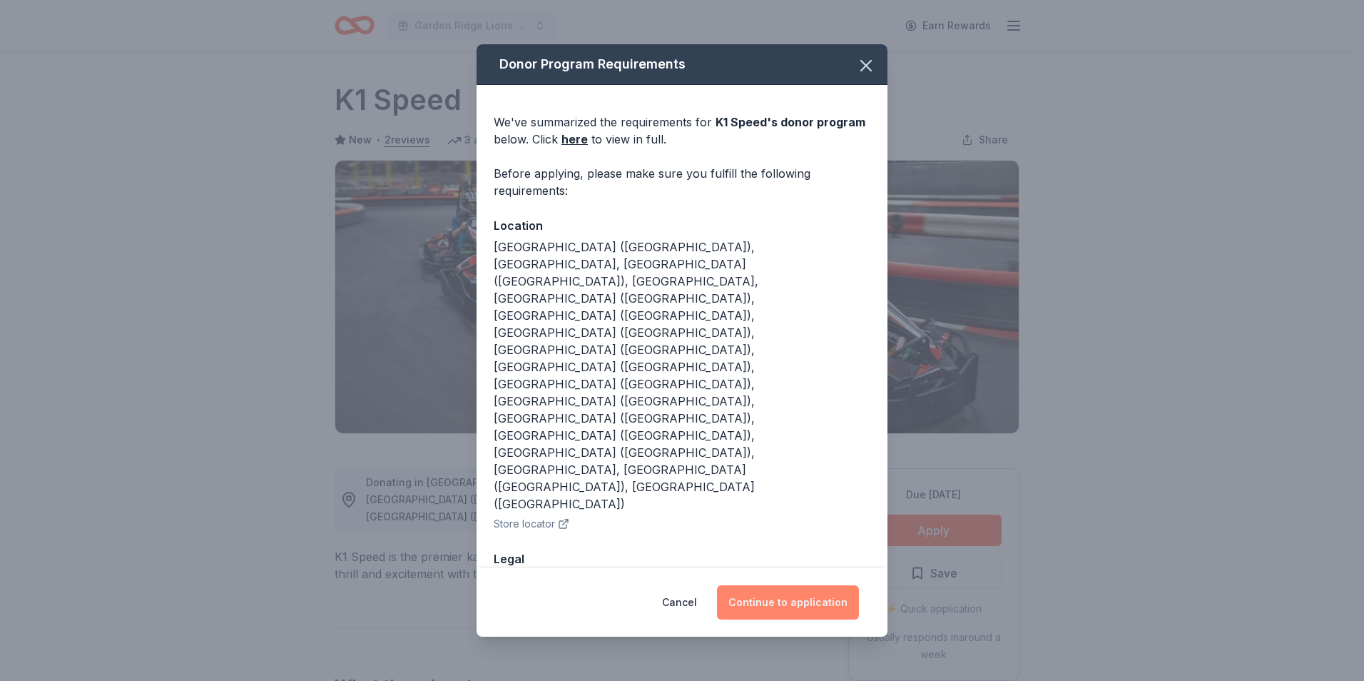
click at [786, 585] on button "Continue to application" at bounding box center [788, 602] width 142 height 34
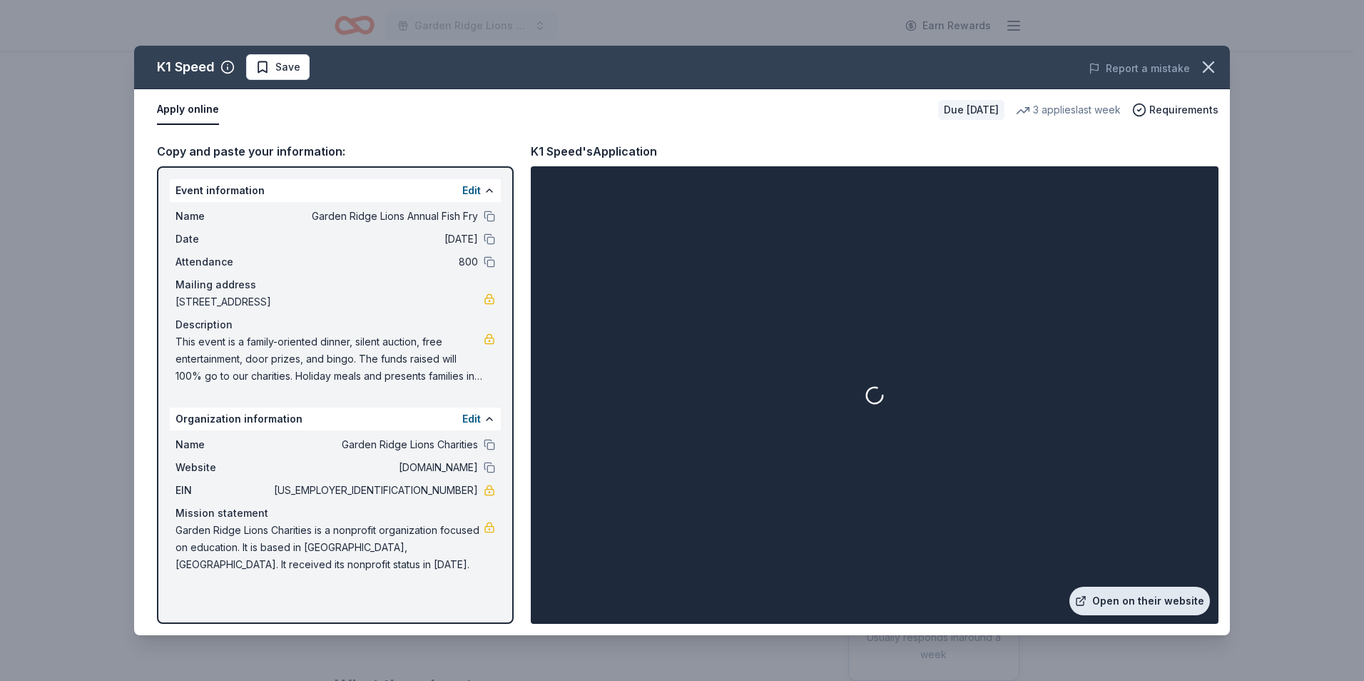
click at [1105, 598] on link "Open on their website" at bounding box center [1140, 600] width 141 height 29
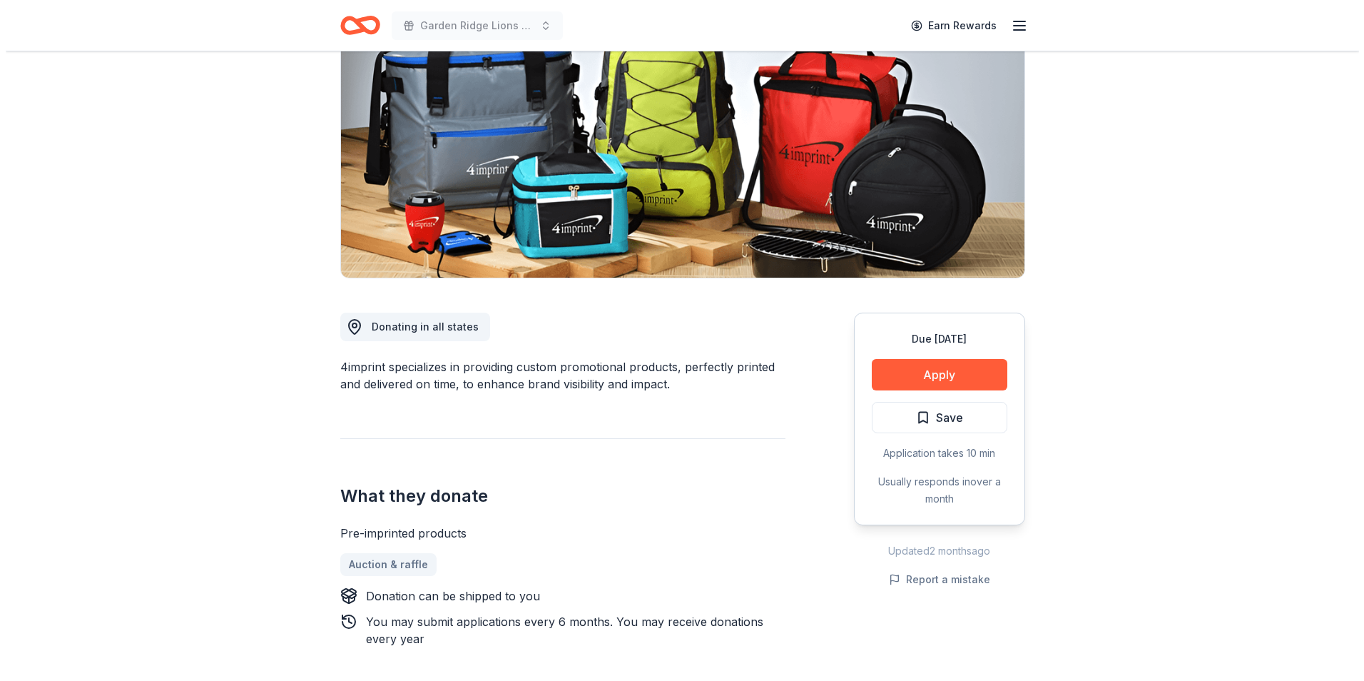
scroll to position [143, 0]
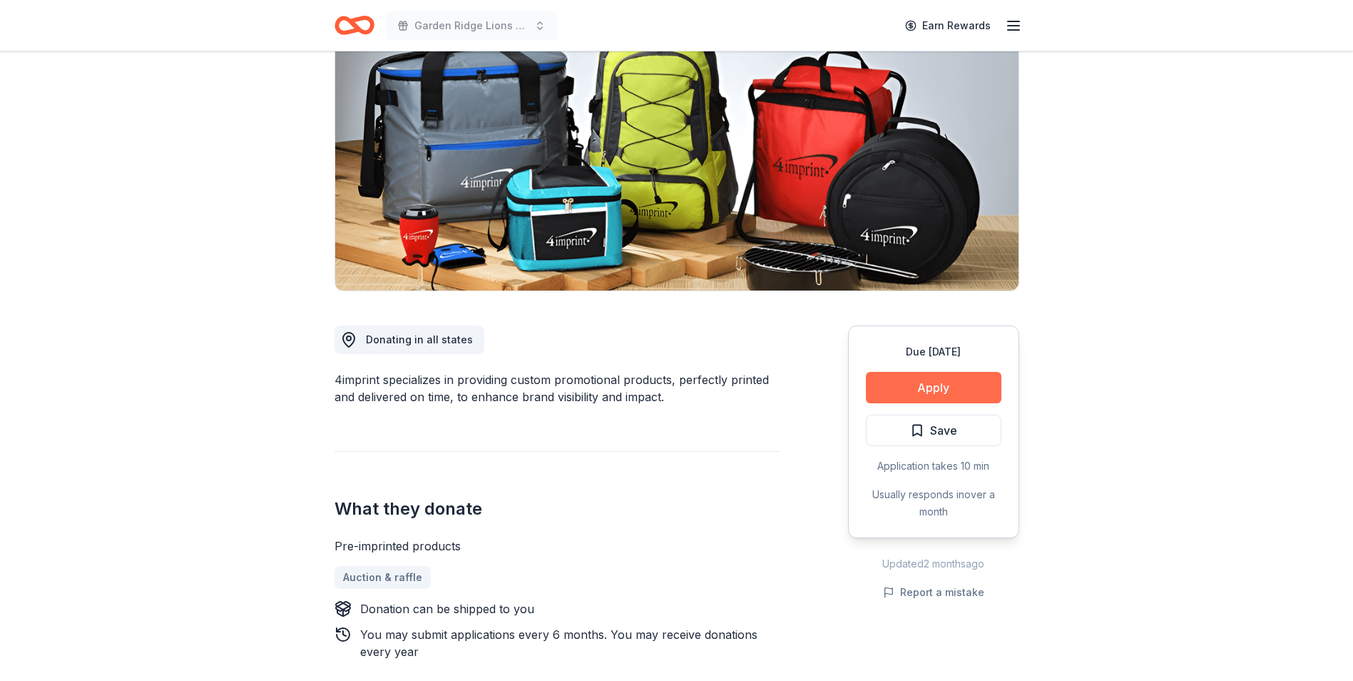
click at [888, 393] on button "Apply" at bounding box center [934, 387] width 136 height 31
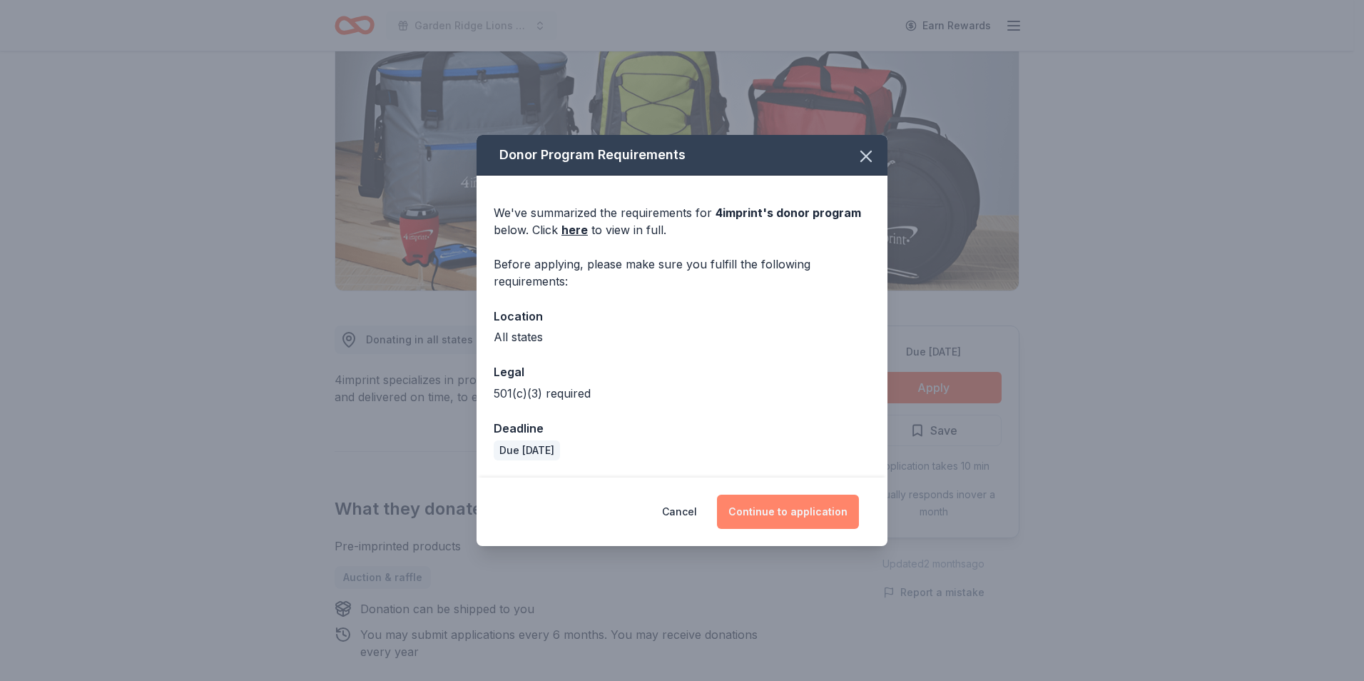
click at [817, 505] on button "Continue to application" at bounding box center [788, 511] width 142 height 34
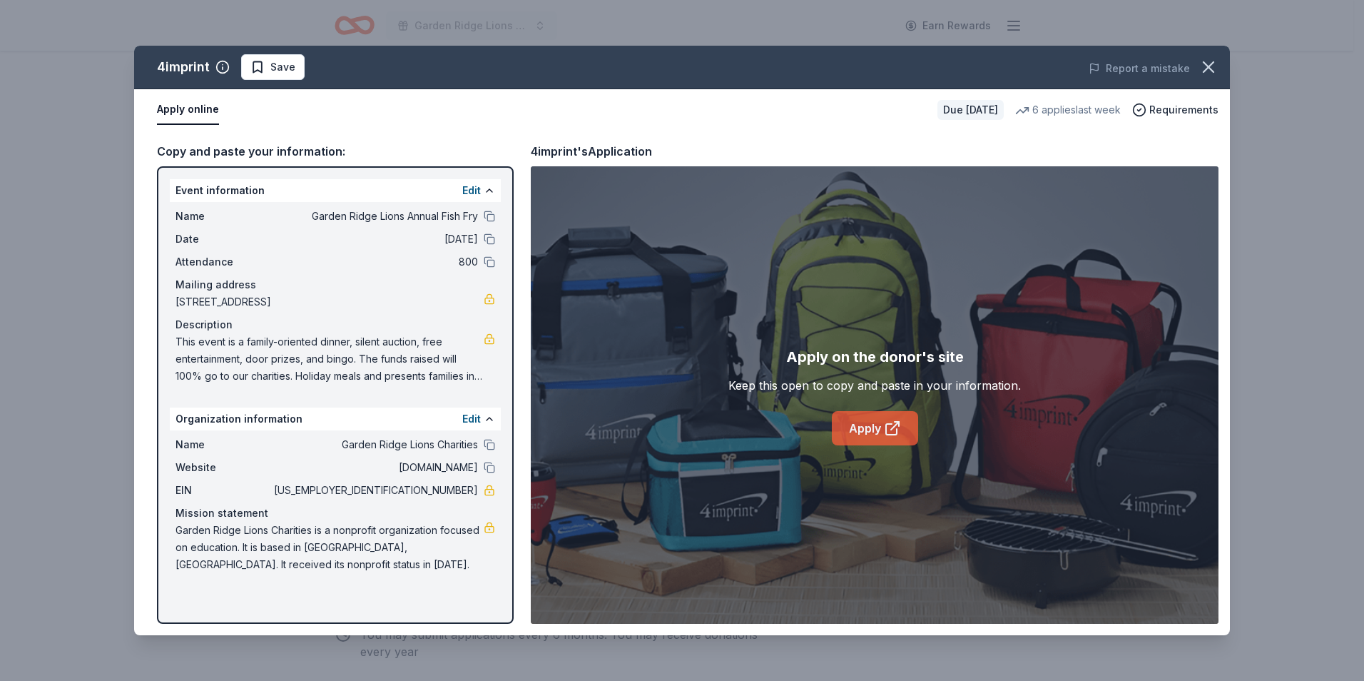
click at [847, 437] on link "Apply" at bounding box center [875, 428] width 86 height 34
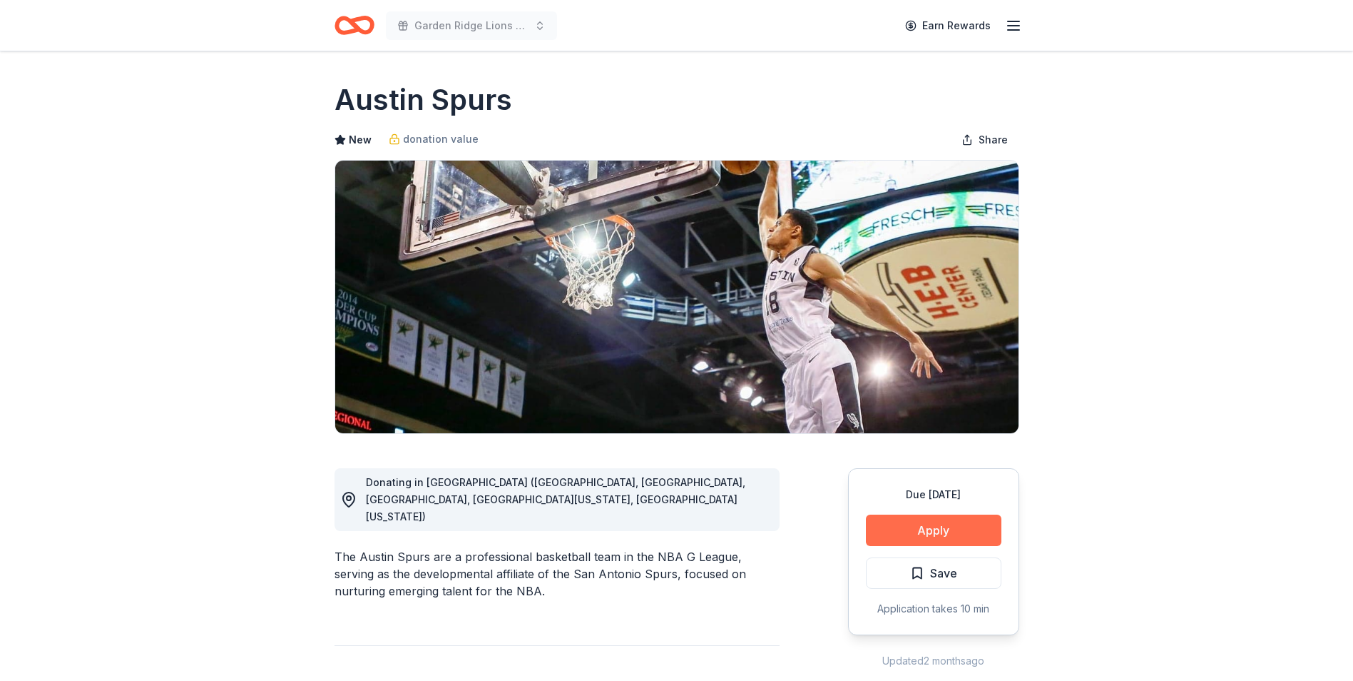
click at [953, 534] on button "Apply" at bounding box center [934, 529] width 136 height 31
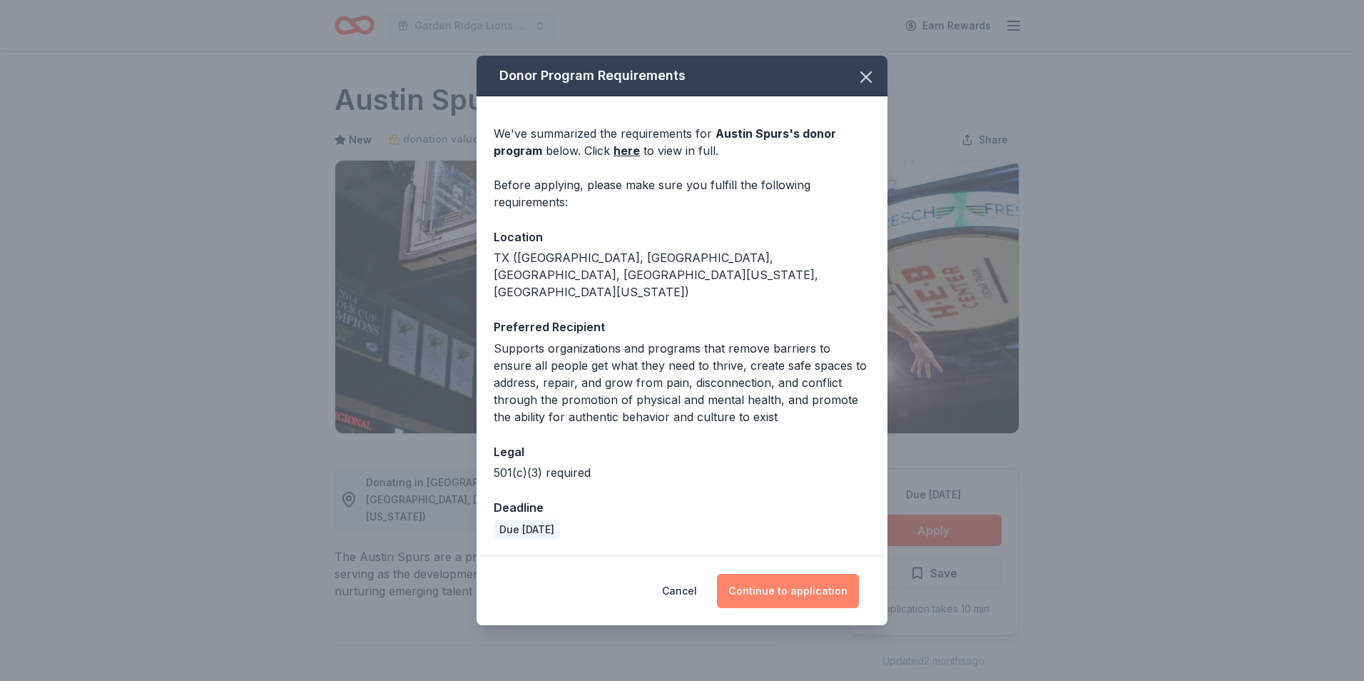
click at [775, 574] on button "Continue to application" at bounding box center [788, 591] width 142 height 34
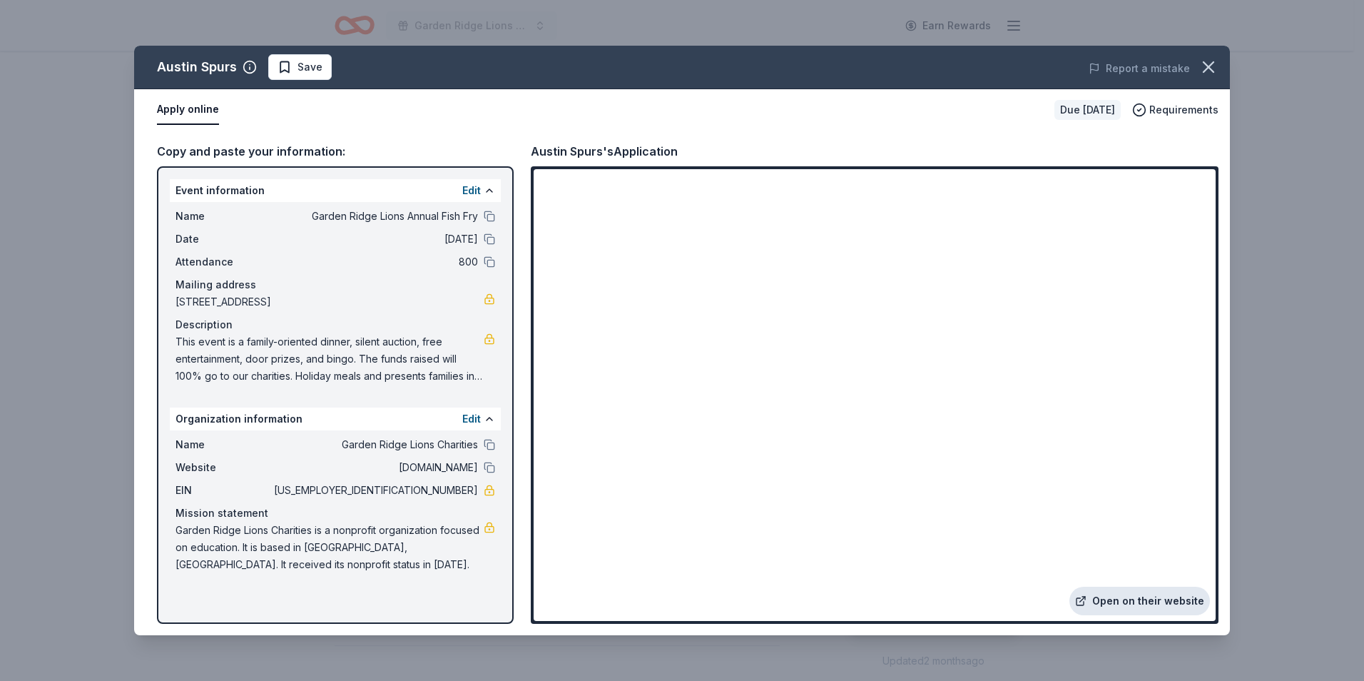
click at [1092, 591] on link "Open on their website" at bounding box center [1140, 600] width 141 height 29
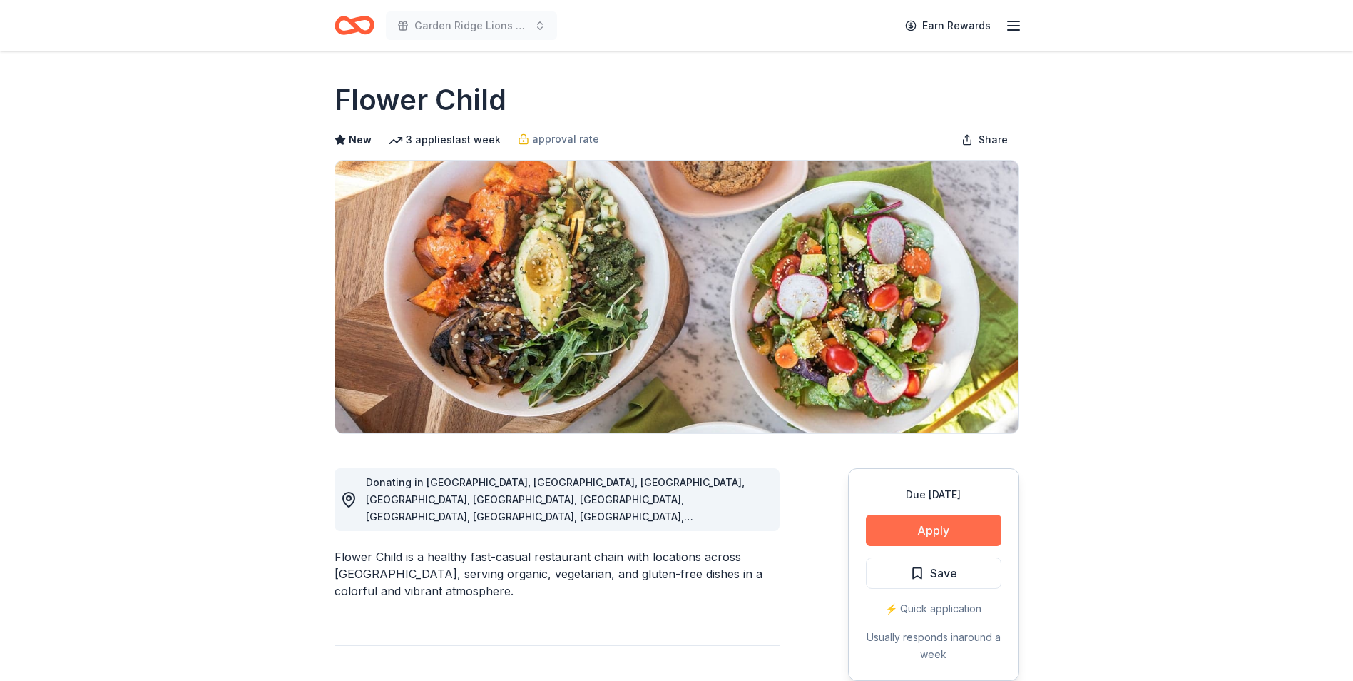
click at [945, 524] on button "Apply" at bounding box center [934, 529] width 136 height 31
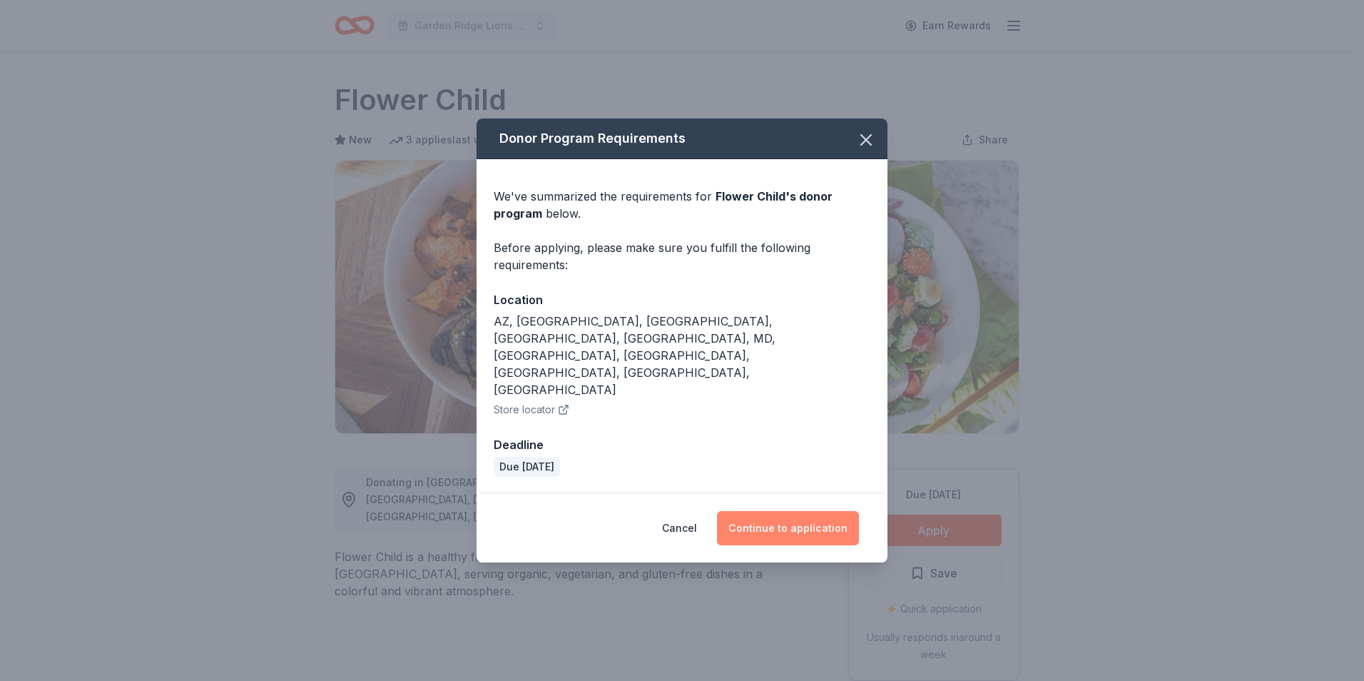
click at [769, 511] on button "Continue to application" at bounding box center [788, 528] width 142 height 34
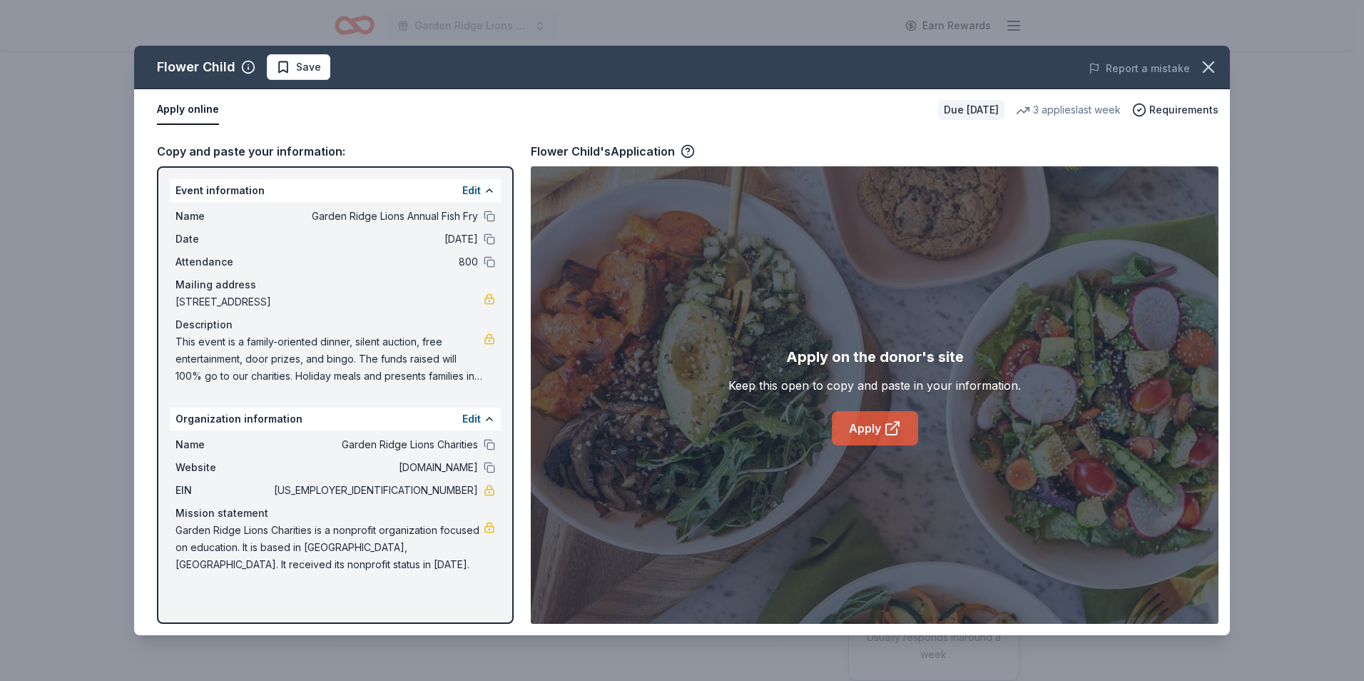
click at [863, 436] on link "Apply" at bounding box center [875, 428] width 86 height 34
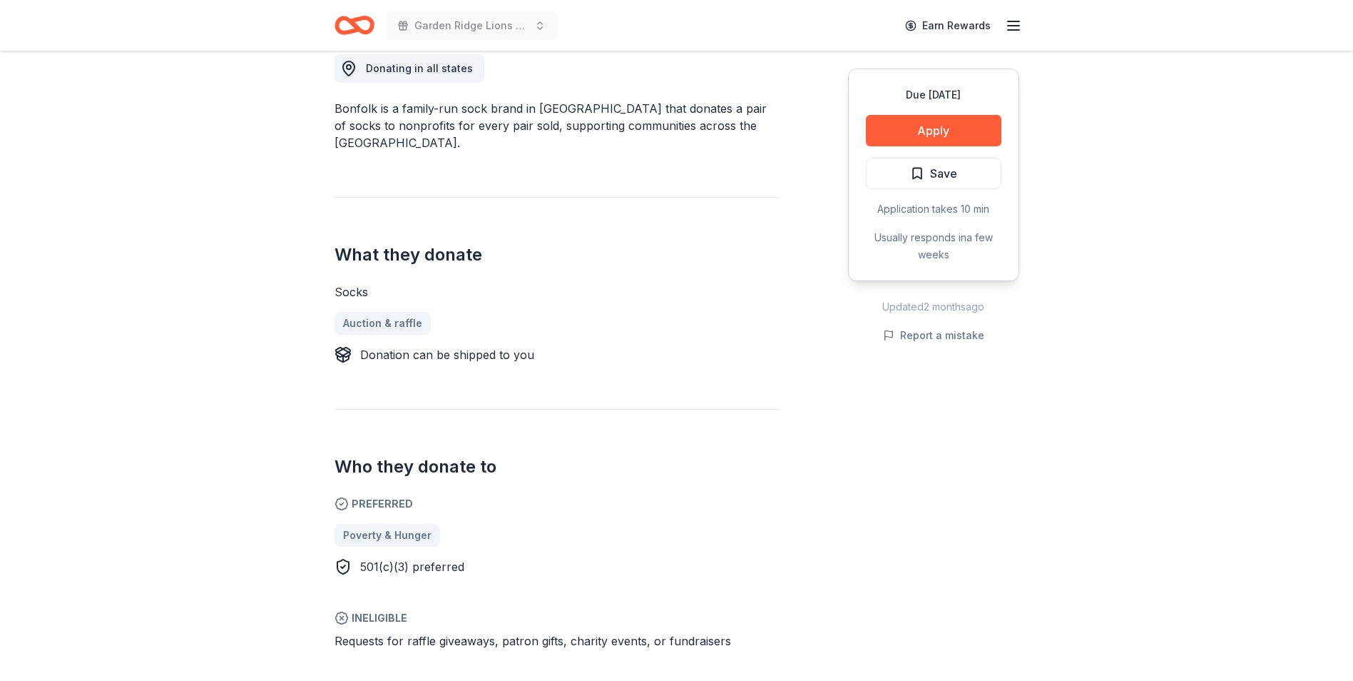
scroll to position [428, 0]
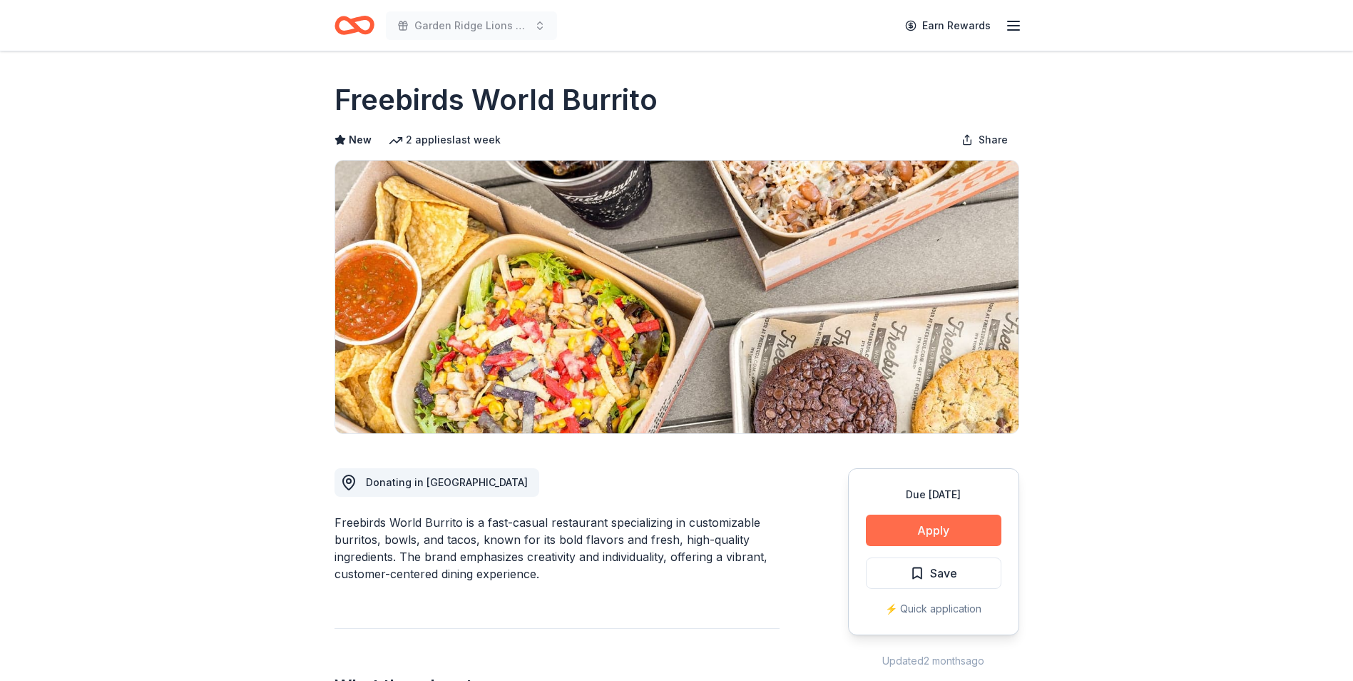
click at [894, 529] on button "Apply" at bounding box center [934, 529] width 136 height 31
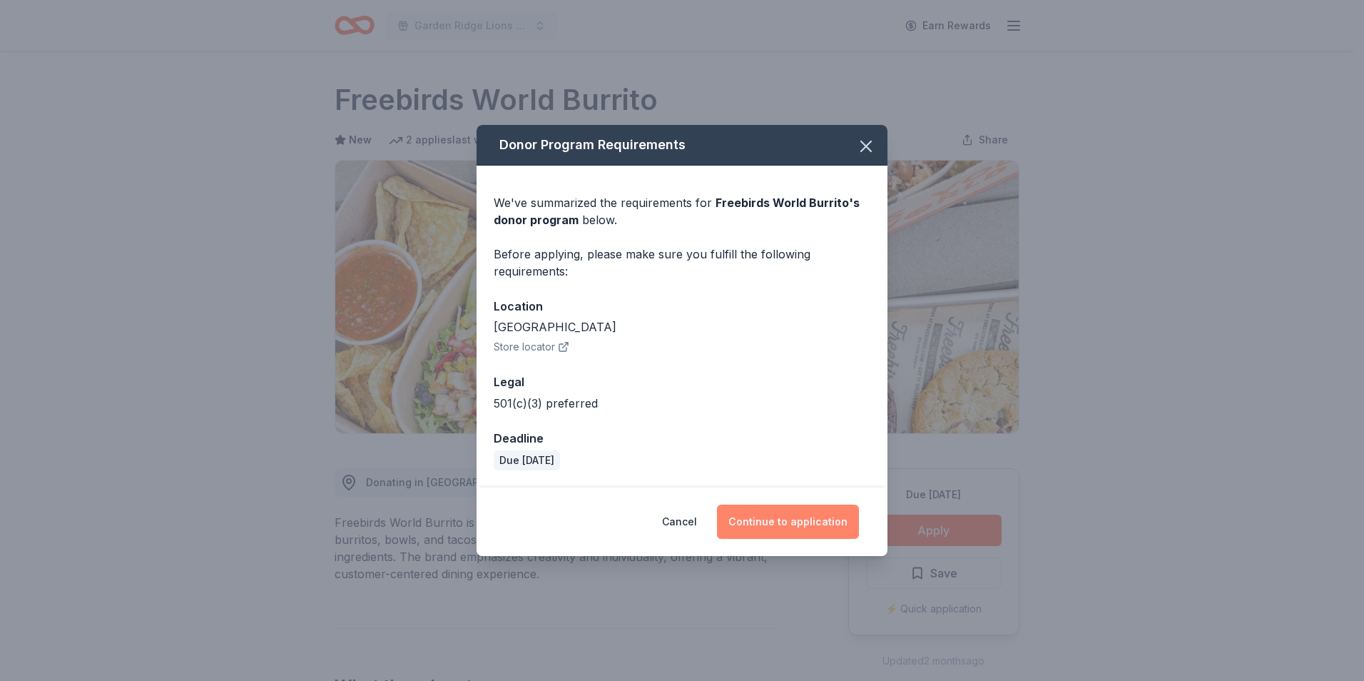
click at [798, 529] on button "Continue to application" at bounding box center [788, 521] width 142 height 34
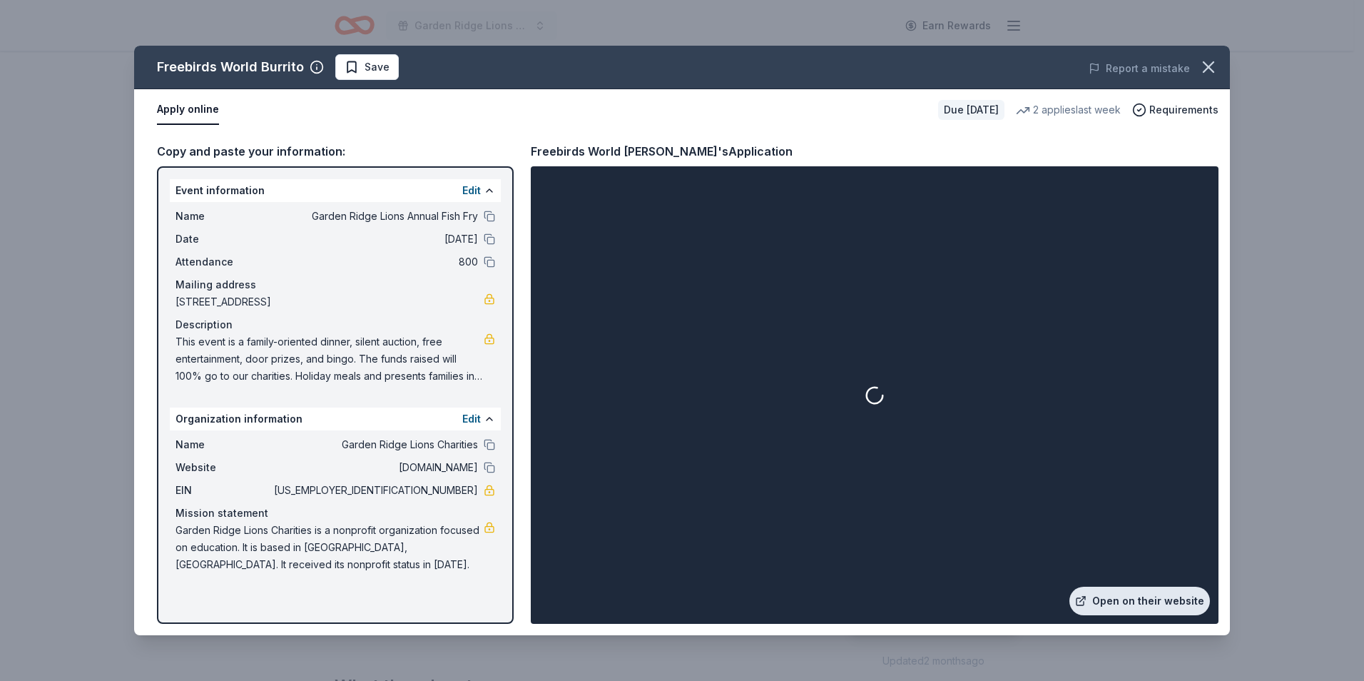
click at [1084, 598] on icon at bounding box center [1080, 601] width 7 height 7
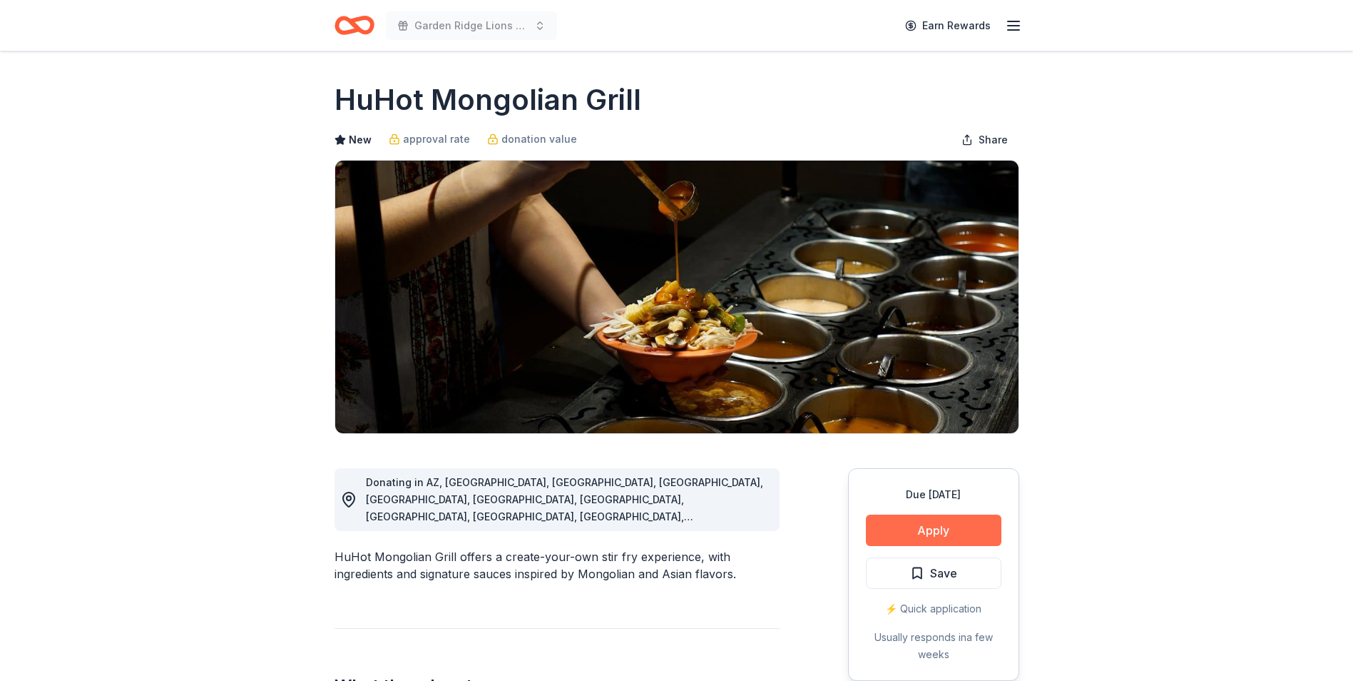
click at [933, 534] on button "Apply" at bounding box center [934, 529] width 136 height 31
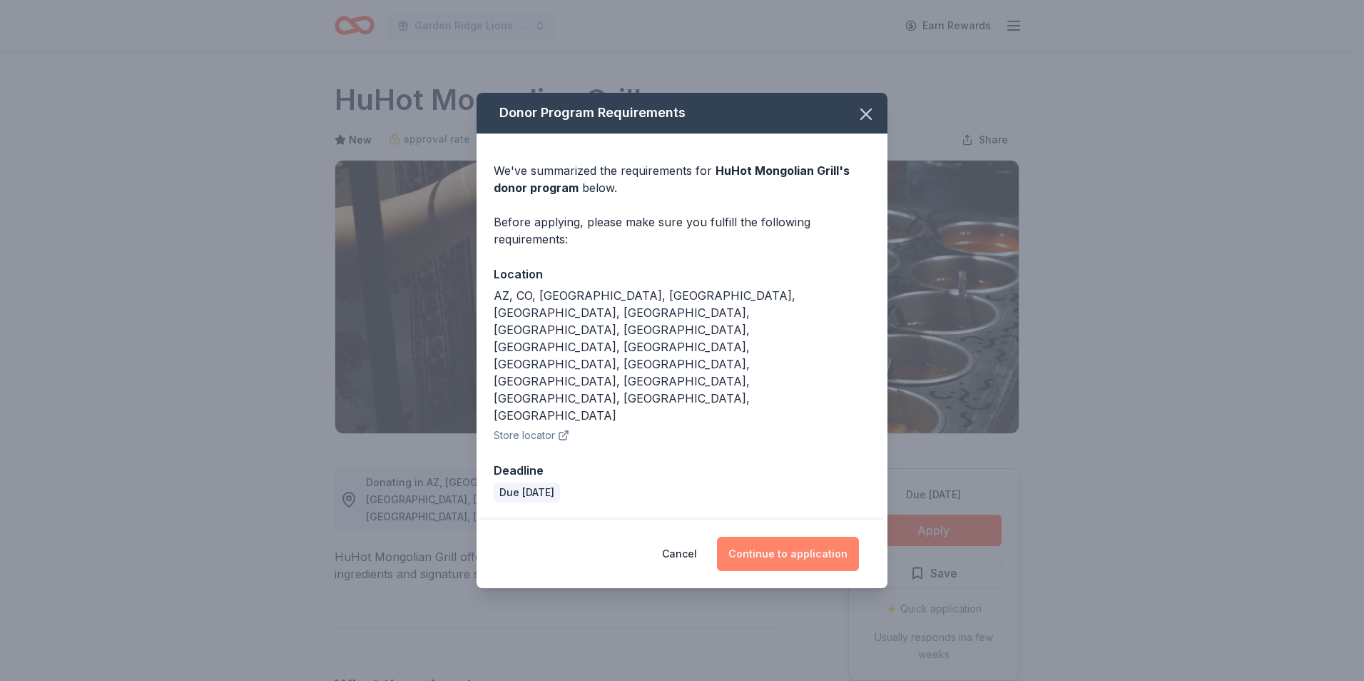
click at [800, 537] on button "Continue to application" at bounding box center [788, 554] width 142 height 34
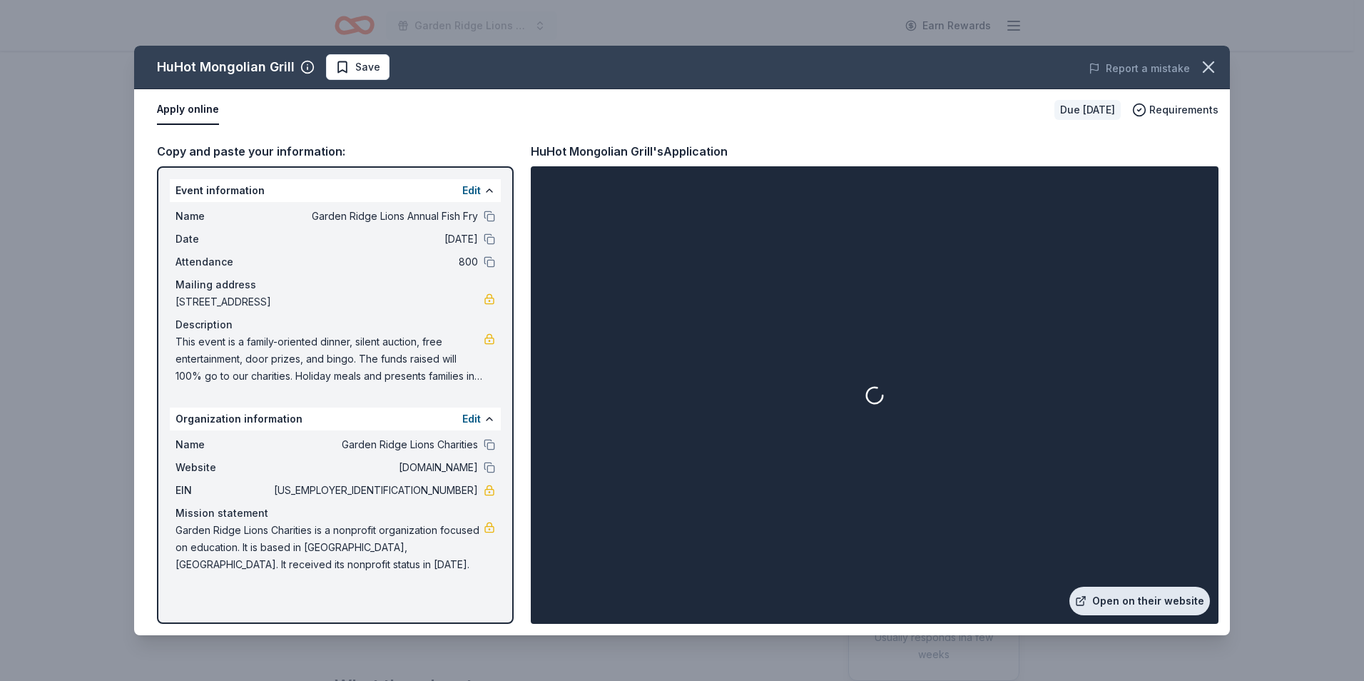
click at [1114, 609] on link "Open on their website" at bounding box center [1140, 600] width 141 height 29
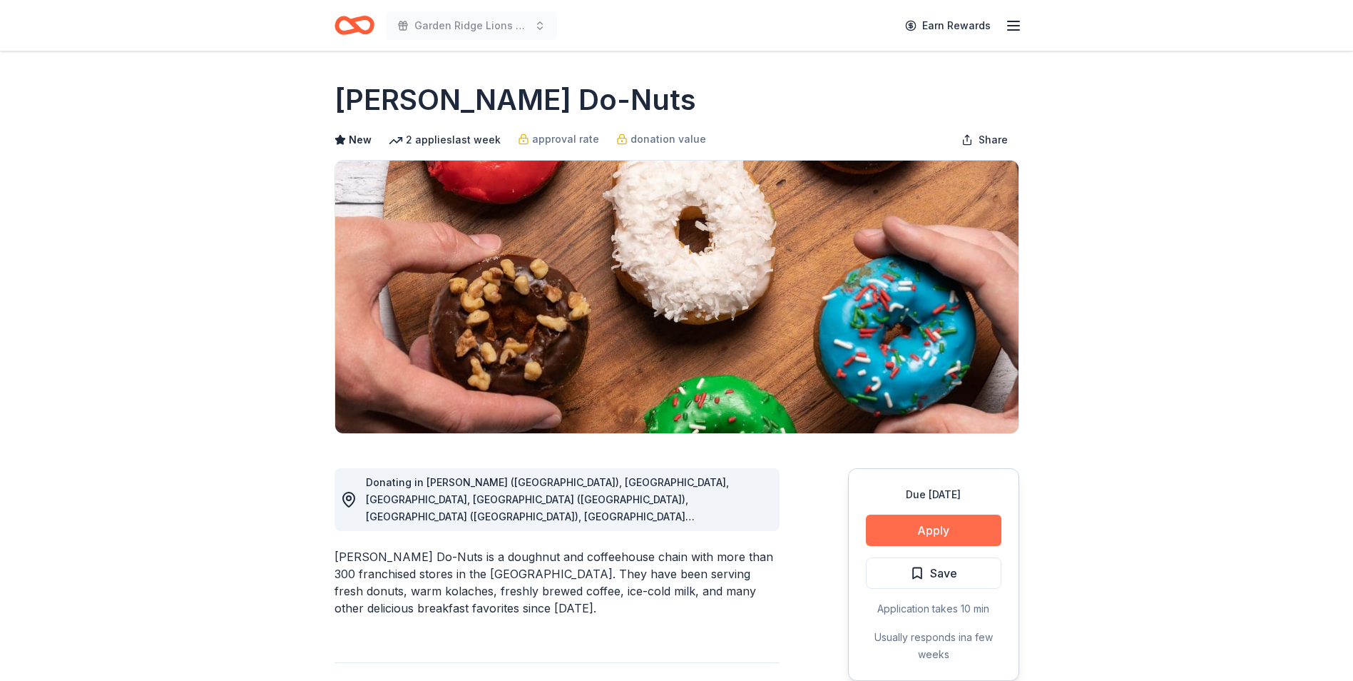
click at [939, 532] on button "Apply" at bounding box center [934, 529] width 136 height 31
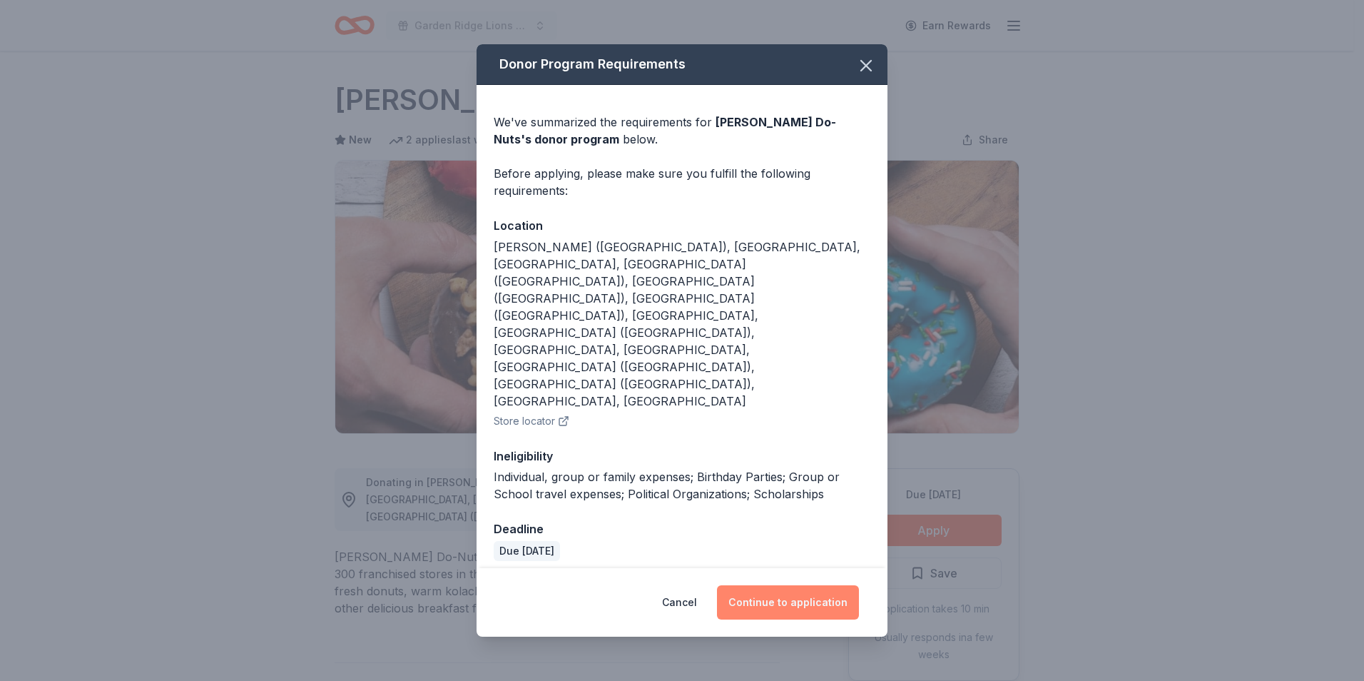
click at [779, 585] on button "Continue to application" at bounding box center [788, 602] width 142 height 34
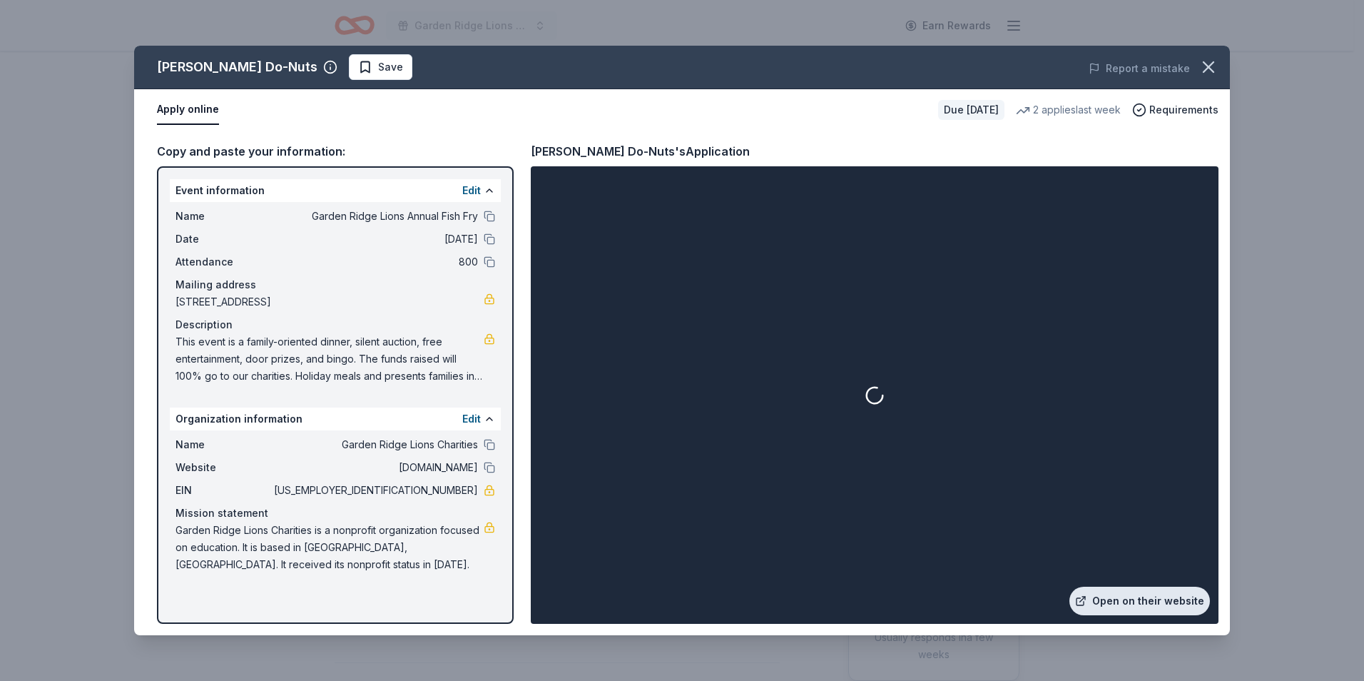
click at [1102, 589] on link "Open on their website" at bounding box center [1140, 600] width 141 height 29
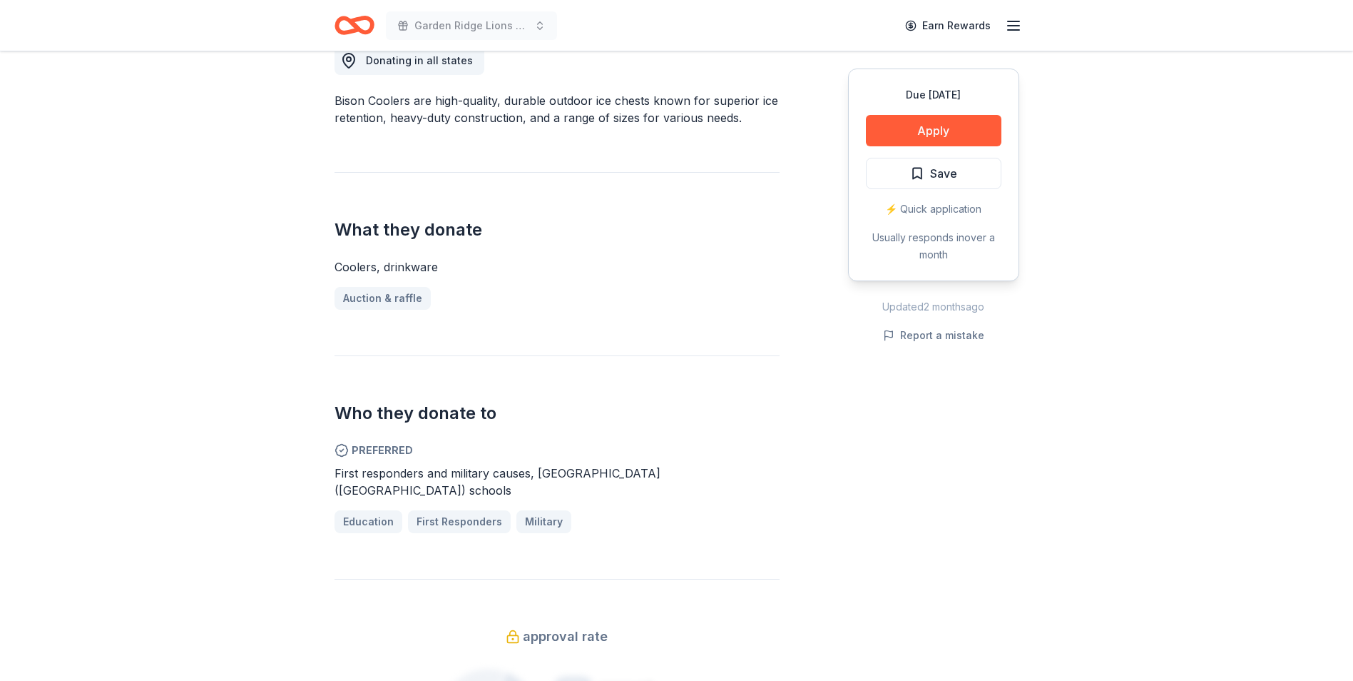
scroll to position [428, 0]
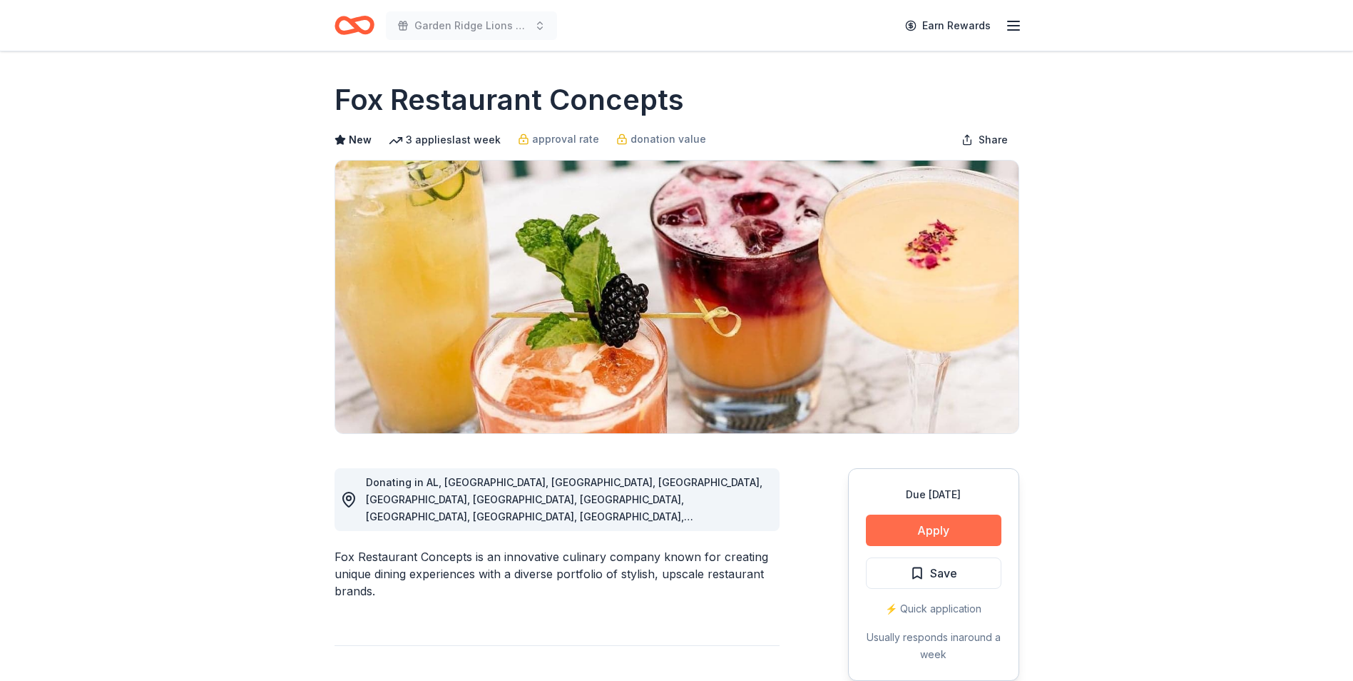
click at [953, 519] on button "Apply" at bounding box center [934, 529] width 136 height 31
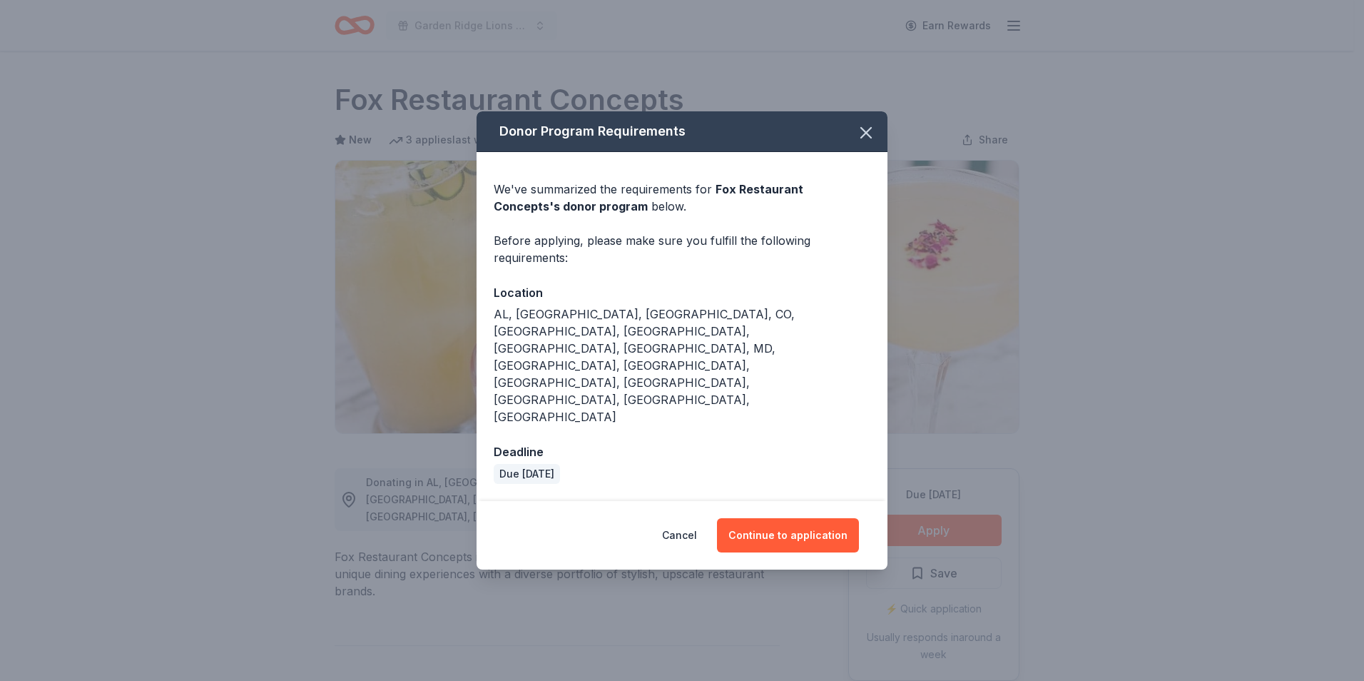
click at [798, 501] on div "Cancel Continue to application" at bounding box center [682, 535] width 411 height 68
click at [798, 518] on button "Continue to application" at bounding box center [788, 535] width 142 height 34
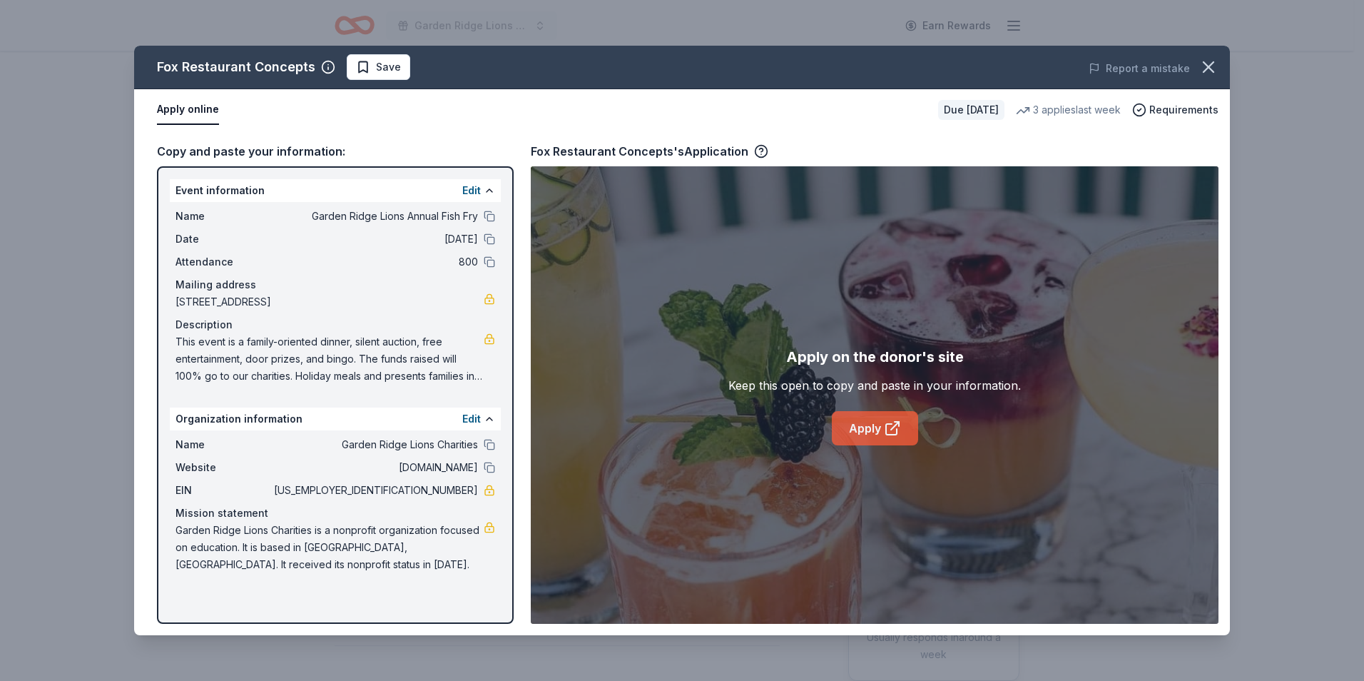
click at [852, 422] on link "Apply" at bounding box center [875, 428] width 86 height 34
click at [900, 425] on icon at bounding box center [892, 428] width 17 height 17
click at [1209, 60] on icon "button" at bounding box center [1209, 67] width 20 height 20
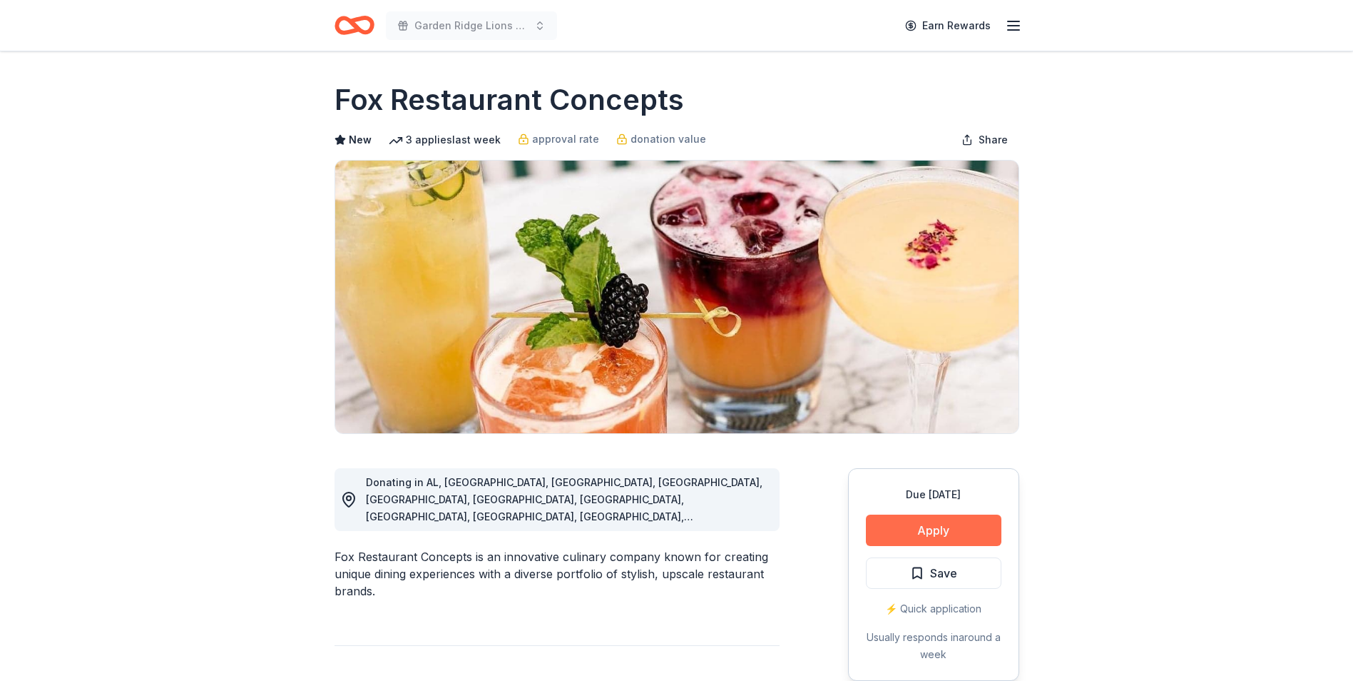
click at [978, 524] on button "Apply" at bounding box center [934, 529] width 136 height 31
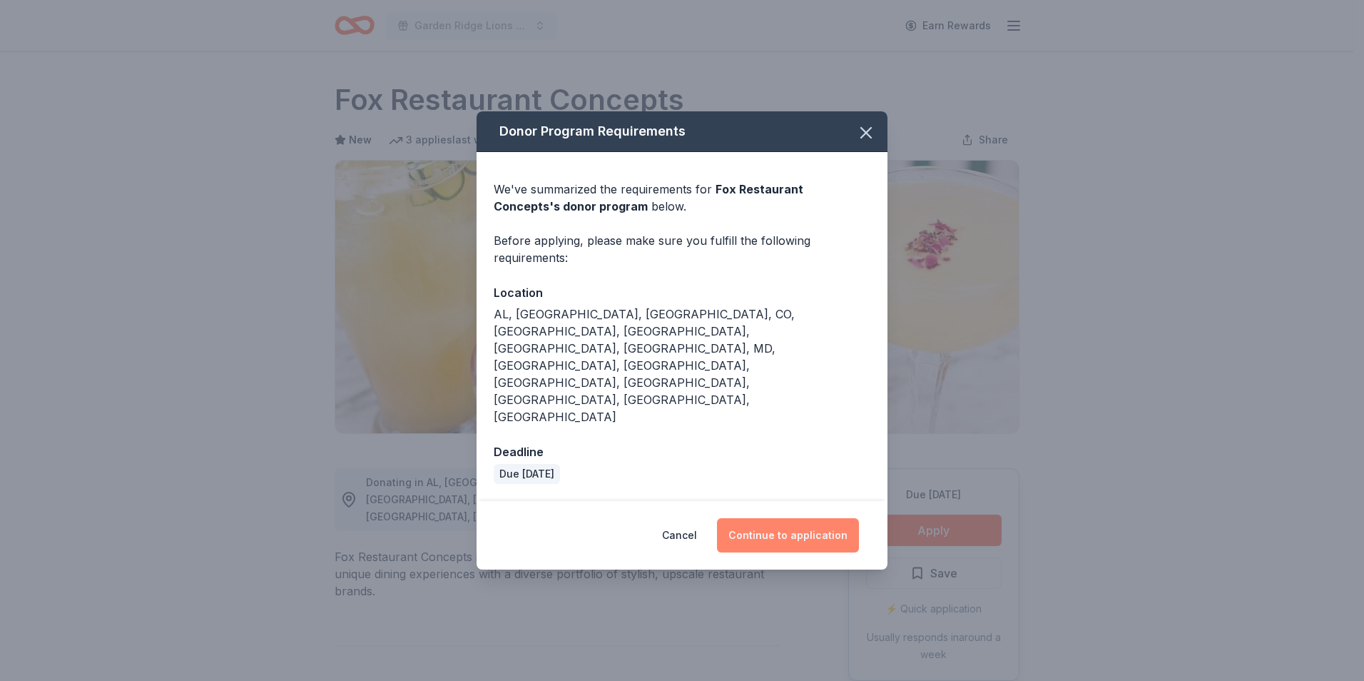
click at [828, 518] on button "Continue to application" at bounding box center [788, 535] width 142 height 34
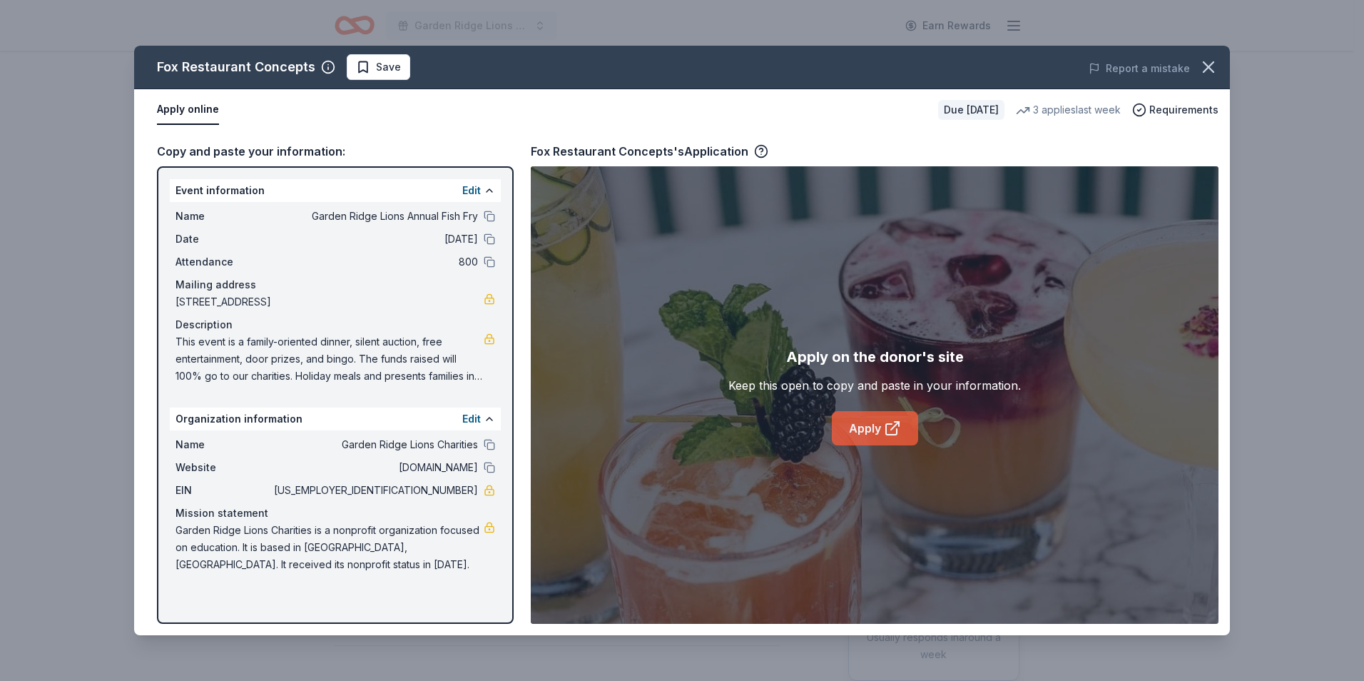
click at [868, 436] on link "Apply" at bounding box center [875, 428] width 86 height 34
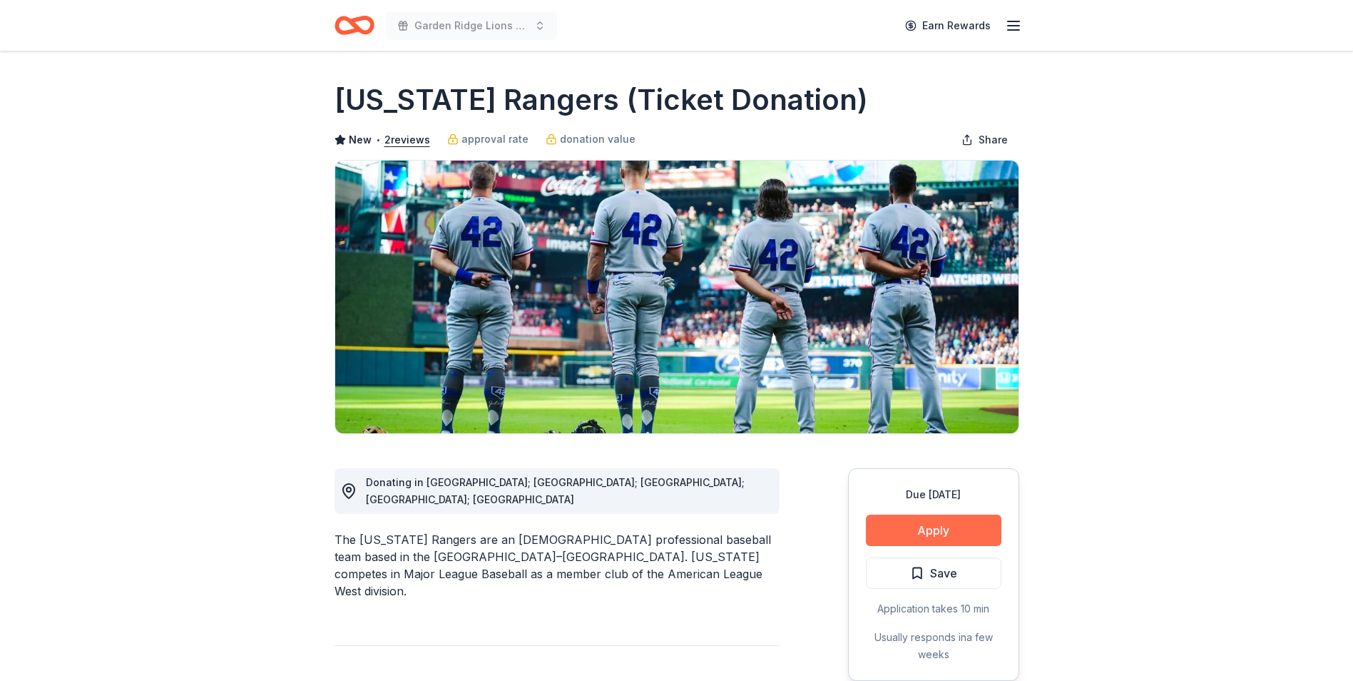
click at [974, 532] on button "Apply" at bounding box center [934, 529] width 136 height 31
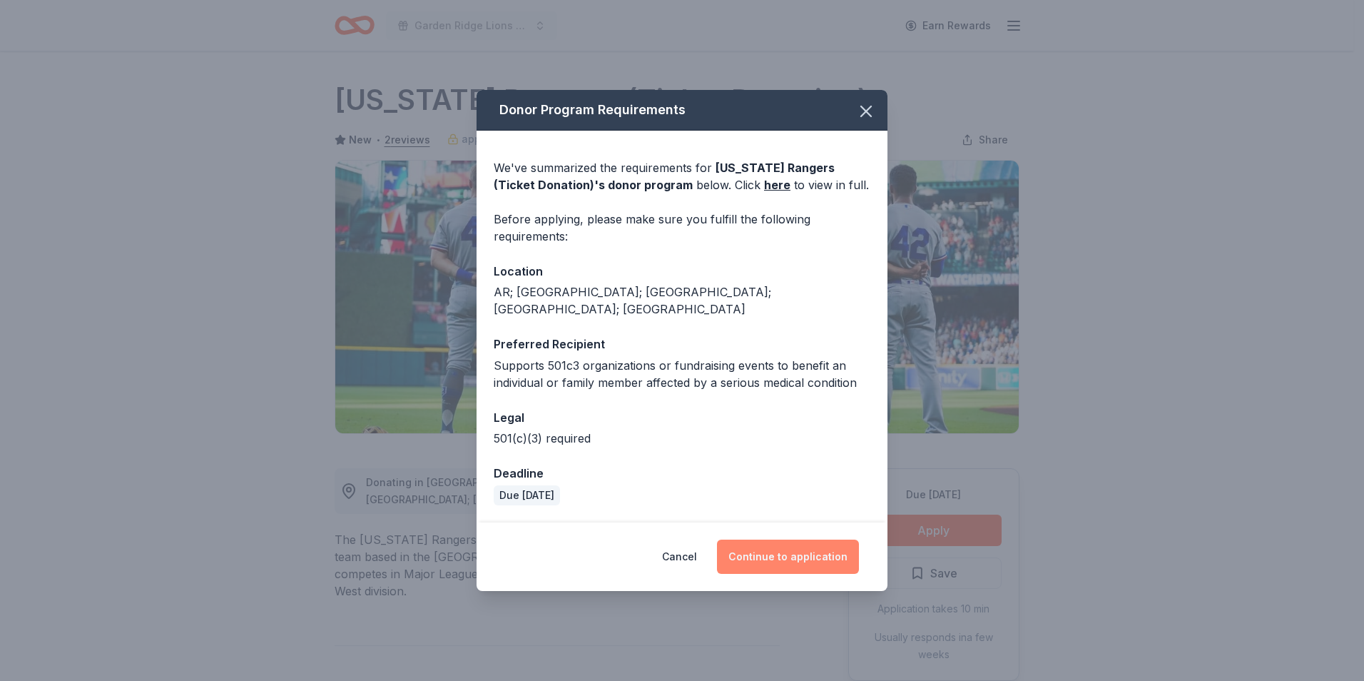
click at [812, 550] on button "Continue to application" at bounding box center [788, 556] width 142 height 34
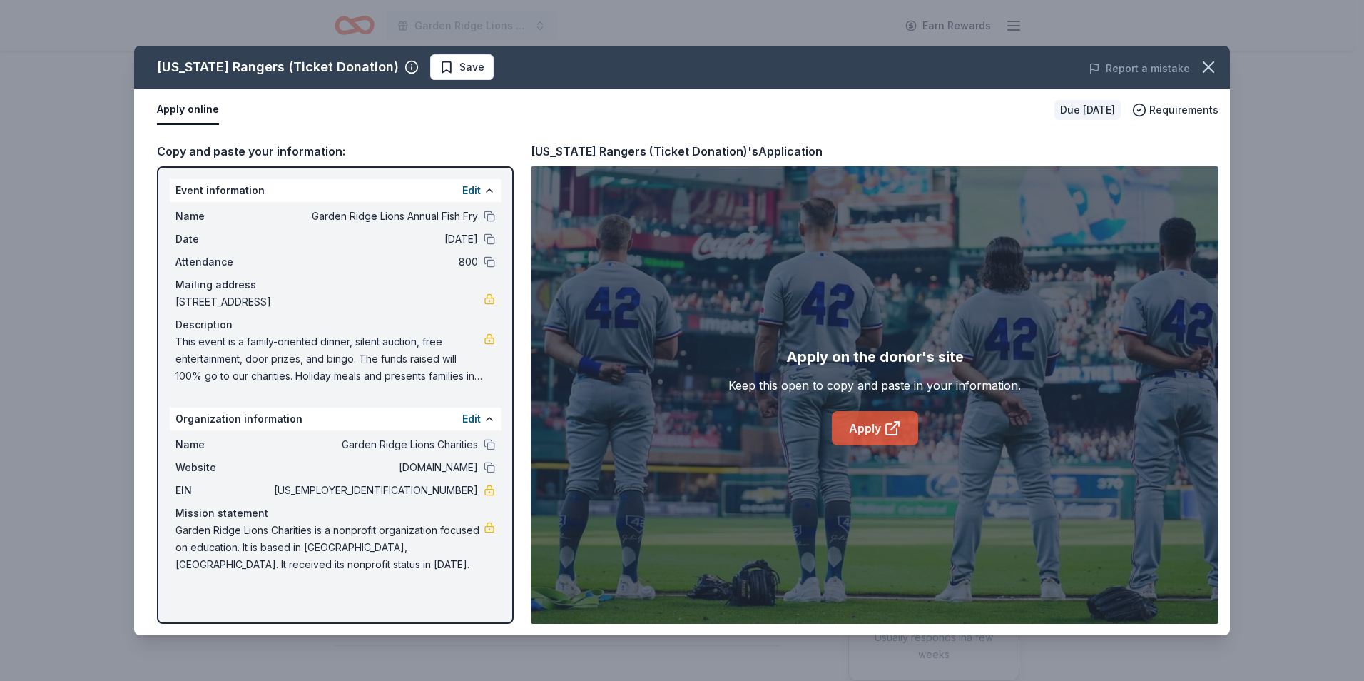
click at [865, 415] on link "Apply" at bounding box center [875, 428] width 86 height 34
click at [883, 429] on link "Apply" at bounding box center [875, 428] width 86 height 34
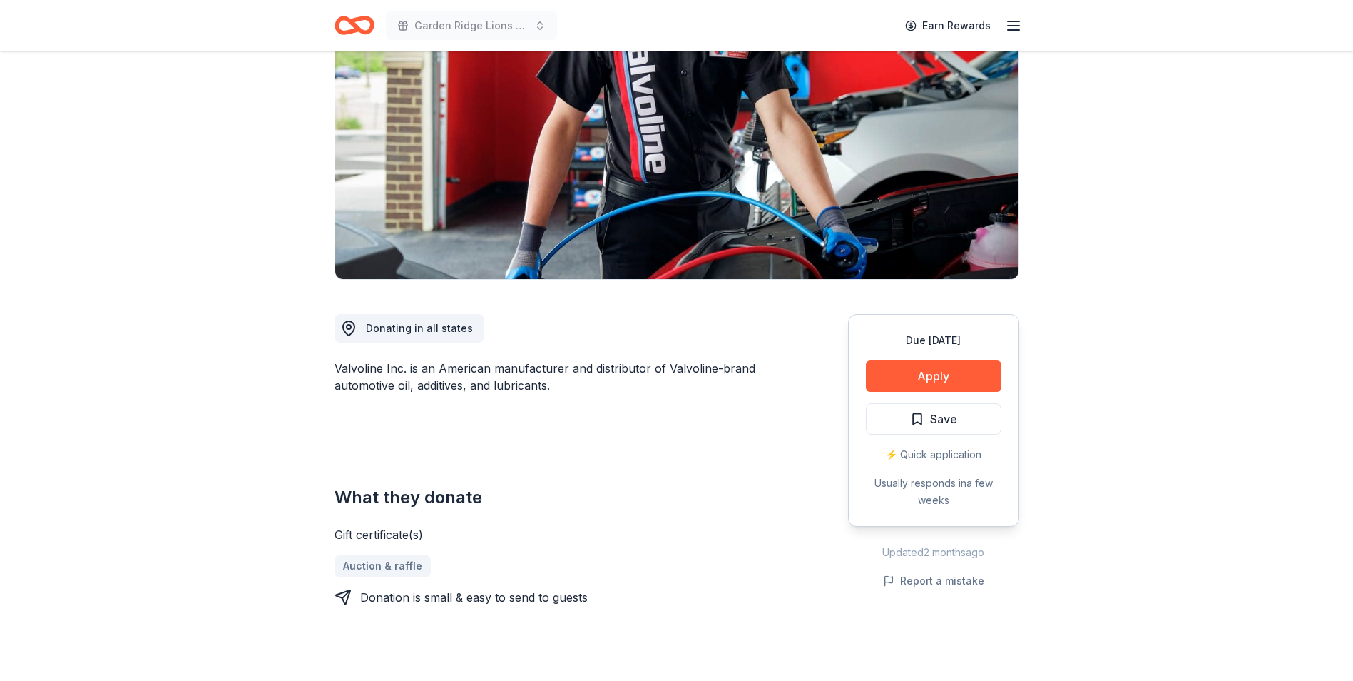
scroll to position [143, 0]
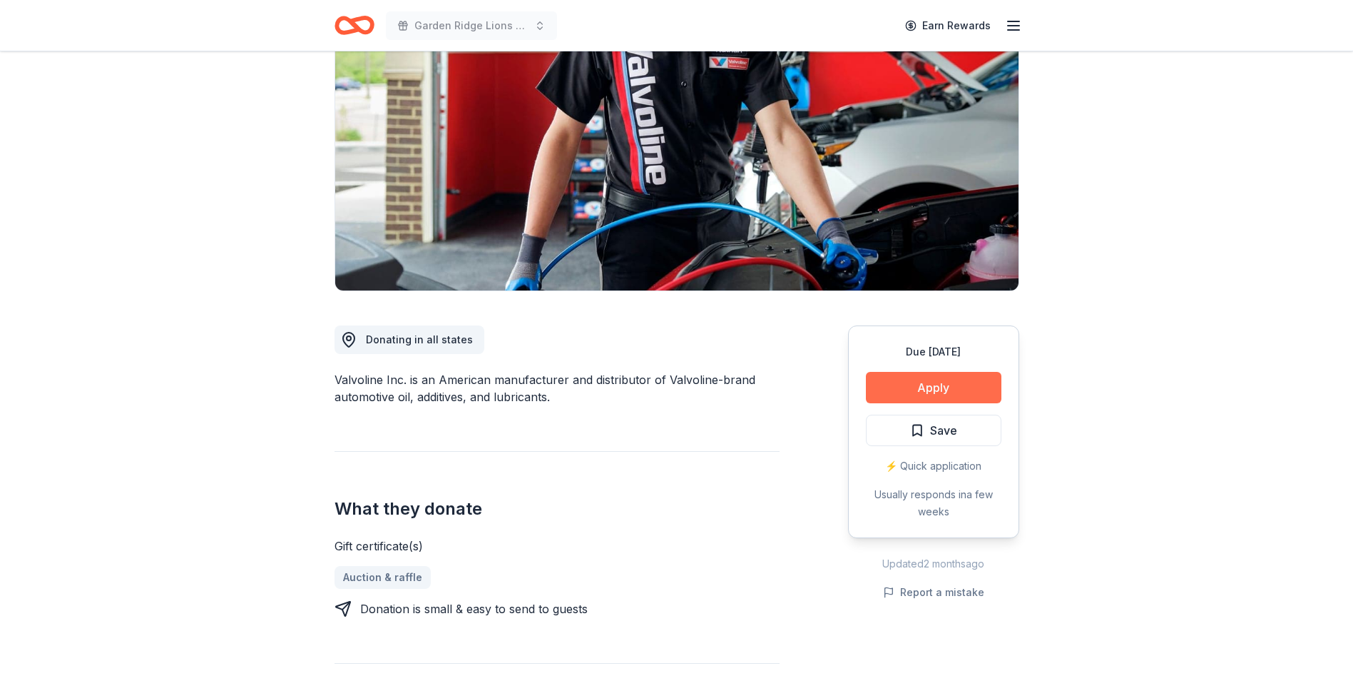
click at [873, 387] on button "Apply" at bounding box center [934, 387] width 136 height 31
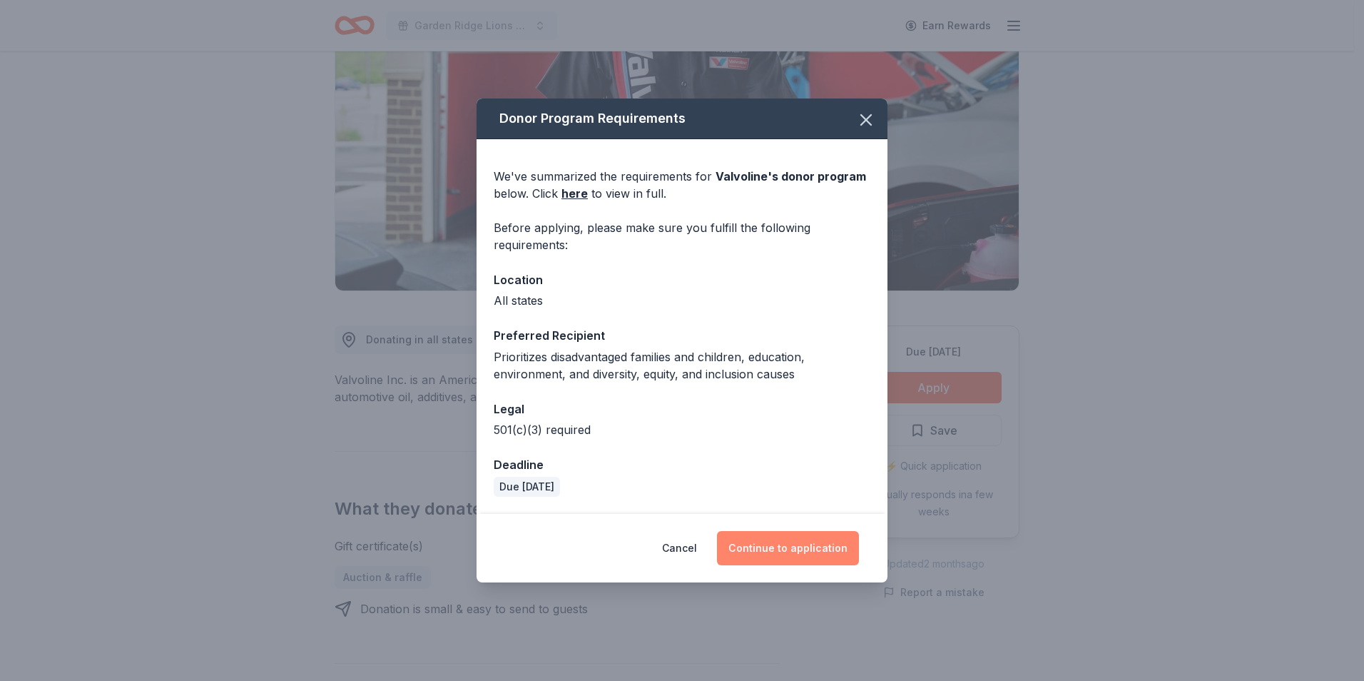
click at [777, 546] on button "Continue to application" at bounding box center [788, 548] width 142 height 34
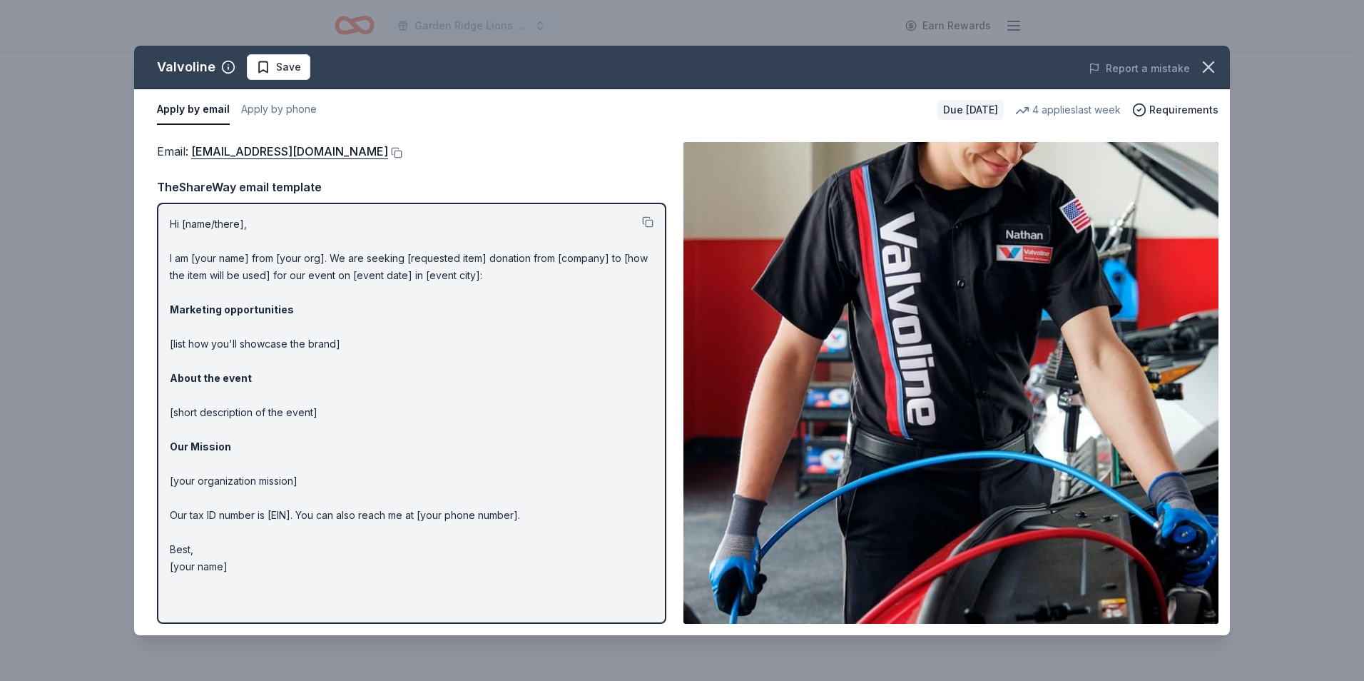
drag, startPoint x: 647, startPoint y: 222, endPoint x: 616, endPoint y: 298, distance: 81.9
click at [616, 298] on p "Hi [name/there], I am [your name] from [your org]. We are seeking [requested it…" at bounding box center [412, 395] width 484 height 360
click at [647, 225] on button at bounding box center [647, 221] width 11 height 11
click at [1208, 58] on icon "button" at bounding box center [1209, 67] width 20 height 20
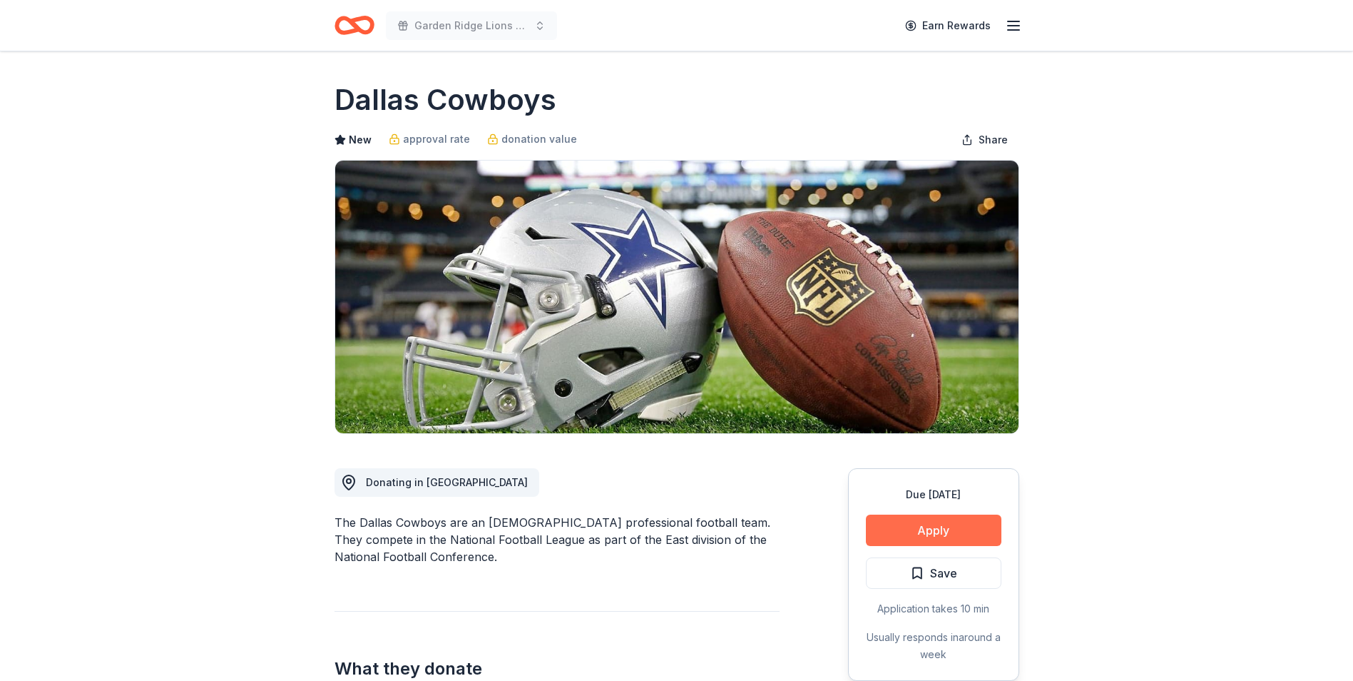
click at [898, 534] on button "Apply" at bounding box center [934, 529] width 136 height 31
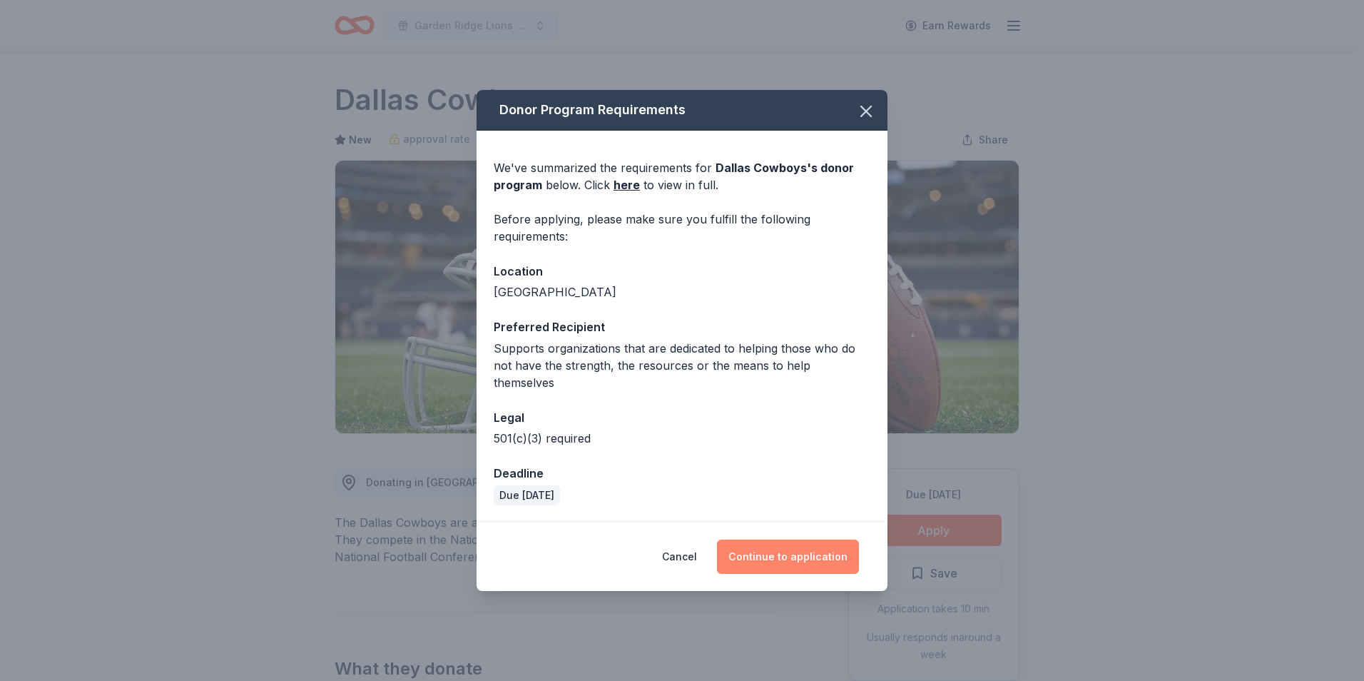
click at [753, 540] on button "Continue to application" at bounding box center [788, 556] width 142 height 34
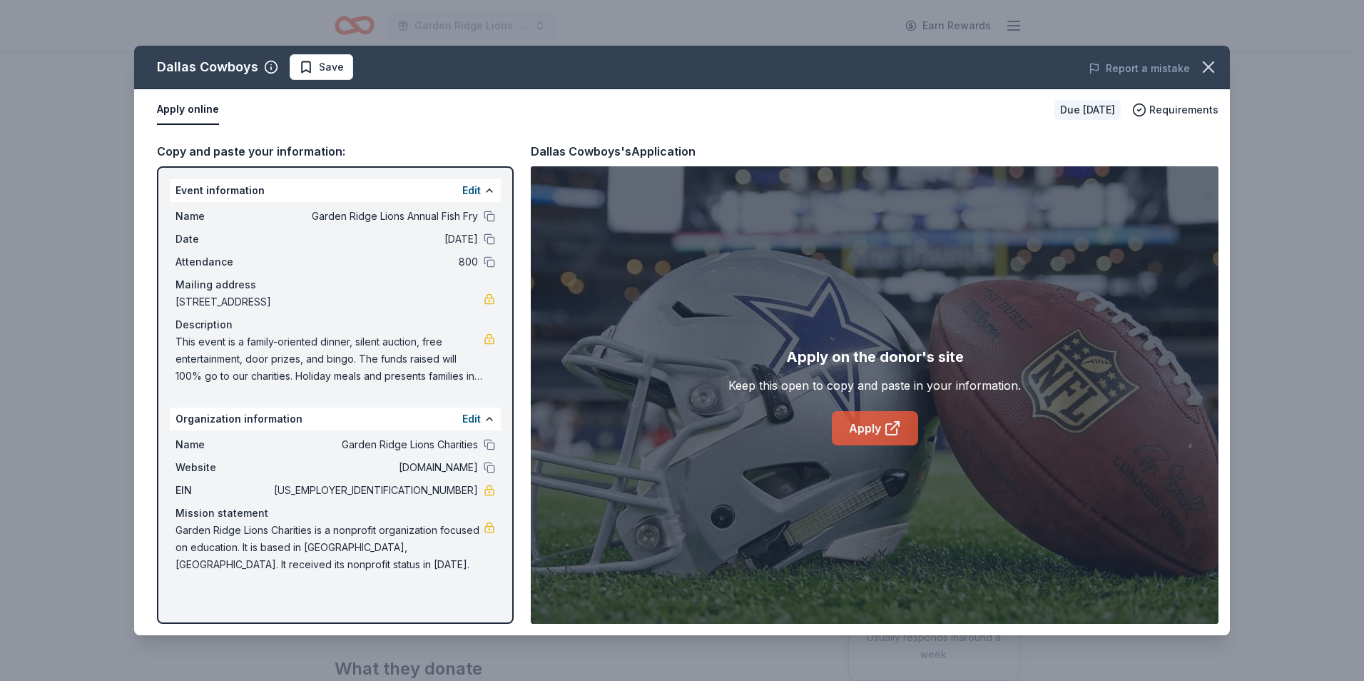
click at [849, 427] on link "Apply" at bounding box center [875, 428] width 86 height 34
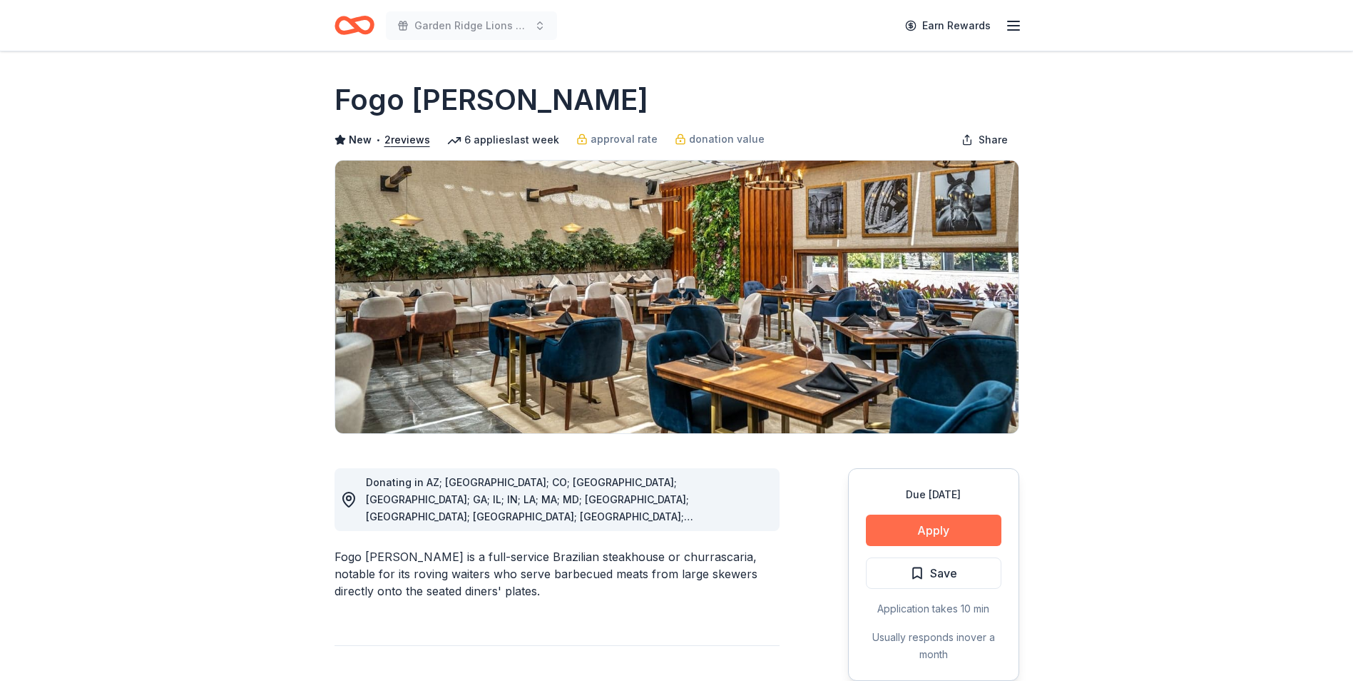
click at [902, 528] on button "Apply" at bounding box center [934, 529] width 136 height 31
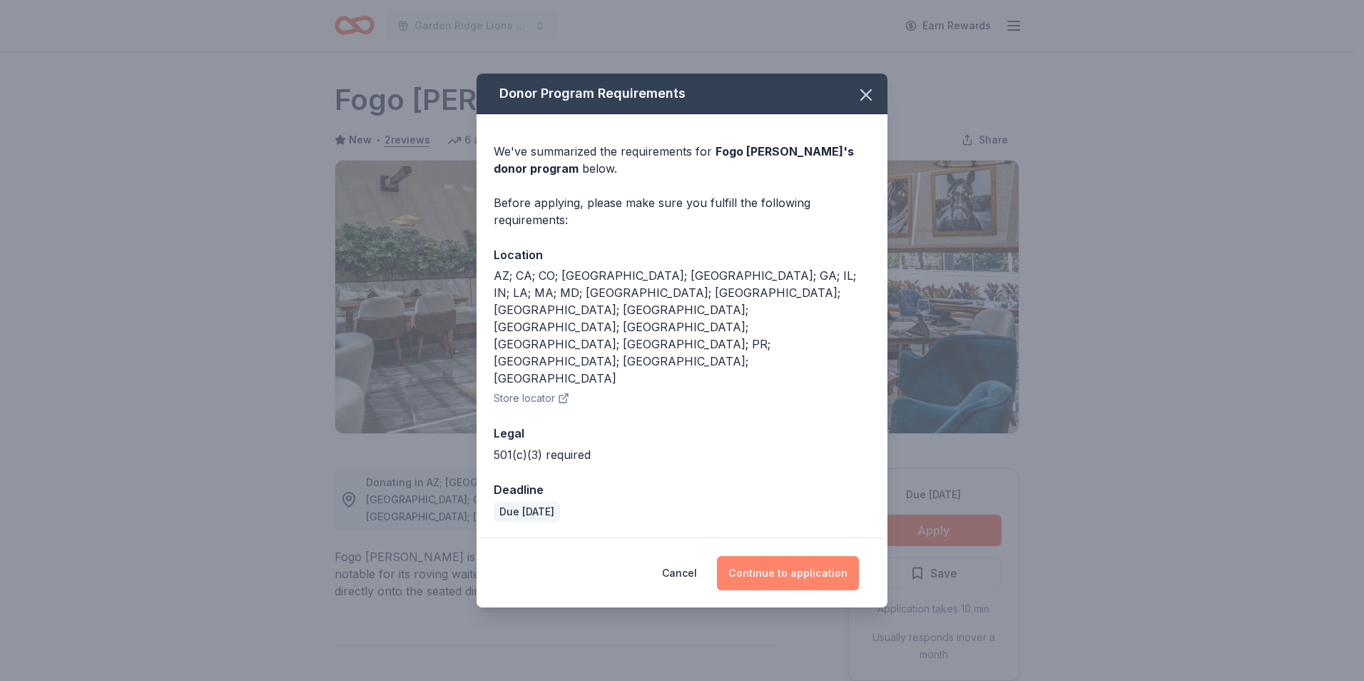
click at [800, 556] on button "Continue to application" at bounding box center [788, 573] width 142 height 34
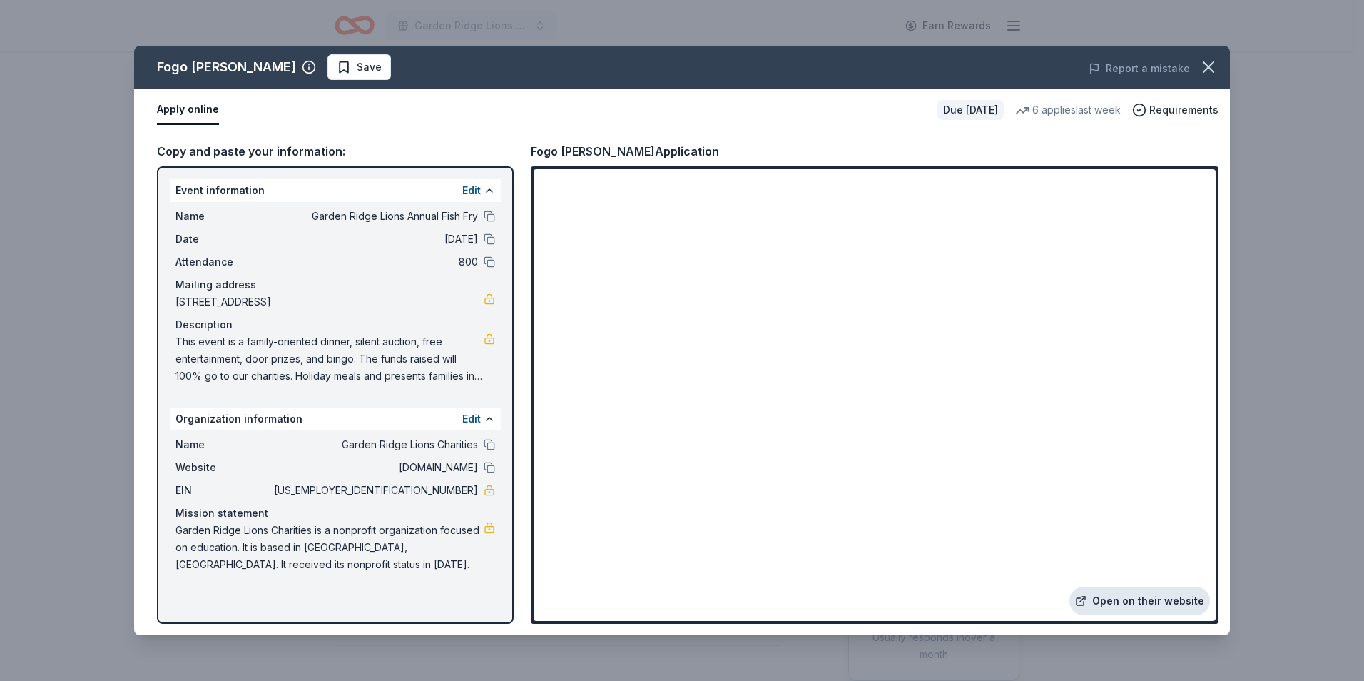
click at [1142, 601] on link "Open on their website" at bounding box center [1140, 600] width 141 height 29
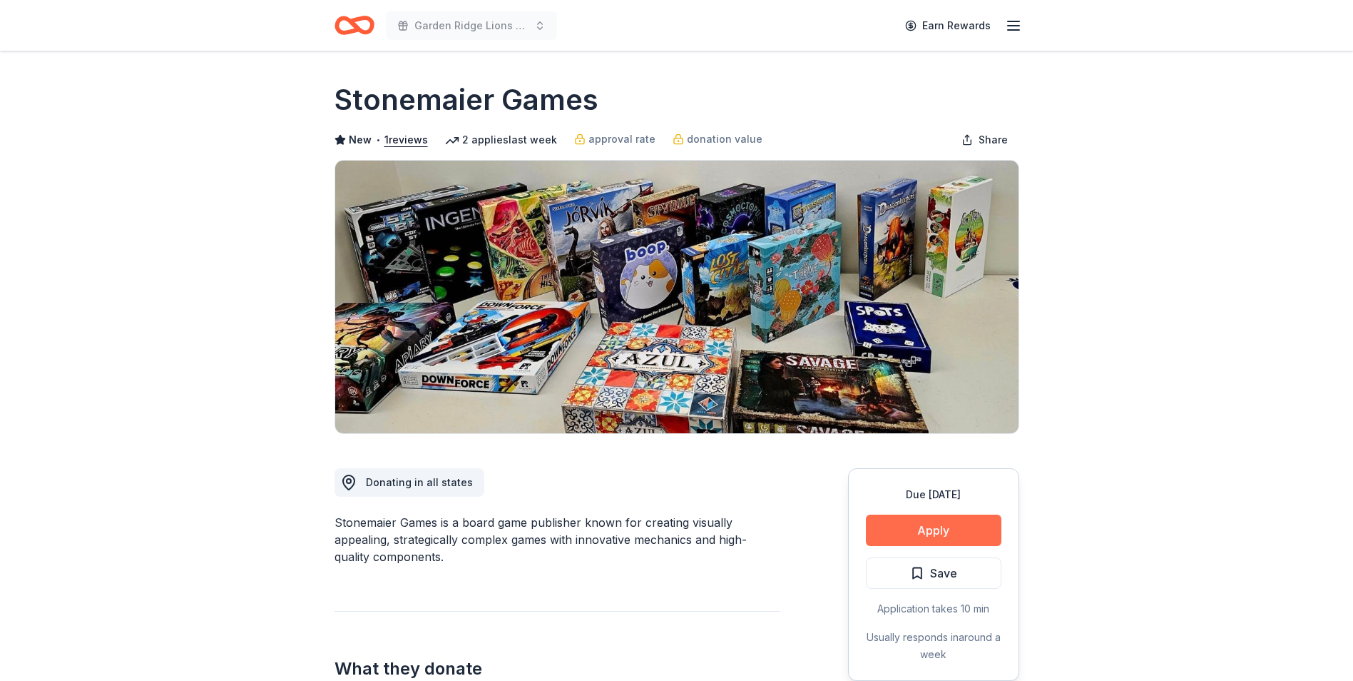
click at [950, 534] on button "Apply" at bounding box center [934, 529] width 136 height 31
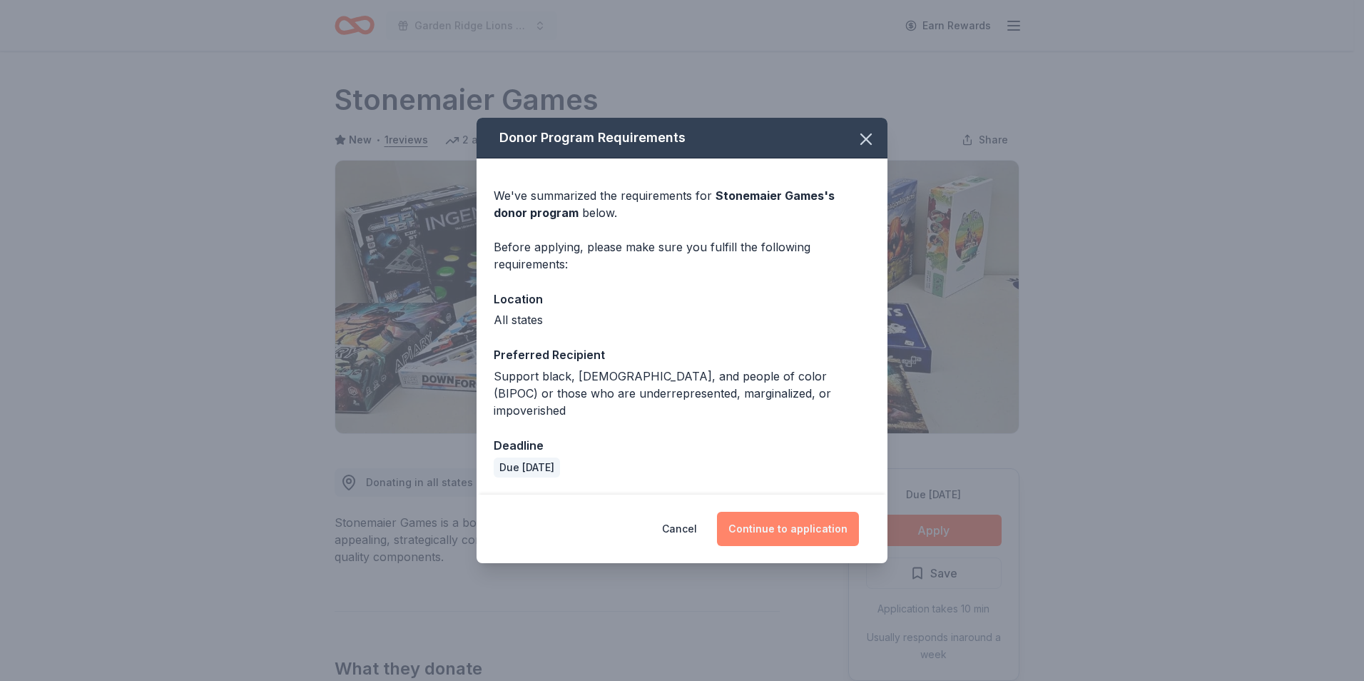
click at [806, 516] on button "Continue to application" at bounding box center [788, 529] width 142 height 34
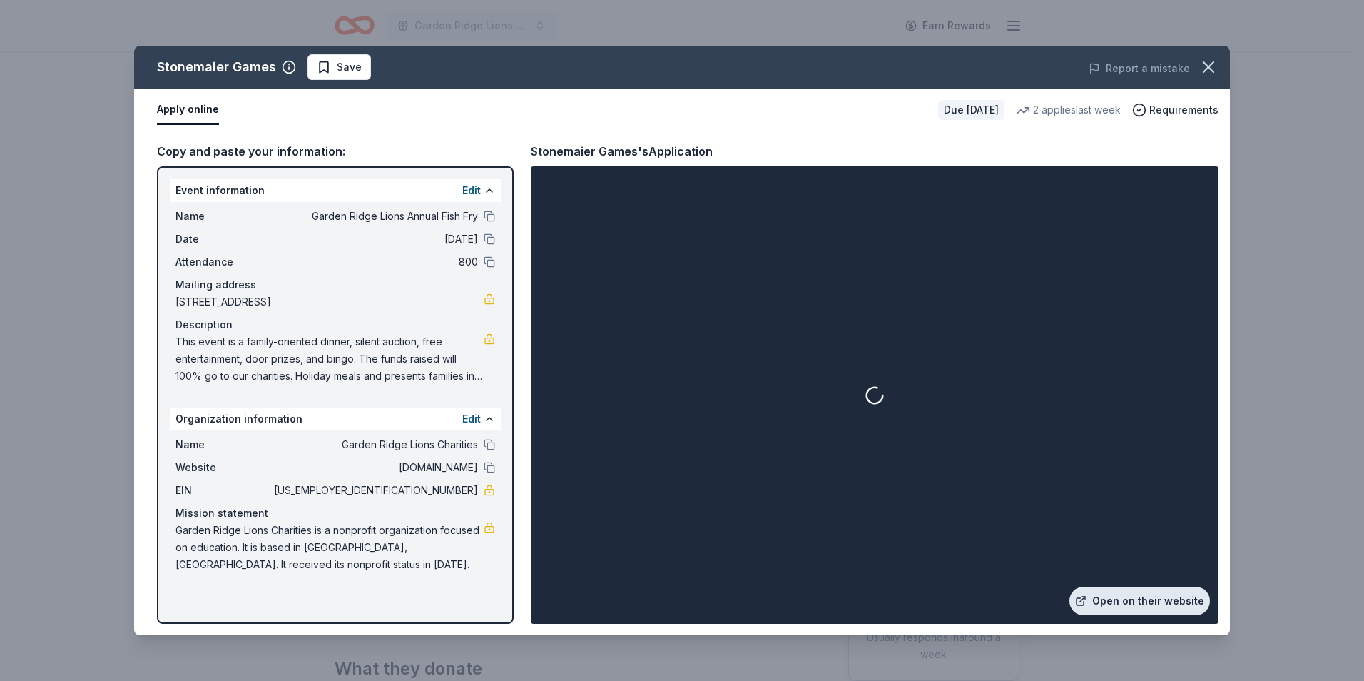
click at [1119, 601] on link "Open on their website" at bounding box center [1140, 600] width 141 height 29
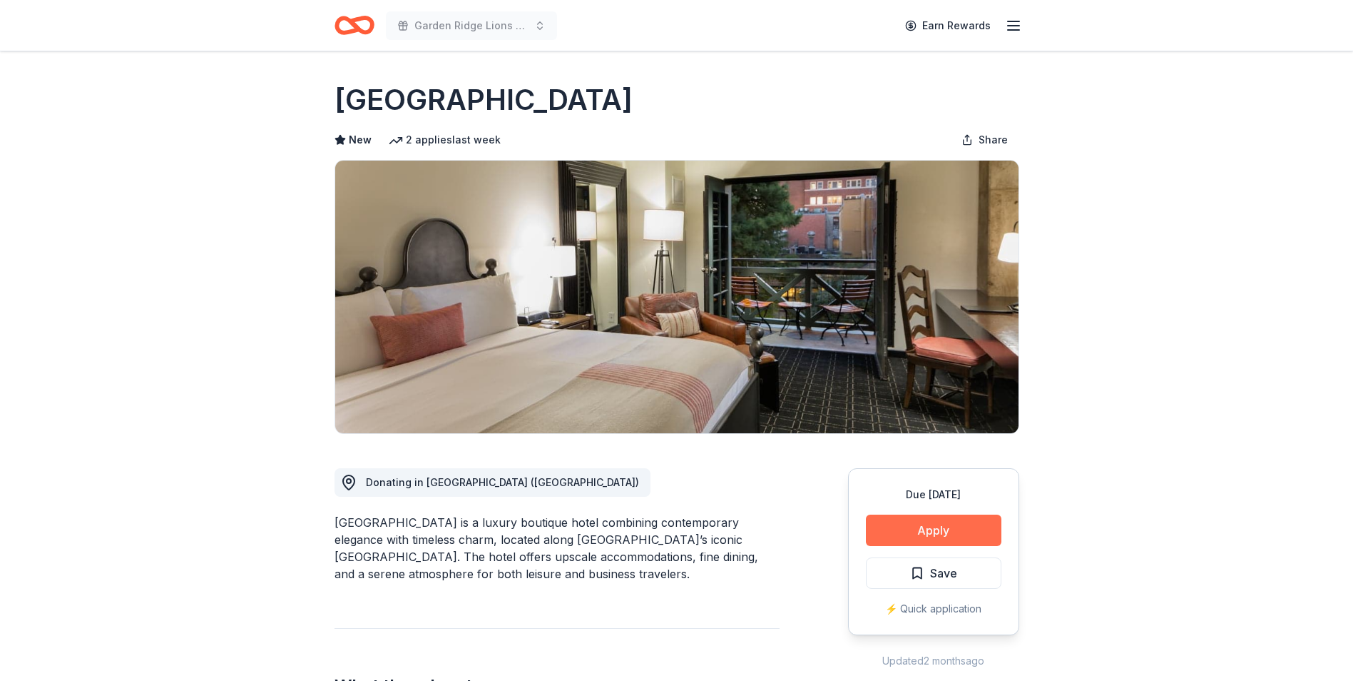
click at [988, 535] on button "Apply" at bounding box center [934, 529] width 136 height 31
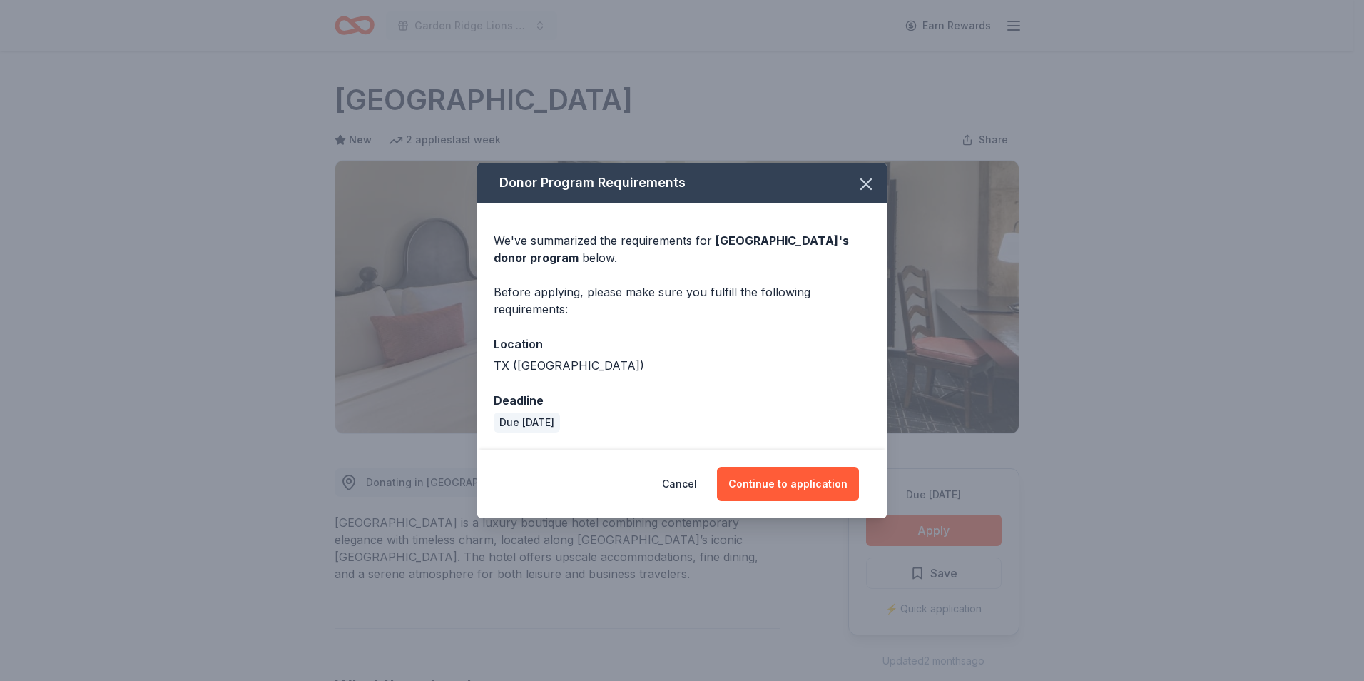
click at [791, 461] on div "Cancel Continue to application" at bounding box center [682, 483] width 411 height 68
click at [787, 482] on button "Continue to application" at bounding box center [788, 484] width 142 height 34
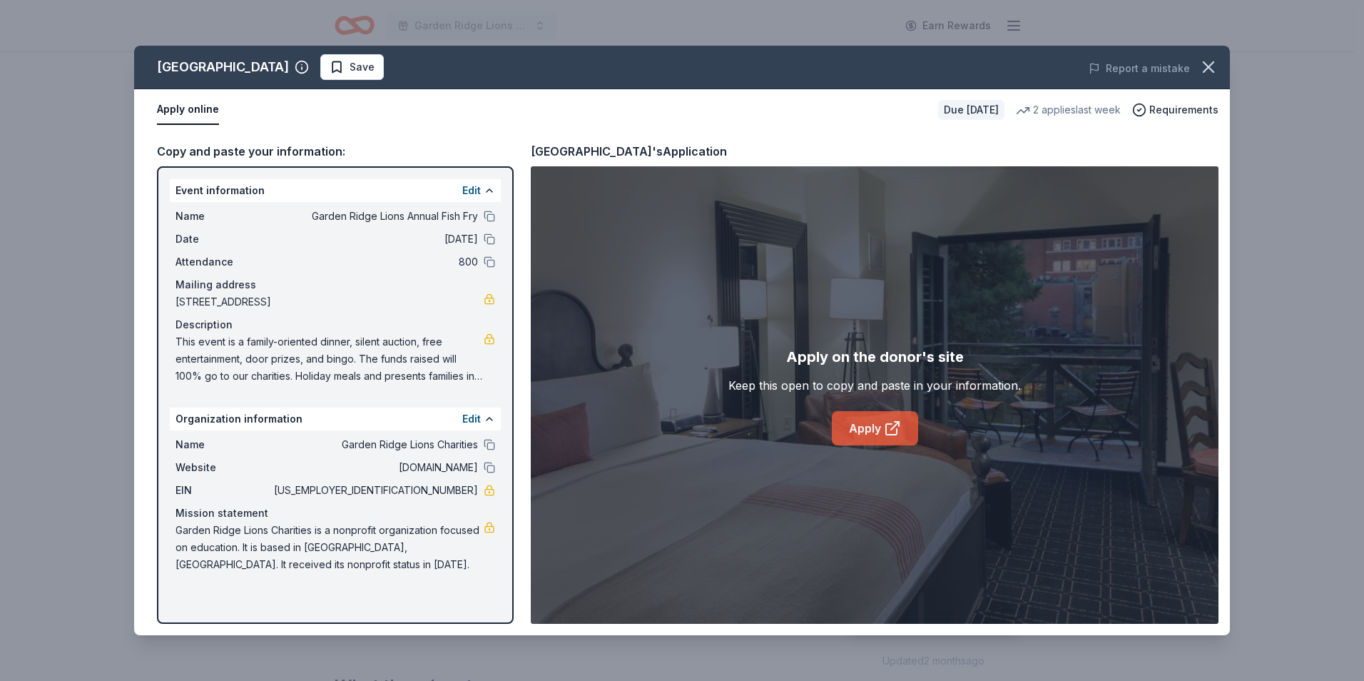
click at [873, 422] on link "Apply" at bounding box center [875, 428] width 86 height 34
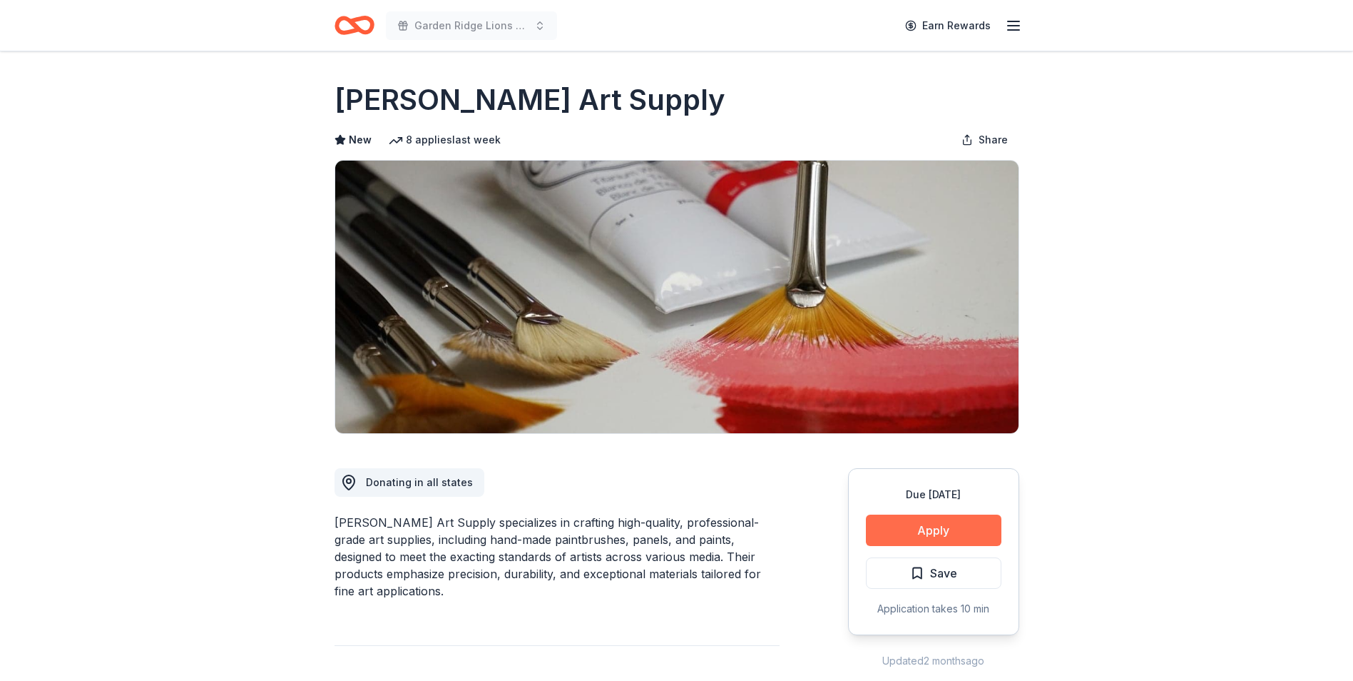
click at [990, 535] on button "Apply" at bounding box center [934, 529] width 136 height 31
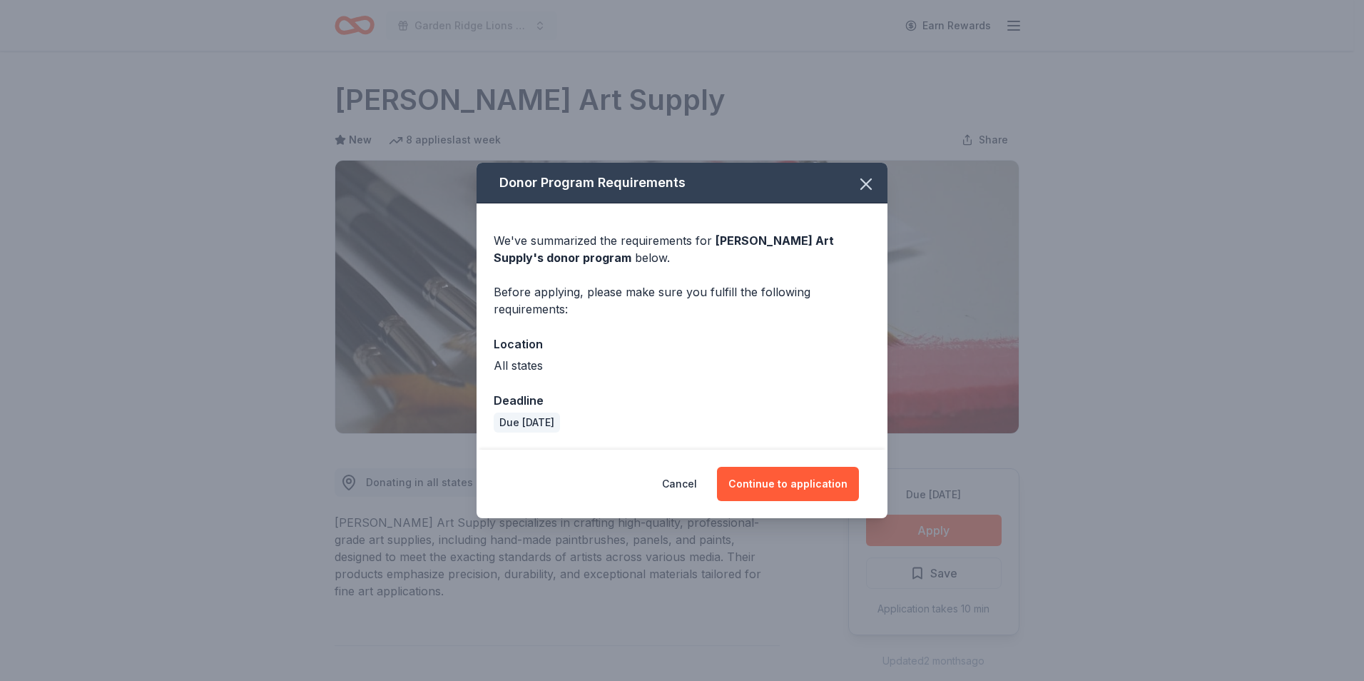
click at [791, 465] on div "Cancel Continue to application" at bounding box center [682, 483] width 411 height 68
click at [793, 504] on div "Cancel Continue to application" at bounding box center [682, 483] width 411 height 68
click at [796, 484] on button "Continue to application" at bounding box center [788, 484] width 142 height 34
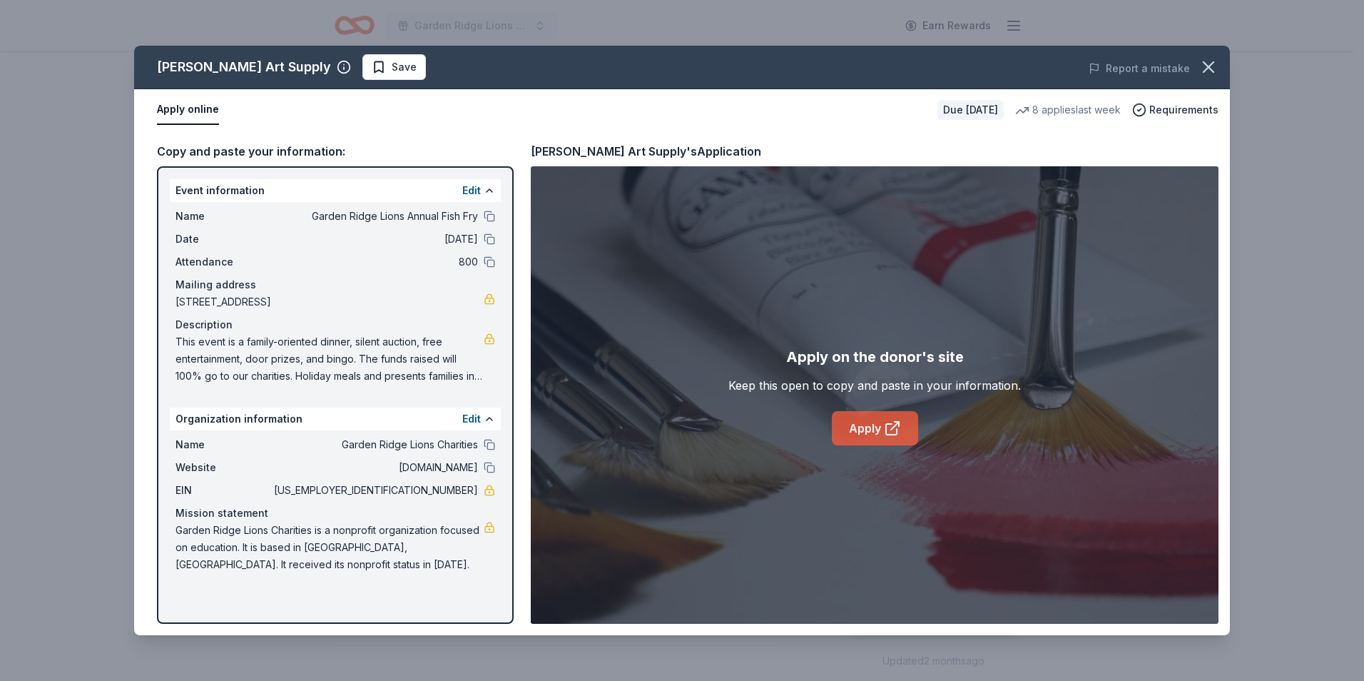
click at [868, 423] on link "Apply" at bounding box center [875, 428] width 86 height 34
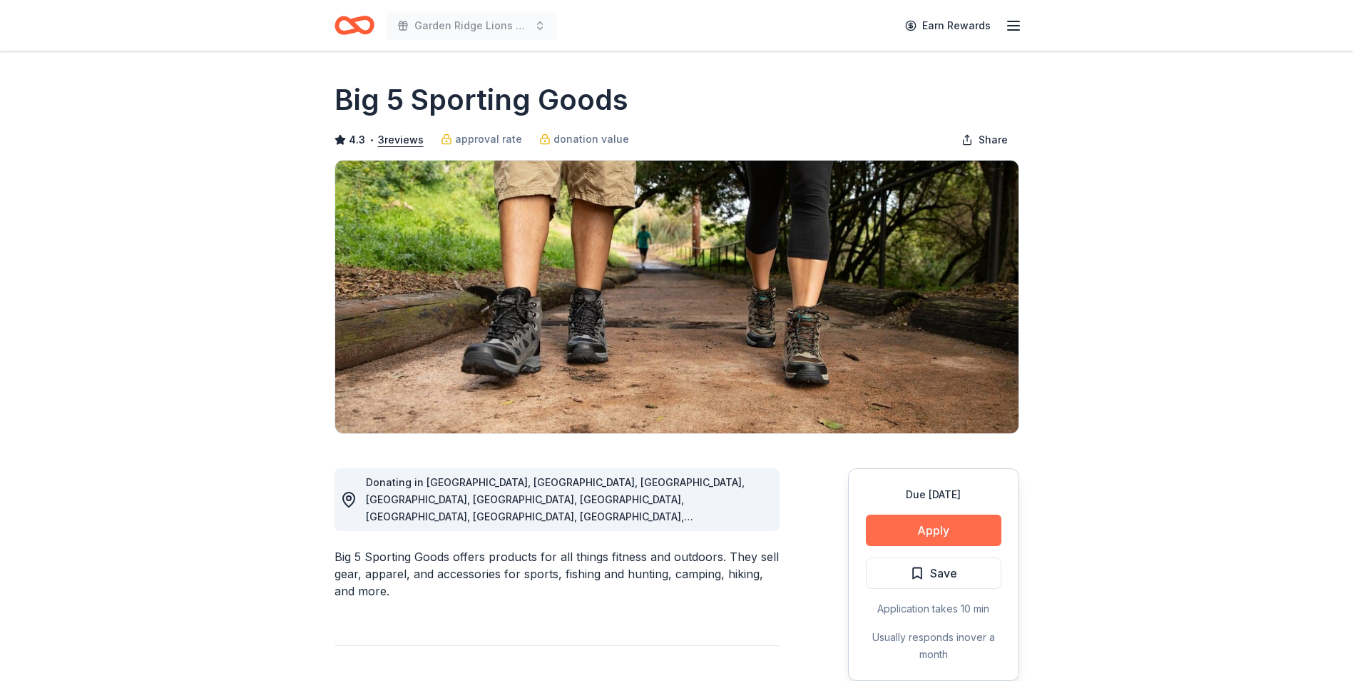
click at [915, 527] on button "Apply" at bounding box center [934, 529] width 136 height 31
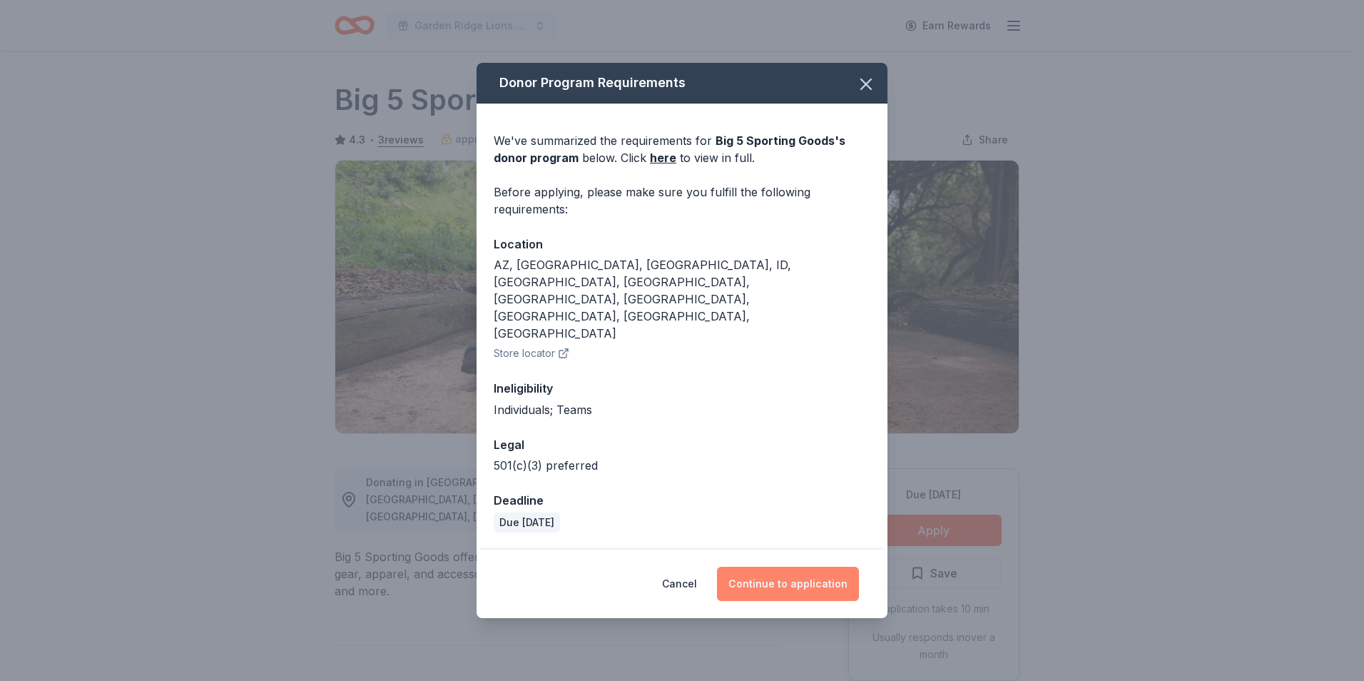
click at [758, 567] on button "Continue to application" at bounding box center [788, 584] width 142 height 34
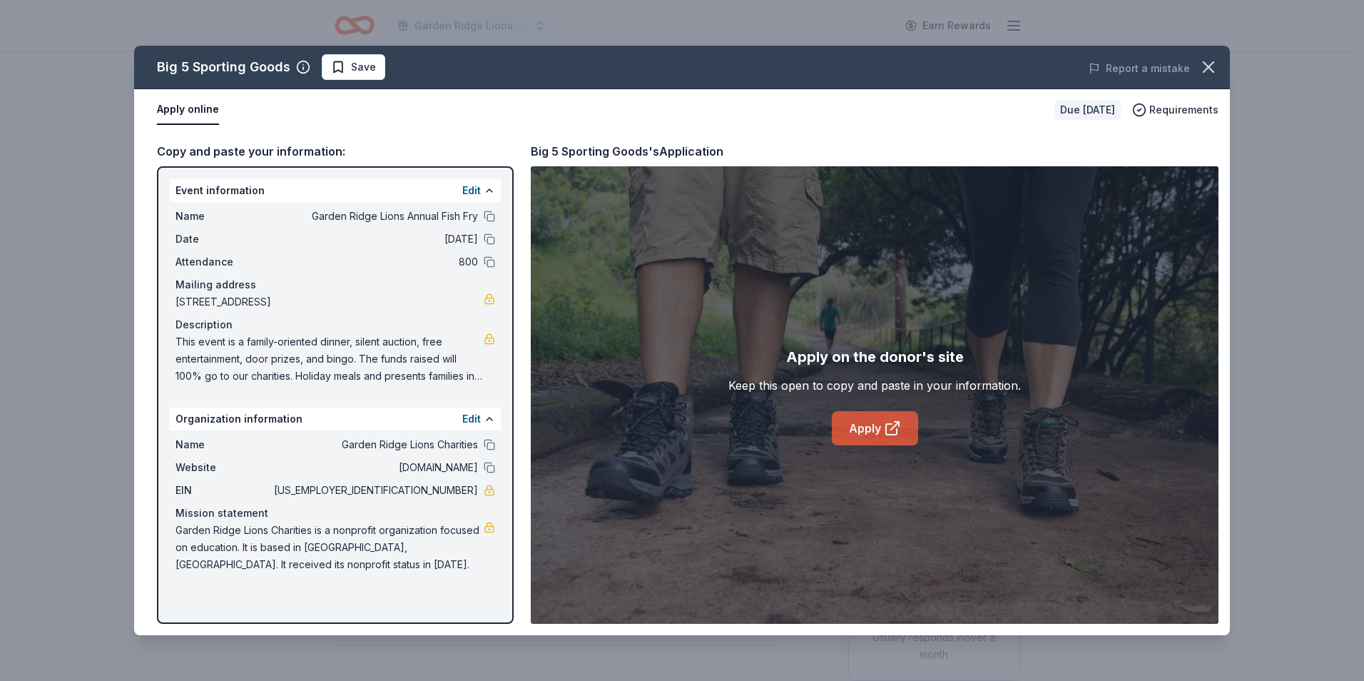
click at [857, 427] on link "Apply" at bounding box center [875, 428] width 86 height 34
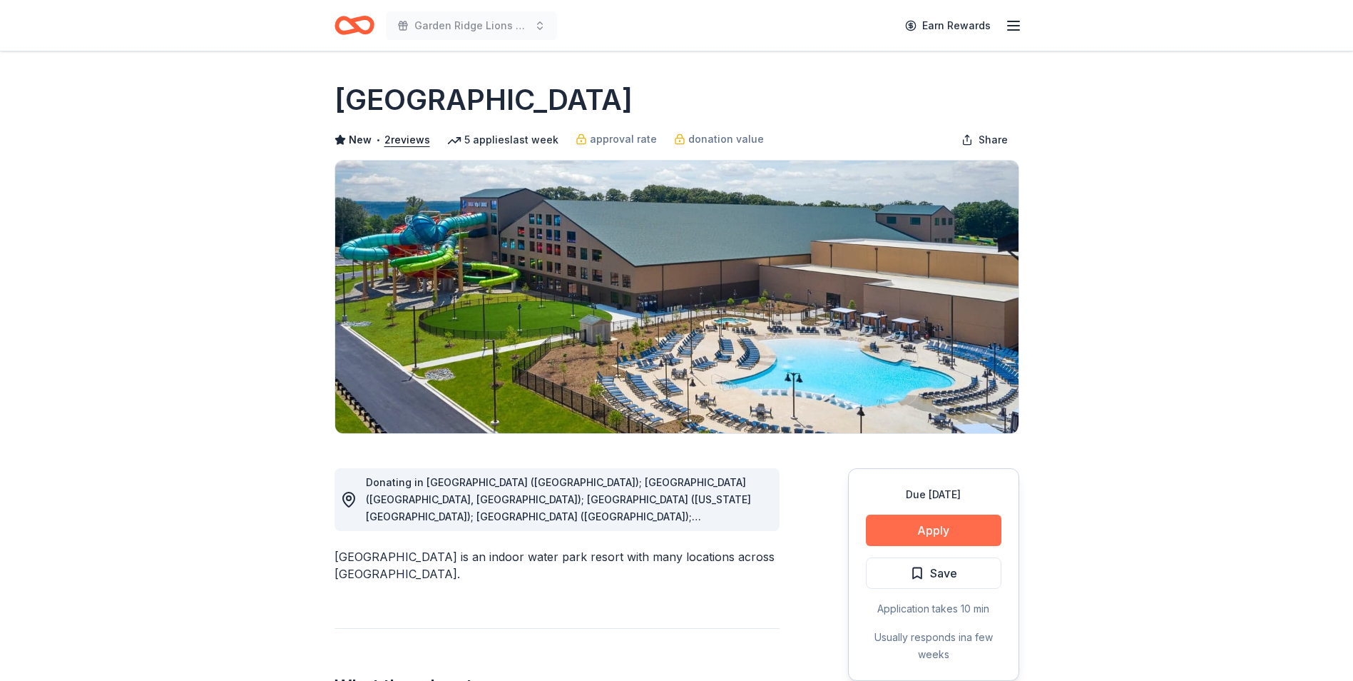
click at [872, 533] on button "Apply" at bounding box center [934, 529] width 136 height 31
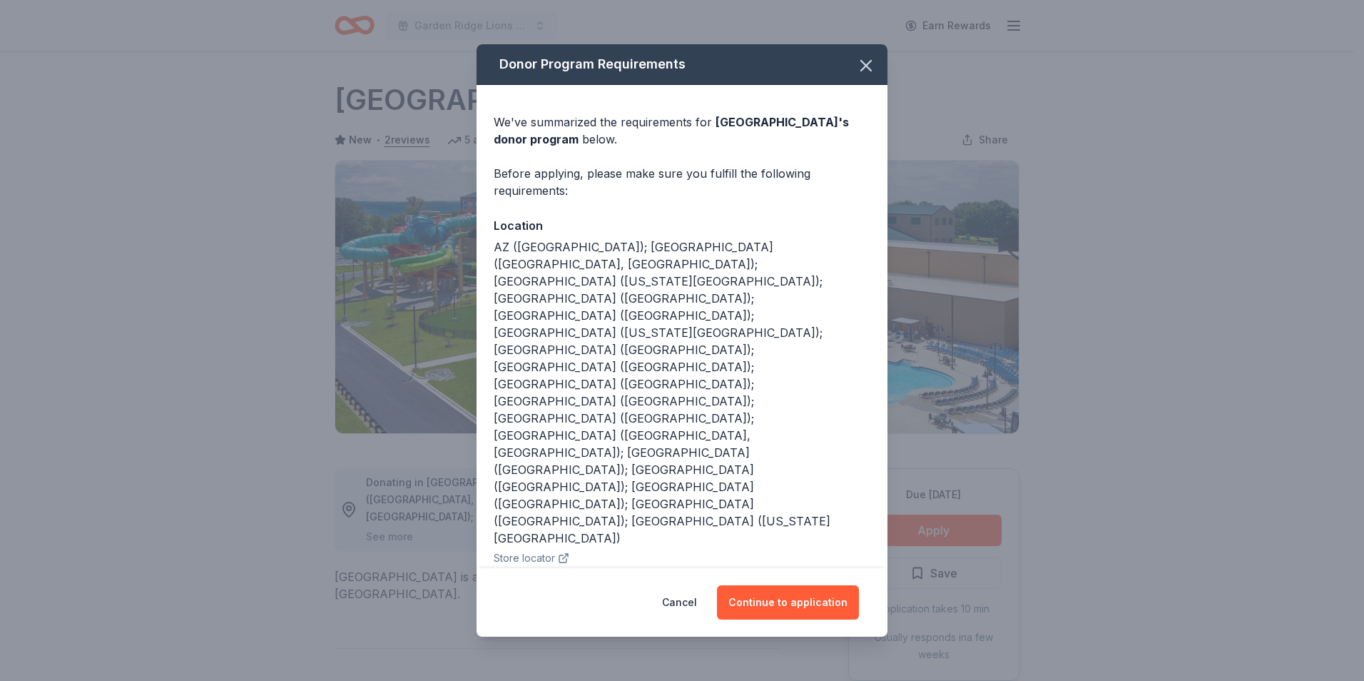
click at [533, 549] on button "Store locator" at bounding box center [532, 557] width 76 height 17
click at [808, 585] on button "Continue to application" at bounding box center [788, 602] width 142 height 34
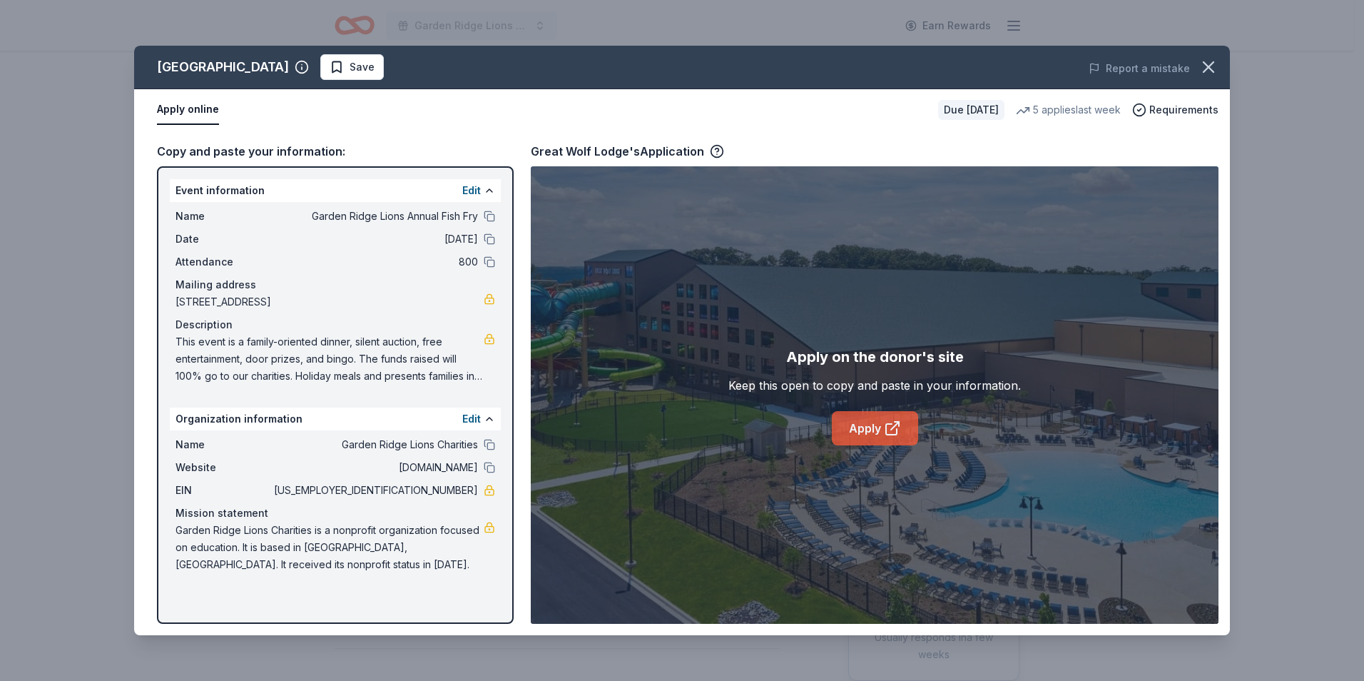
click at [853, 430] on link "Apply" at bounding box center [875, 428] width 86 height 34
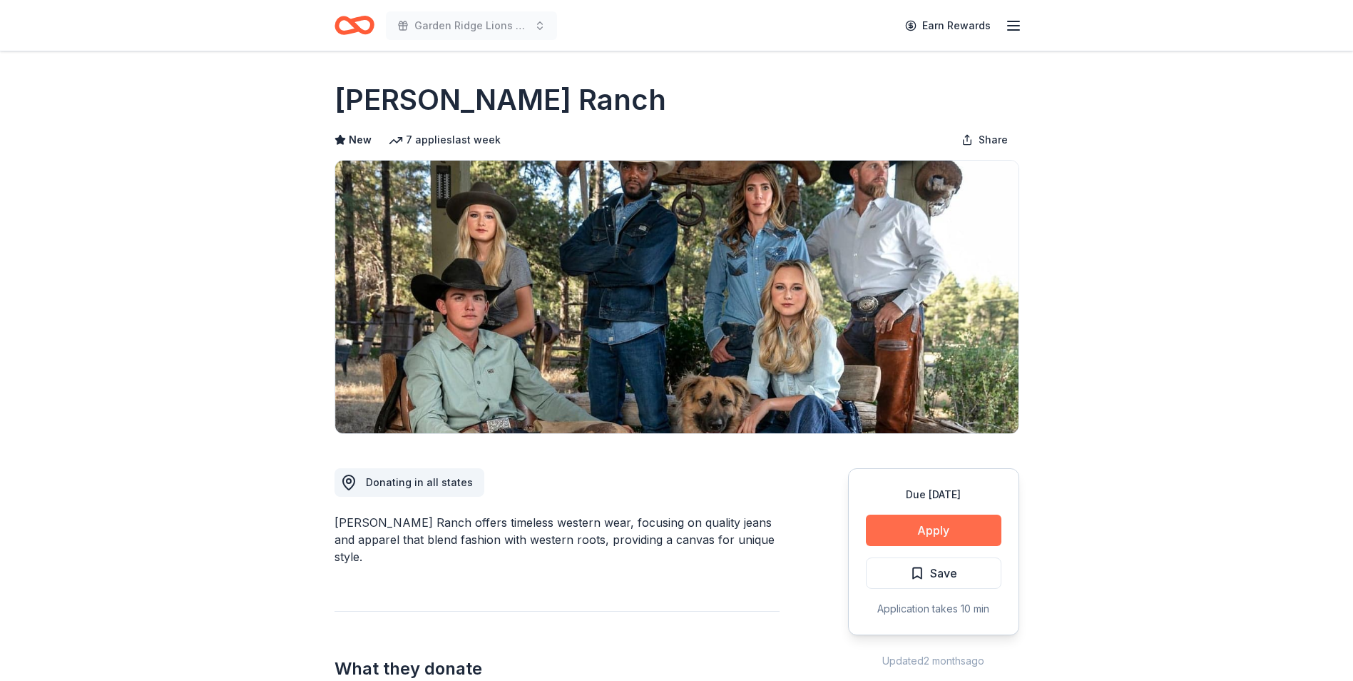
click at [963, 532] on button "Apply" at bounding box center [934, 529] width 136 height 31
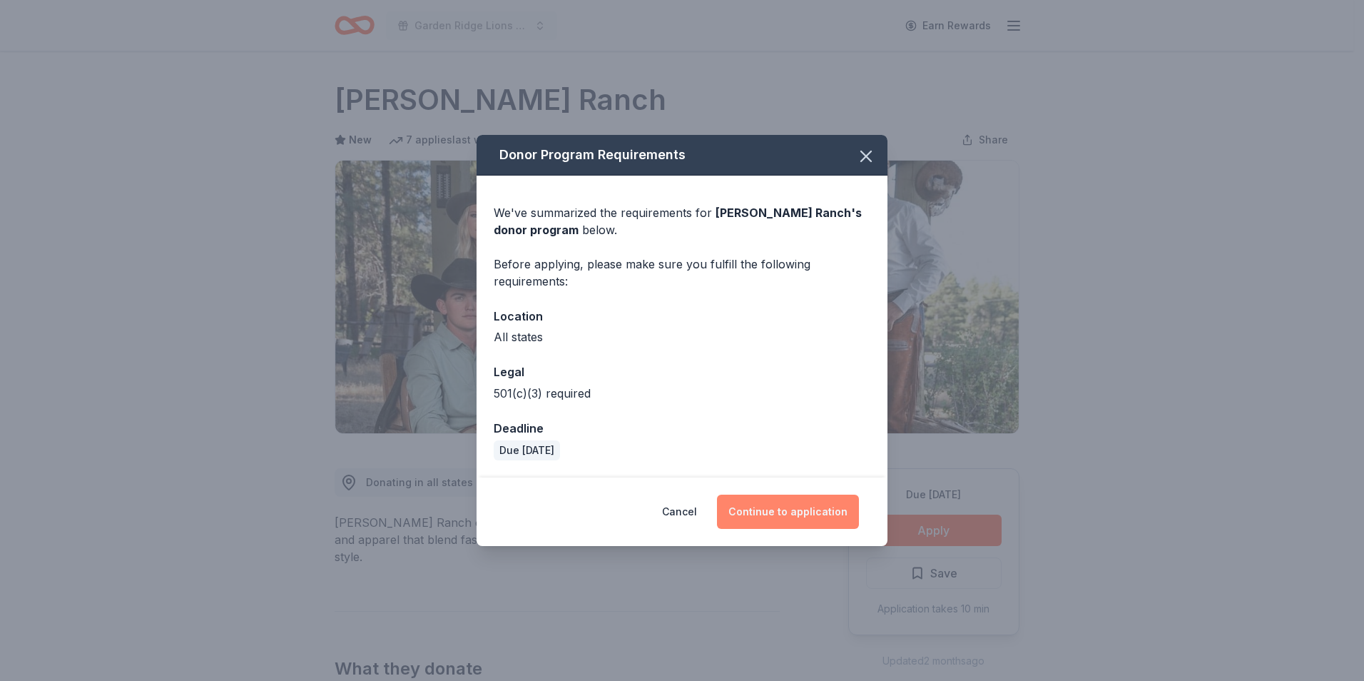
click at [823, 518] on button "Continue to application" at bounding box center [788, 511] width 142 height 34
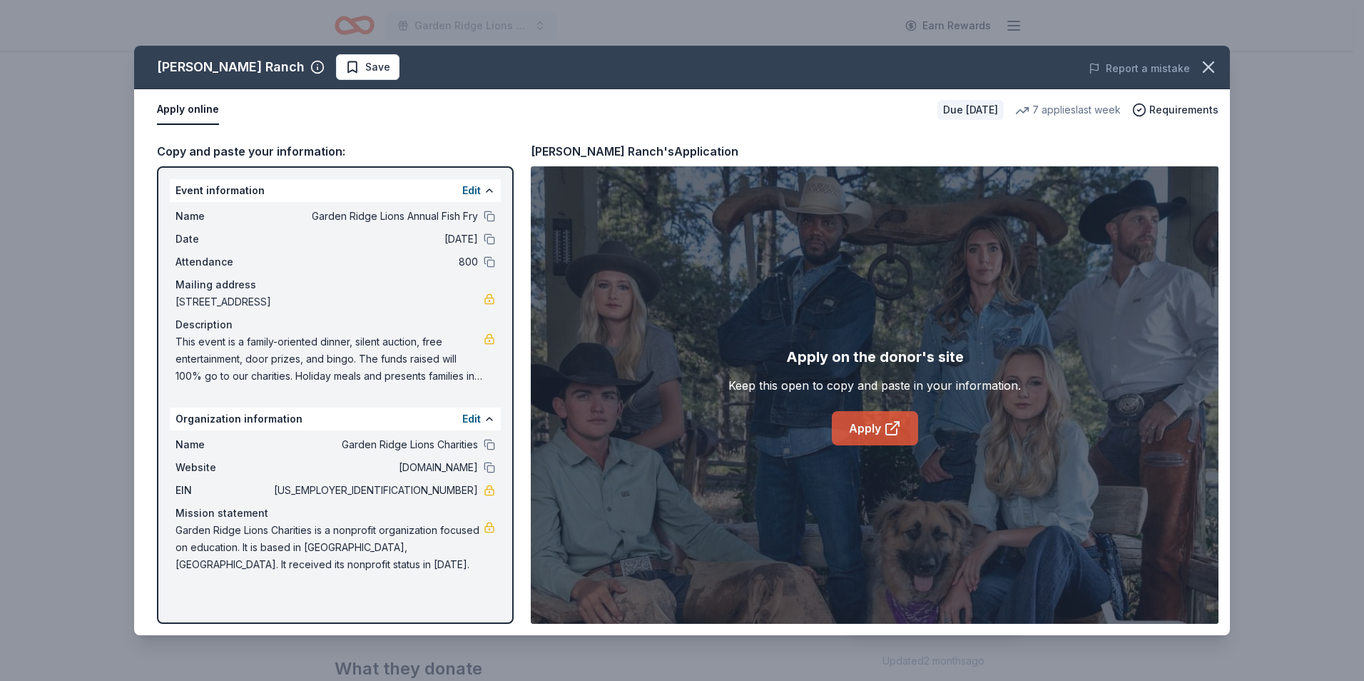
click at [888, 426] on icon at bounding box center [892, 428] width 17 height 17
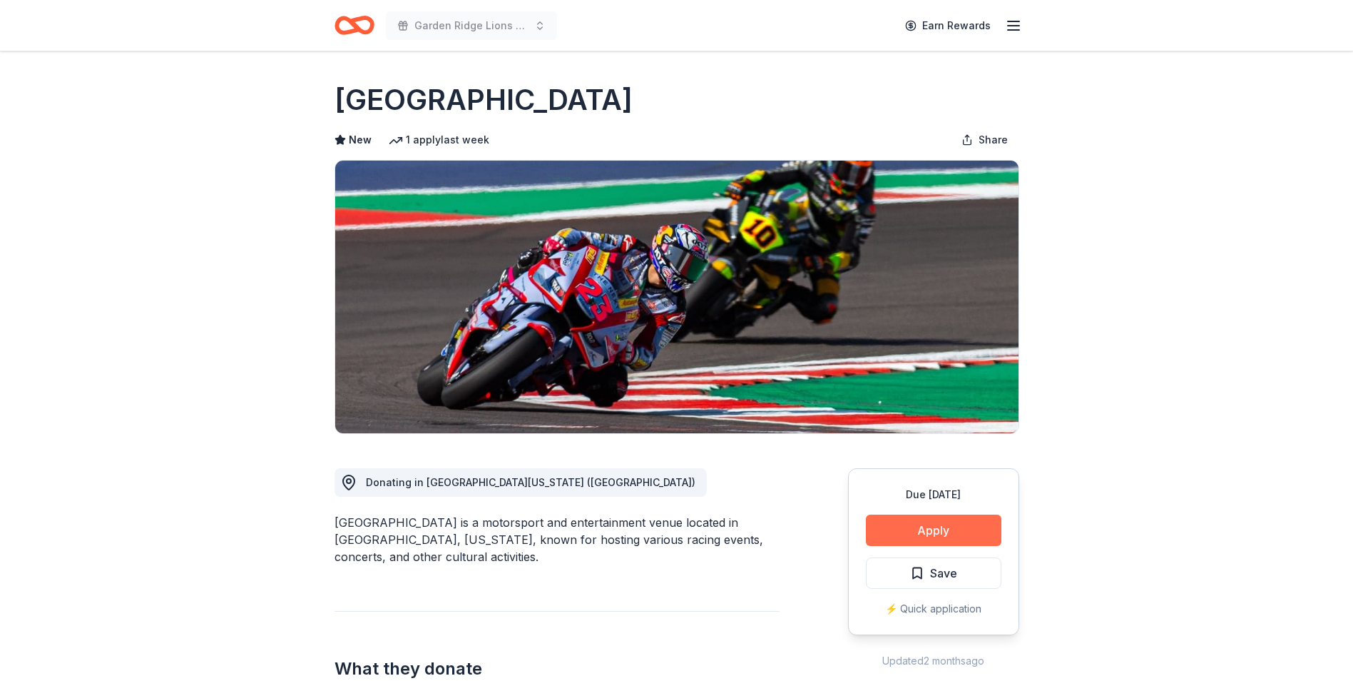
click at [921, 534] on button "Apply" at bounding box center [934, 529] width 136 height 31
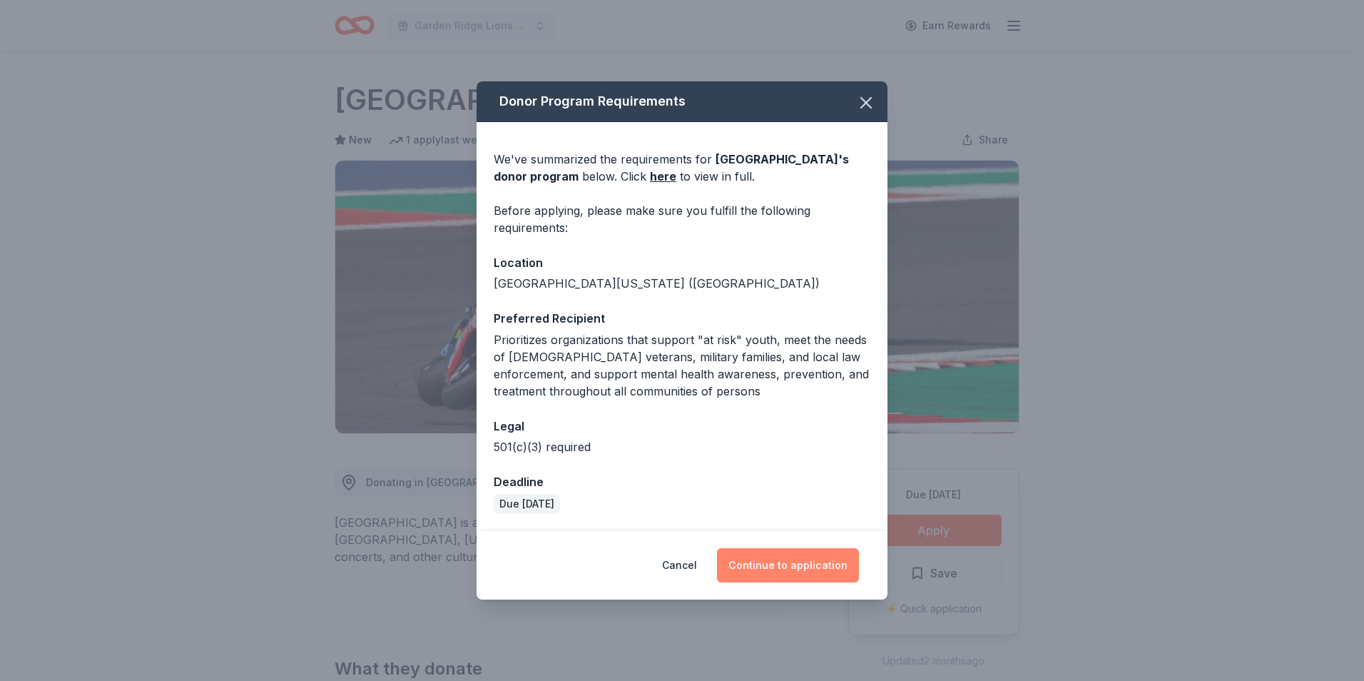
click at [816, 559] on button "Continue to application" at bounding box center [788, 565] width 142 height 34
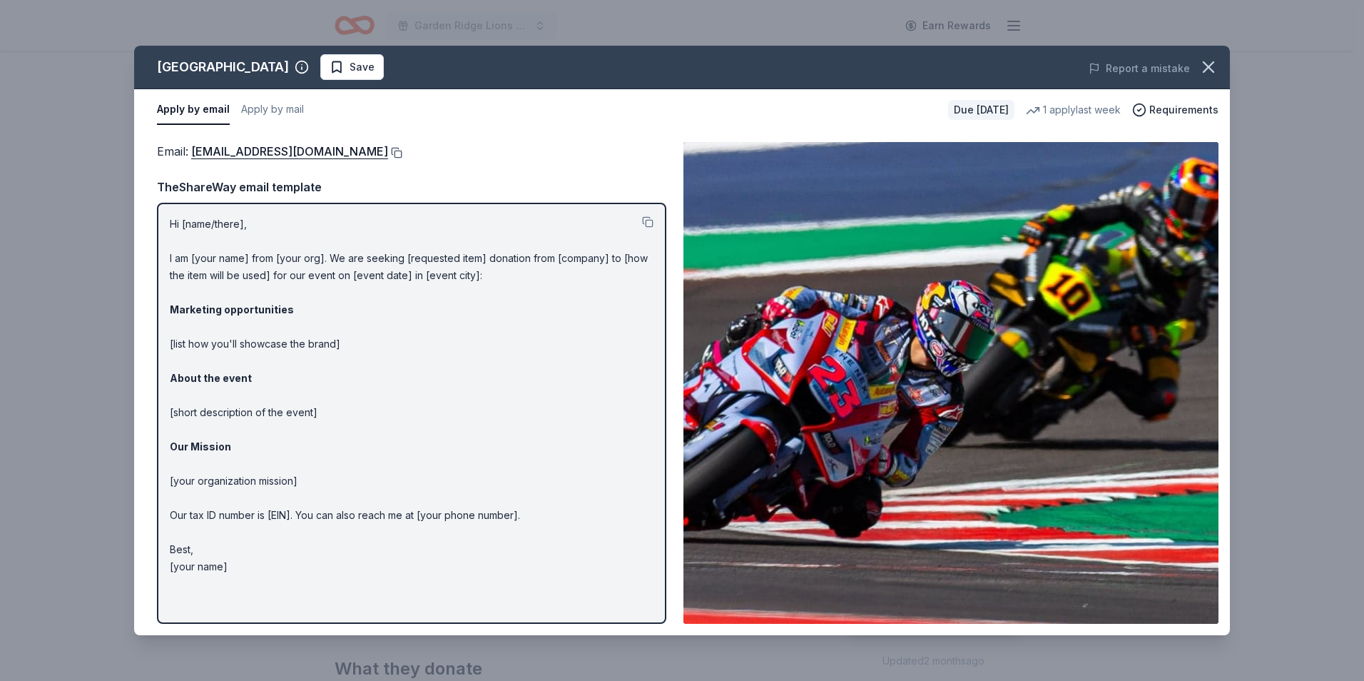
click at [402, 153] on button at bounding box center [395, 152] width 14 height 11
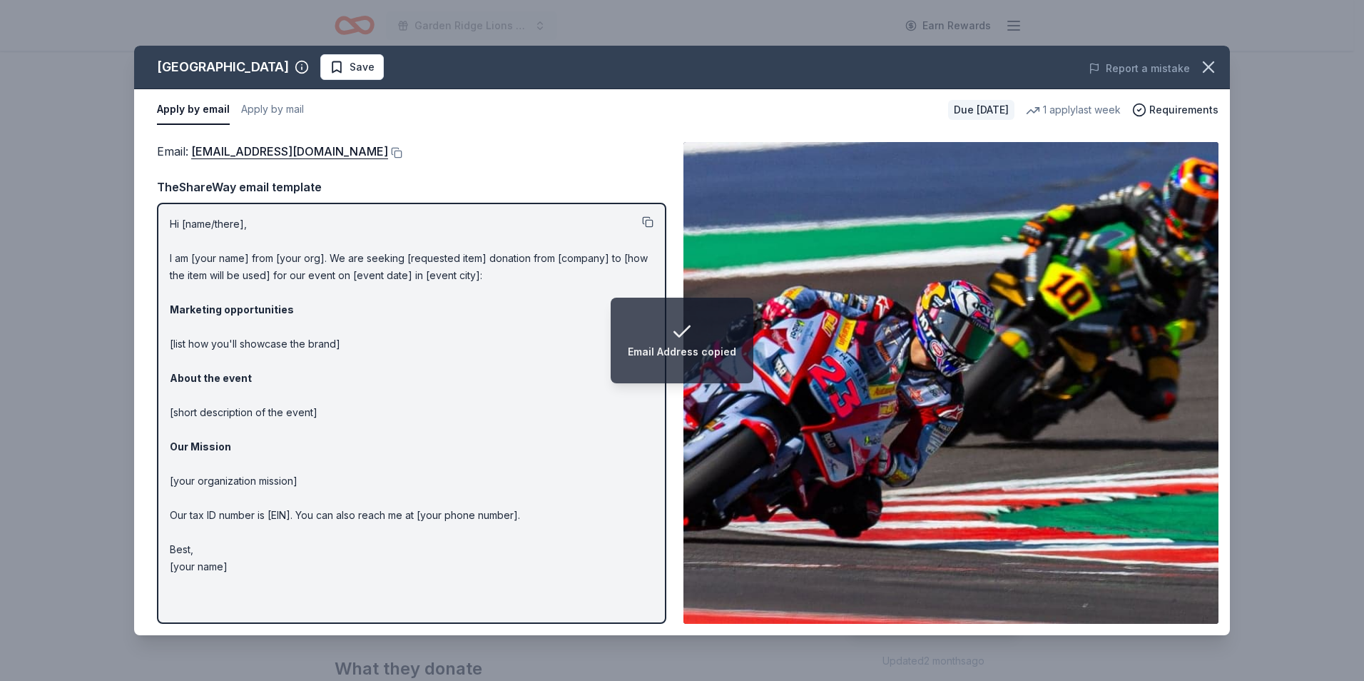
click at [646, 219] on button at bounding box center [647, 221] width 11 height 11
click at [1210, 71] on icon "button" at bounding box center [1209, 67] width 20 height 20
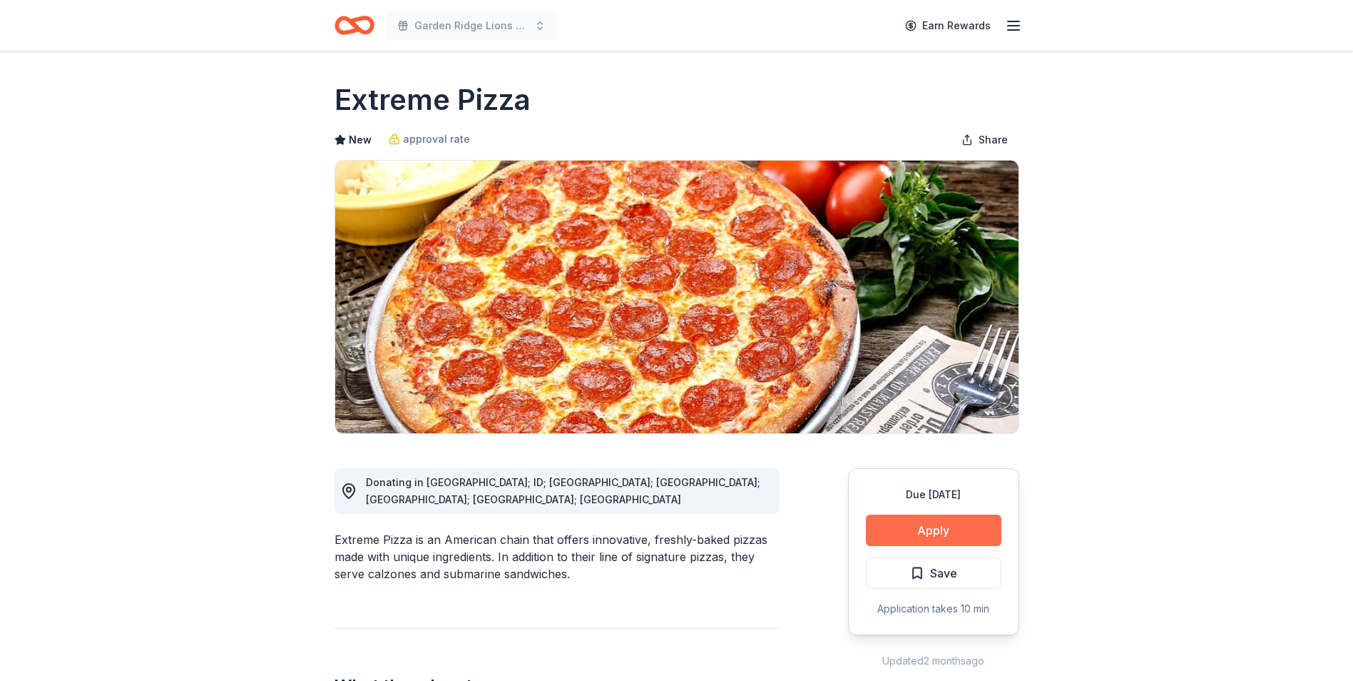
click at [873, 539] on button "Apply" at bounding box center [934, 529] width 136 height 31
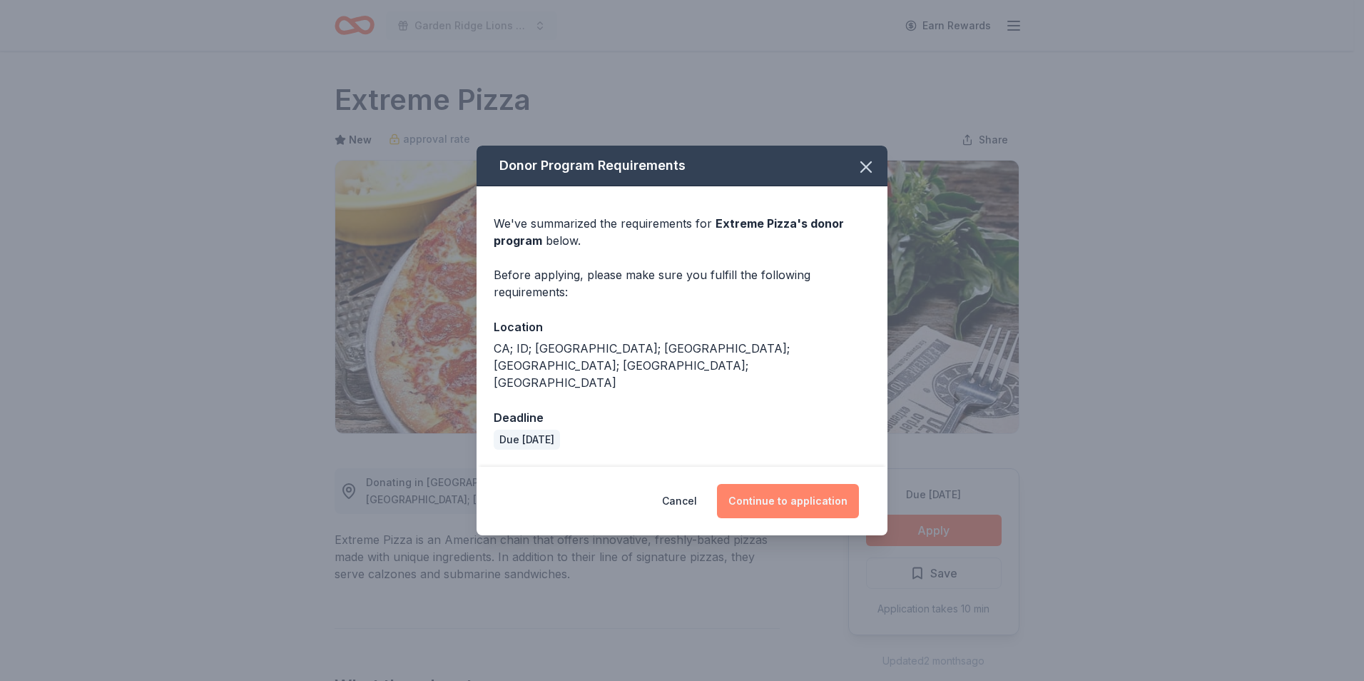
click at [775, 485] on button "Continue to application" at bounding box center [788, 501] width 142 height 34
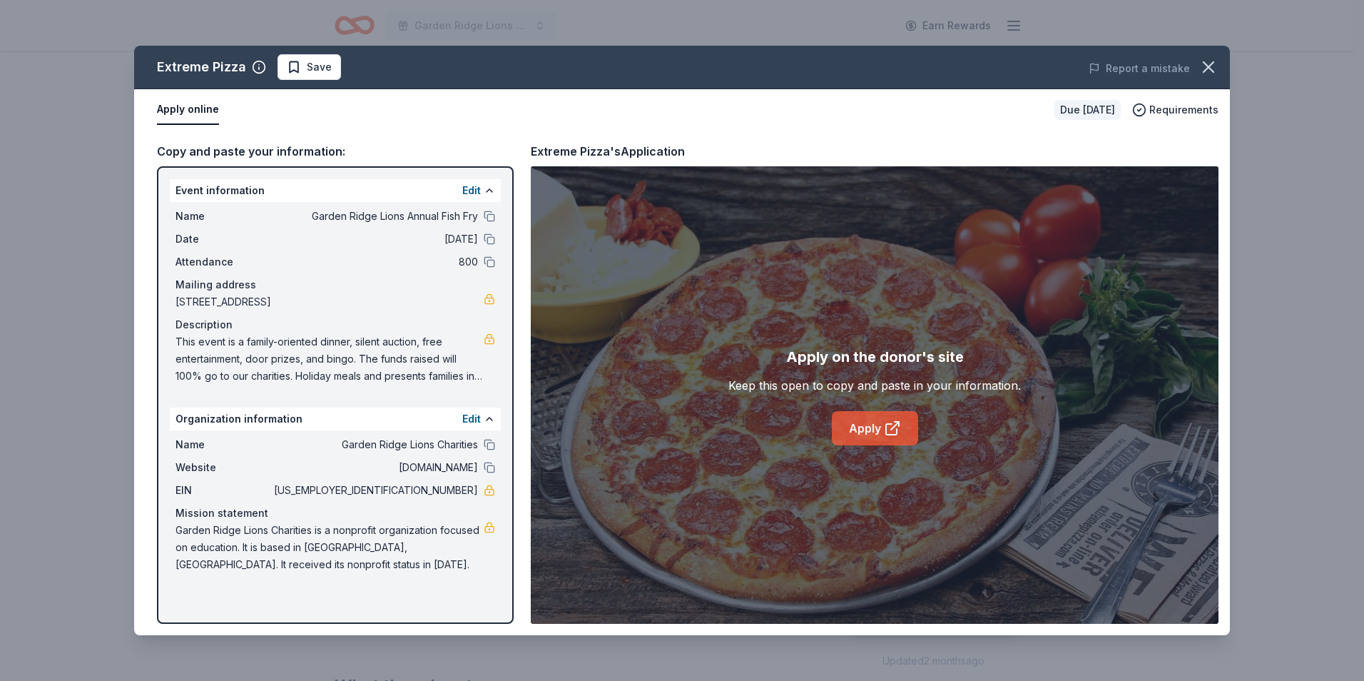
click at [905, 435] on link "Apply" at bounding box center [875, 428] width 86 height 34
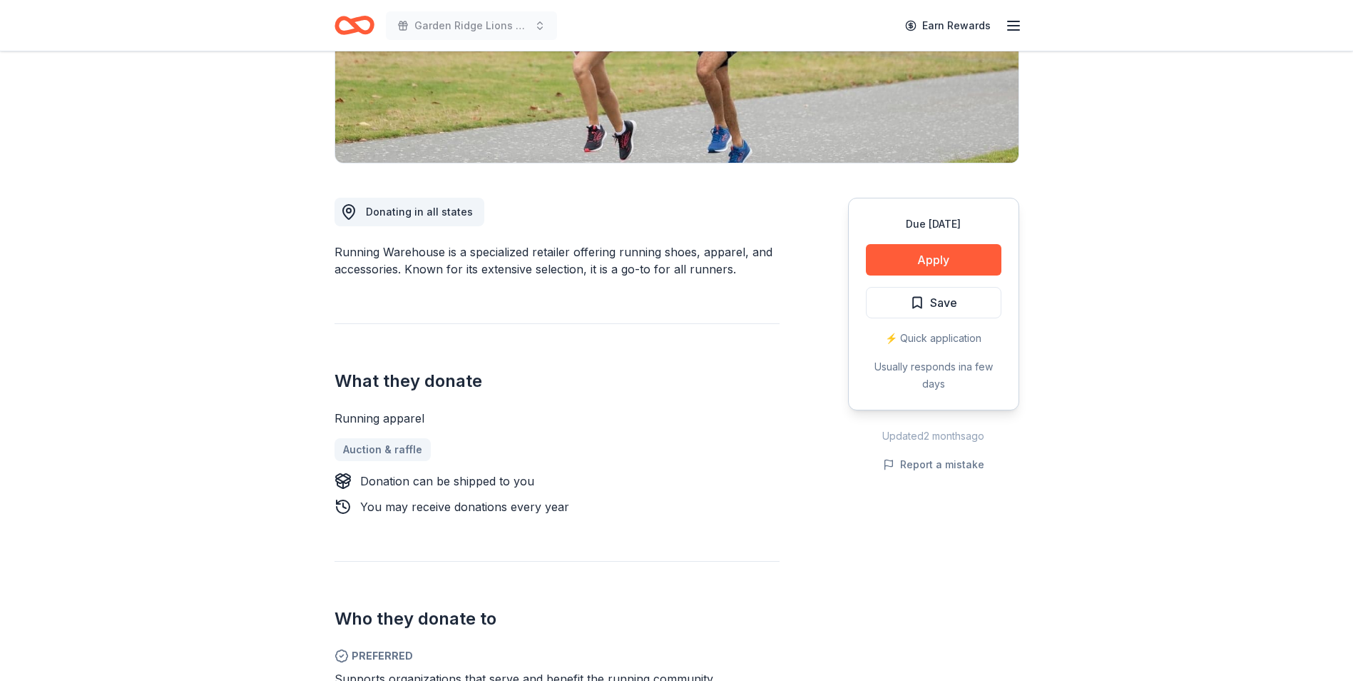
scroll to position [357, 0]
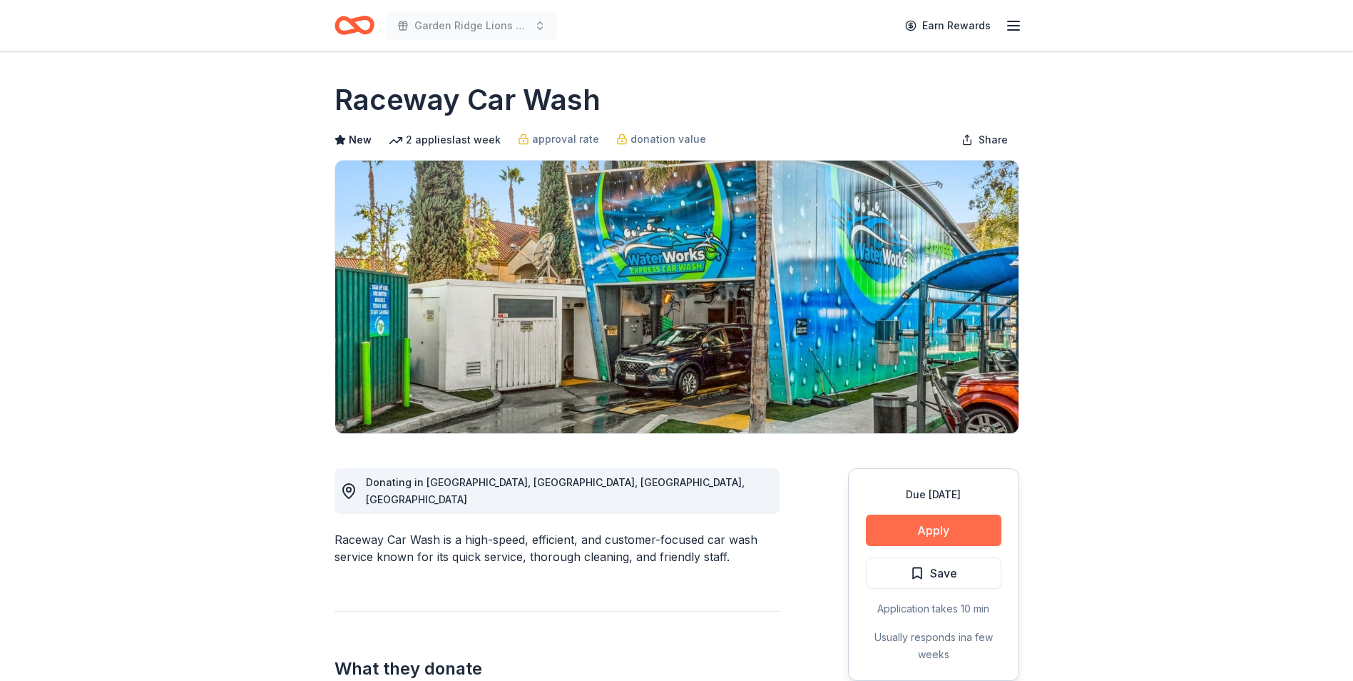
click at [903, 531] on button "Apply" at bounding box center [934, 529] width 136 height 31
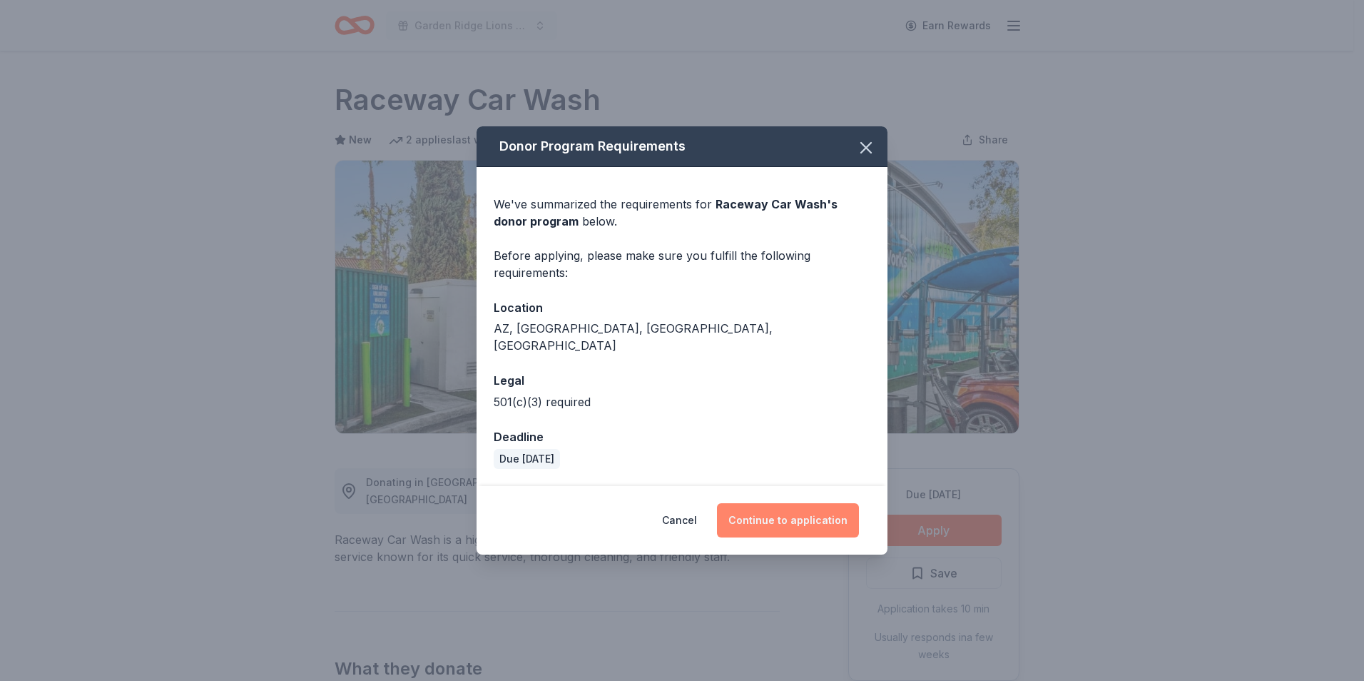
click at [826, 507] on button "Continue to application" at bounding box center [788, 520] width 142 height 34
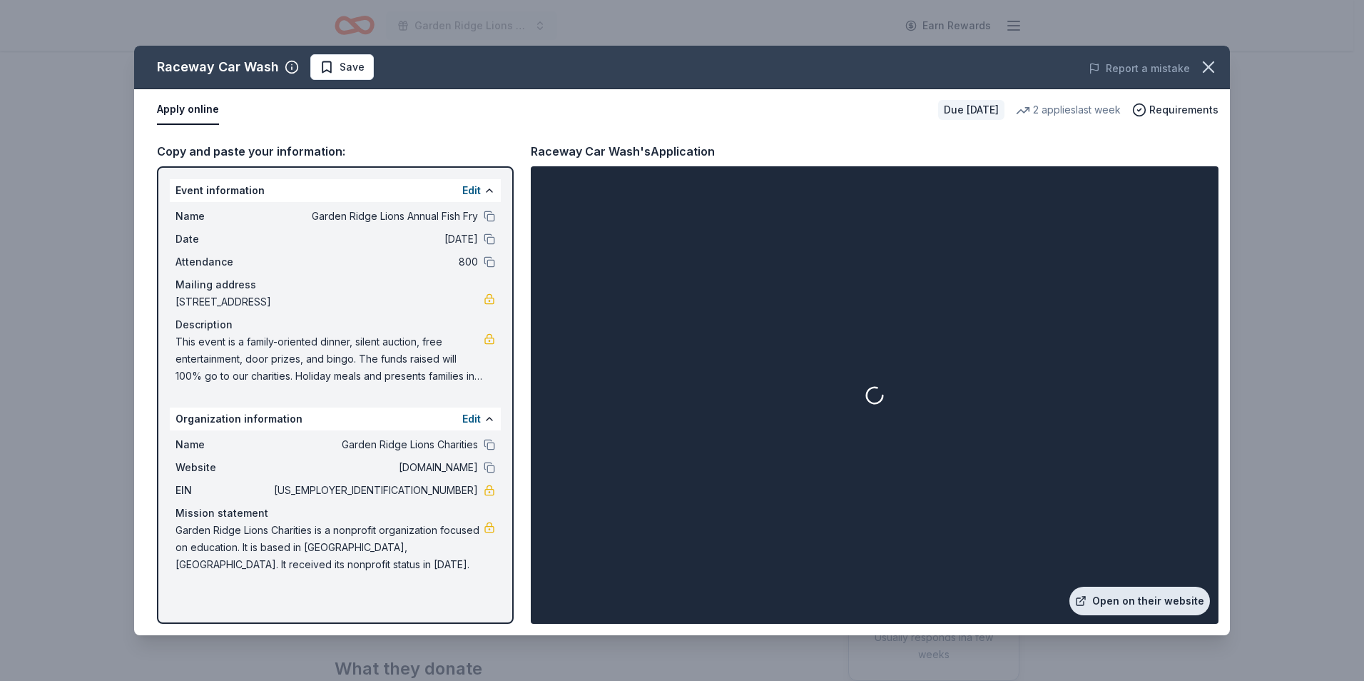
click at [1118, 603] on link "Open on their website" at bounding box center [1140, 600] width 141 height 29
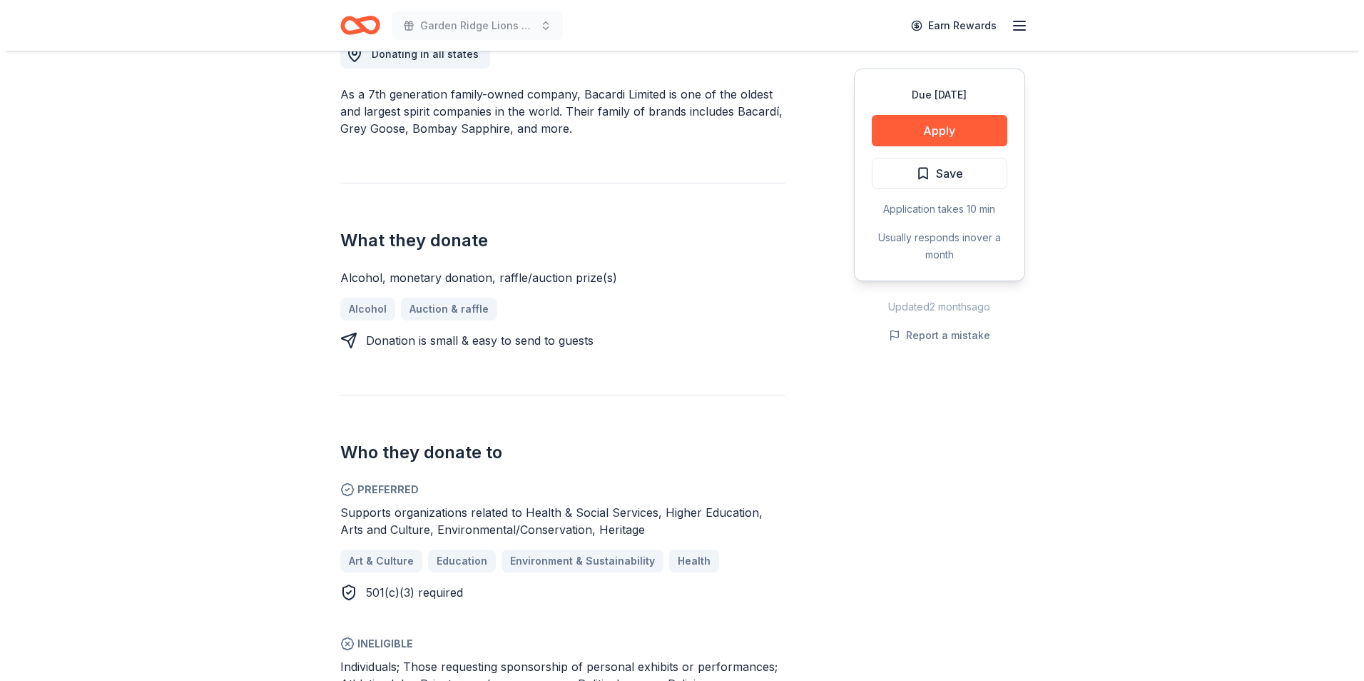
scroll to position [285, 0]
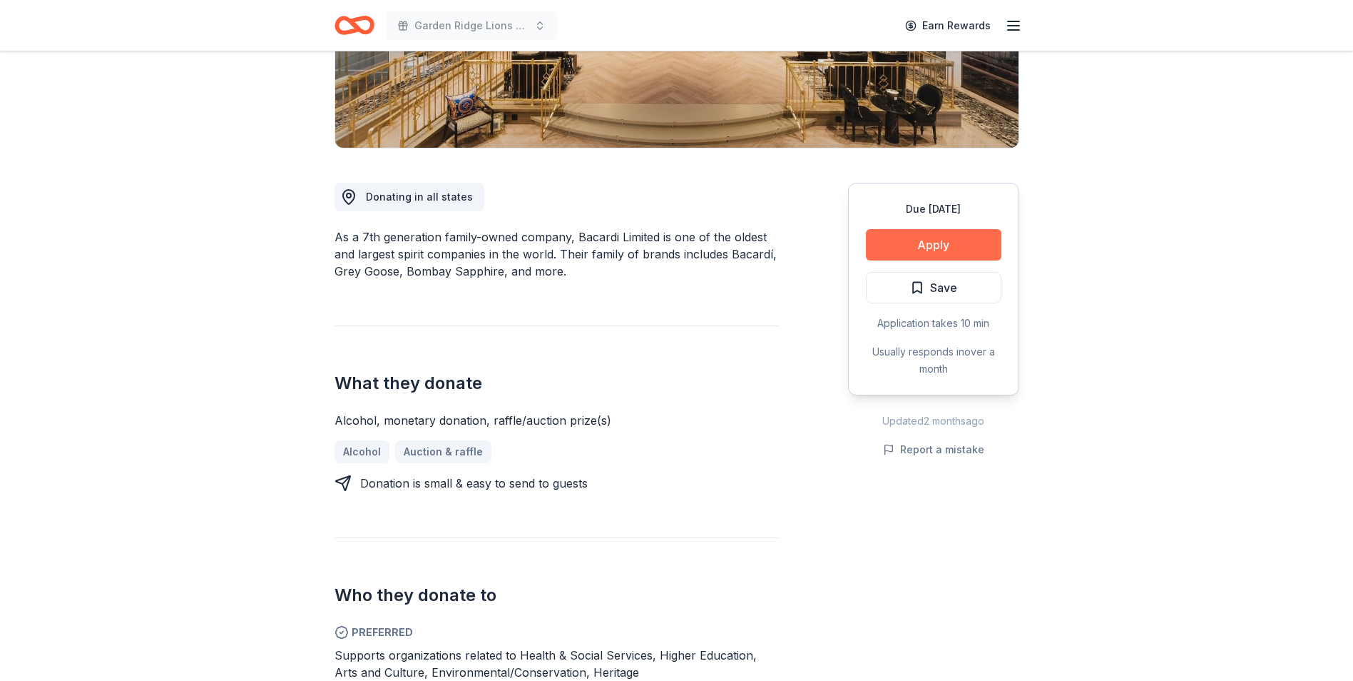
click at [884, 241] on button "Apply" at bounding box center [934, 244] width 136 height 31
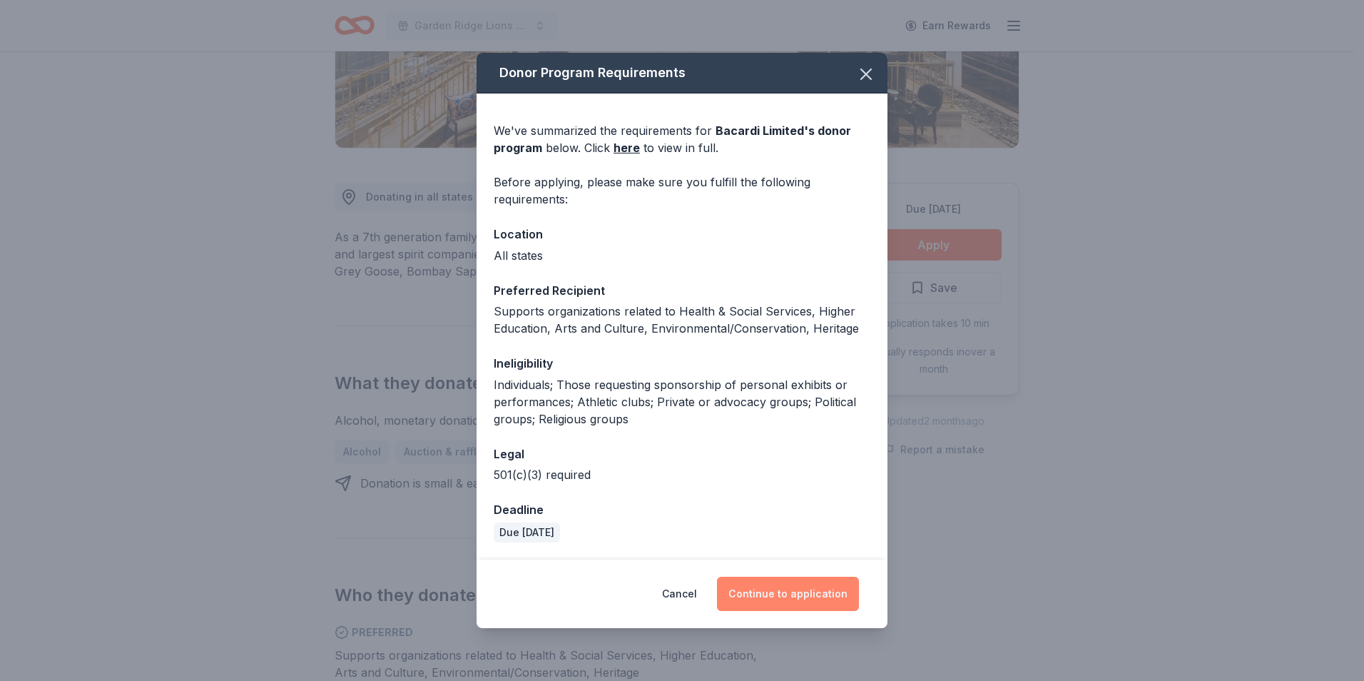
click at [786, 584] on button "Continue to application" at bounding box center [788, 593] width 142 height 34
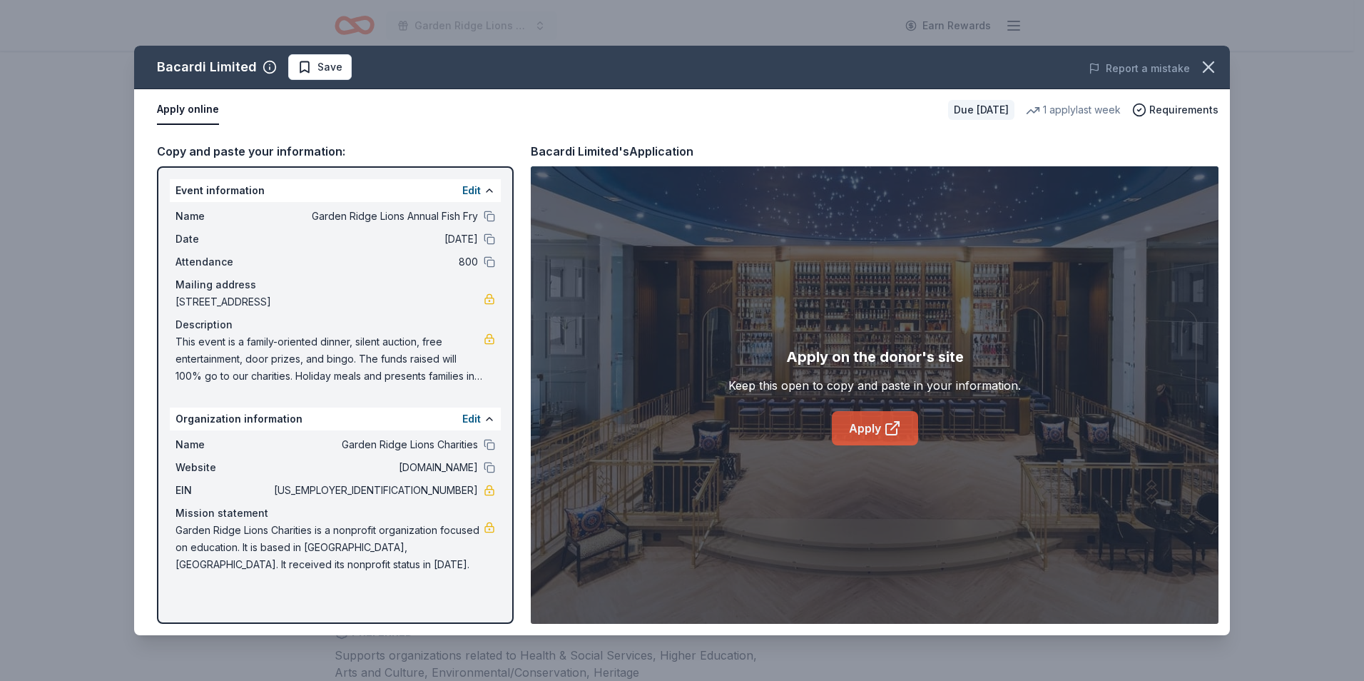
click at [861, 432] on link "Apply" at bounding box center [875, 428] width 86 height 34
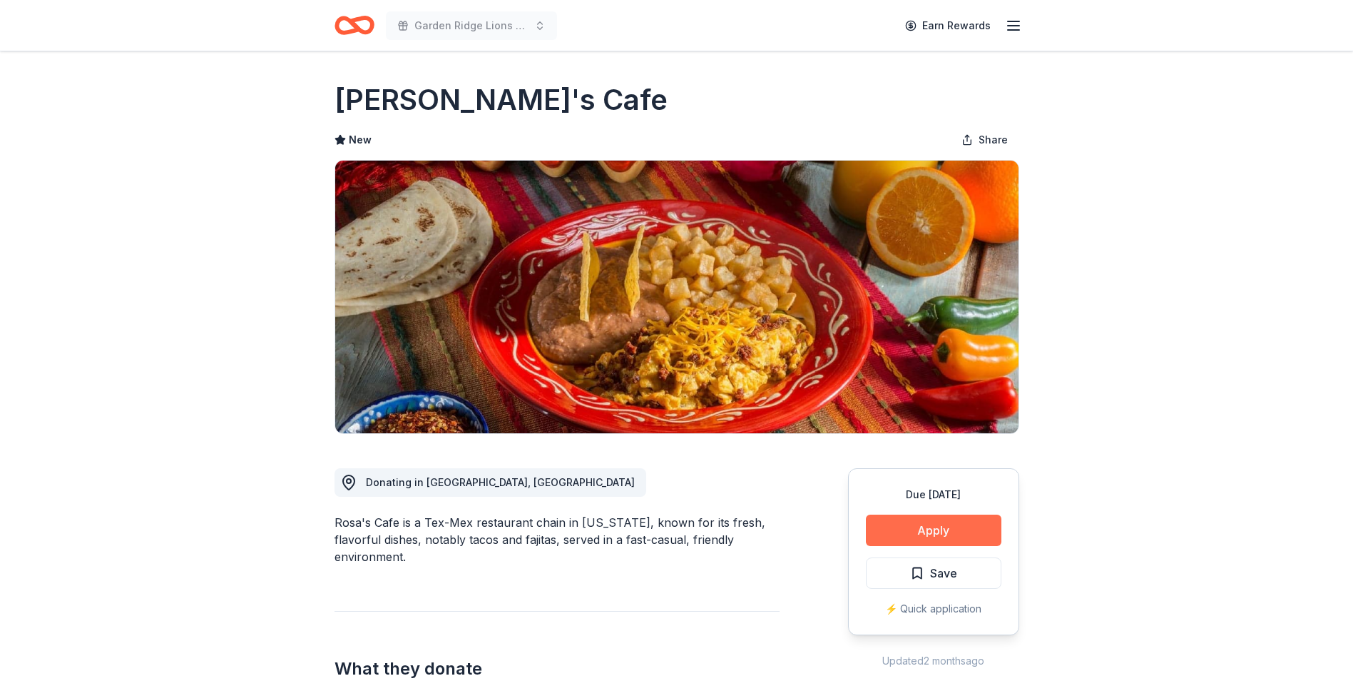
click at [888, 527] on button "Apply" at bounding box center [934, 529] width 136 height 31
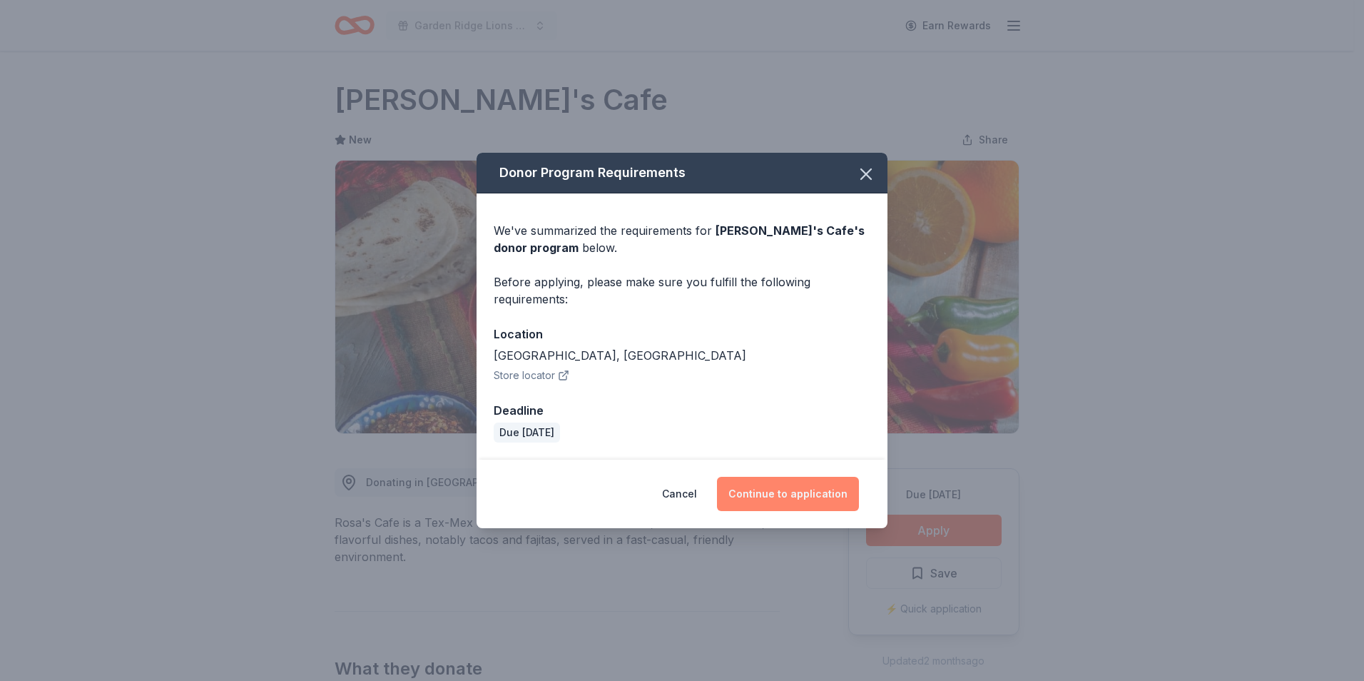
click at [792, 489] on button "Continue to application" at bounding box center [788, 494] width 142 height 34
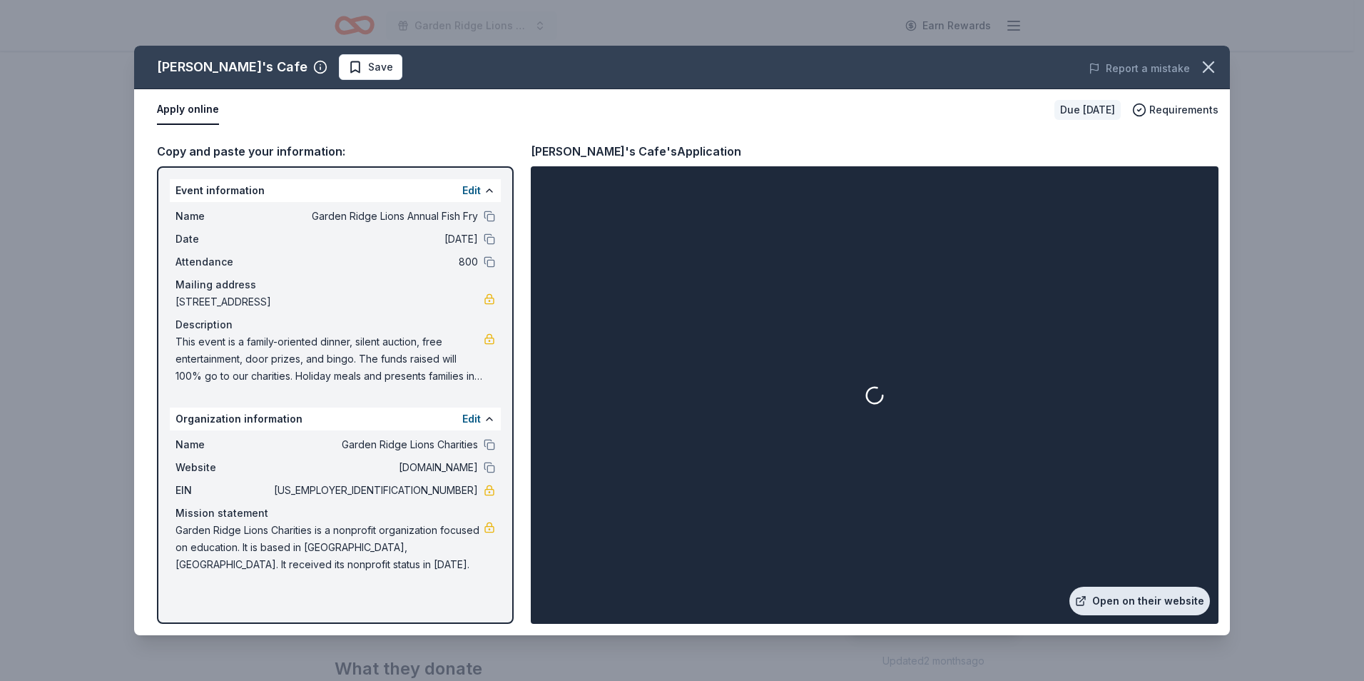
click at [1130, 594] on link "Open on their website" at bounding box center [1140, 600] width 141 height 29
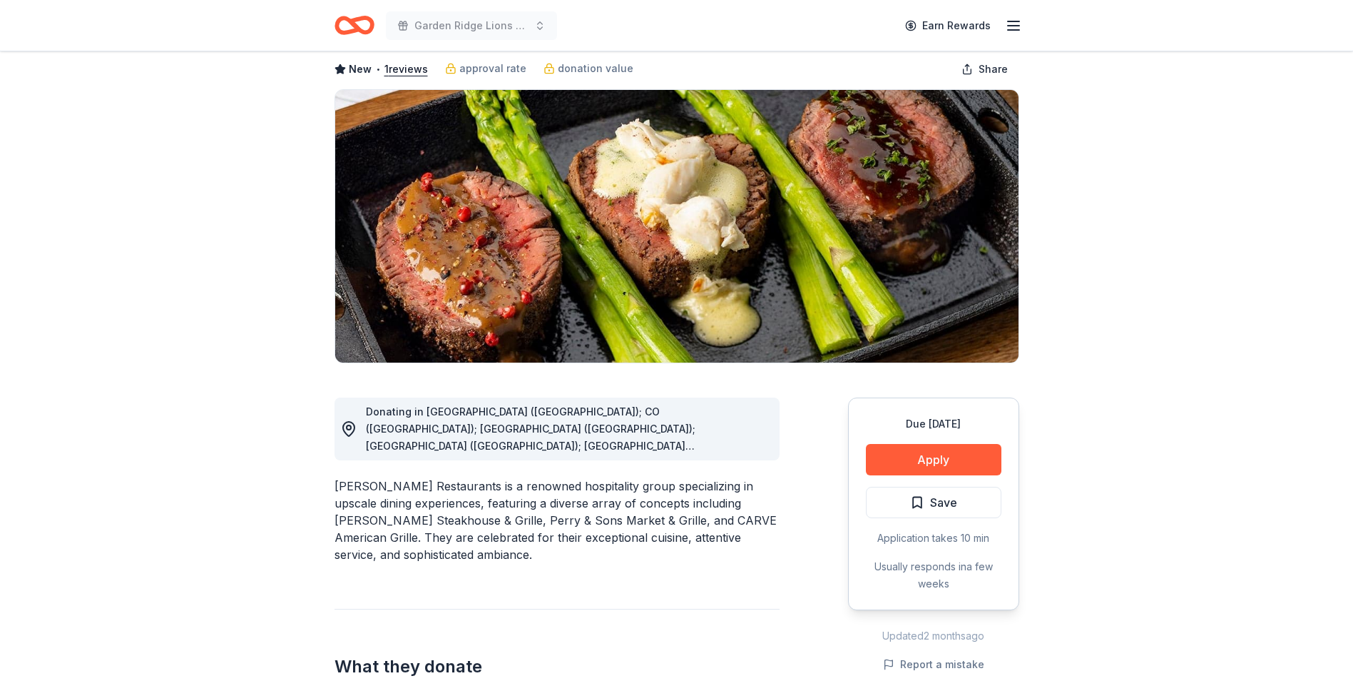
scroll to position [71, 0]
click at [893, 457] on button "Apply" at bounding box center [934, 458] width 136 height 31
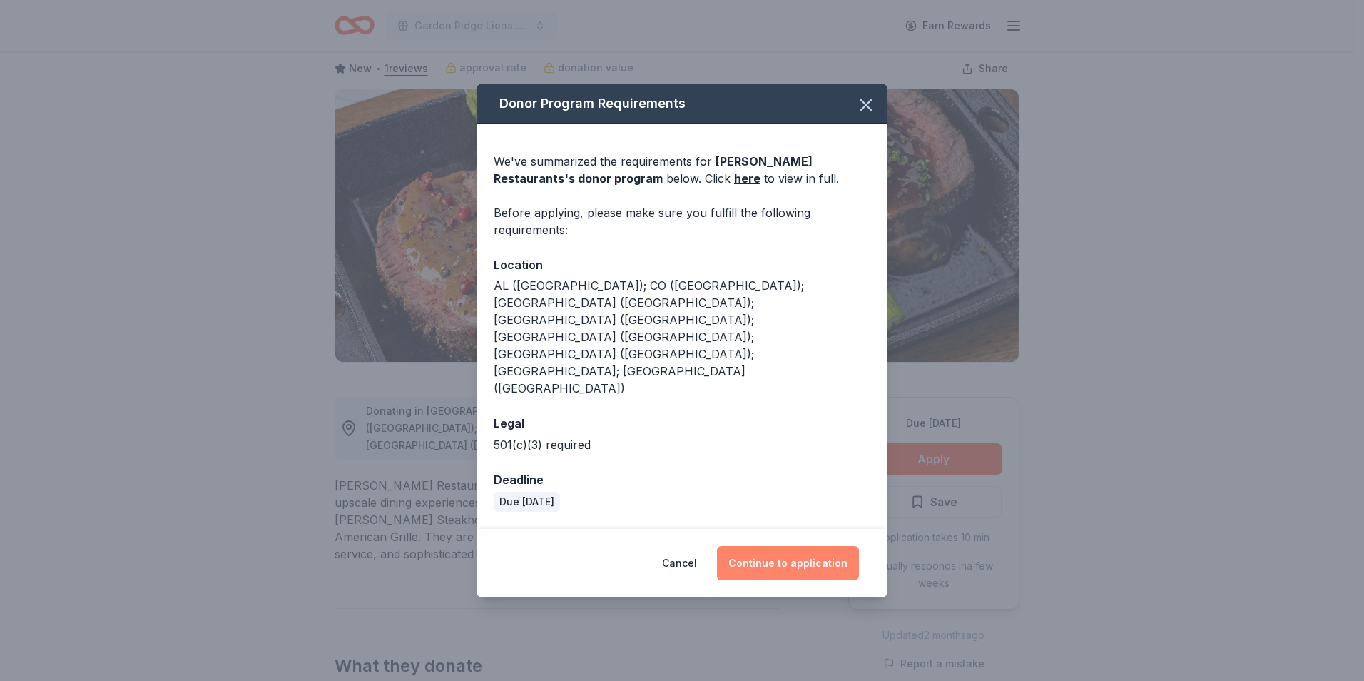
click at [823, 546] on button "Continue to application" at bounding box center [788, 563] width 142 height 34
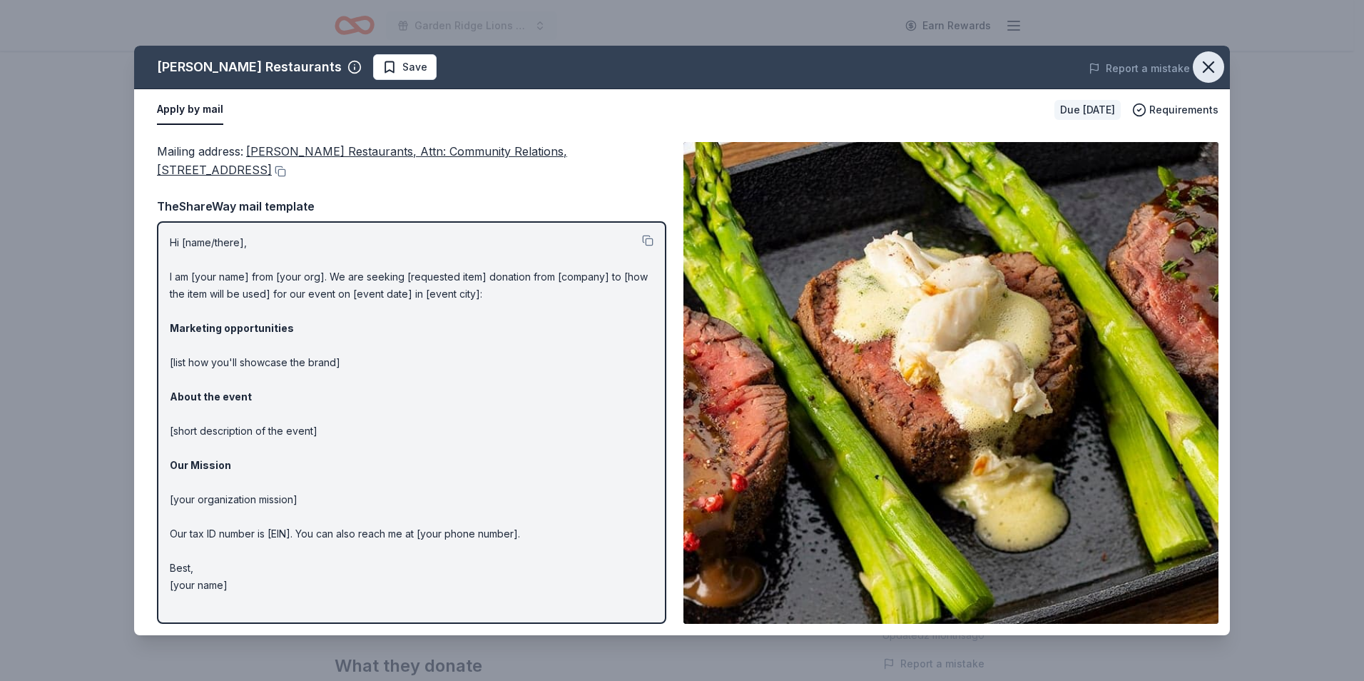
click at [1209, 63] on icon "button" at bounding box center [1209, 67] width 20 height 20
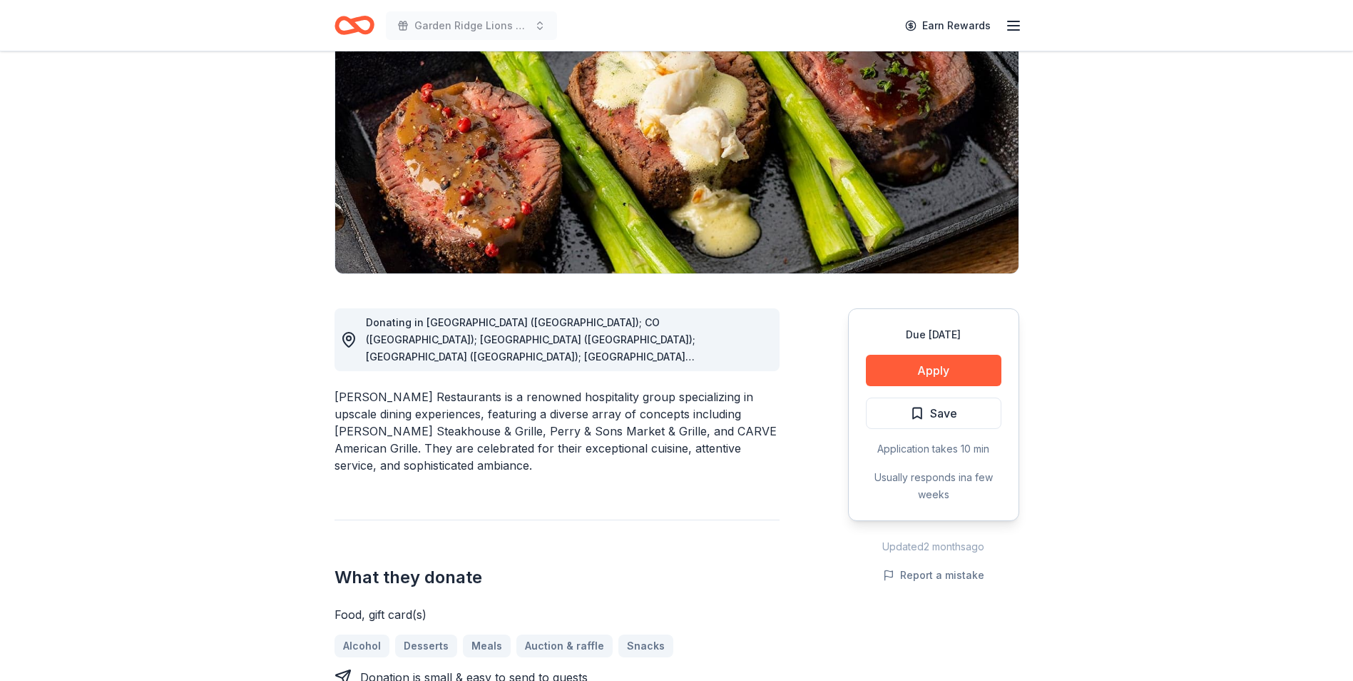
scroll to position [143, 0]
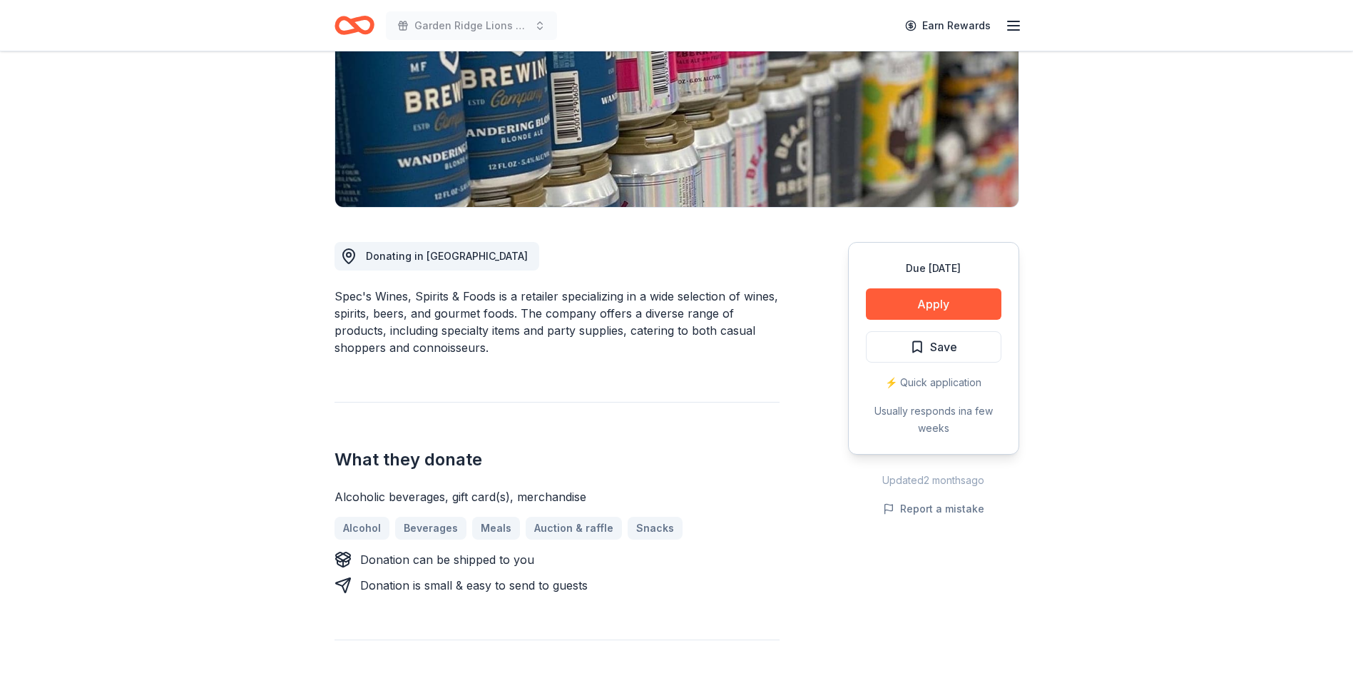
scroll to position [214, 0]
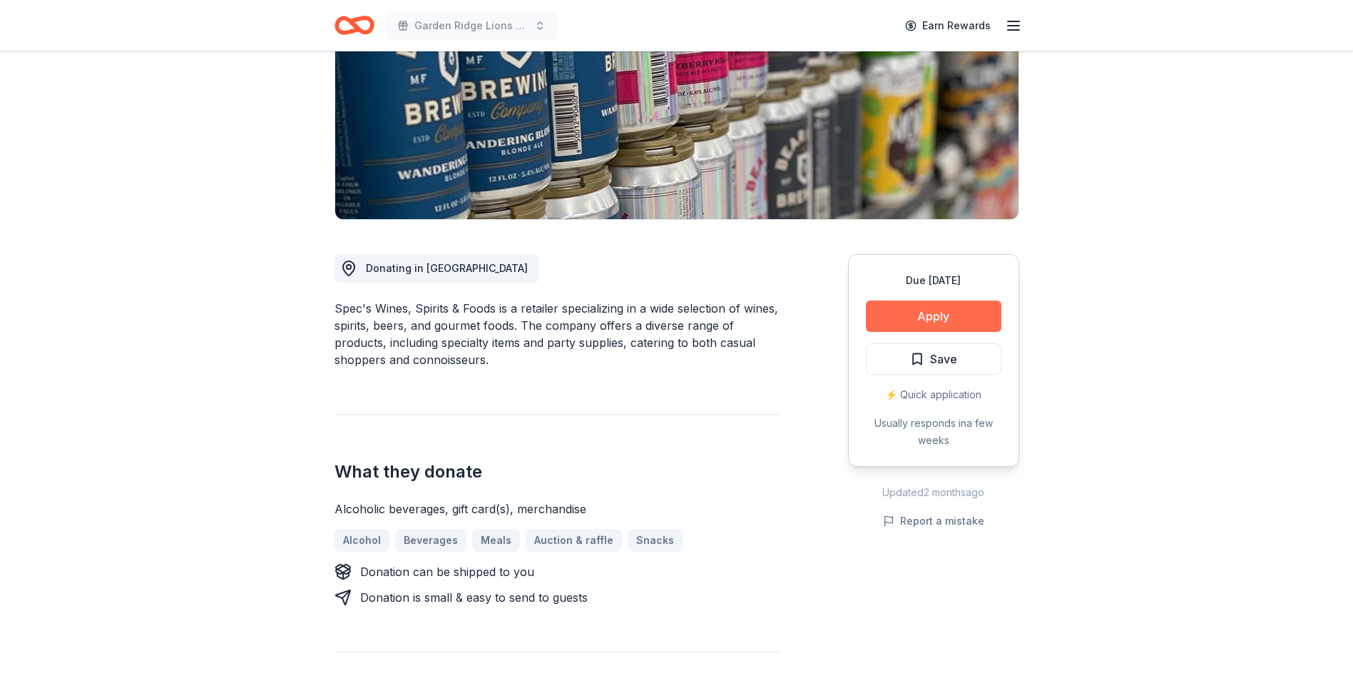
click at [886, 319] on button "Apply" at bounding box center [934, 315] width 136 height 31
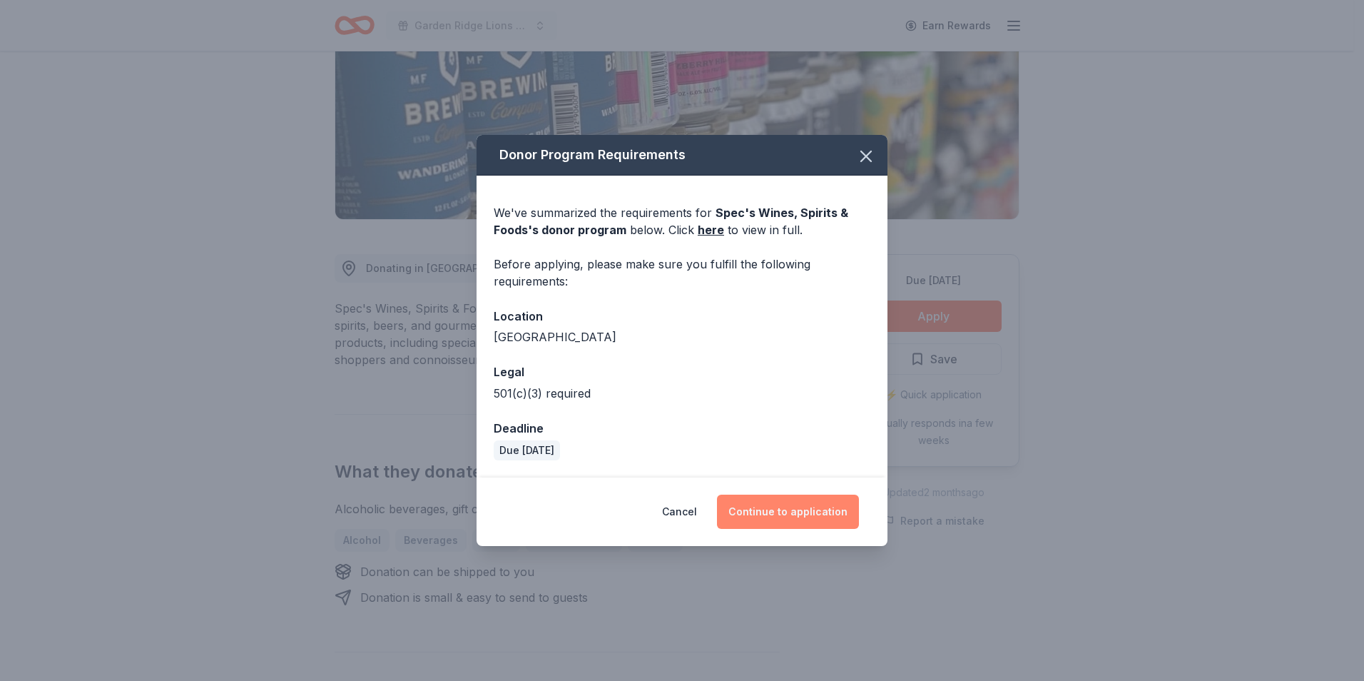
click at [768, 517] on button "Continue to application" at bounding box center [788, 511] width 142 height 34
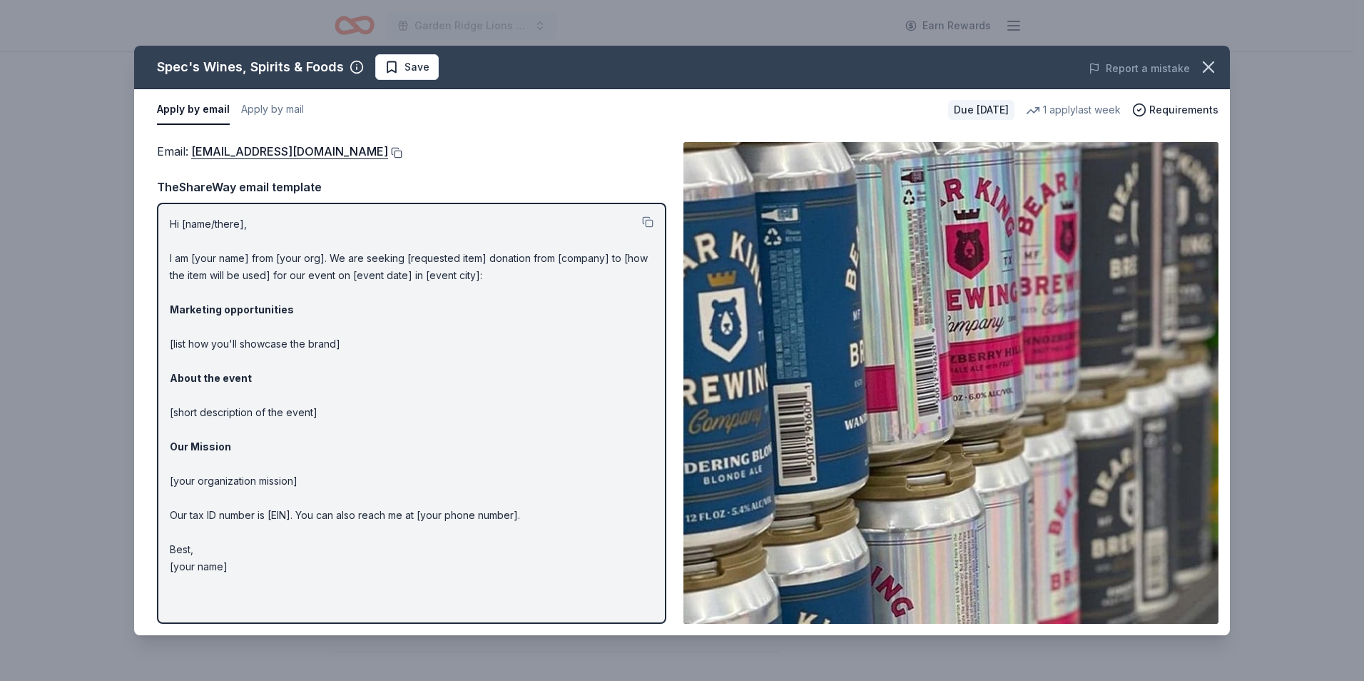
click at [391, 156] on button at bounding box center [395, 152] width 14 height 11
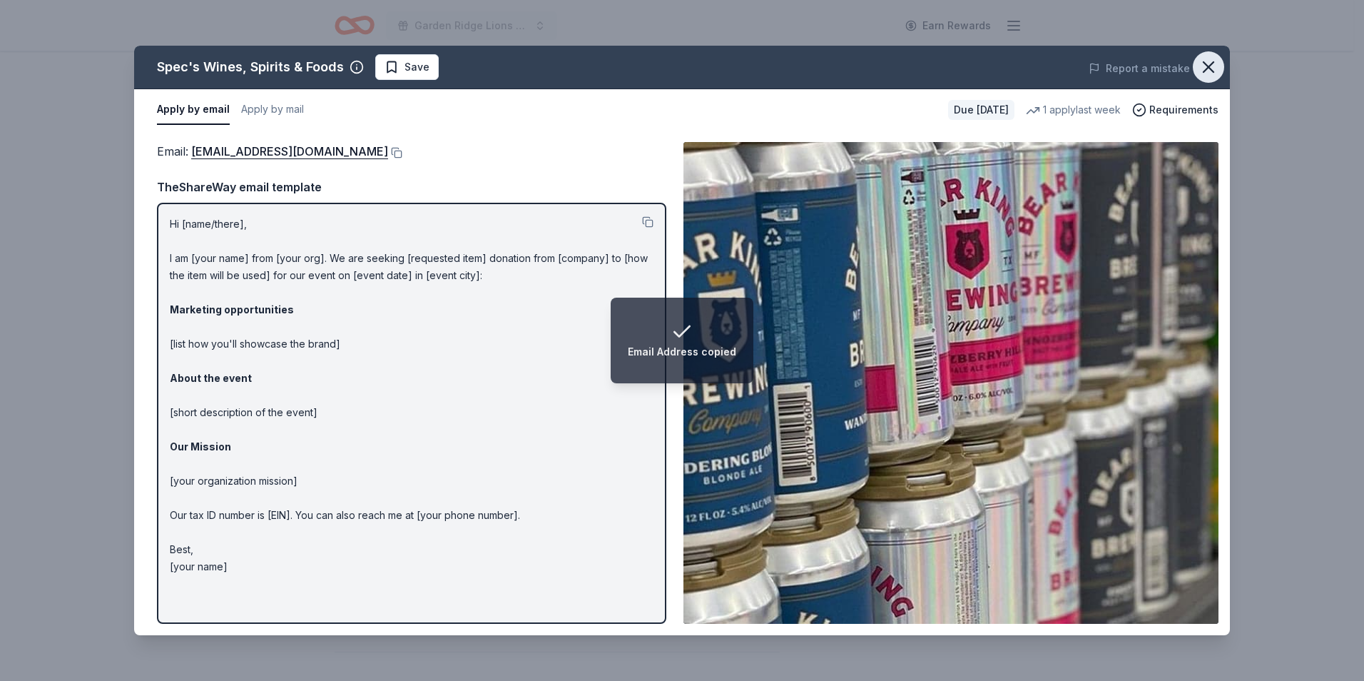
click at [1202, 68] on icon "button" at bounding box center [1209, 67] width 20 height 20
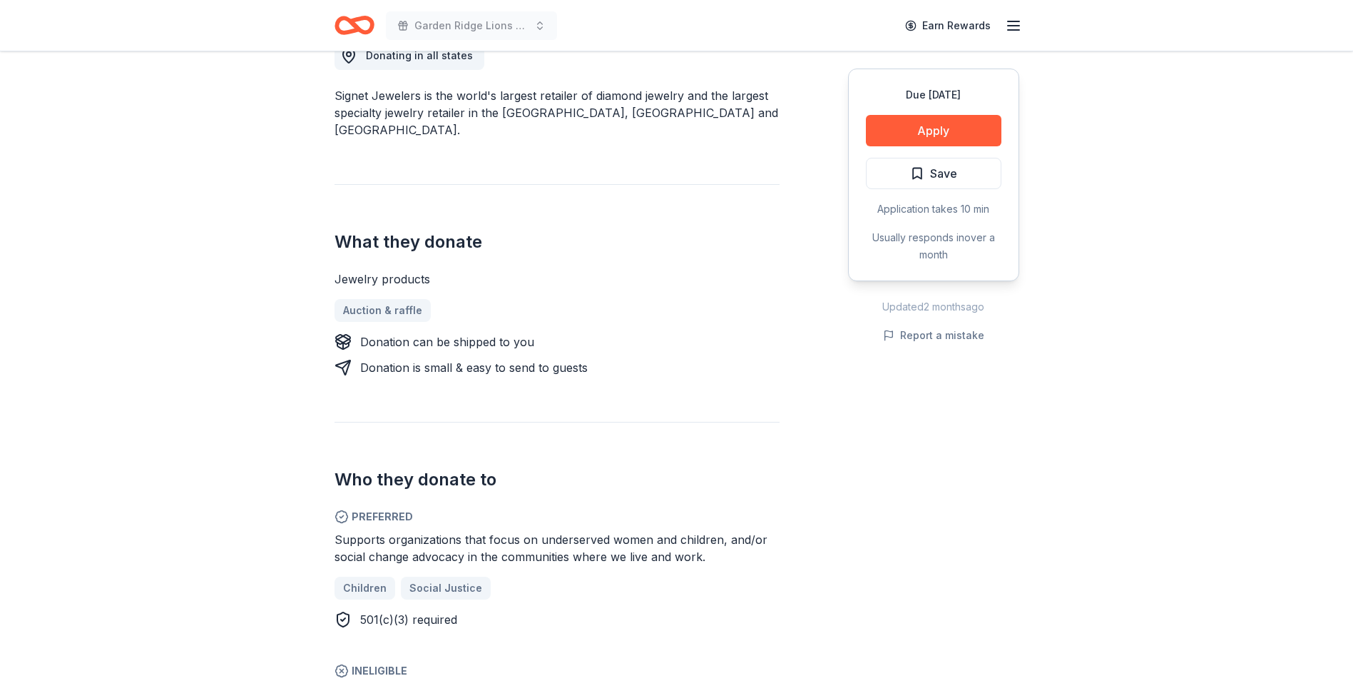
scroll to position [428, 0]
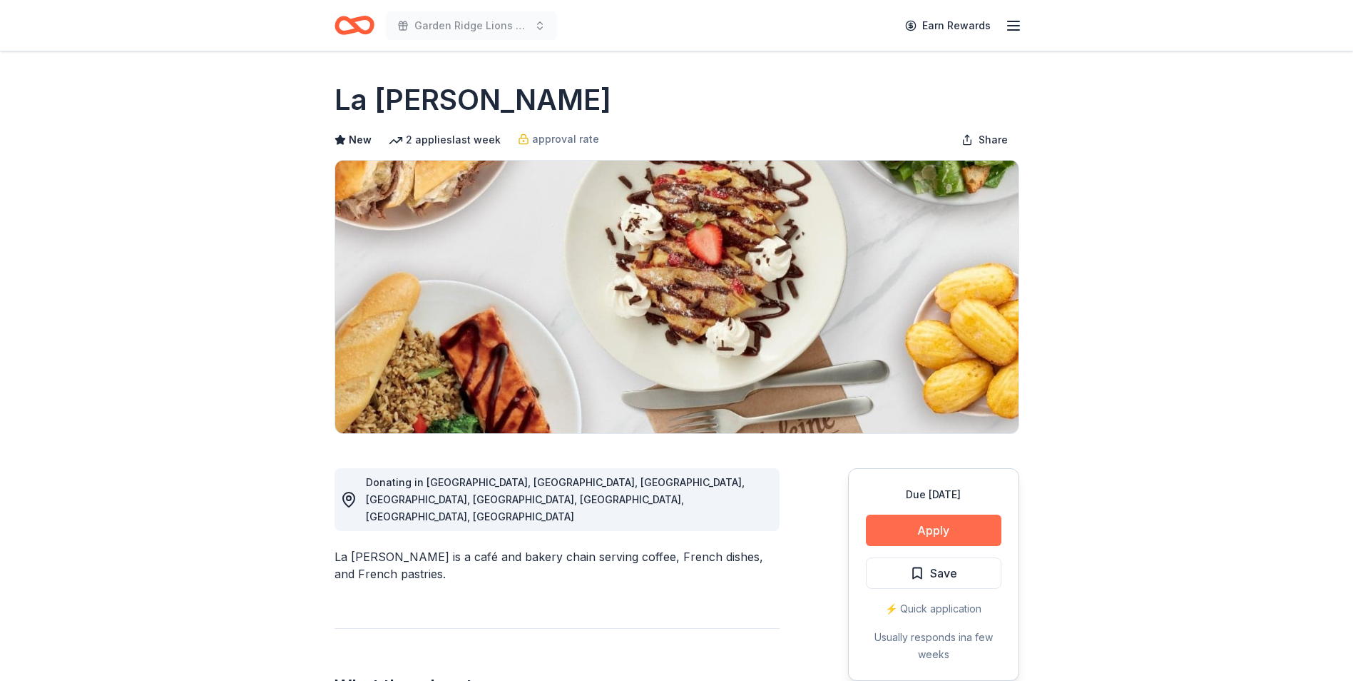
click at [892, 526] on button "Apply" at bounding box center [934, 529] width 136 height 31
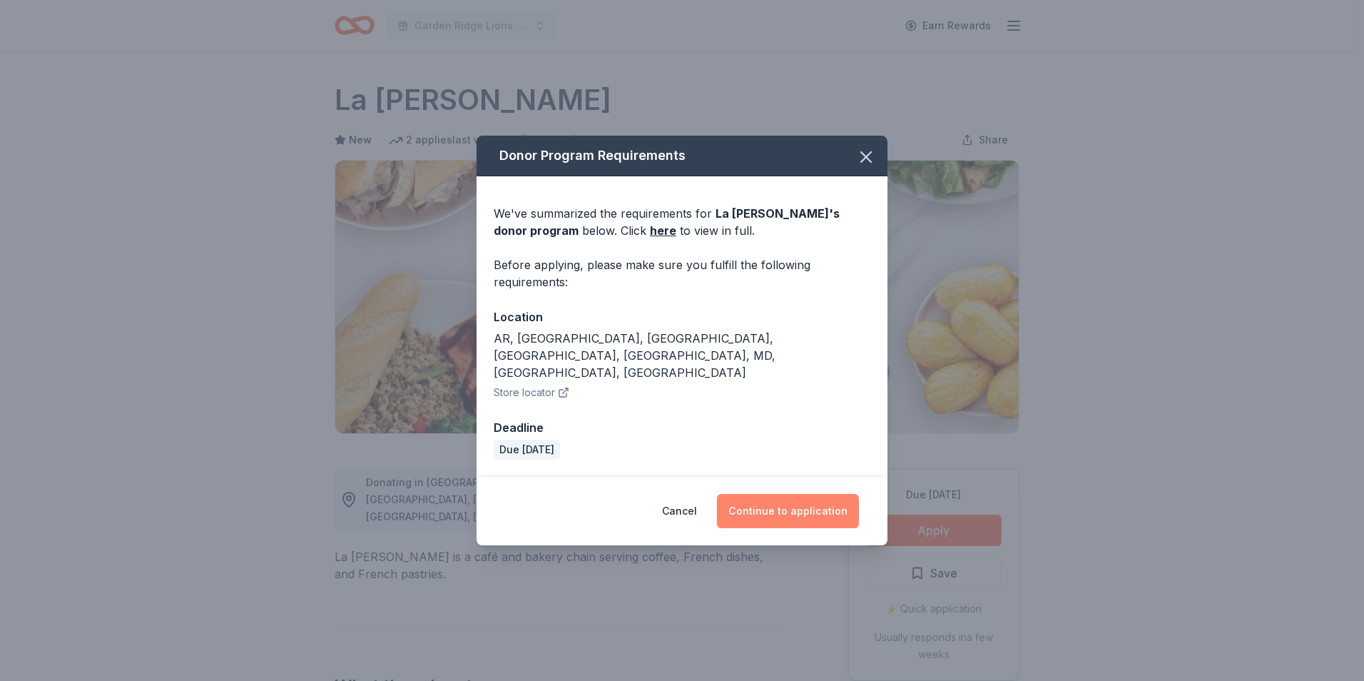
click at [737, 494] on button "Continue to application" at bounding box center [788, 511] width 142 height 34
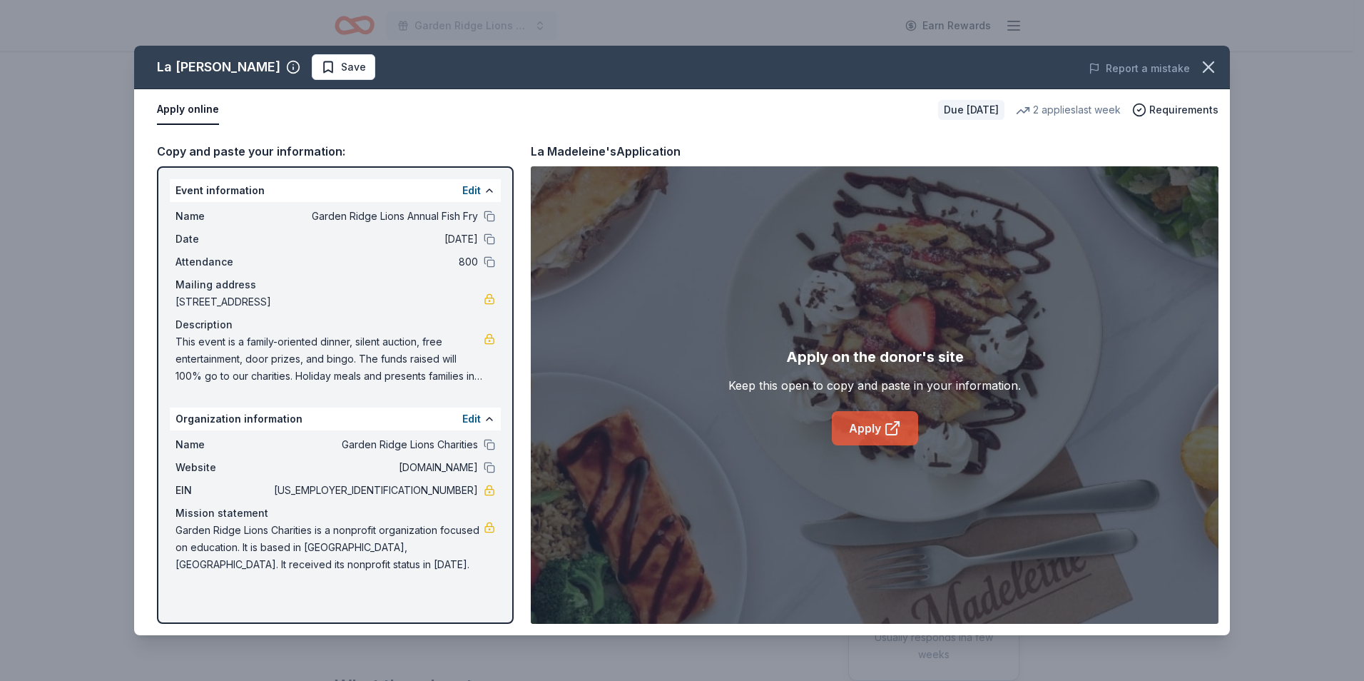
click at [895, 427] on icon at bounding box center [892, 428] width 17 height 17
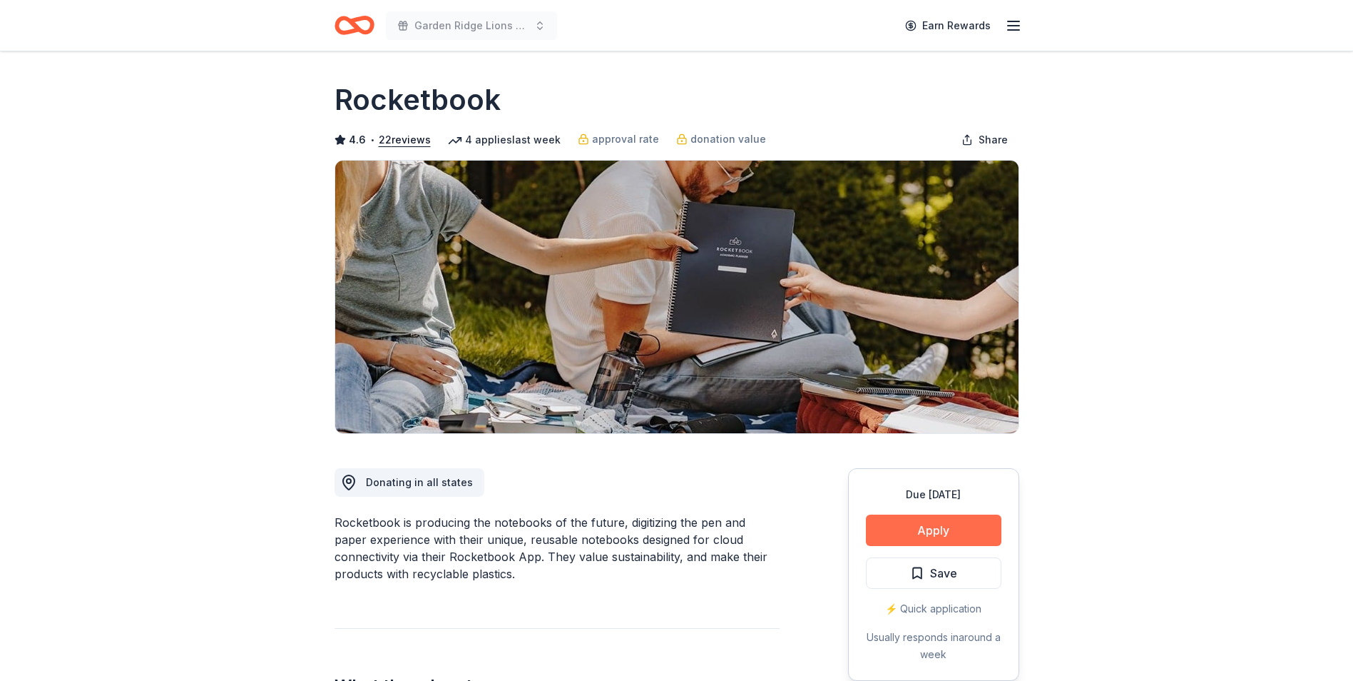
click at [891, 534] on button "Apply" at bounding box center [934, 529] width 136 height 31
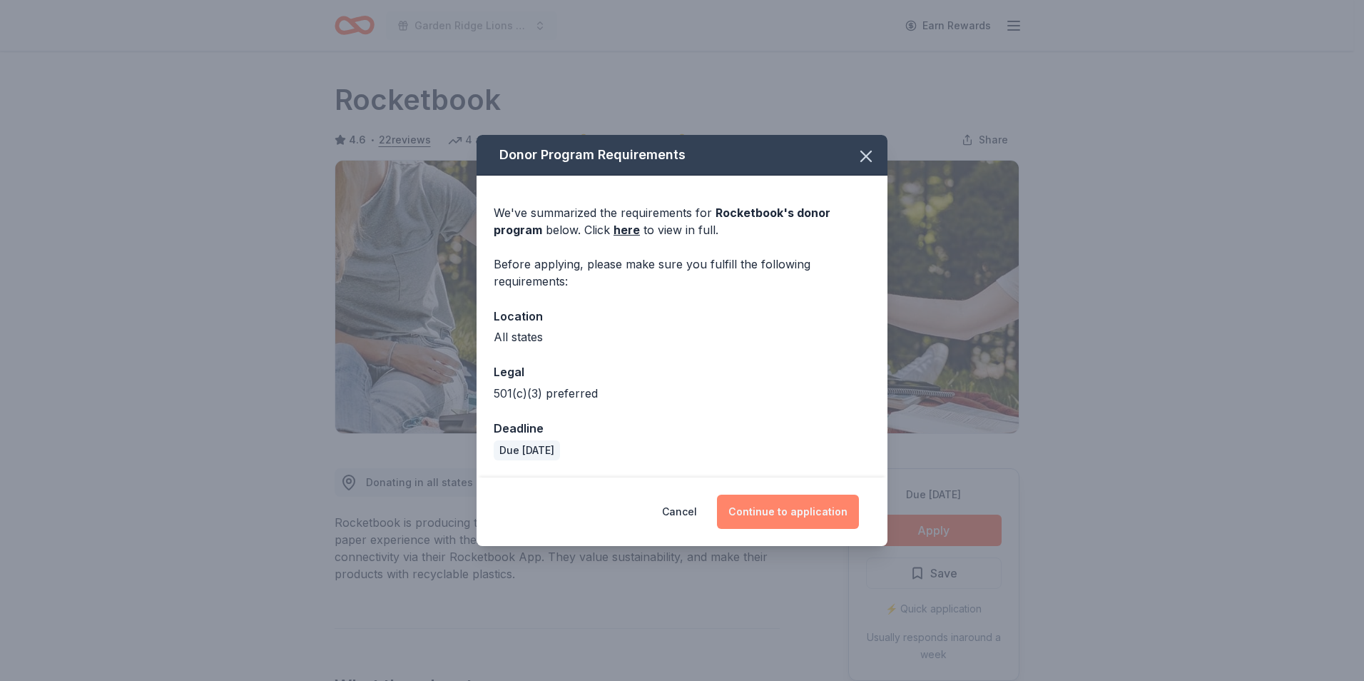
click at [761, 505] on button "Continue to application" at bounding box center [788, 511] width 142 height 34
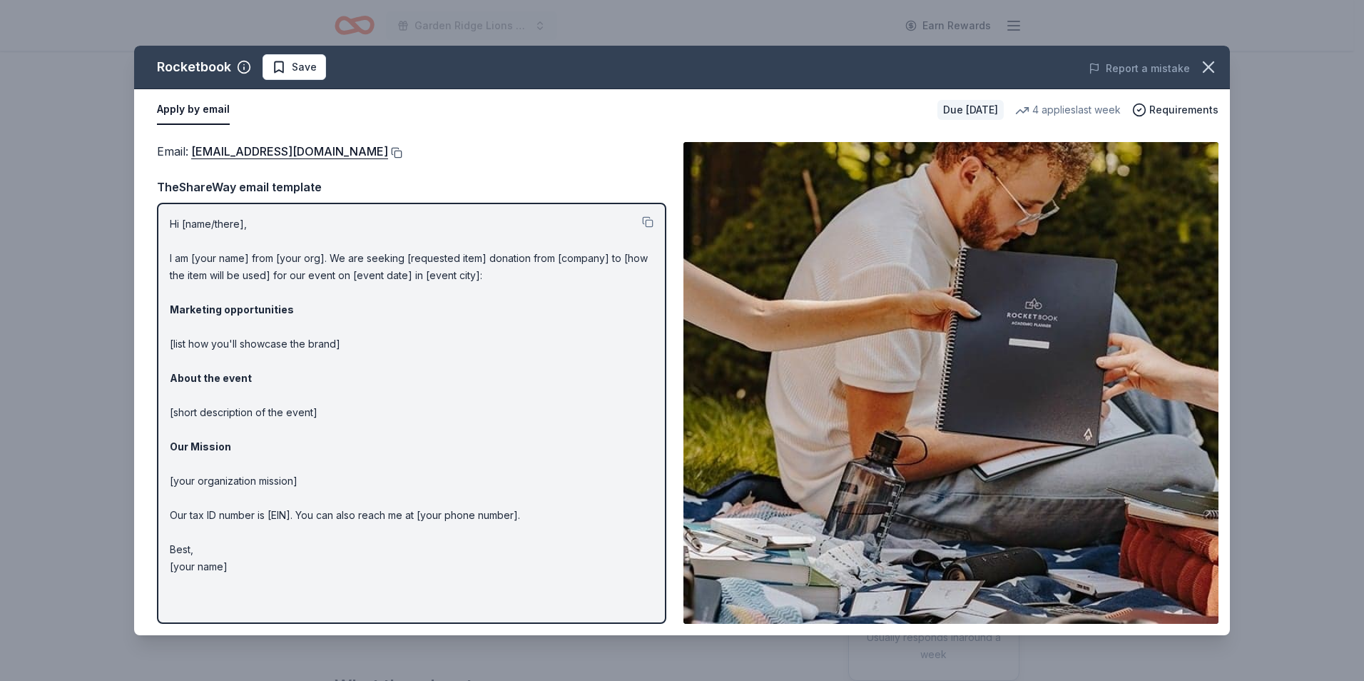
click at [402, 150] on button at bounding box center [395, 152] width 14 height 11
drag, startPoint x: 1205, startPoint y: 75, endPoint x: 1204, endPoint y: 60, distance: 15.1
click at [1205, 75] on icon "button" at bounding box center [1209, 67] width 20 height 20
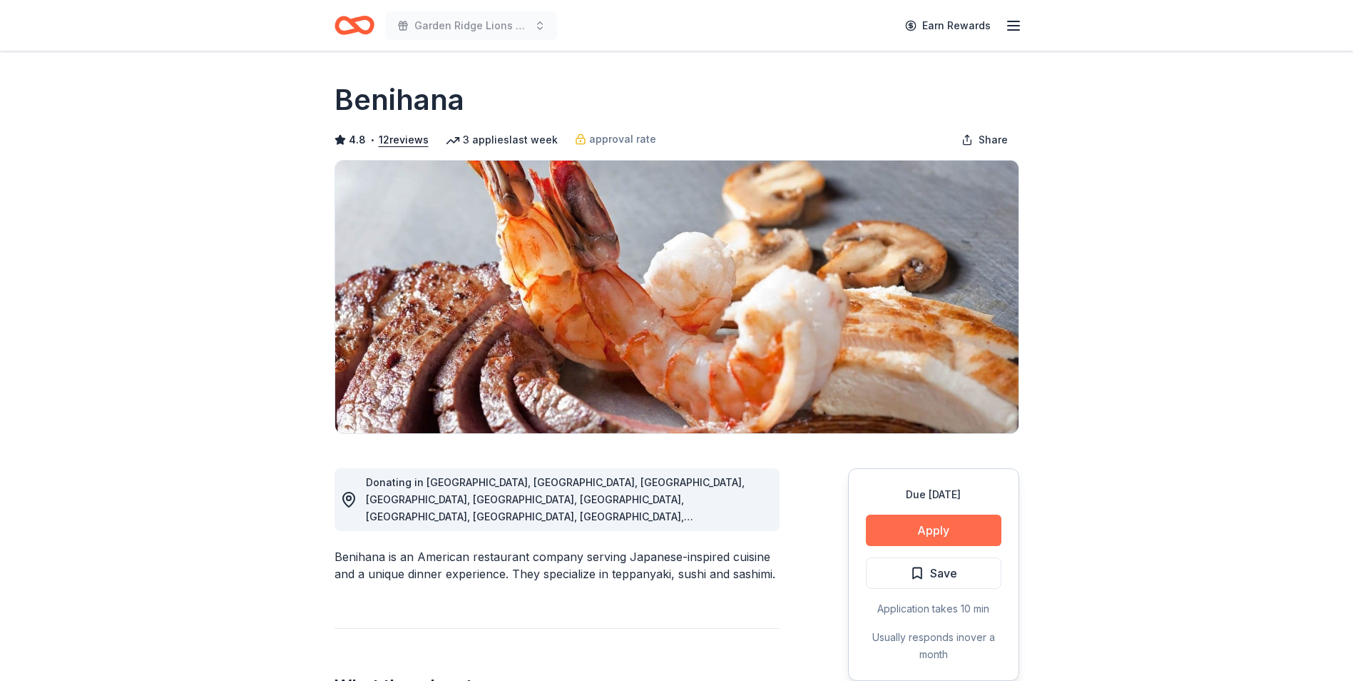
click at [960, 529] on button "Apply" at bounding box center [934, 529] width 136 height 31
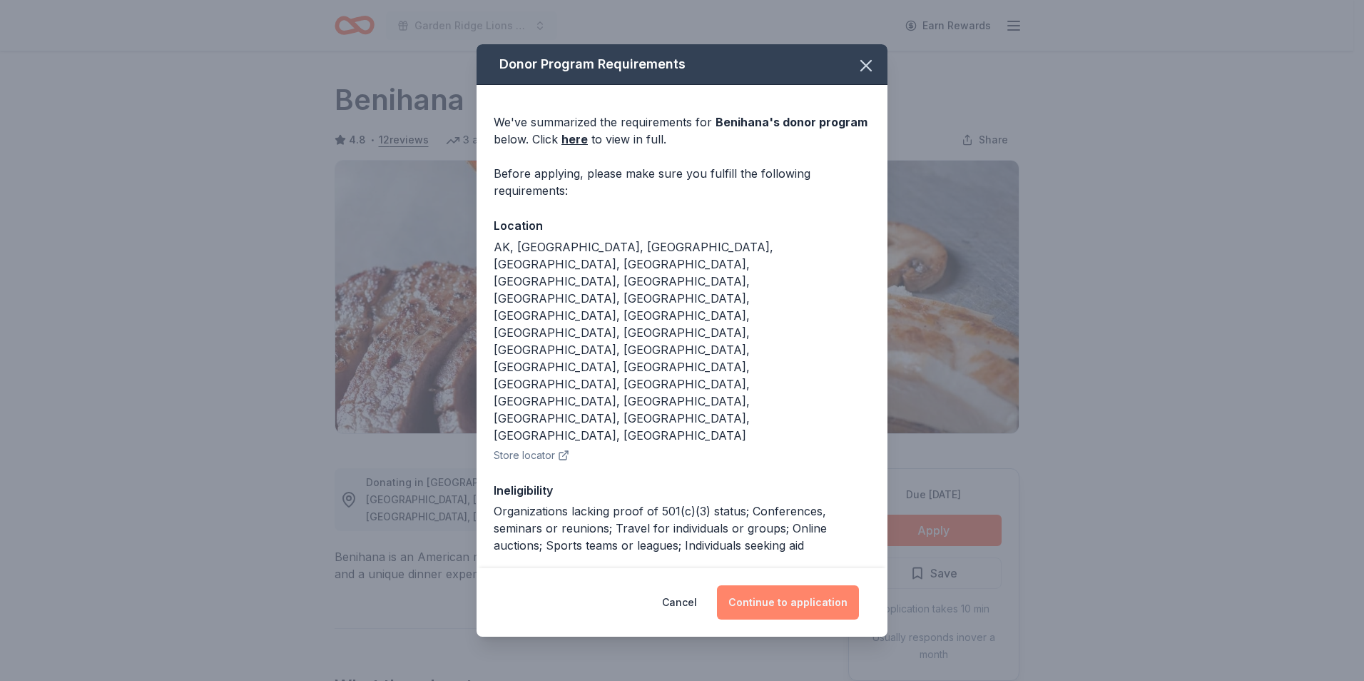
click at [793, 585] on button "Continue to application" at bounding box center [788, 602] width 142 height 34
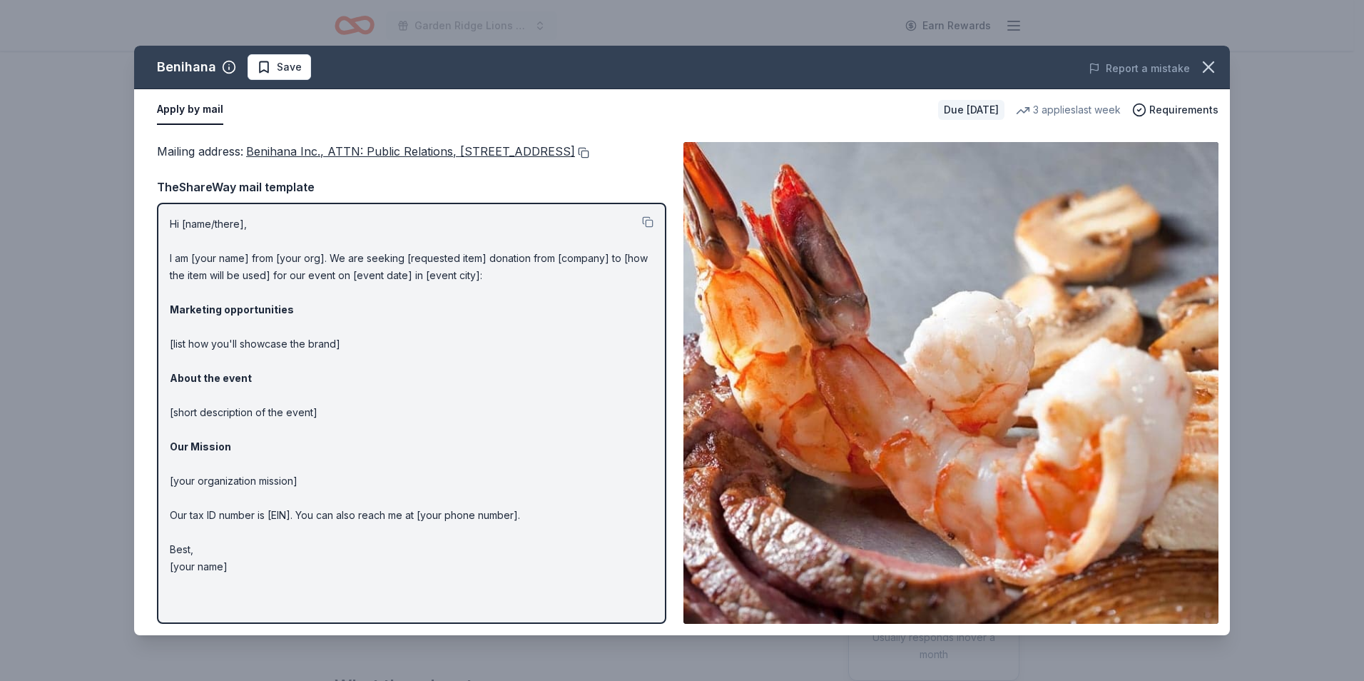
click at [575, 158] on button at bounding box center [582, 152] width 14 height 11
click at [1213, 71] on icon "button" at bounding box center [1209, 67] width 10 height 10
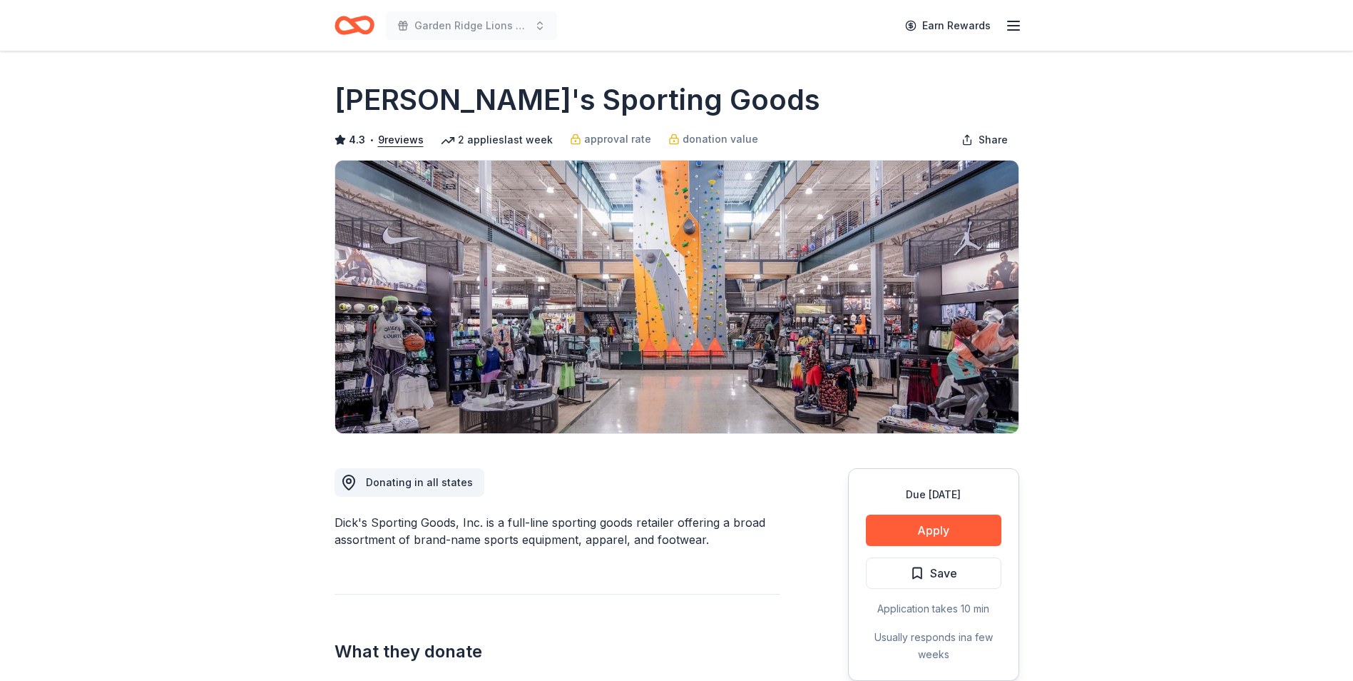
scroll to position [357, 0]
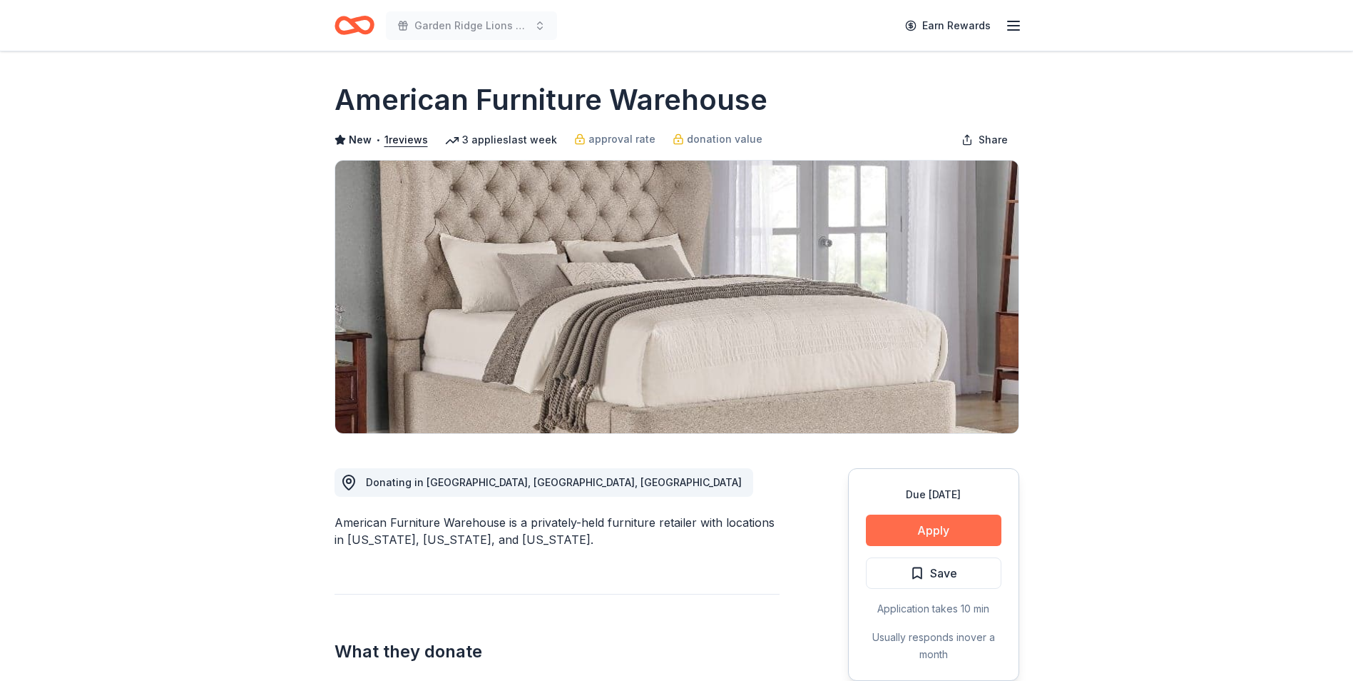
click at [920, 521] on button "Apply" at bounding box center [934, 529] width 136 height 31
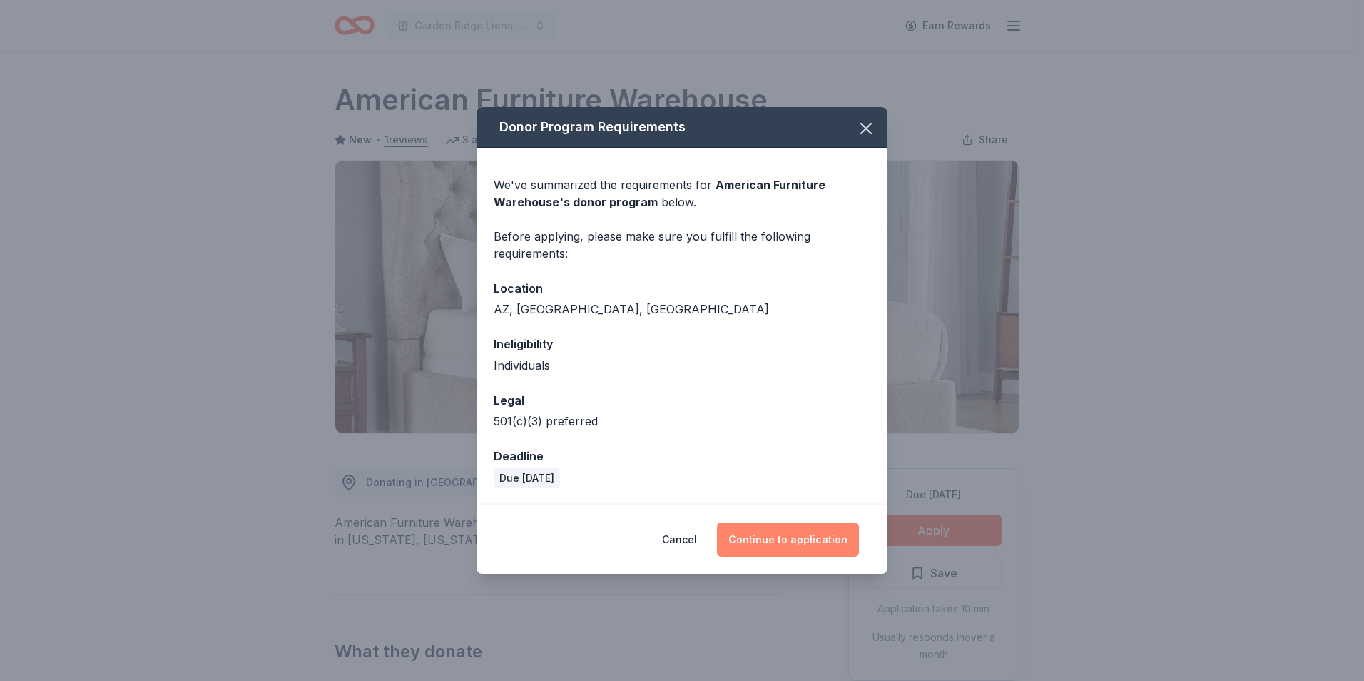
click at [838, 537] on button "Continue to application" at bounding box center [788, 539] width 142 height 34
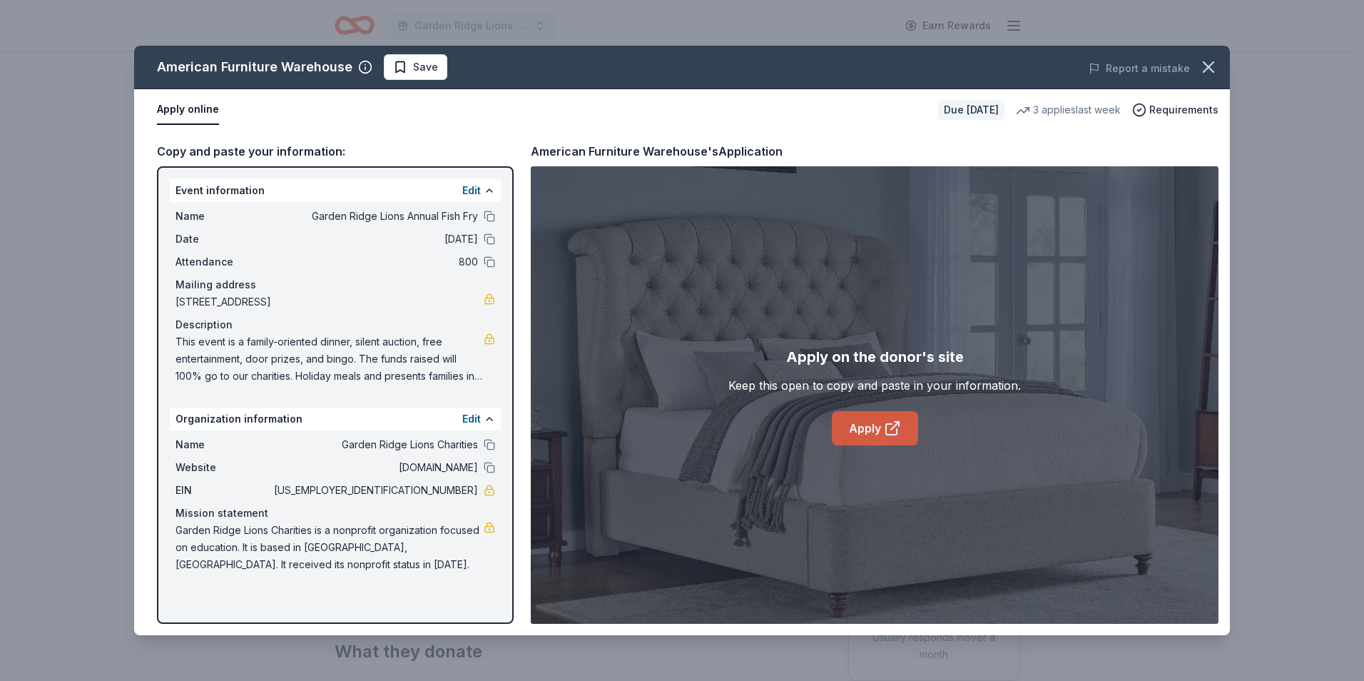
click at [866, 432] on link "Apply" at bounding box center [875, 428] width 86 height 34
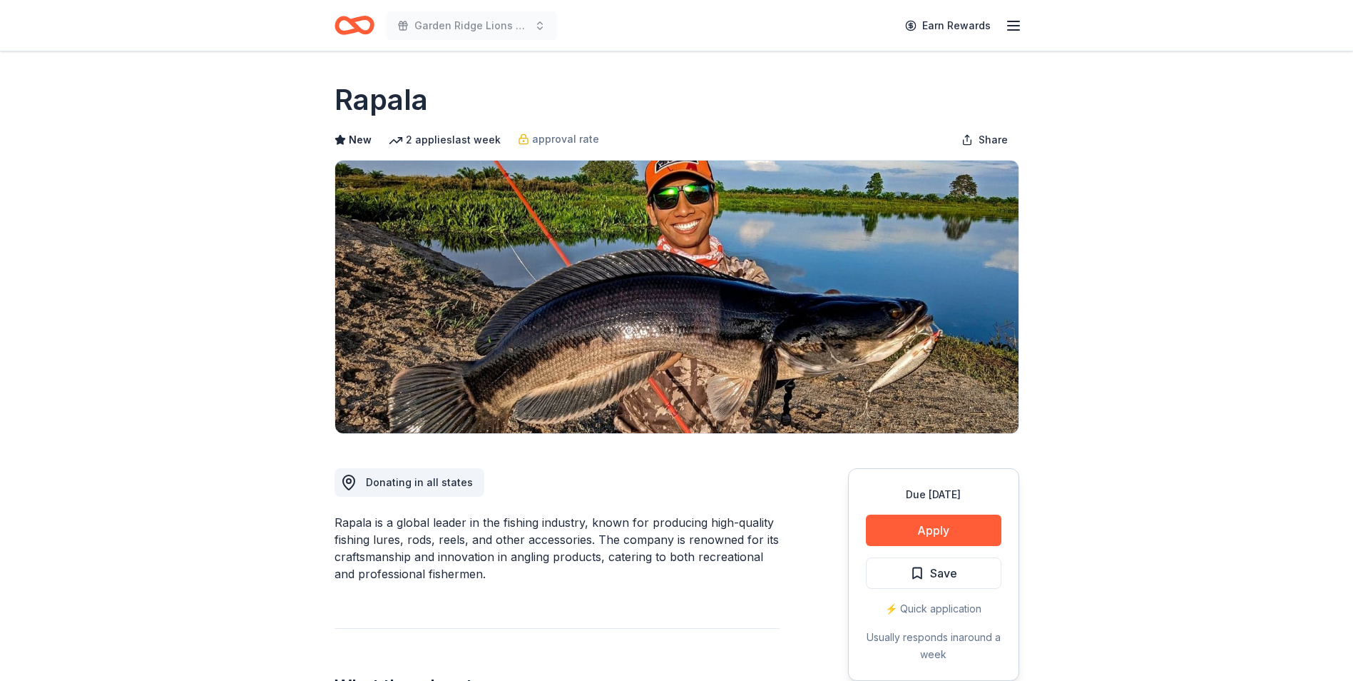
click at [542, 550] on div "Rapala is a global leader in the fishing industry, known for producing high-qua…" at bounding box center [557, 548] width 445 height 68
drag, startPoint x: 485, startPoint y: 573, endPoint x: 331, endPoint y: 538, distance: 158.0
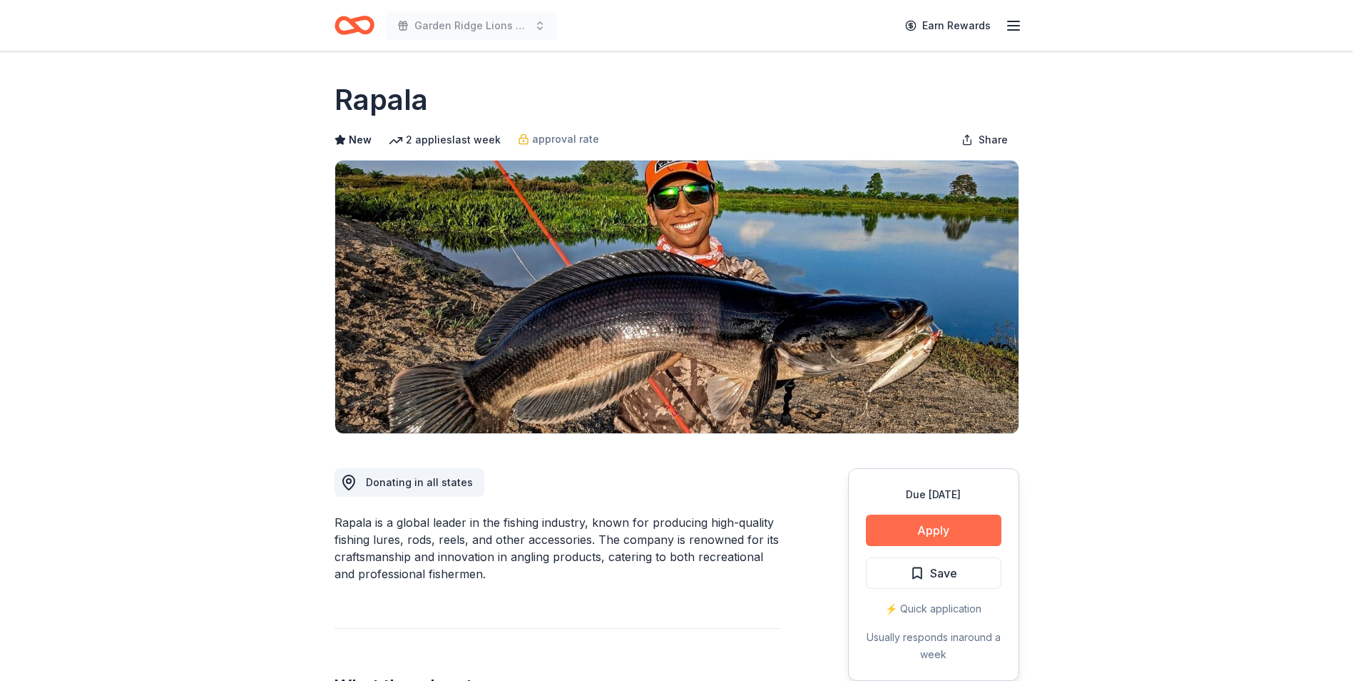
click at [902, 535] on button "Apply" at bounding box center [934, 529] width 136 height 31
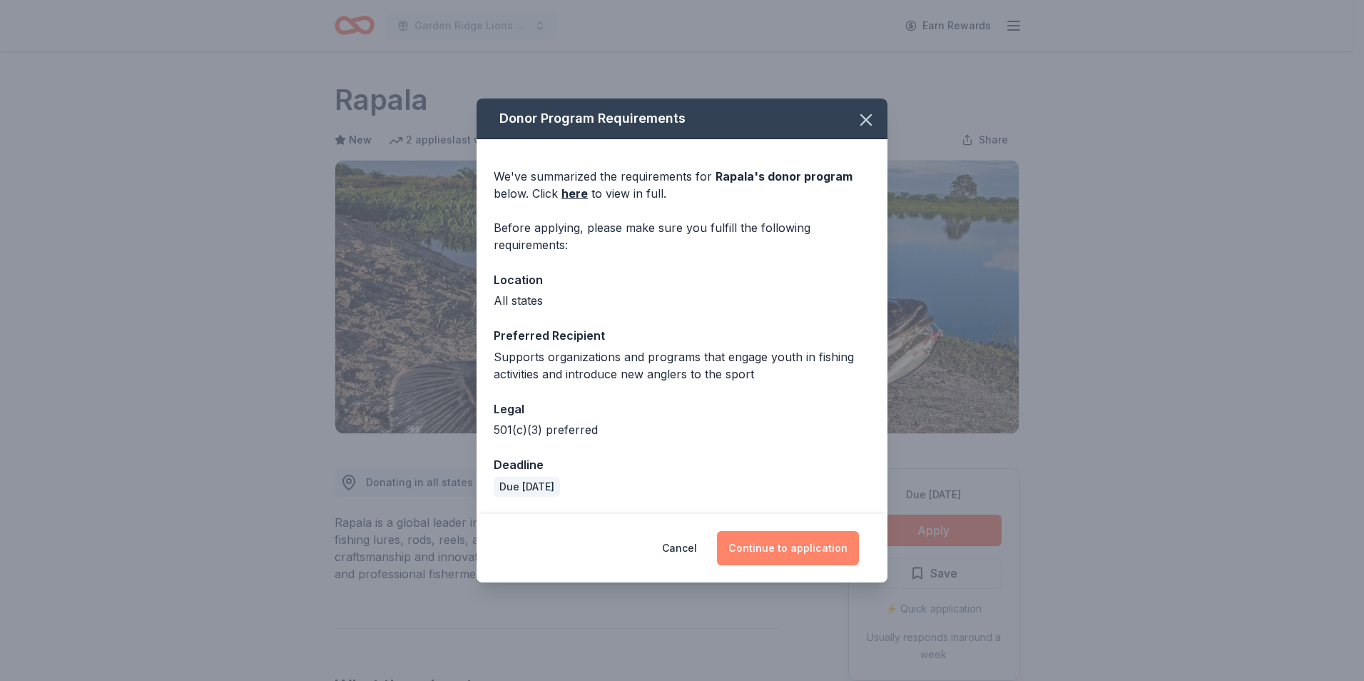
click at [816, 544] on button "Continue to application" at bounding box center [788, 548] width 142 height 34
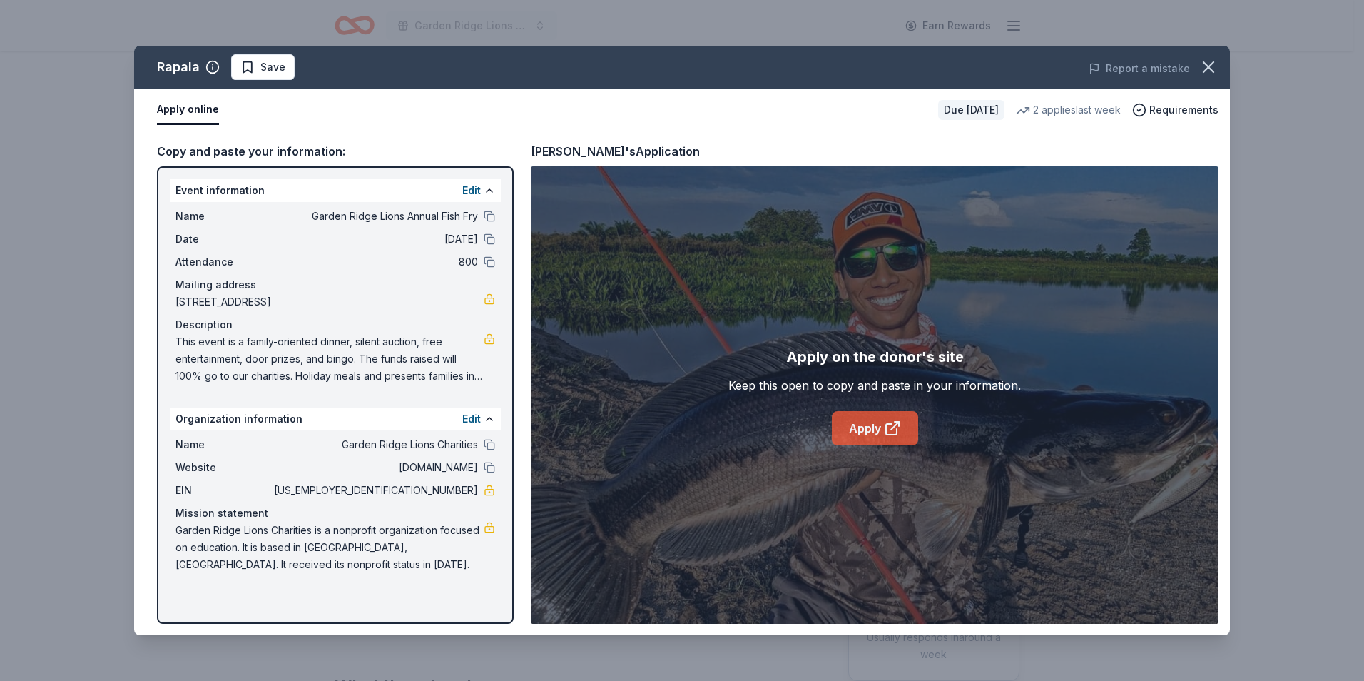
click at [883, 431] on link "Apply" at bounding box center [875, 428] width 86 height 34
